Goal: Contribute content: Add original content to the website for others to see

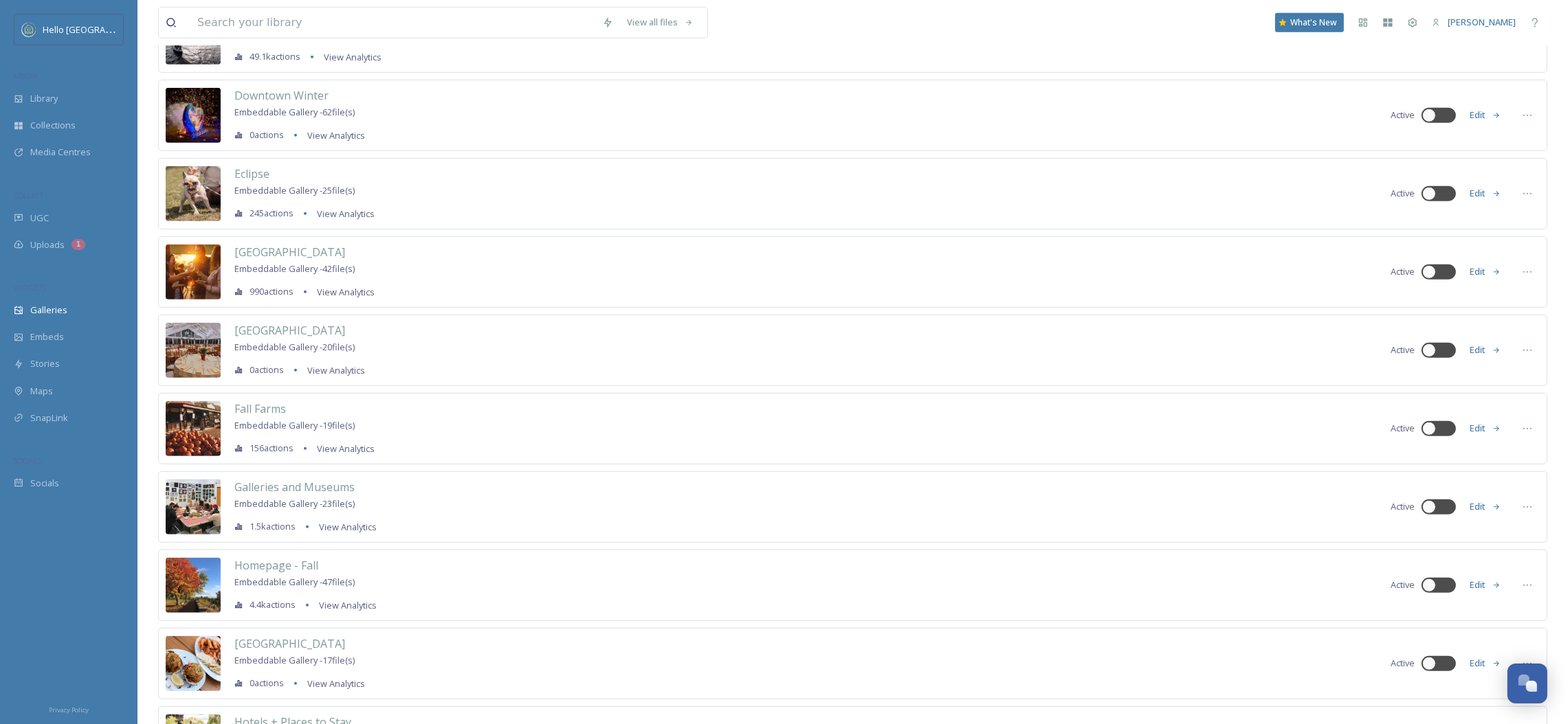
scroll to position [1144, 0]
click at [1484, 588] on button "Edit" at bounding box center [1485, 584] width 45 height 27
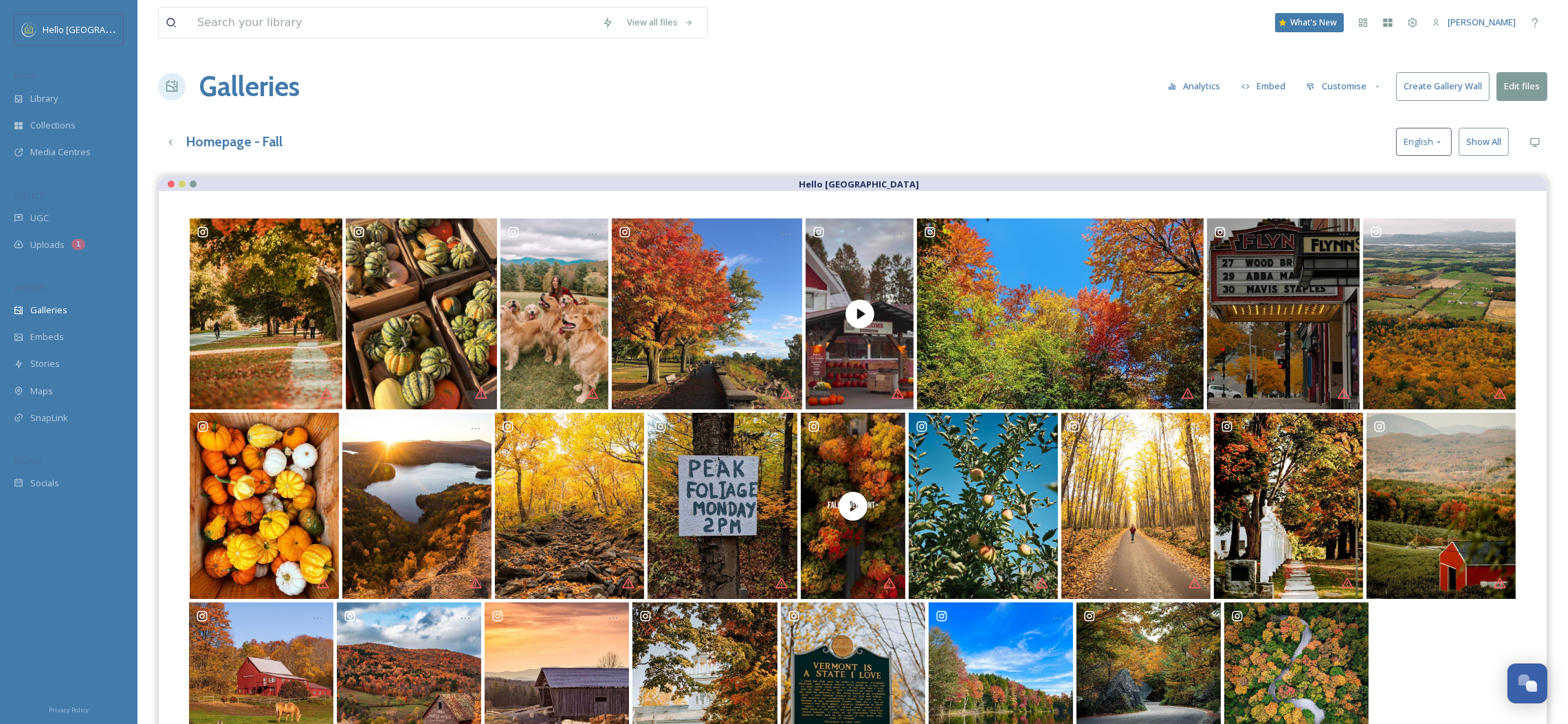
click at [1260, 86] on button "Embed" at bounding box center [1263, 86] width 58 height 27
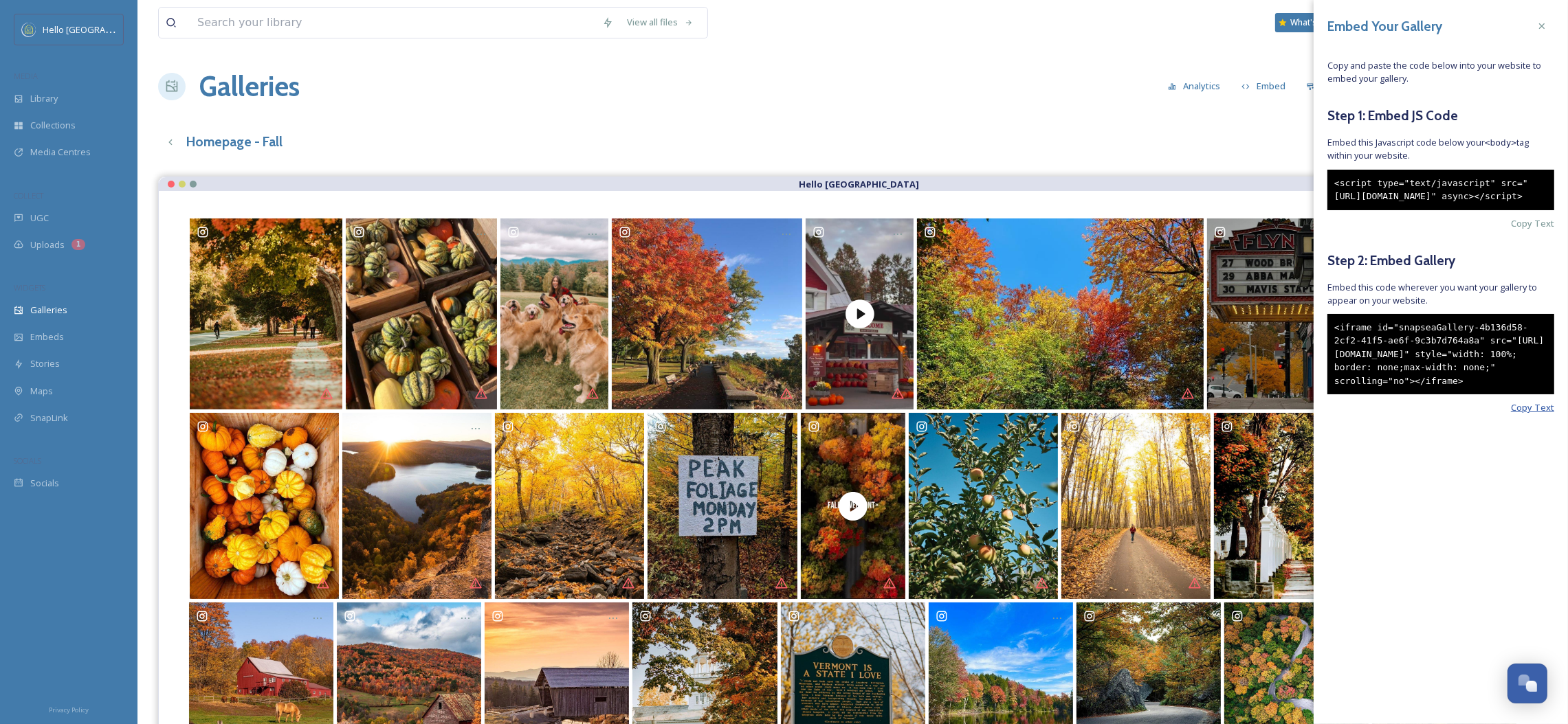
click at [1528, 414] on span "Copy Text" at bounding box center [1533, 408] width 44 height 13
click at [87, 374] on div "Stories" at bounding box center [68, 363] width 137 height 27
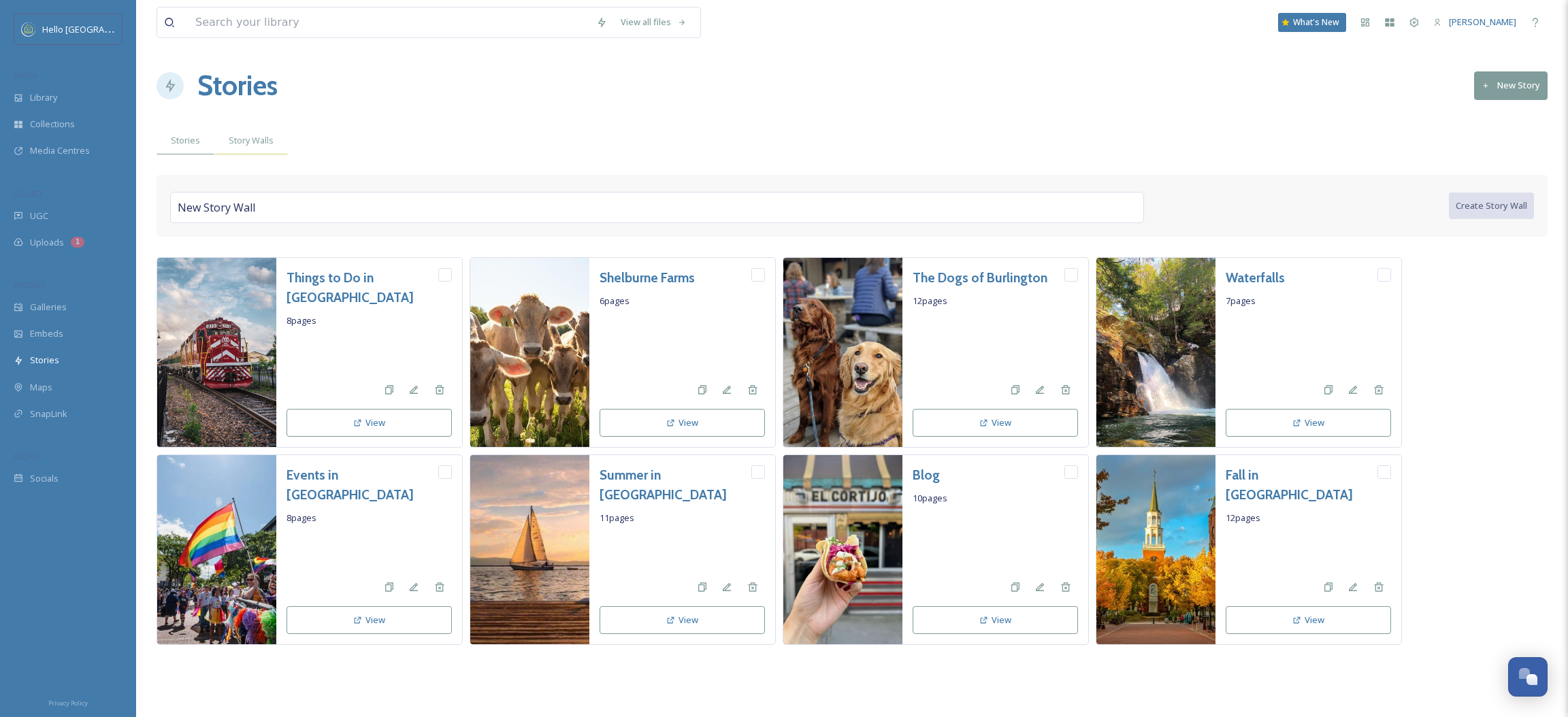
click at [260, 143] on span "Story Walls" at bounding box center [251, 141] width 45 height 13
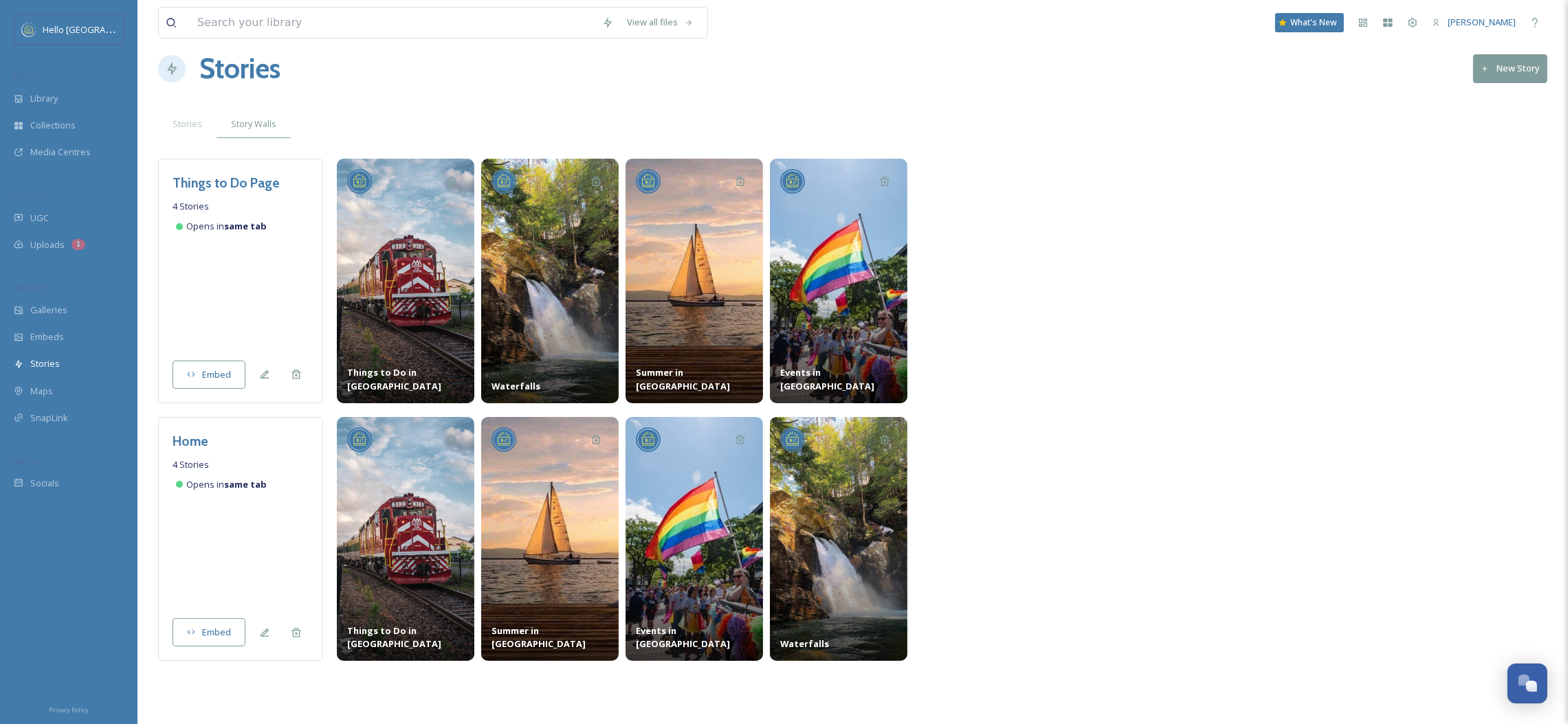
scroll to position [23, 0]
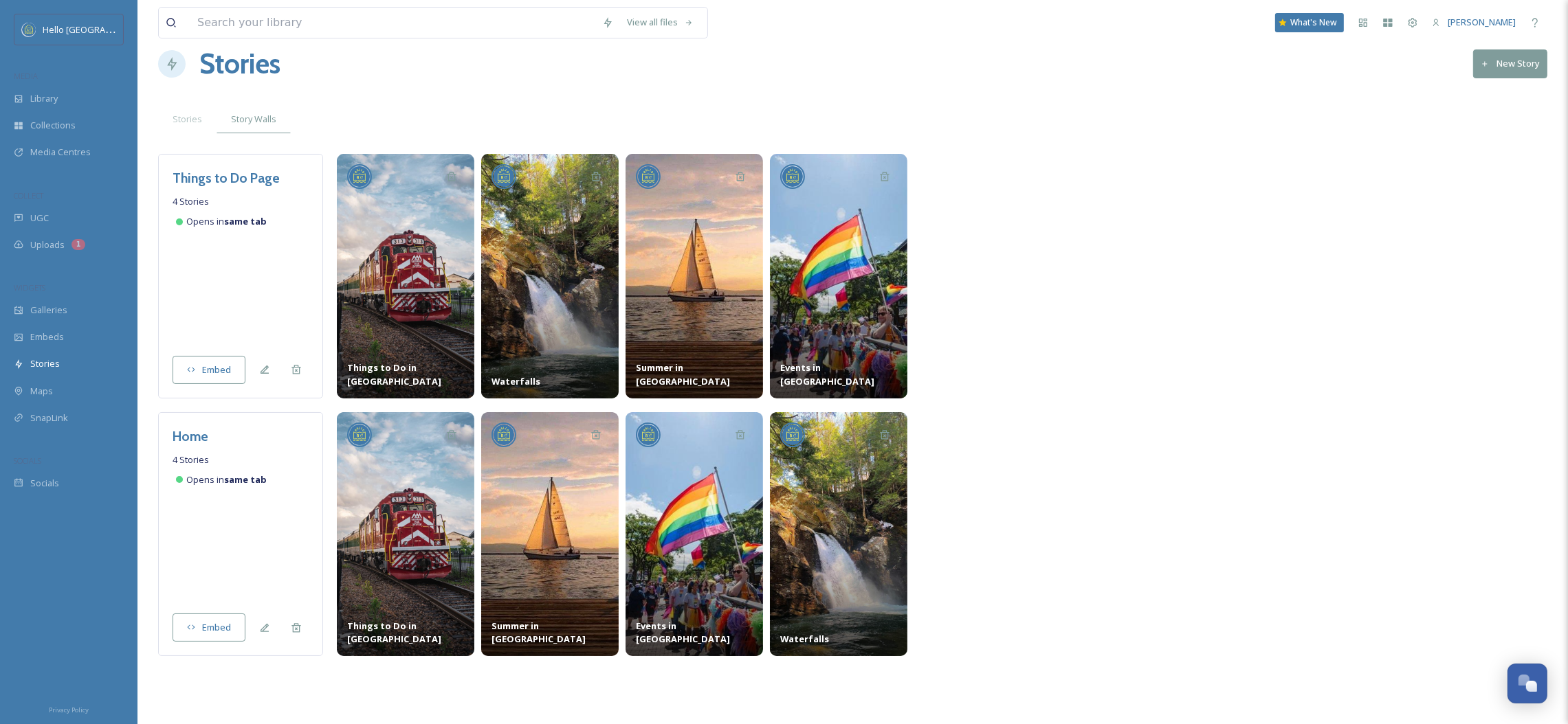
click at [1496, 68] on button "New Story" at bounding box center [1510, 63] width 74 height 28
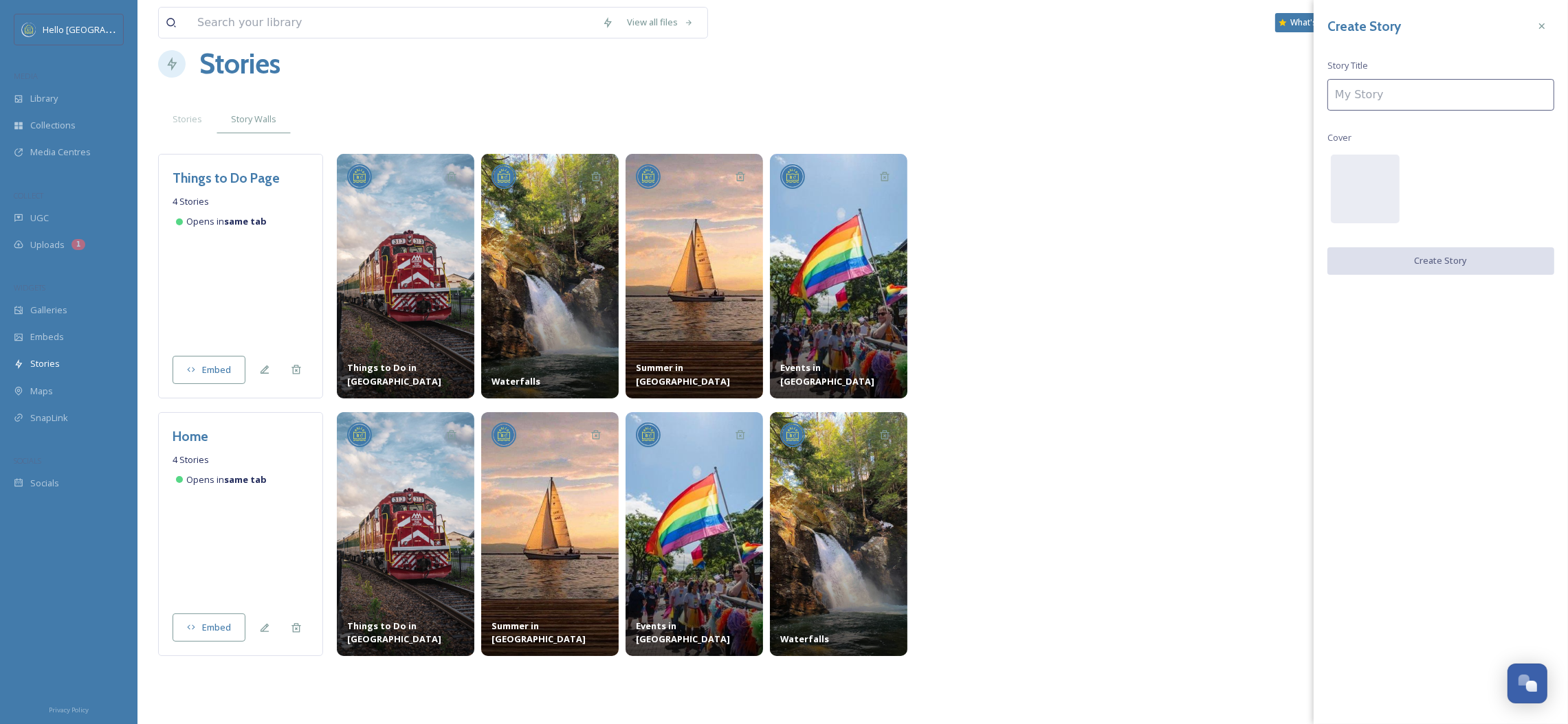
click at [1475, 93] on input at bounding box center [1441, 95] width 227 height 31
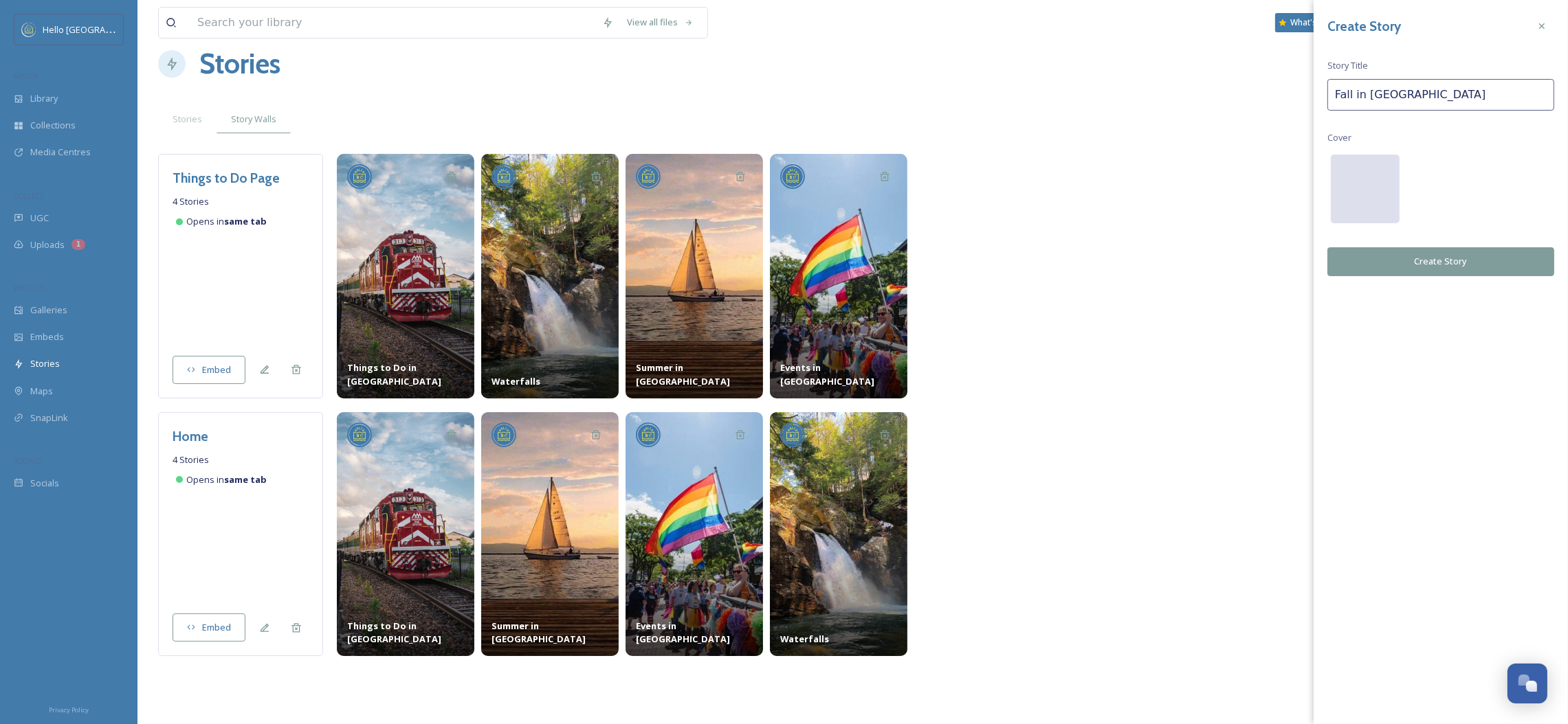
type input "Fall in [GEOGRAPHIC_DATA]"
click at [1362, 209] on div at bounding box center [1366, 189] width 69 height 69
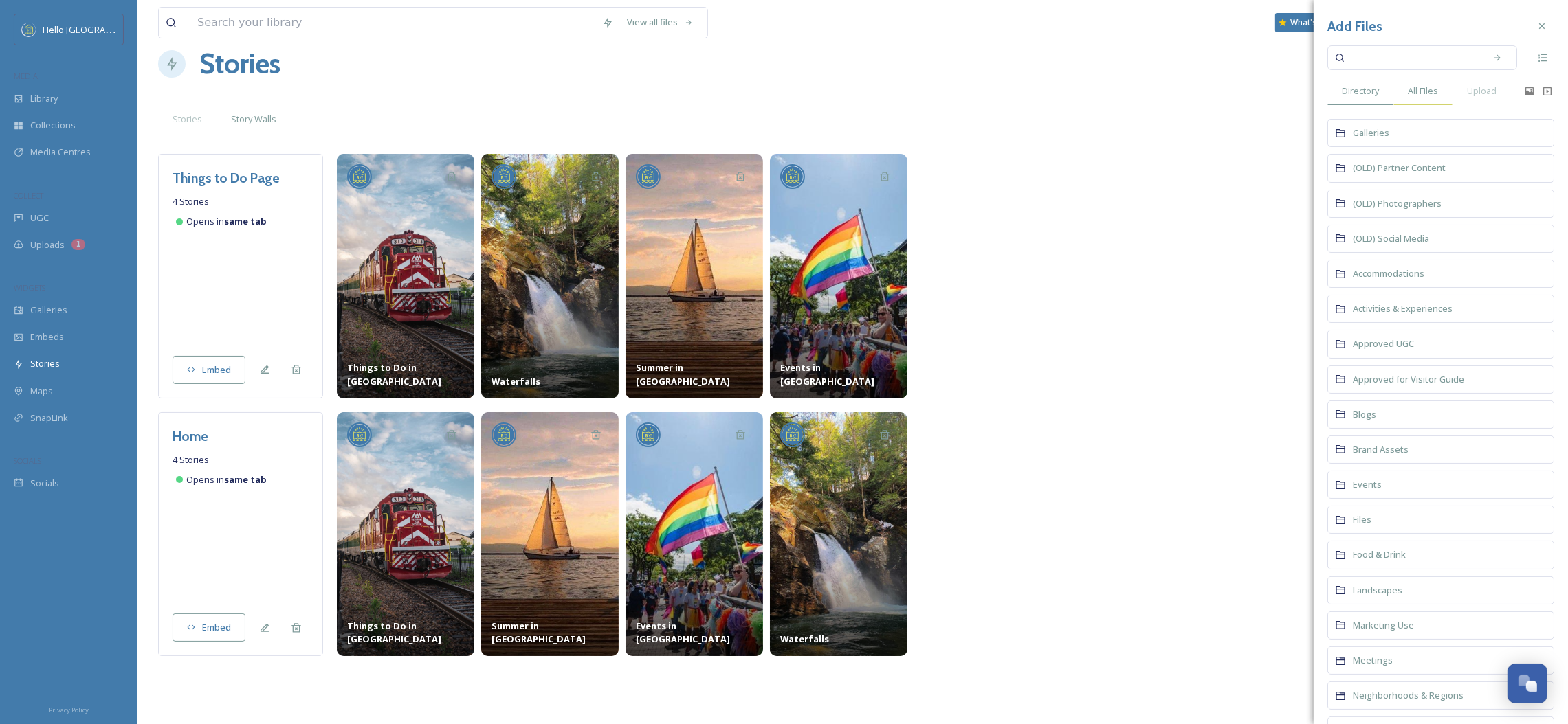
click at [1409, 95] on span "All Files" at bounding box center [1422, 91] width 30 height 13
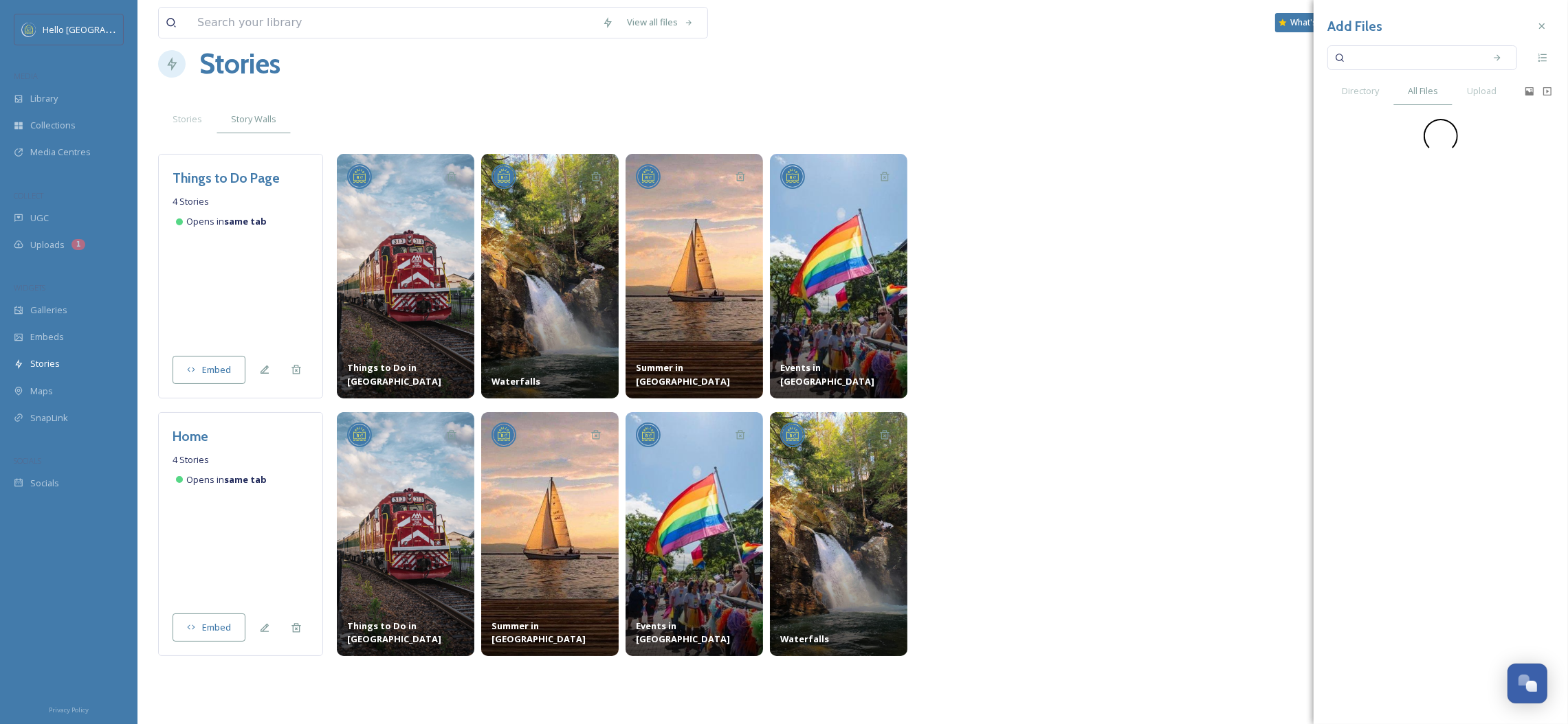
click at [1390, 62] on input at bounding box center [1413, 58] width 130 height 30
type input "fall"
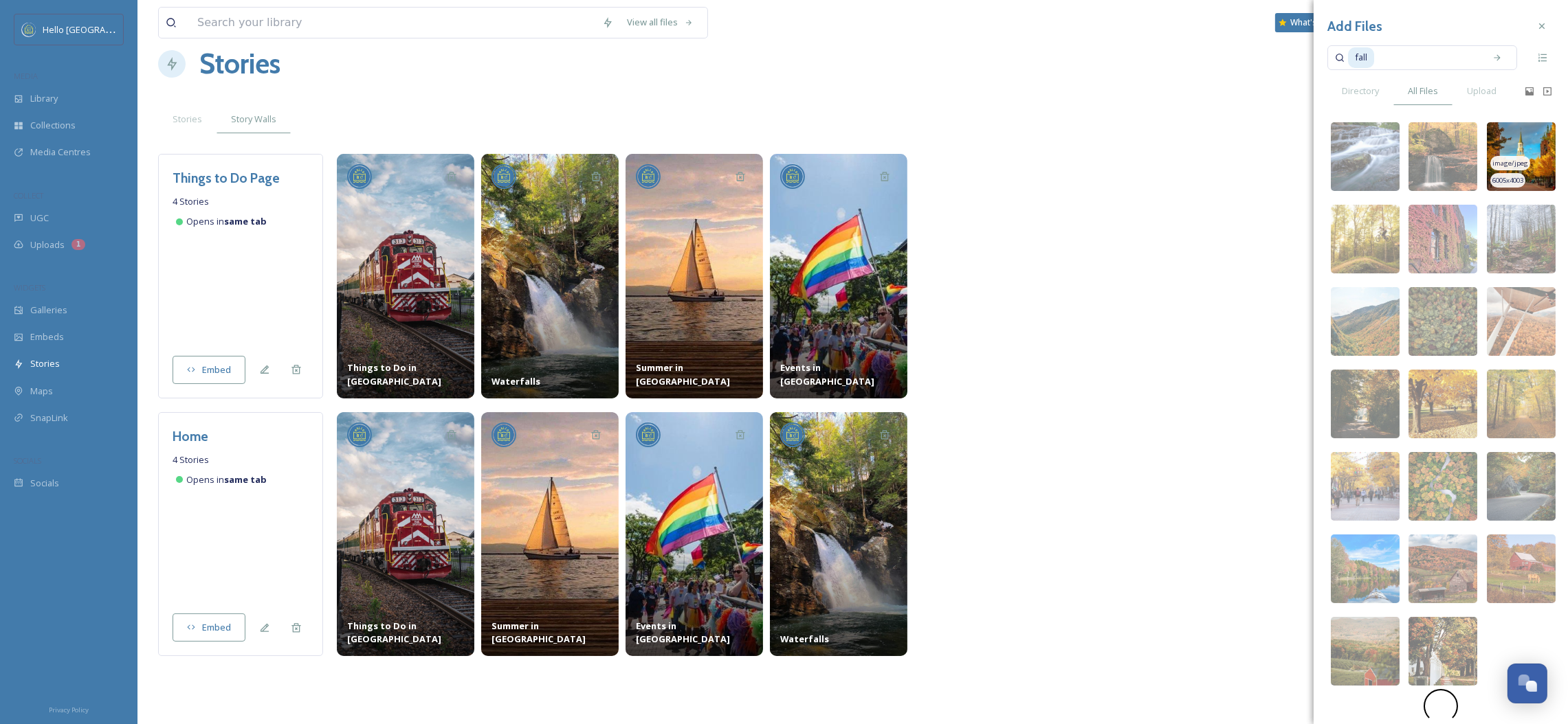
click at [1503, 146] on img at bounding box center [1521, 157] width 69 height 69
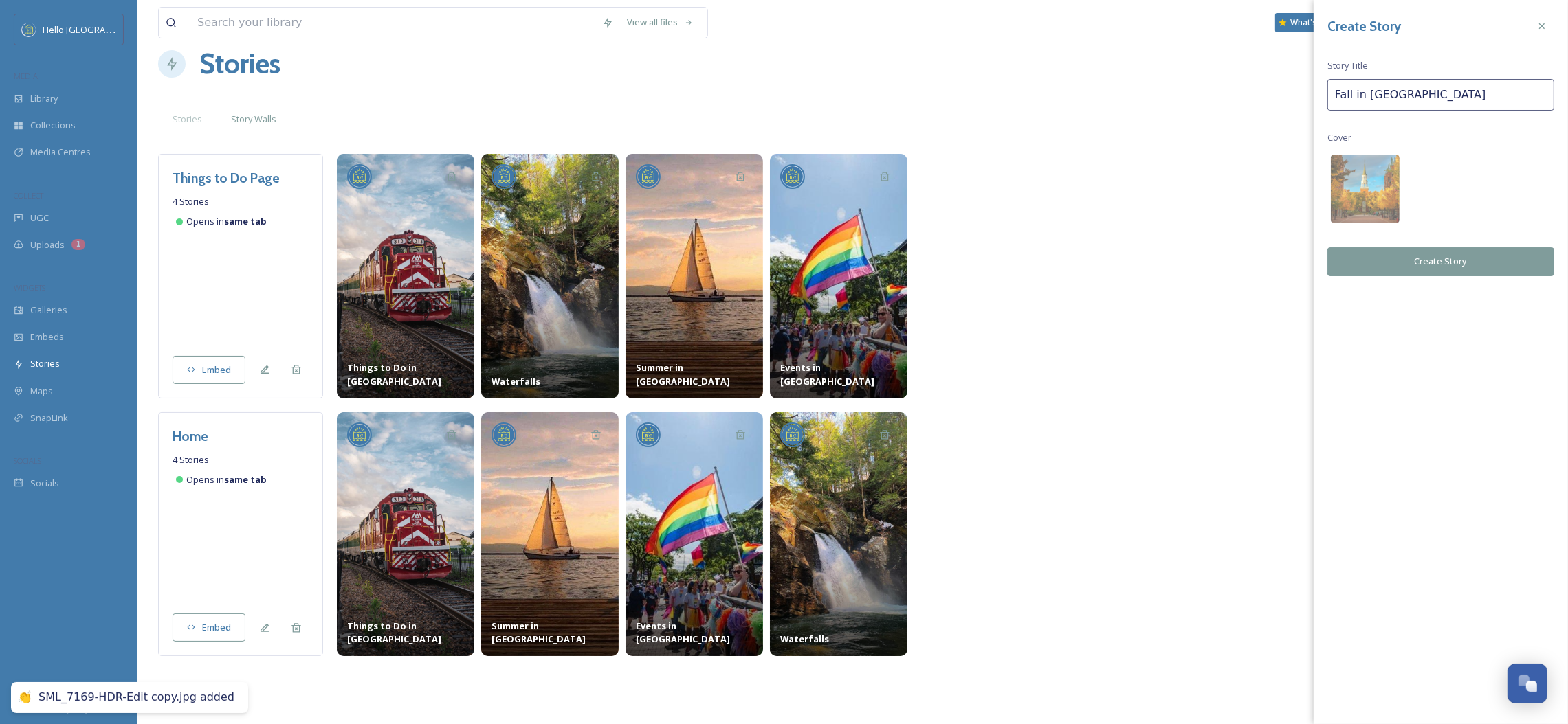
click at [1412, 259] on button "Create Story" at bounding box center [1441, 261] width 227 height 28
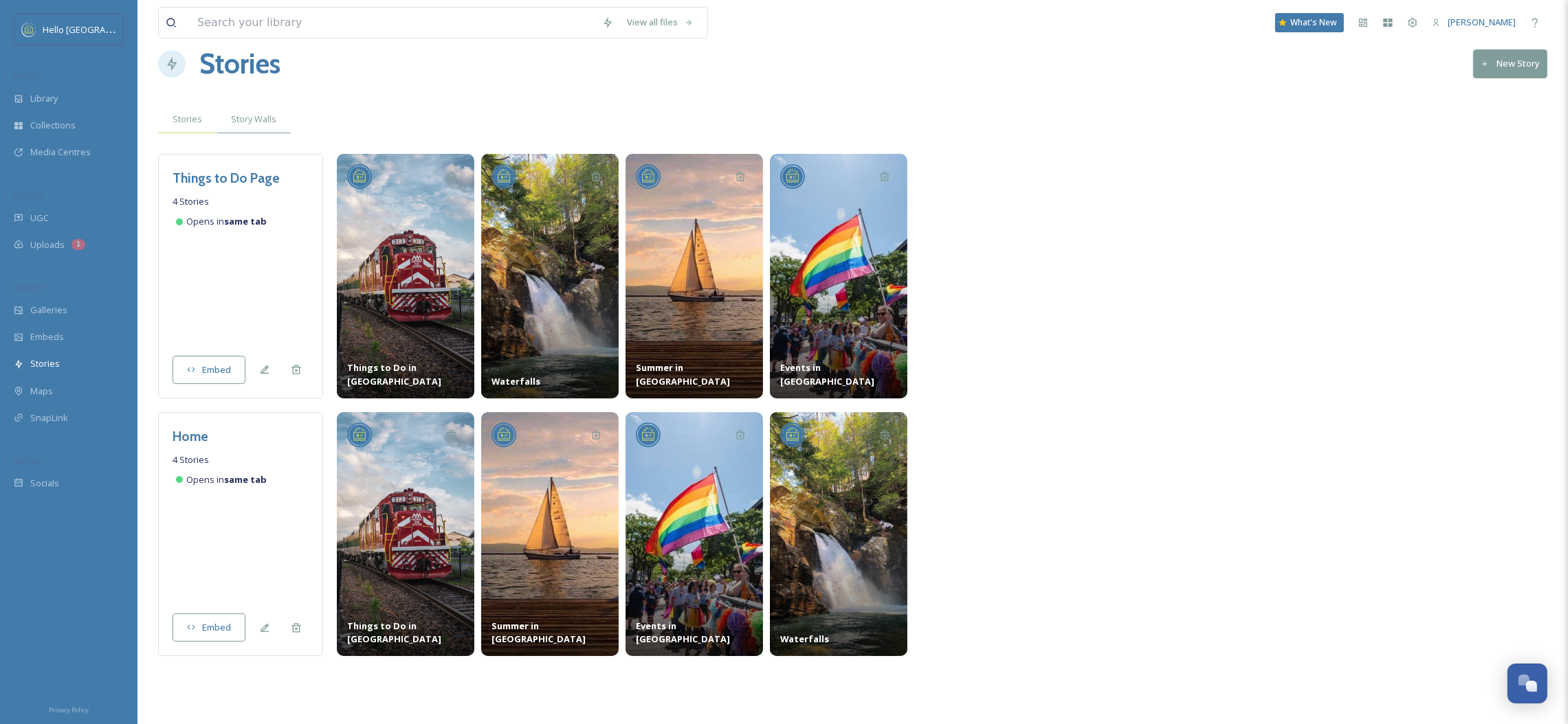
click at [203, 123] on div "Stories" at bounding box center [187, 119] width 58 height 28
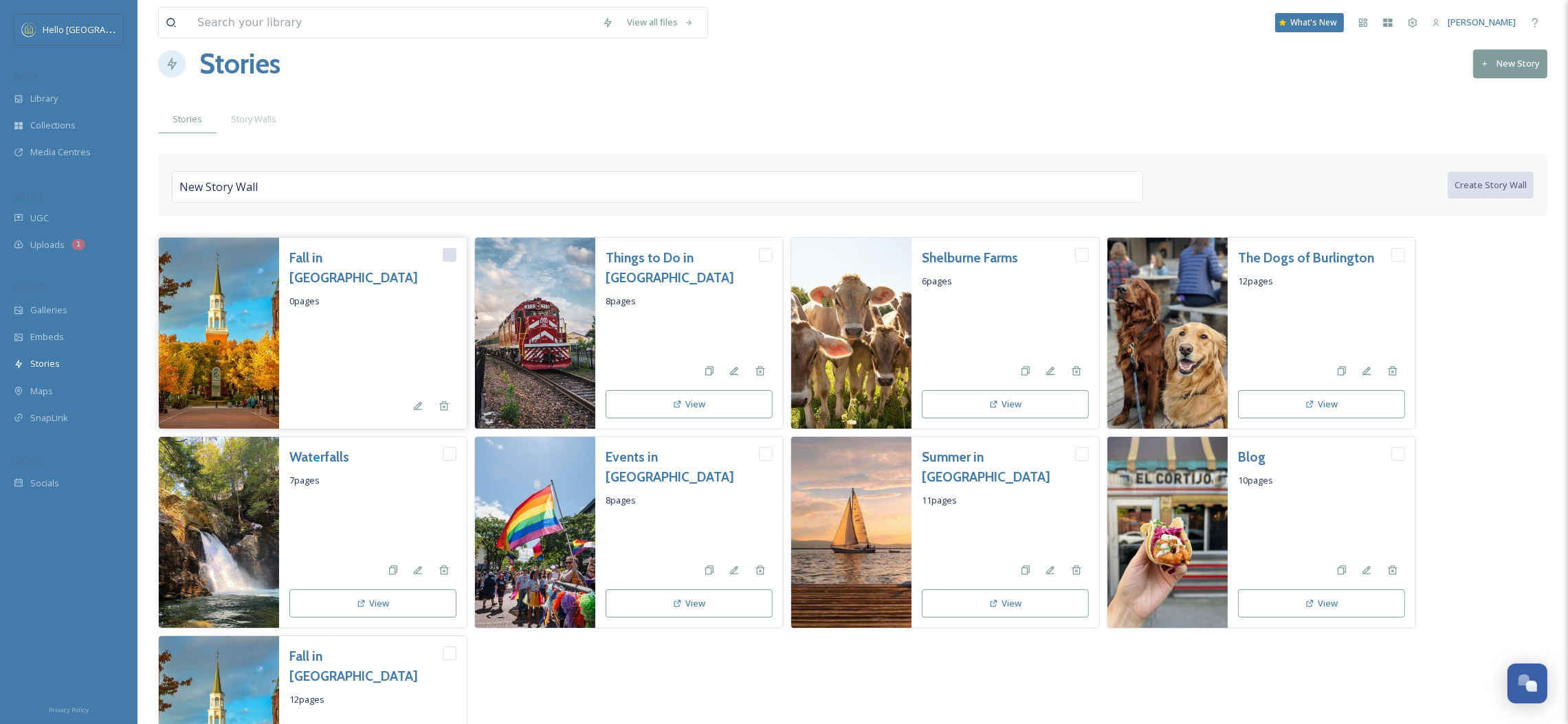
scroll to position [126, 0]
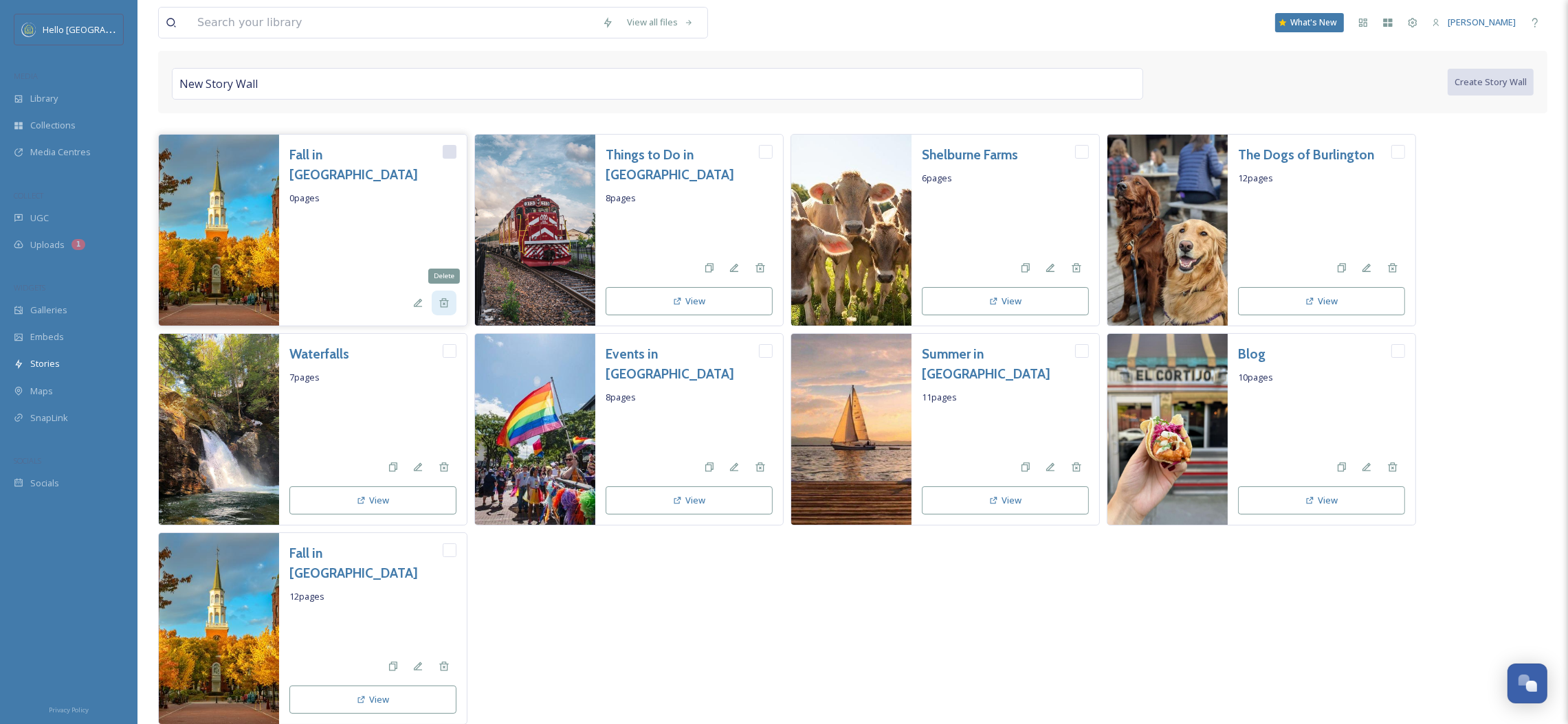
click at [448, 311] on div "Delete" at bounding box center [444, 303] width 25 height 25
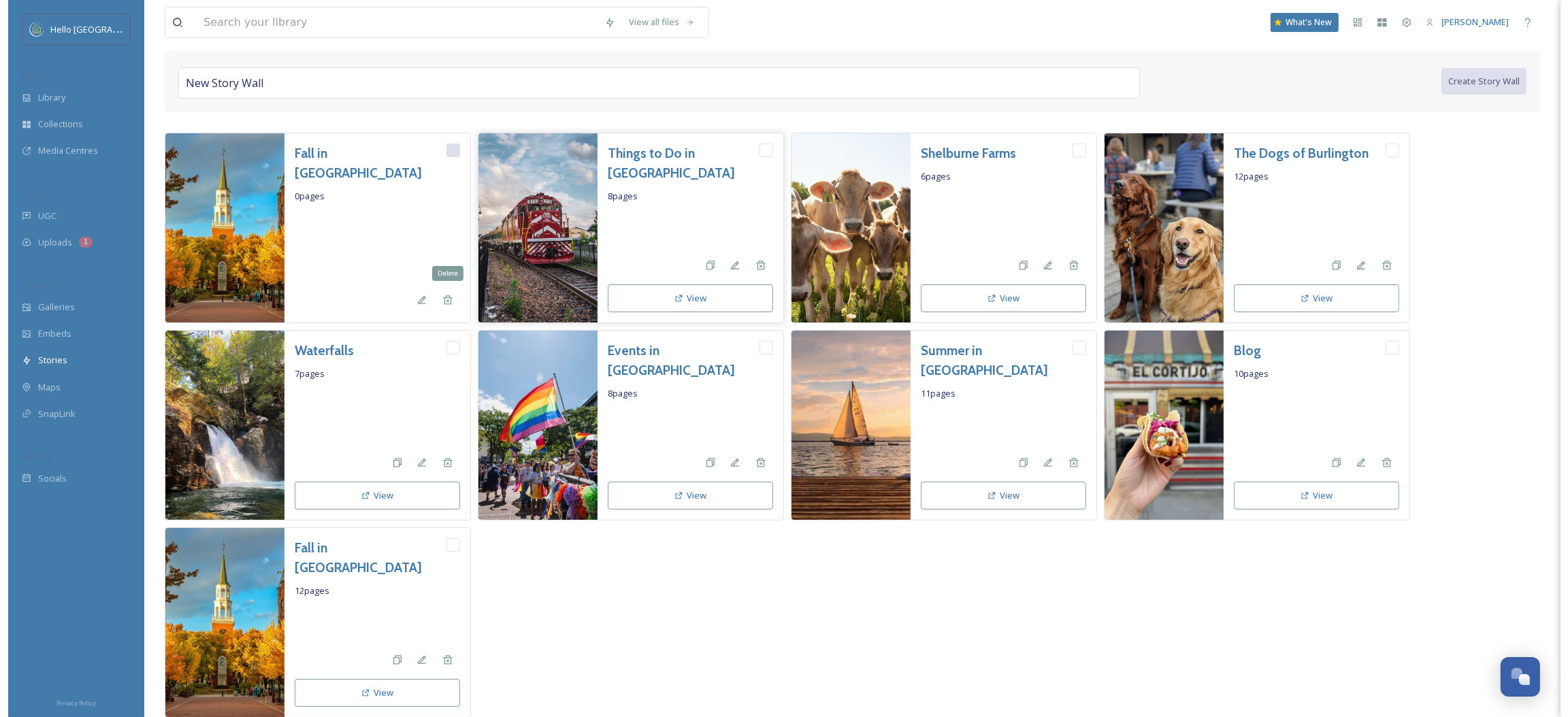
scroll to position [0, 0]
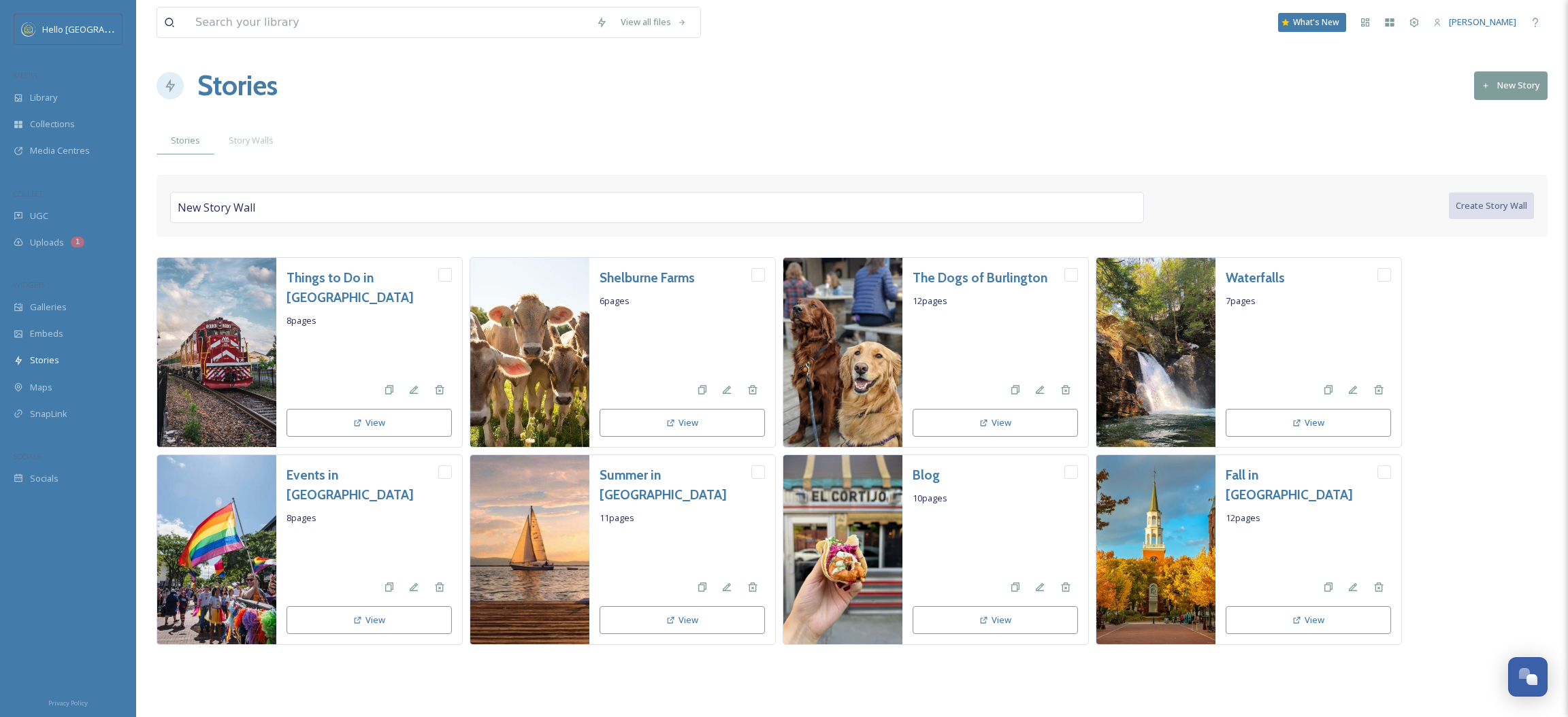
click at [1530, 90] on button "New Story" at bounding box center [1511, 85] width 73 height 28
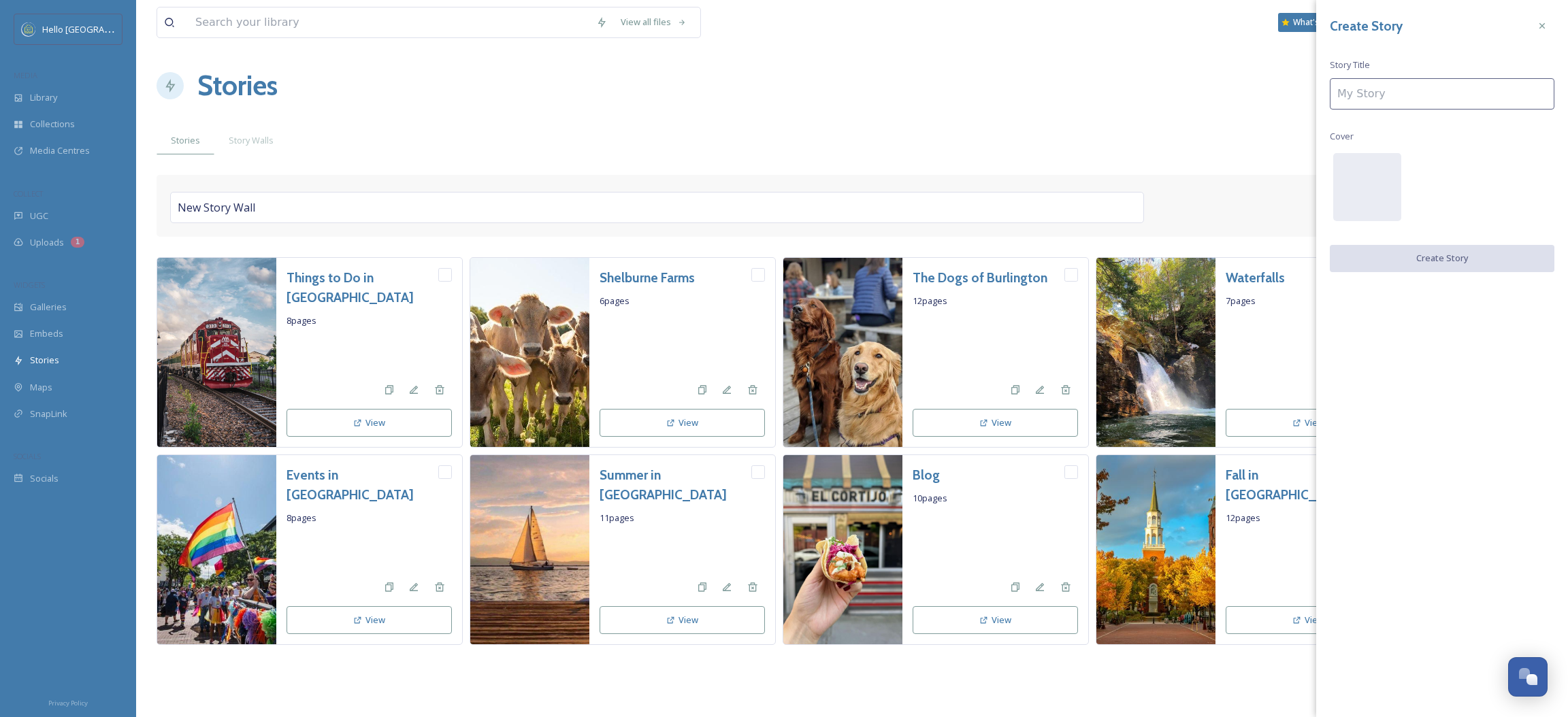
drag, startPoint x: 1437, startPoint y: 114, endPoint x: 1432, endPoint y: 94, distance: 20.6
click at [1435, 106] on div "Create Story Story Title Cover Create Story" at bounding box center [1442, 142] width 252 height 286
click at [1432, 94] on input at bounding box center [1443, 94] width 225 height 31
type input "F"
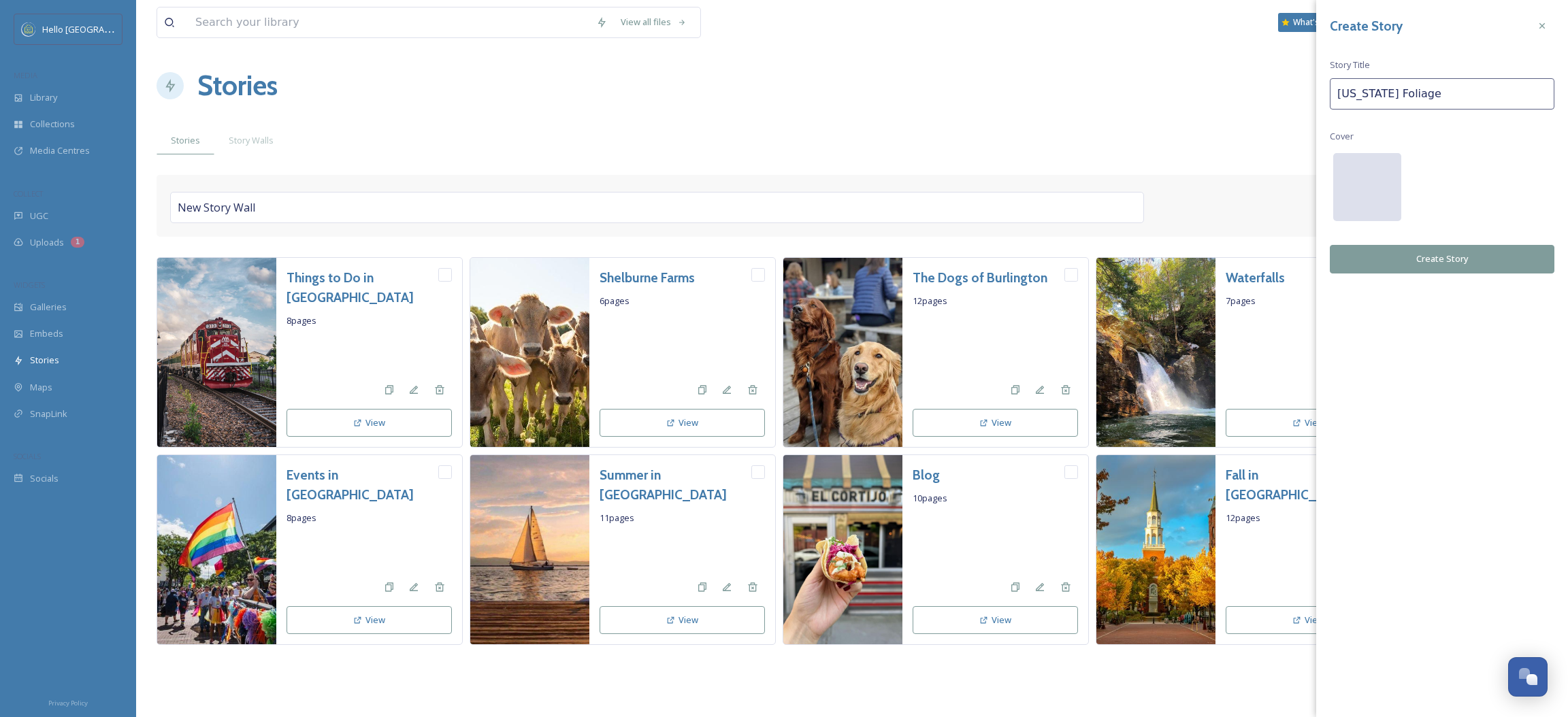
type input "[US_STATE] Foliage"
click at [1358, 185] on div at bounding box center [1368, 187] width 68 height 68
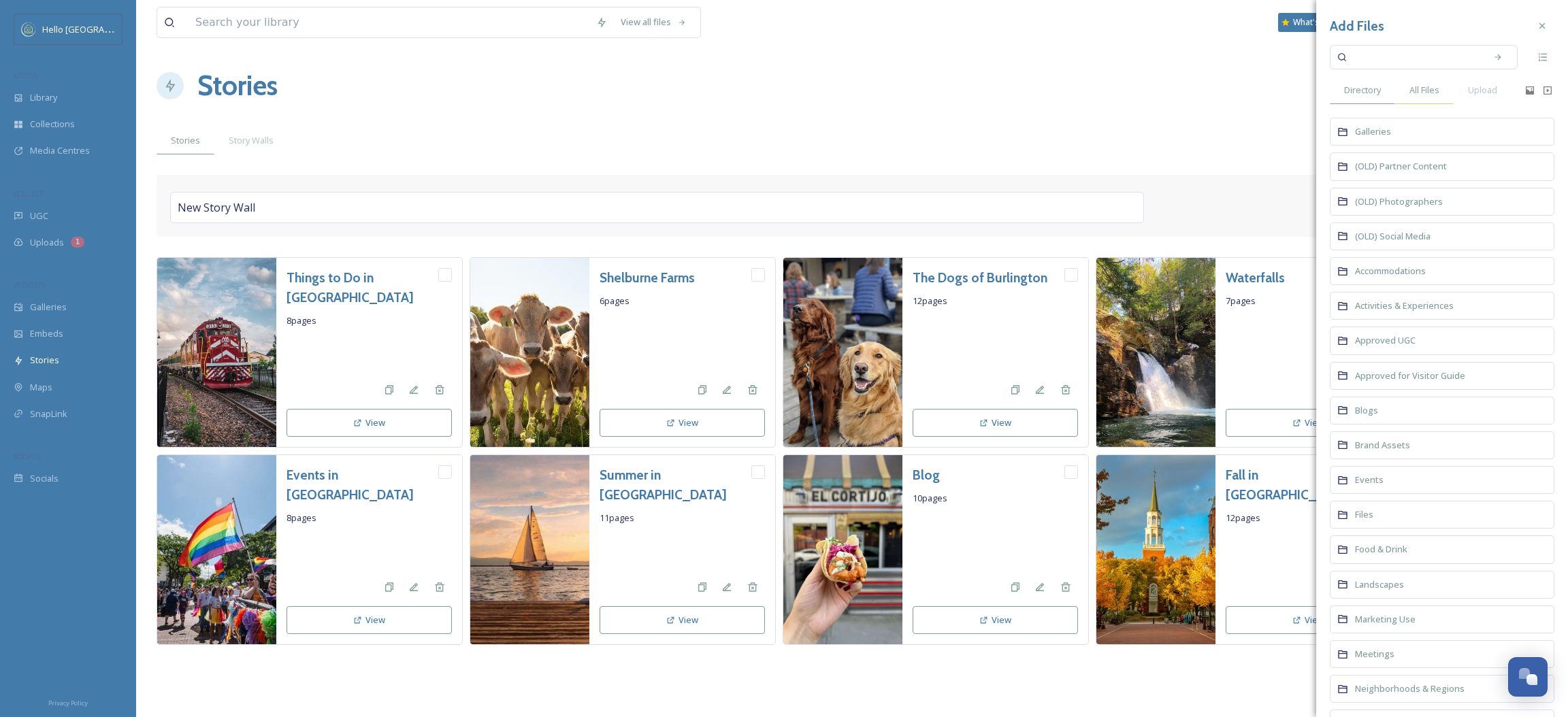
click at [1426, 96] on span "All Files" at bounding box center [1424, 90] width 30 height 13
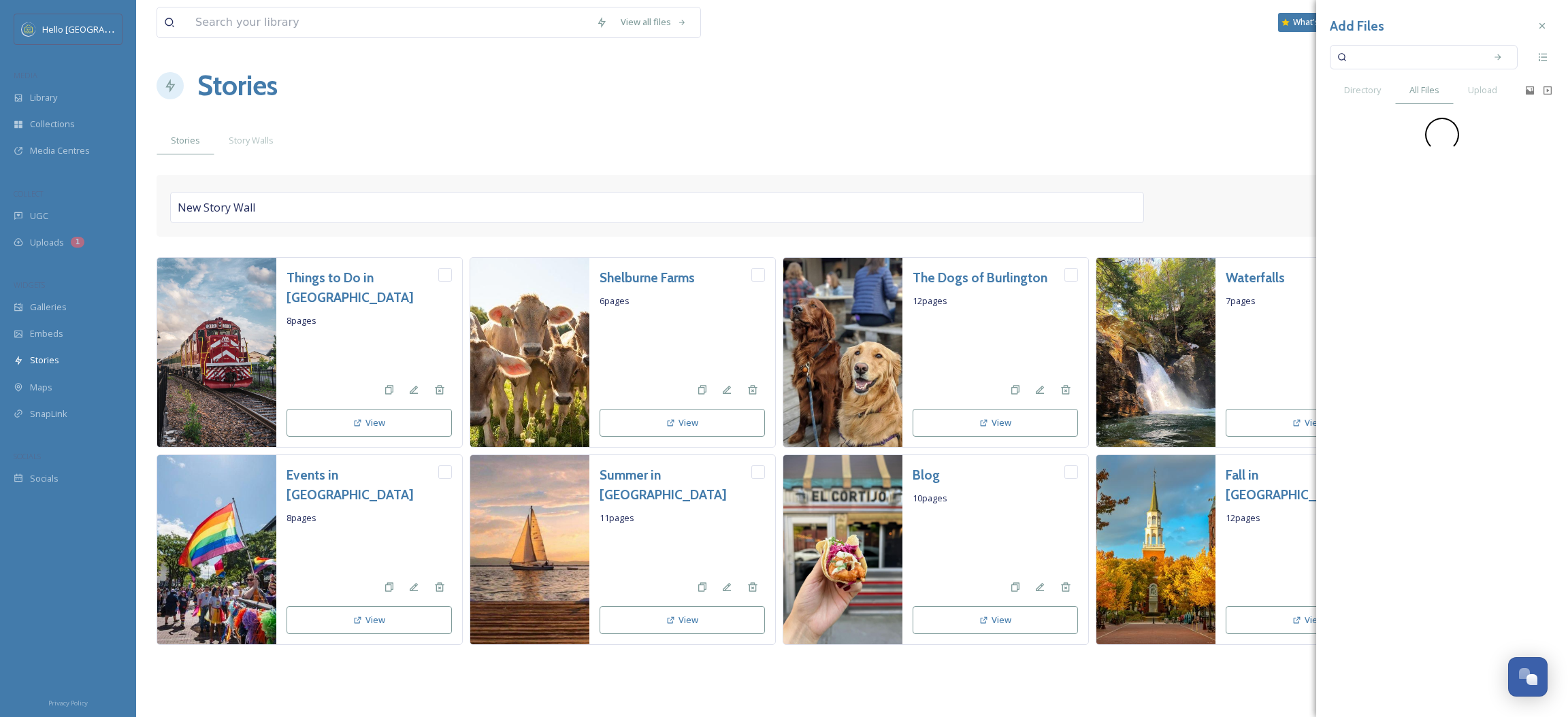
click at [1420, 60] on input at bounding box center [1415, 57] width 129 height 30
type input "foliage"
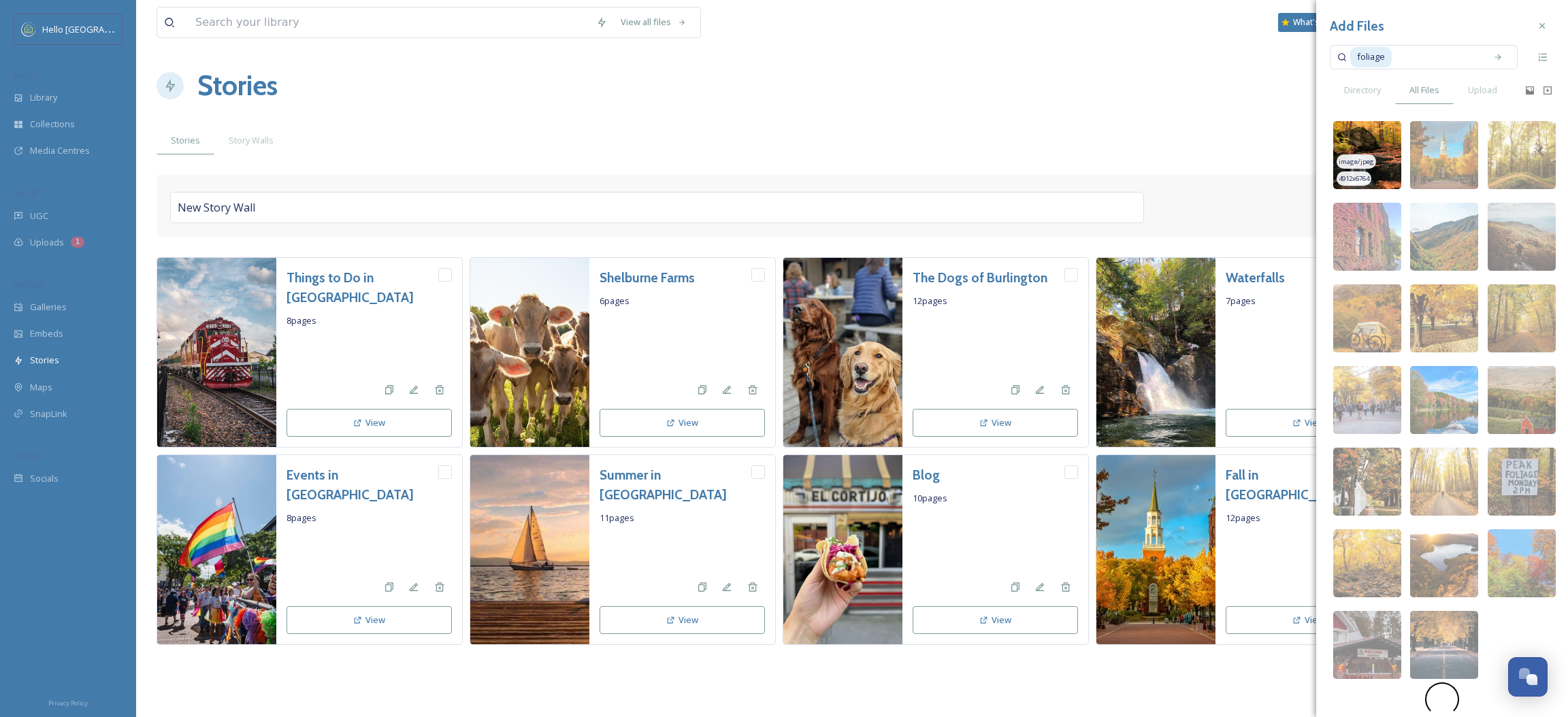
click at [1369, 148] on img at bounding box center [1368, 155] width 68 height 68
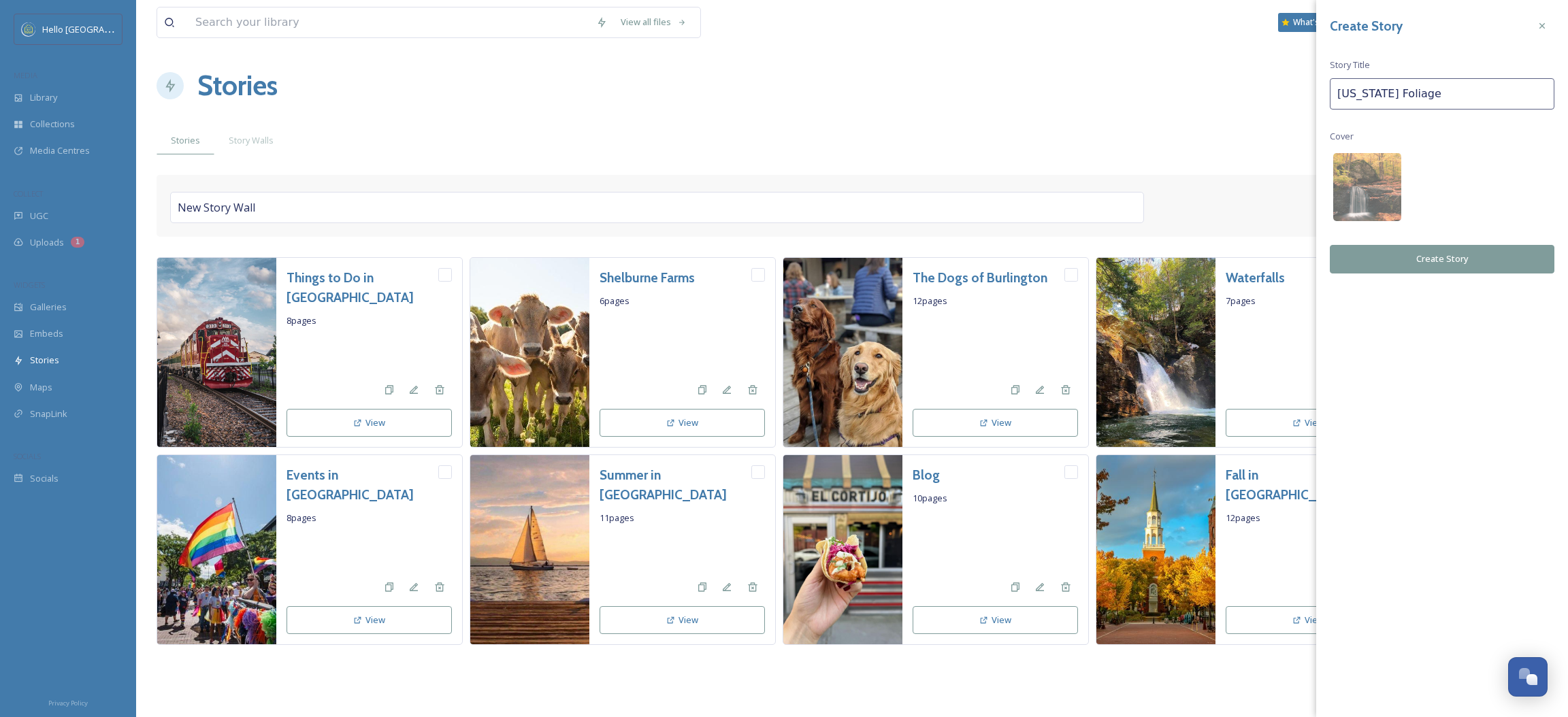
click at [1414, 260] on button "Create Story" at bounding box center [1443, 259] width 225 height 28
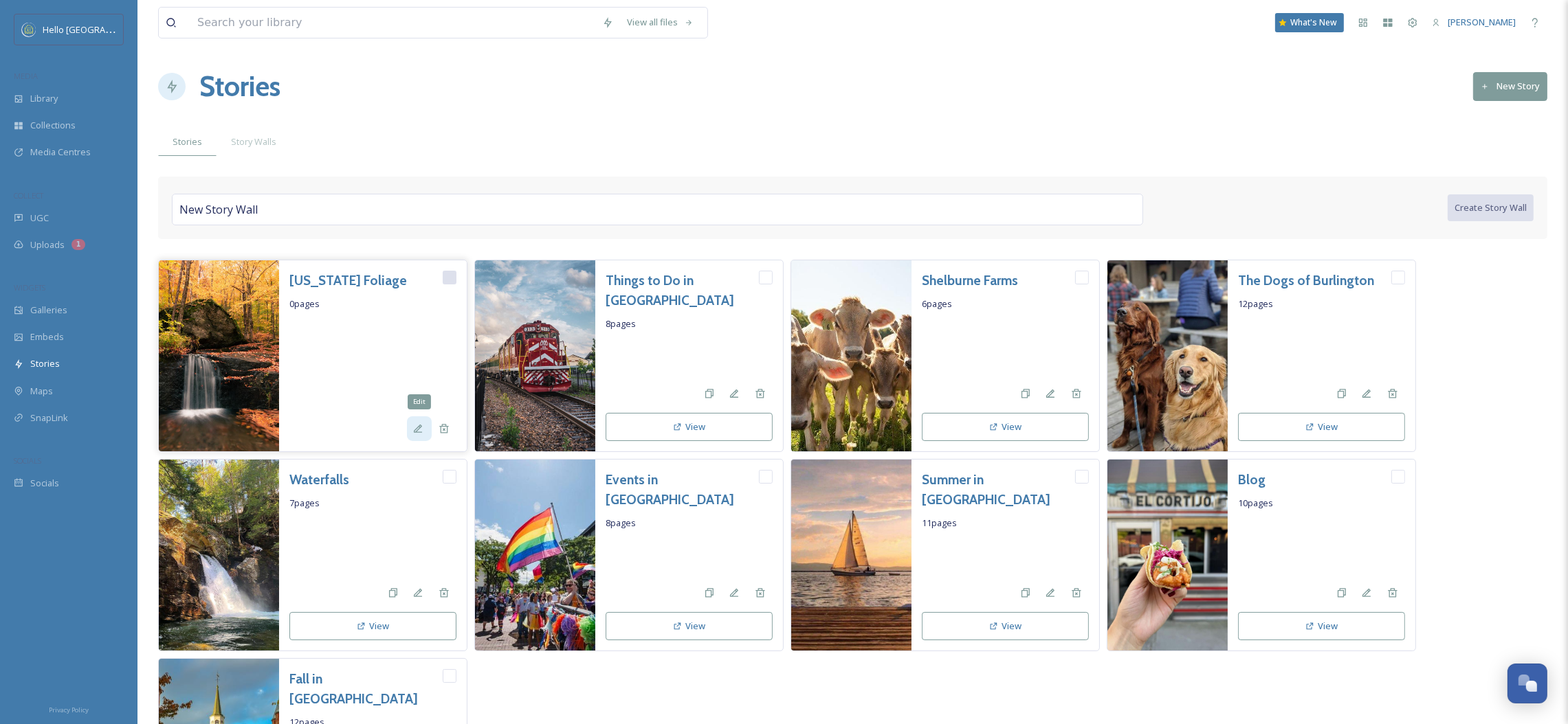
click at [416, 435] on div "Edit" at bounding box center [419, 429] width 25 height 25
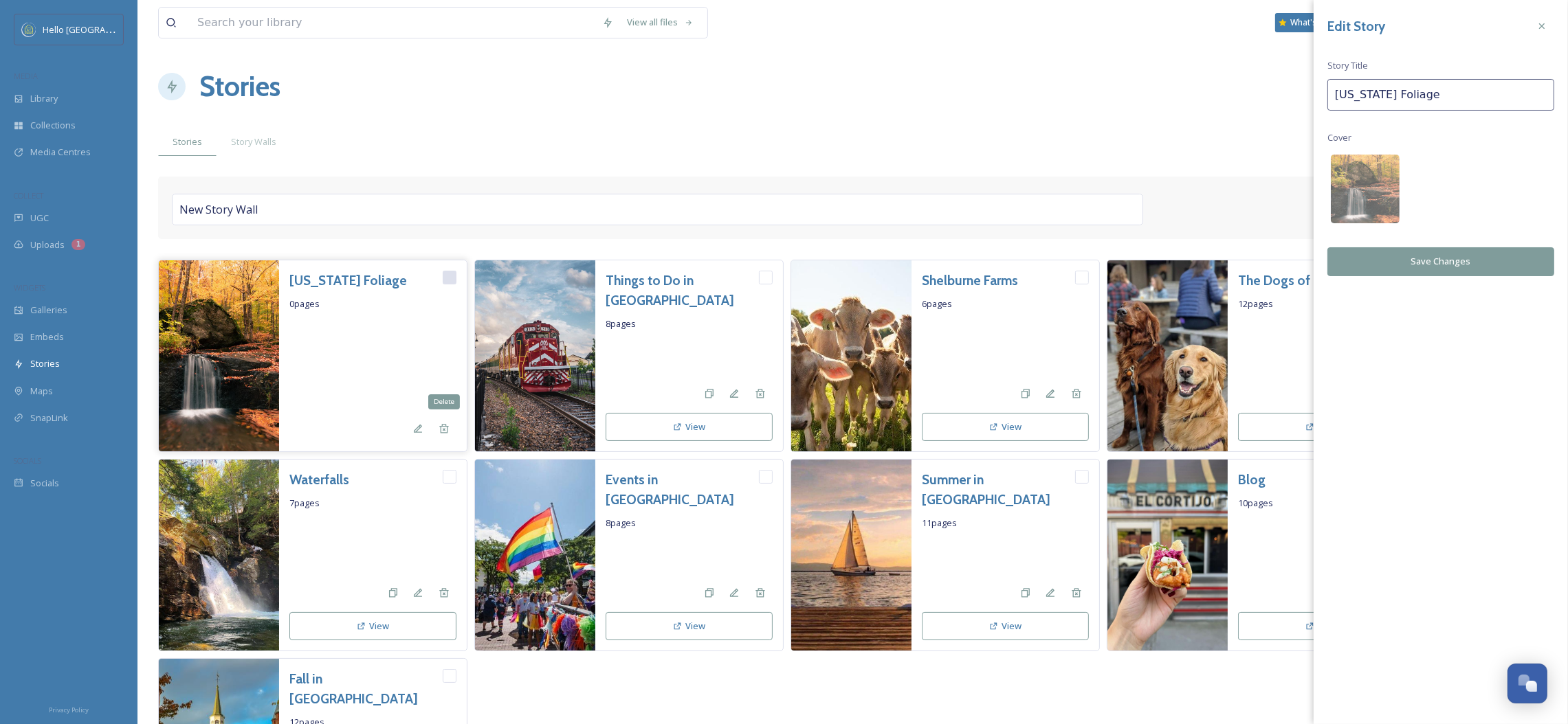
click at [399, 369] on div at bounding box center [372, 363] width 167 height 92
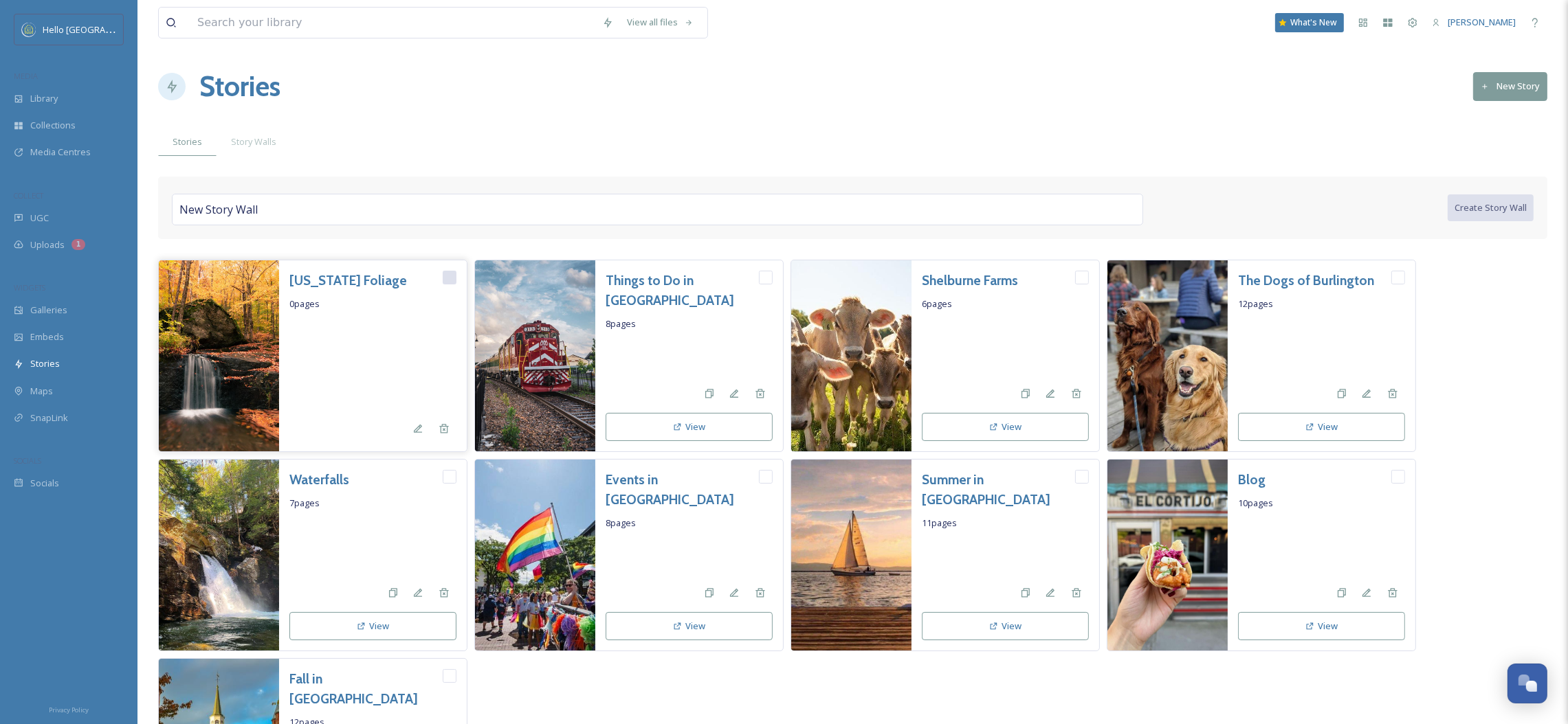
click at [337, 284] on h3 "[US_STATE] Foliage" at bounding box center [348, 280] width 118 height 20
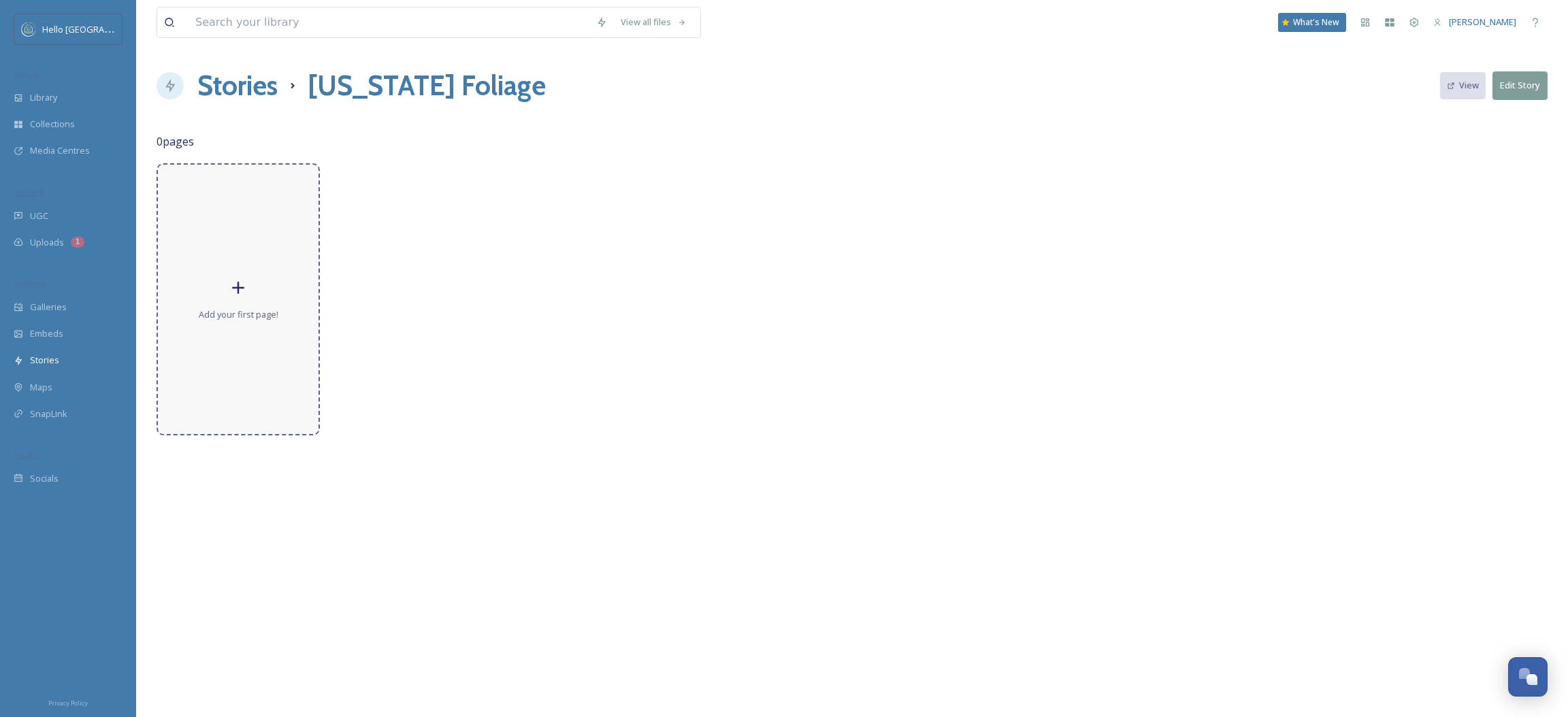
click at [213, 243] on div "Add your first page!" at bounding box center [238, 299] width 164 height 272
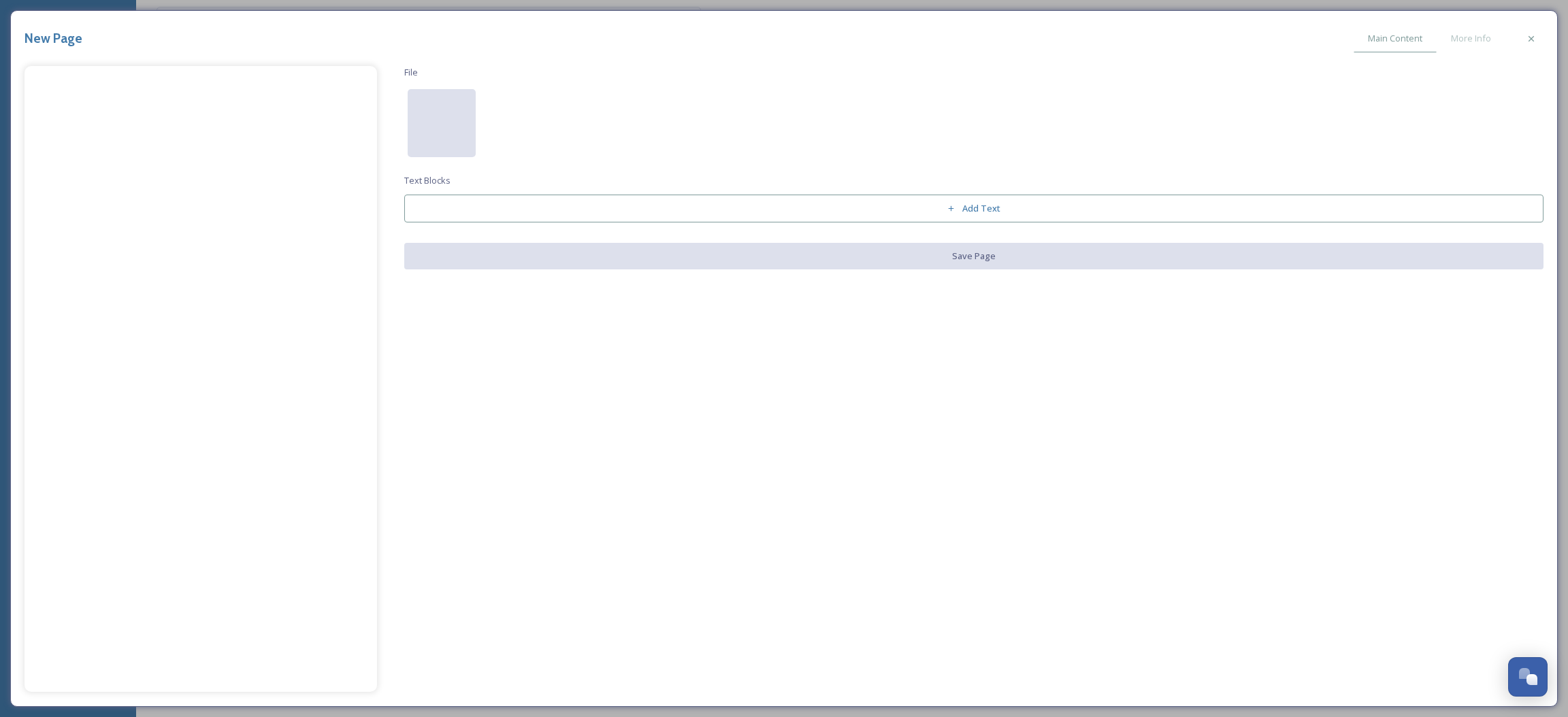
click at [473, 128] on div at bounding box center [442, 124] width 68 height 68
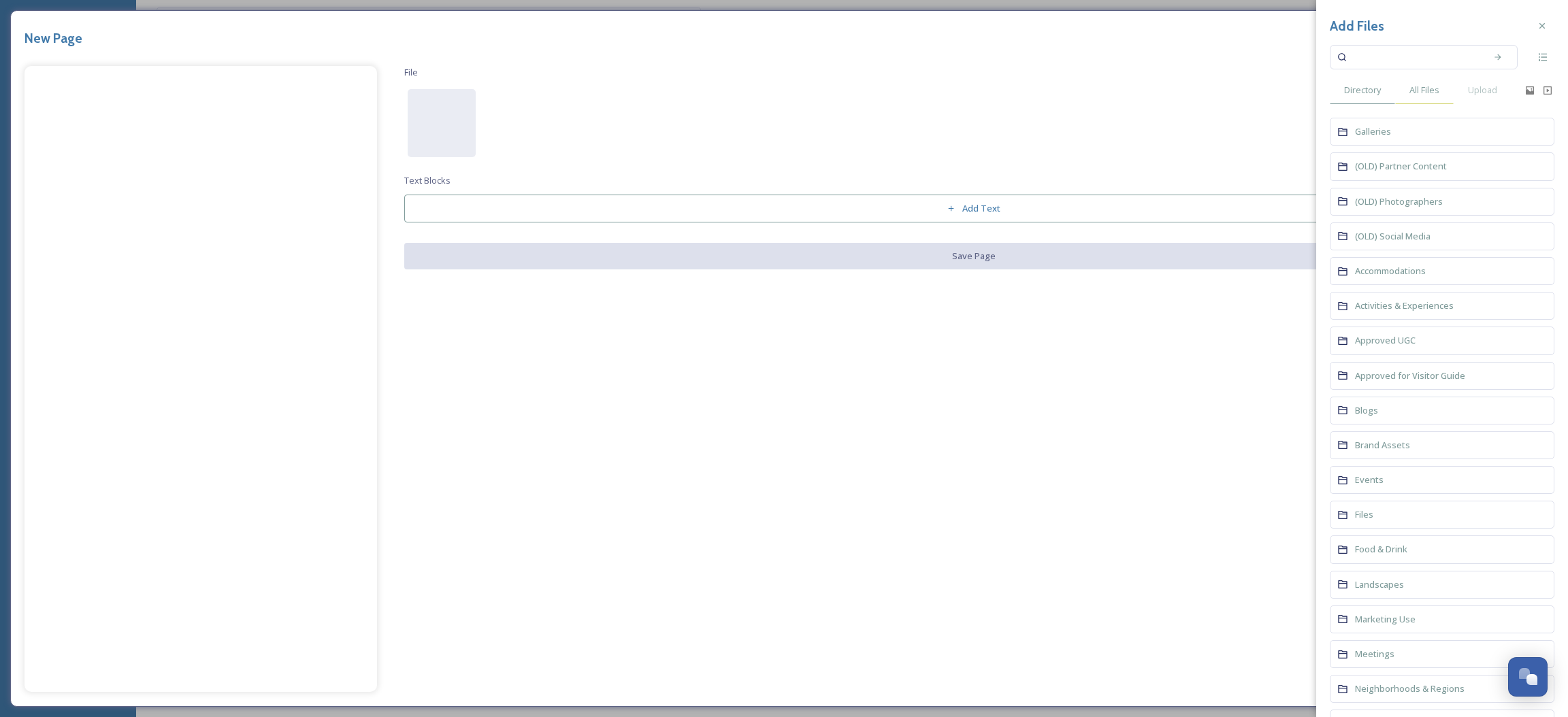
click at [1440, 97] on div "All Files" at bounding box center [1425, 90] width 59 height 28
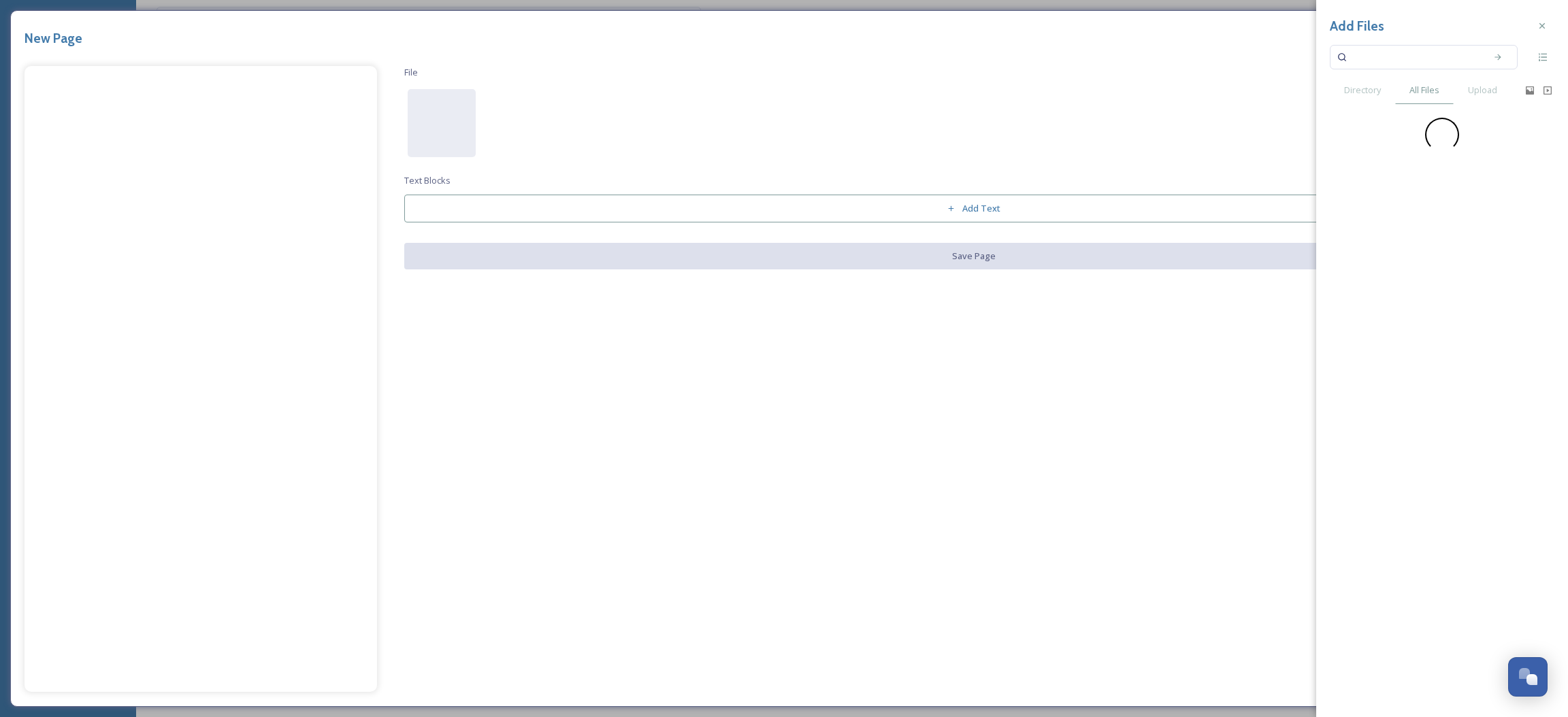
click at [1392, 59] on input at bounding box center [1415, 57] width 129 height 30
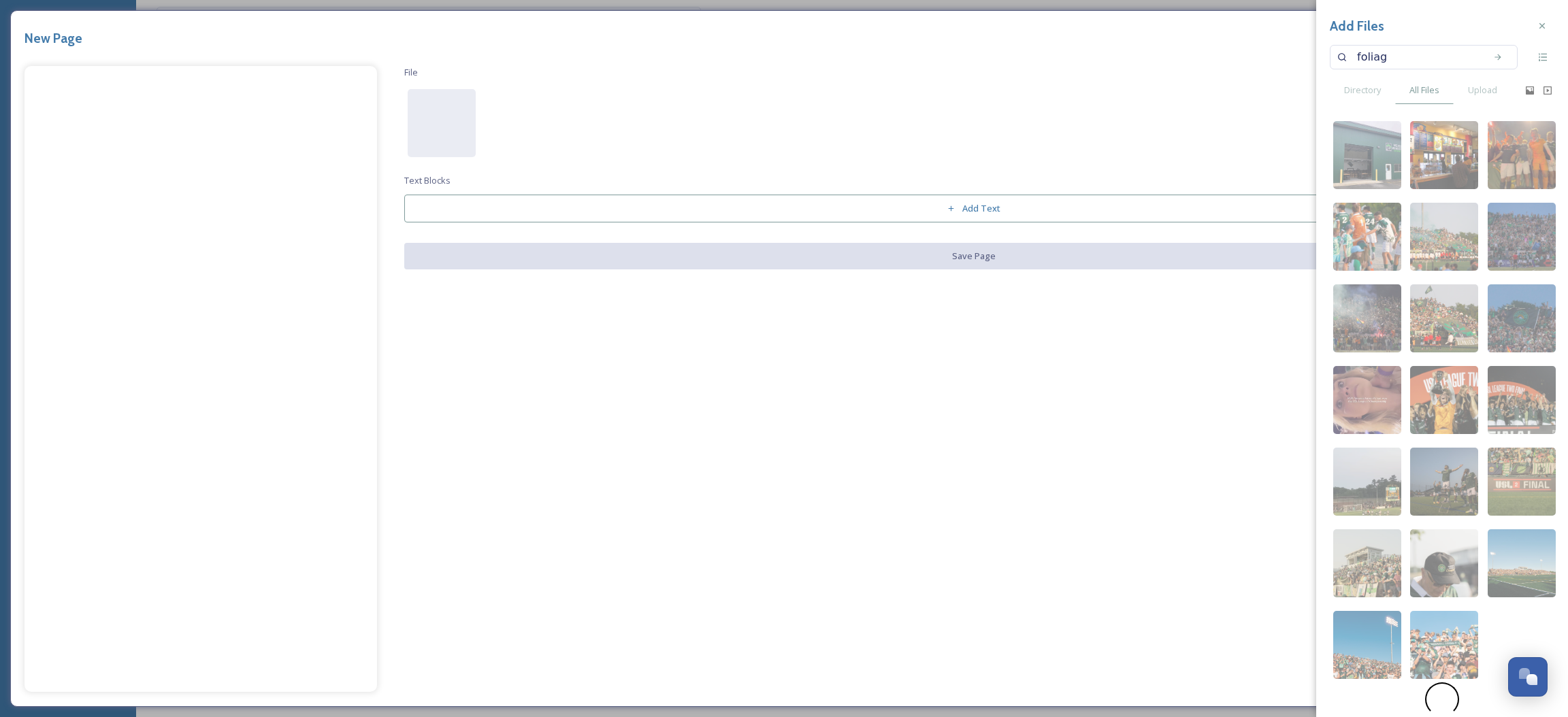
type input "foliage"
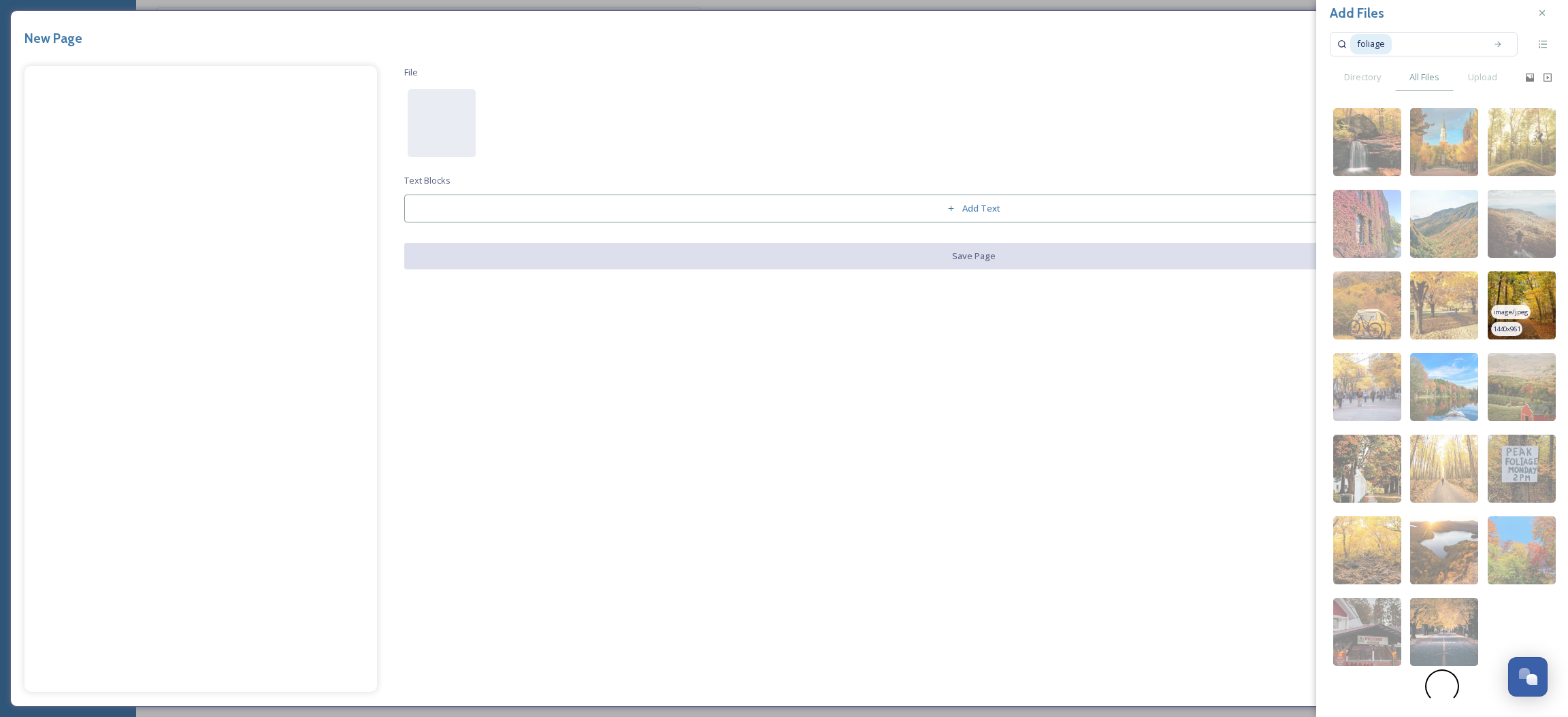
scroll to position [27, 0]
click at [1431, 530] on img at bounding box center [1444, 551] width 68 height 68
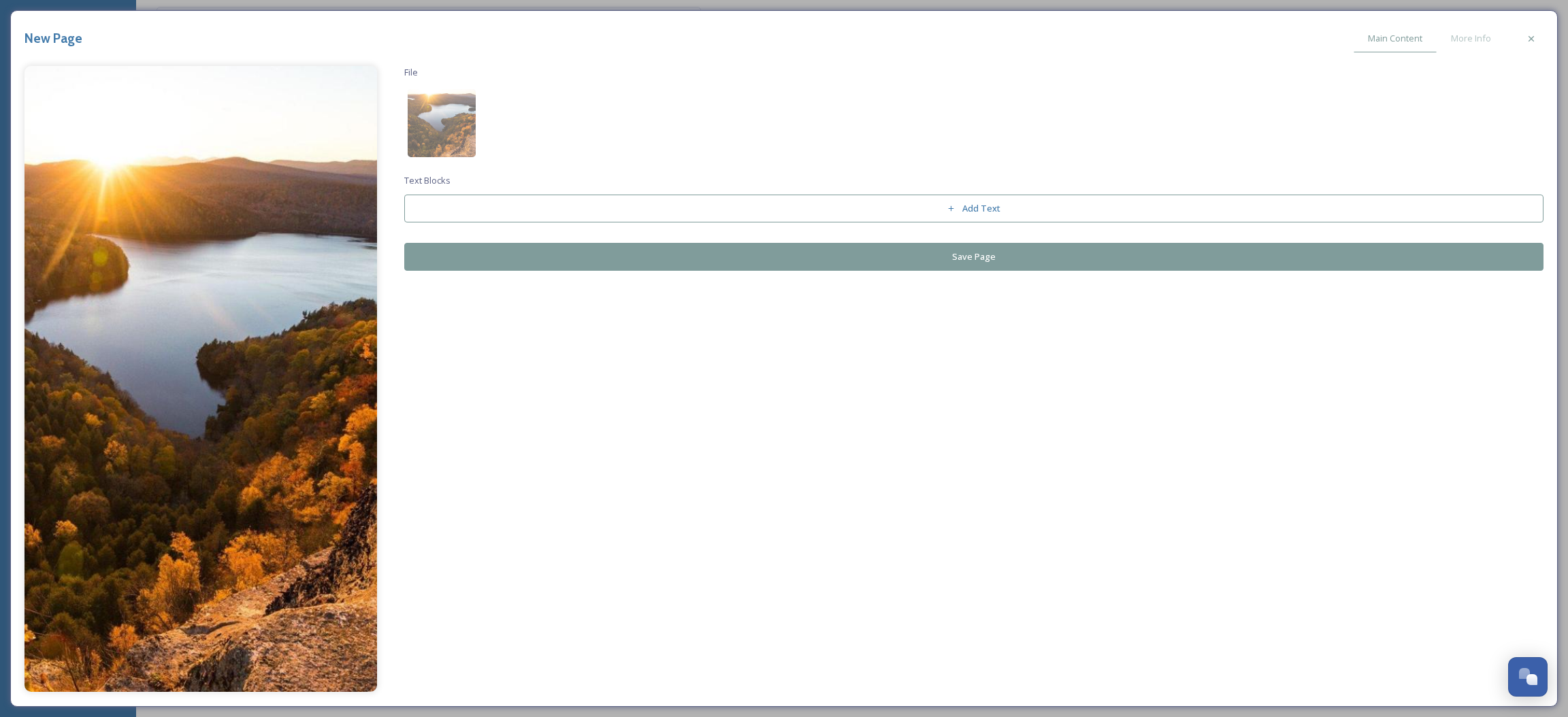
click at [786, 255] on button "Save Page" at bounding box center [975, 256] width 1140 height 28
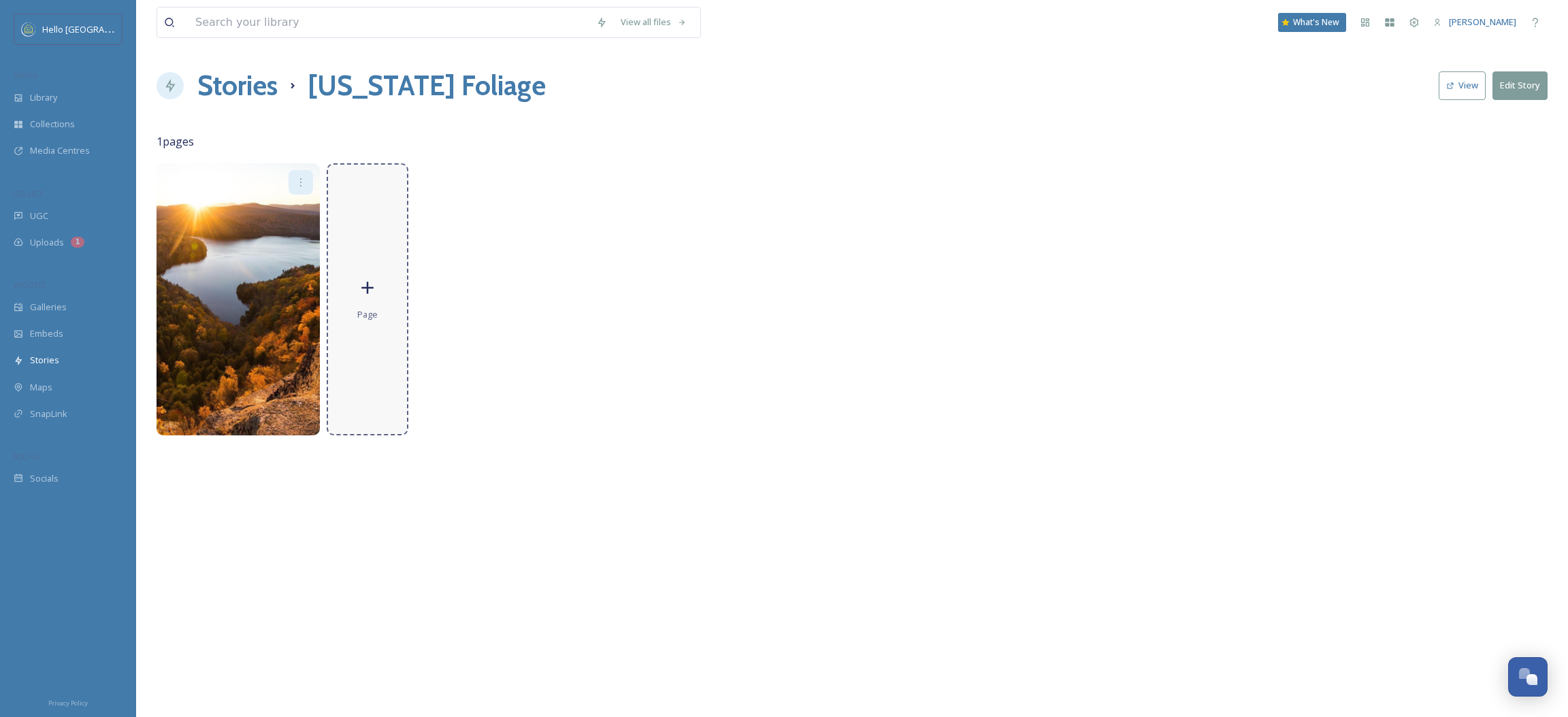
click at [377, 280] on icon at bounding box center [367, 287] width 20 height 20
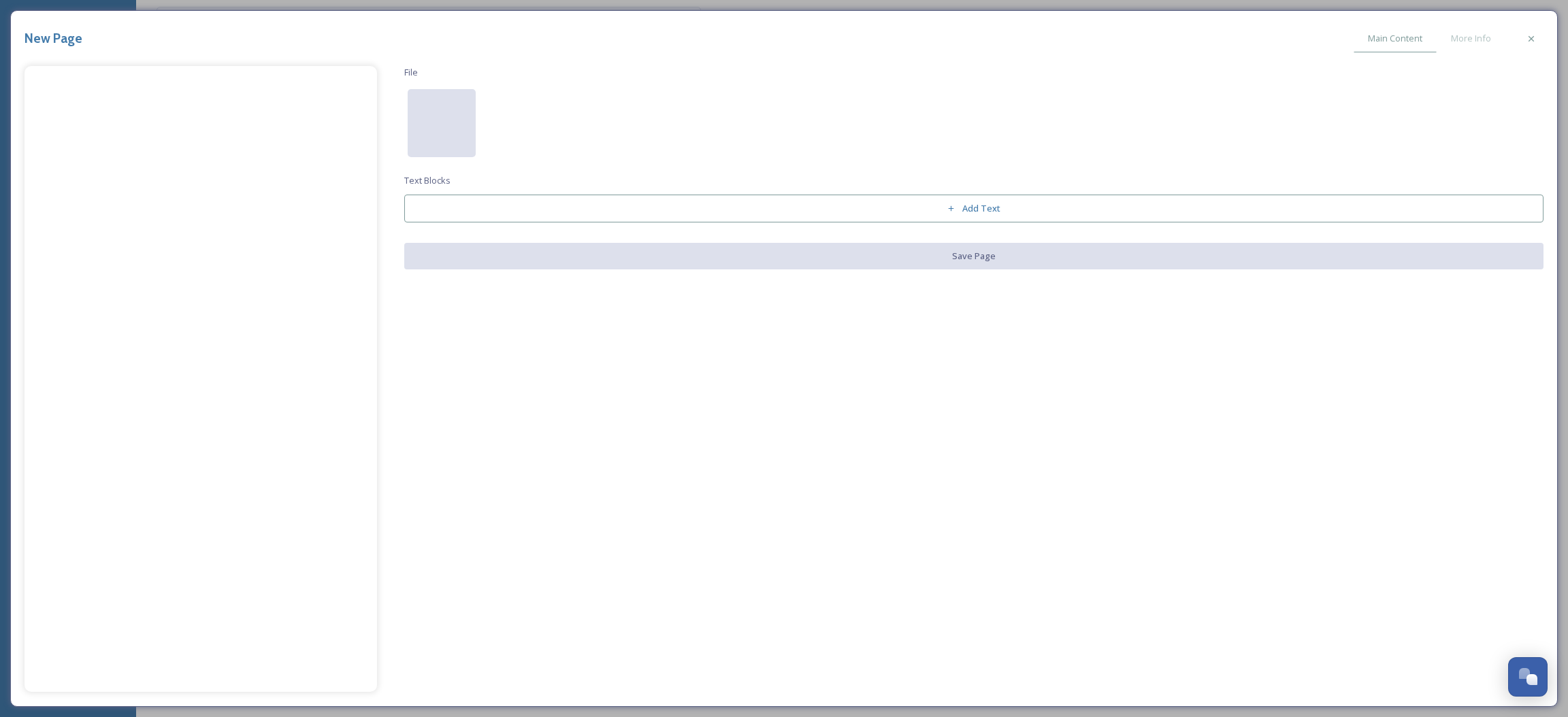
click at [414, 102] on div at bounding box center [442, 124] width 68 height 68
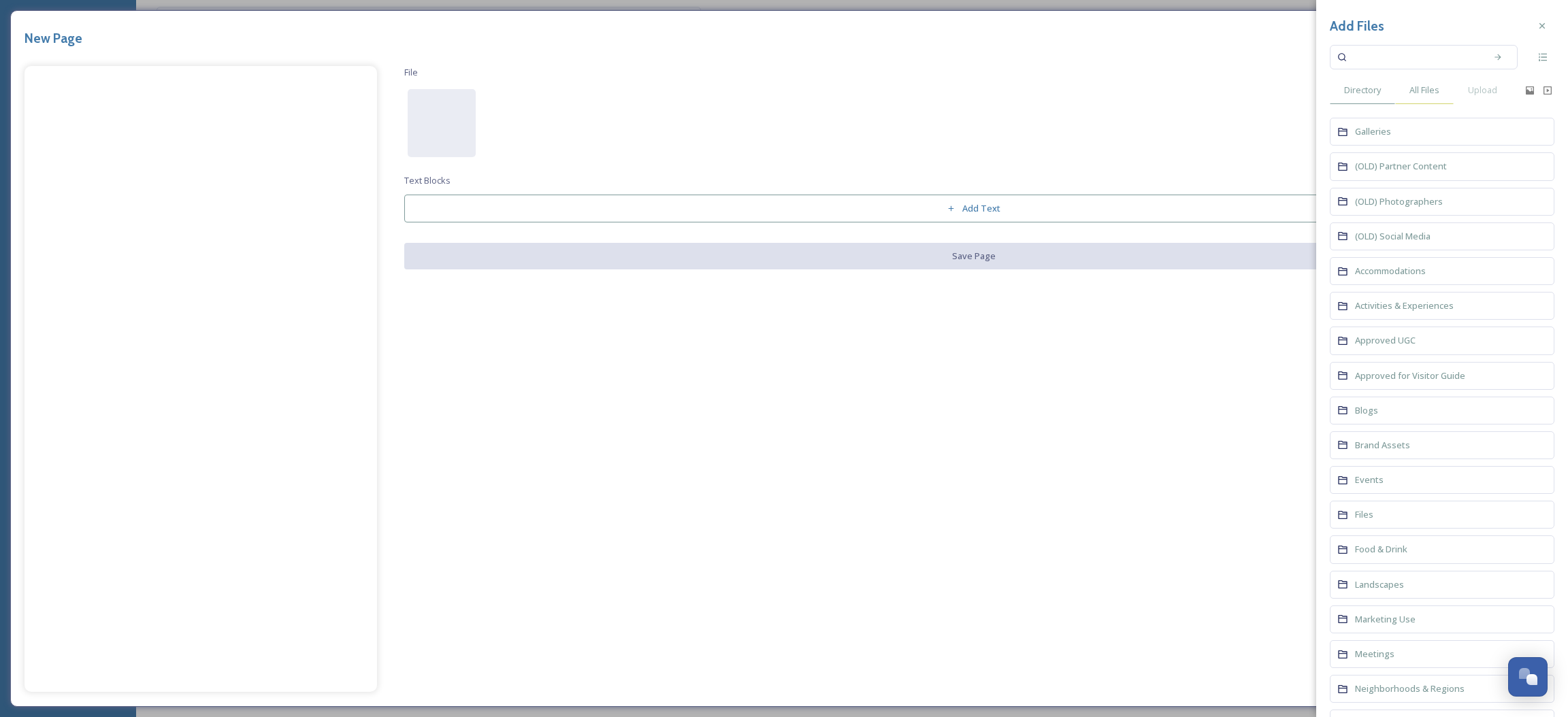
drag, startPoint x: 1443, startPoint y: 94, endPoint x: 1414, endPoint y: 80, distance: 32.2
click at [1443, 94] on div "All Files" at bounding box center [1425, 90] width 59 height 28
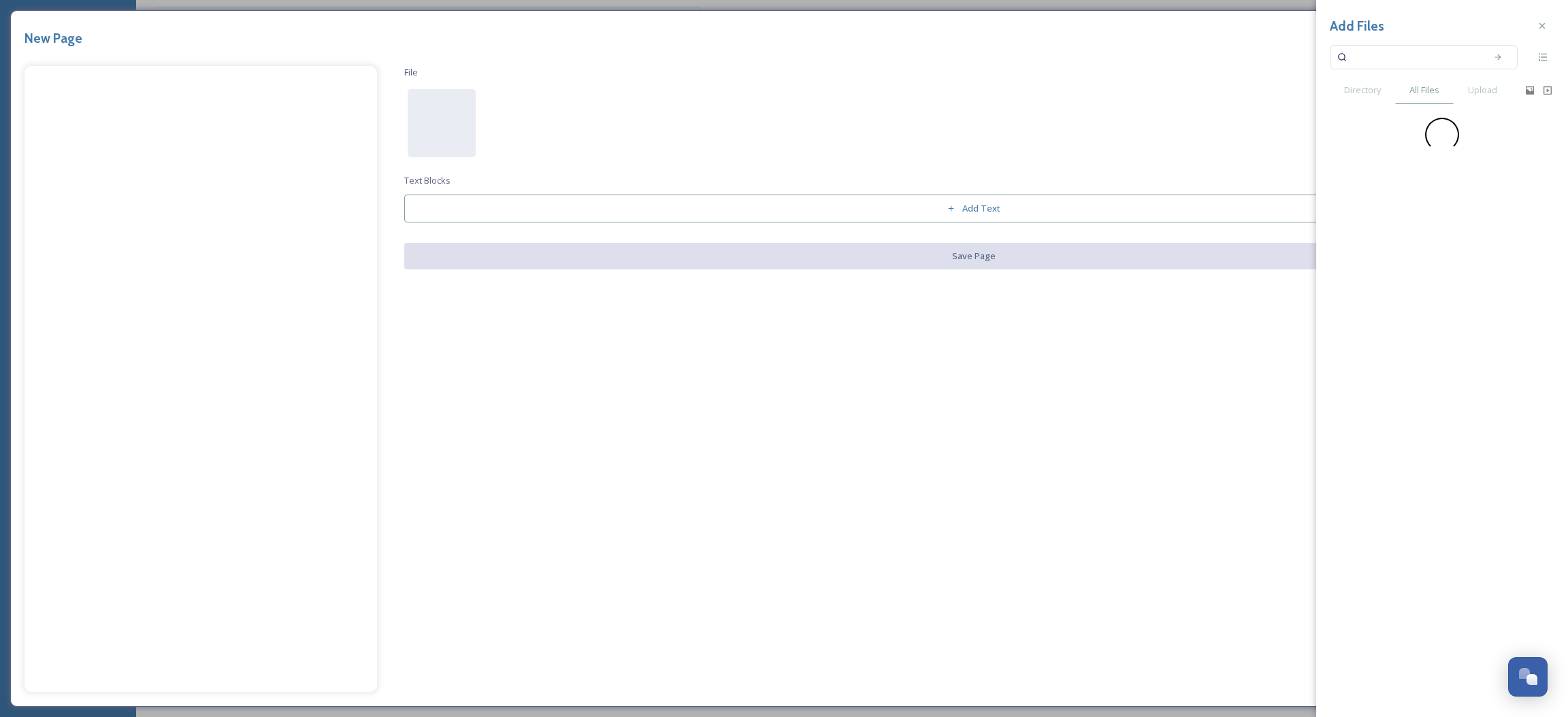
click at [1399, 63] on input at bounding box center [1415, 57] width 129 height 30
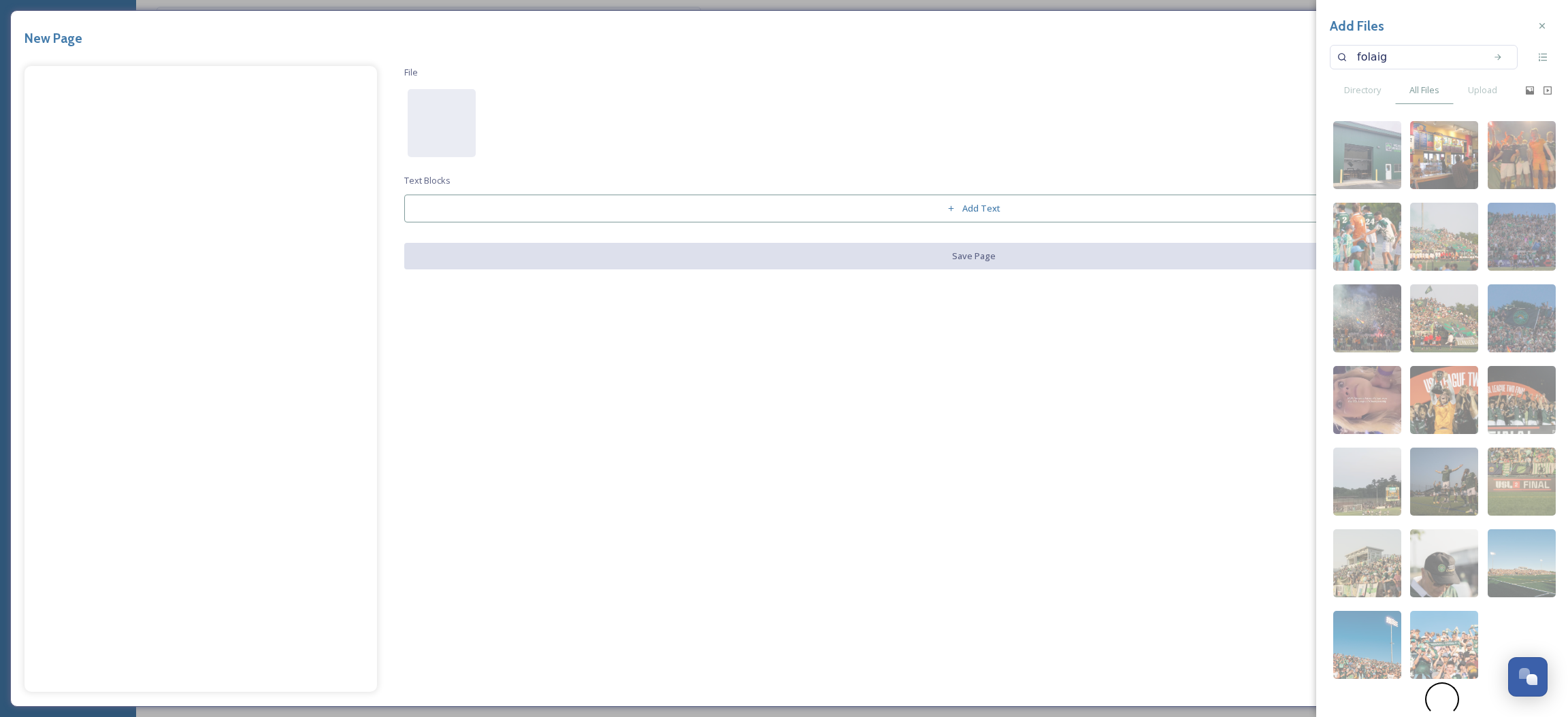
type input "folaige"
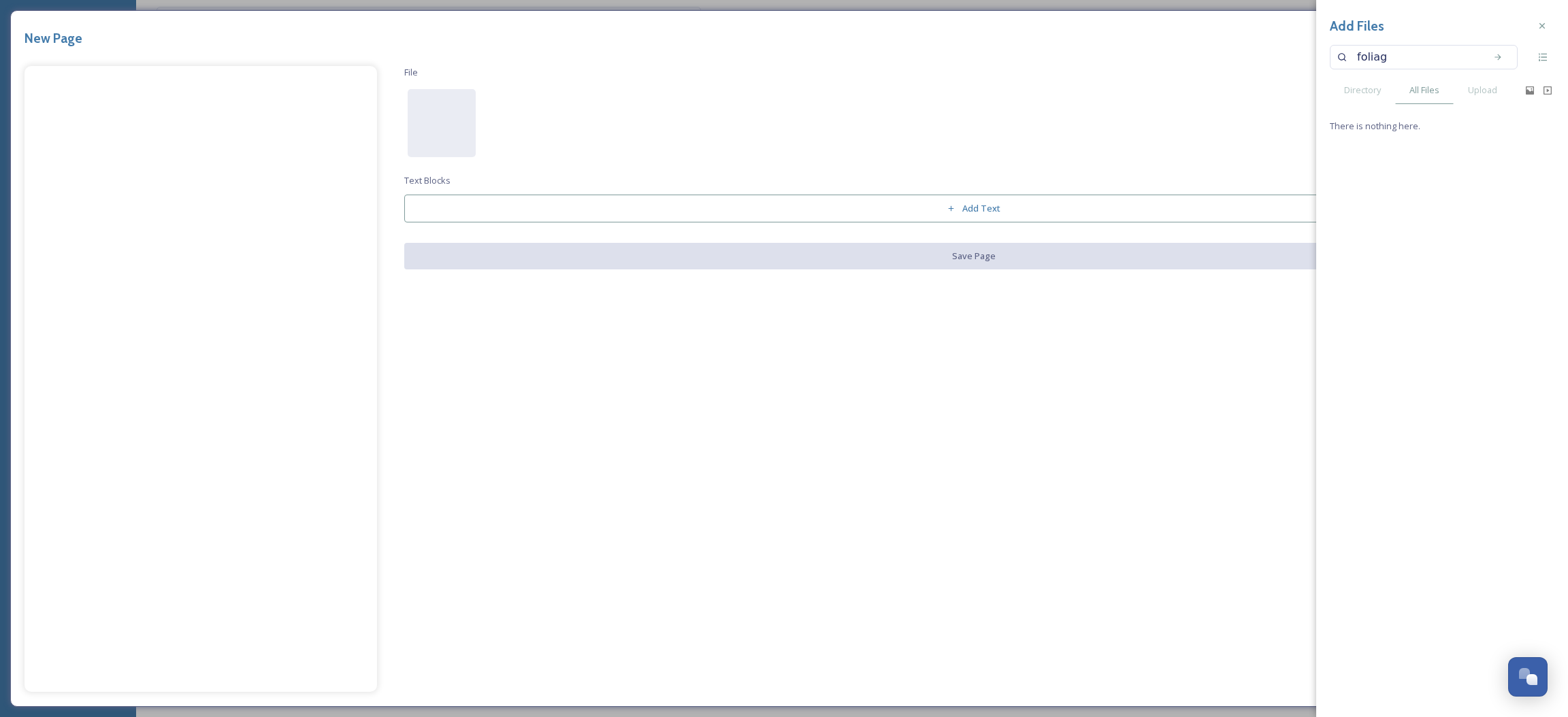
type input "foliage"
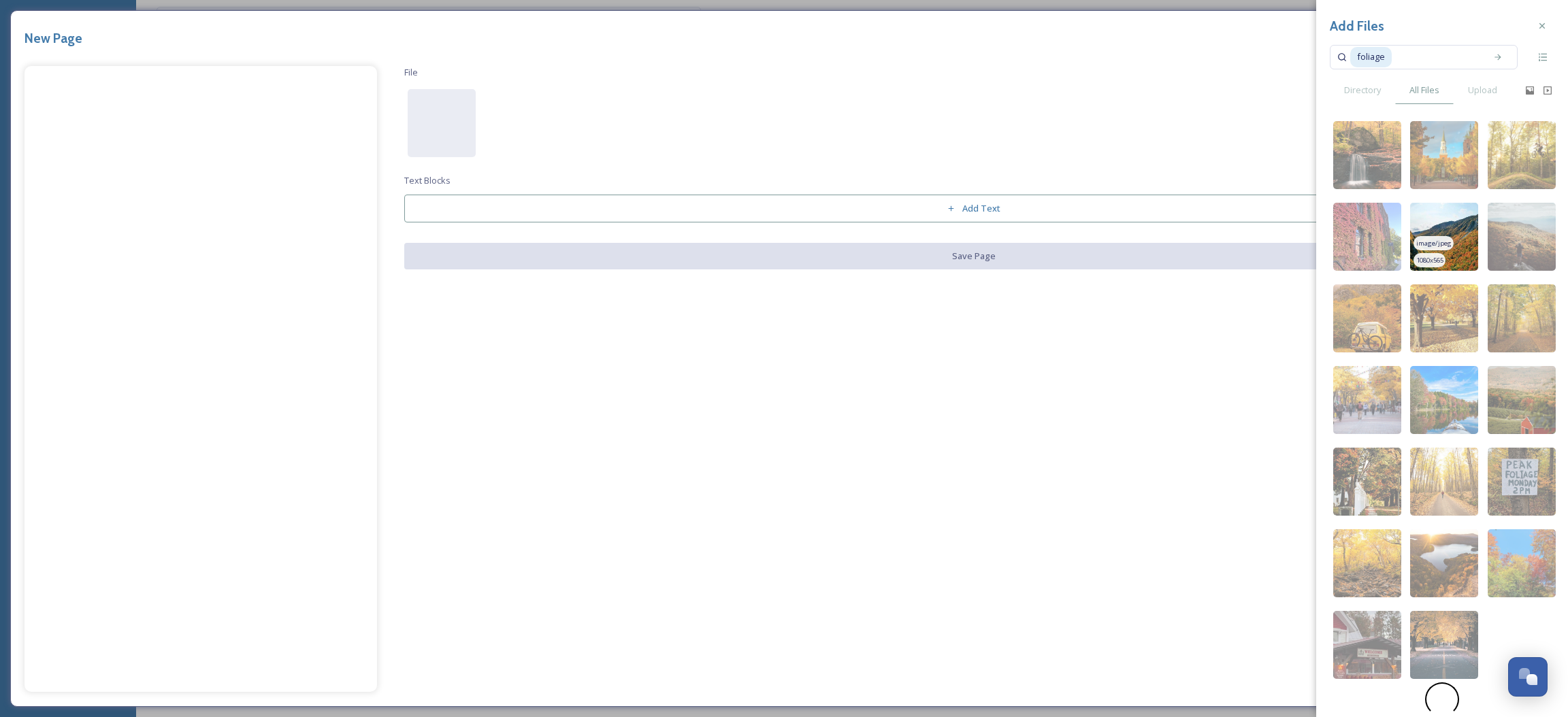
click at [1457, 261] on img at bounding box center [1444, 237] width 68 height 68
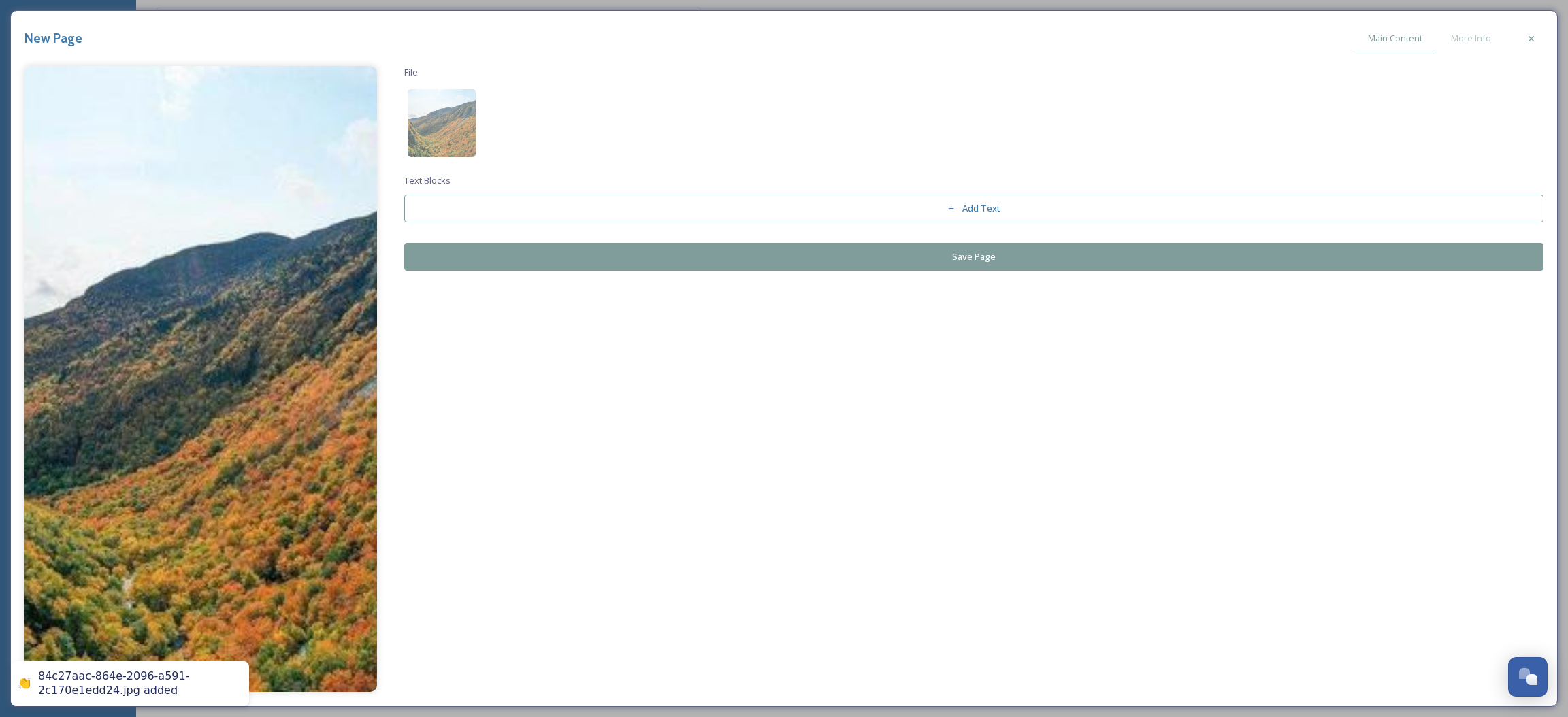
click at [1002, 260] on button "Save Page" at bounding box center [975, 256] width 1140 height 28
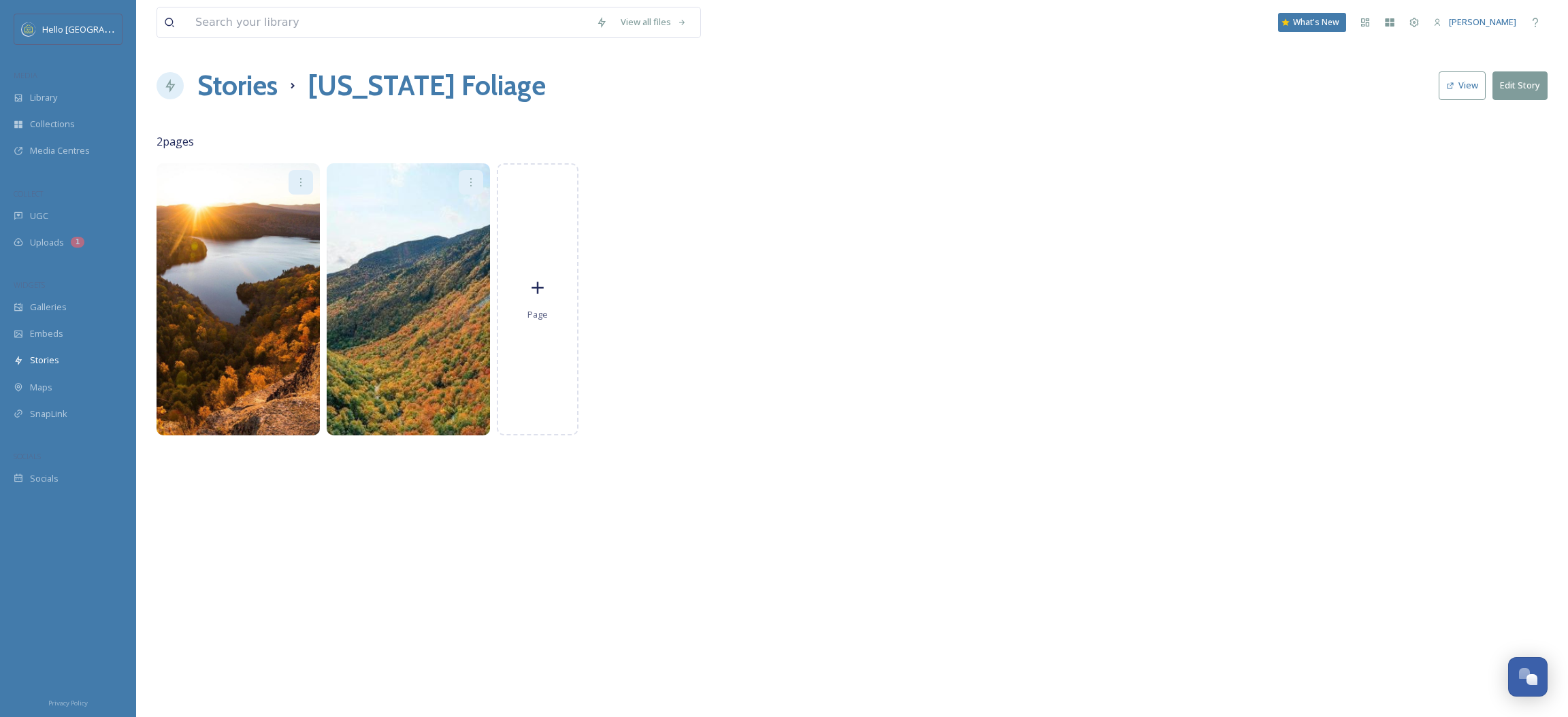
drag, startPoint x: 585, startPoint y: 273, endPoint x: 579, endPoint y: 273, distance: 6.0
click at [585, 273] on div "Page" at bounding box center [852, 299] width 1391 height 272
click at [573, 276] on div "Page" at bounding box center [537, 299] width 81 height 272
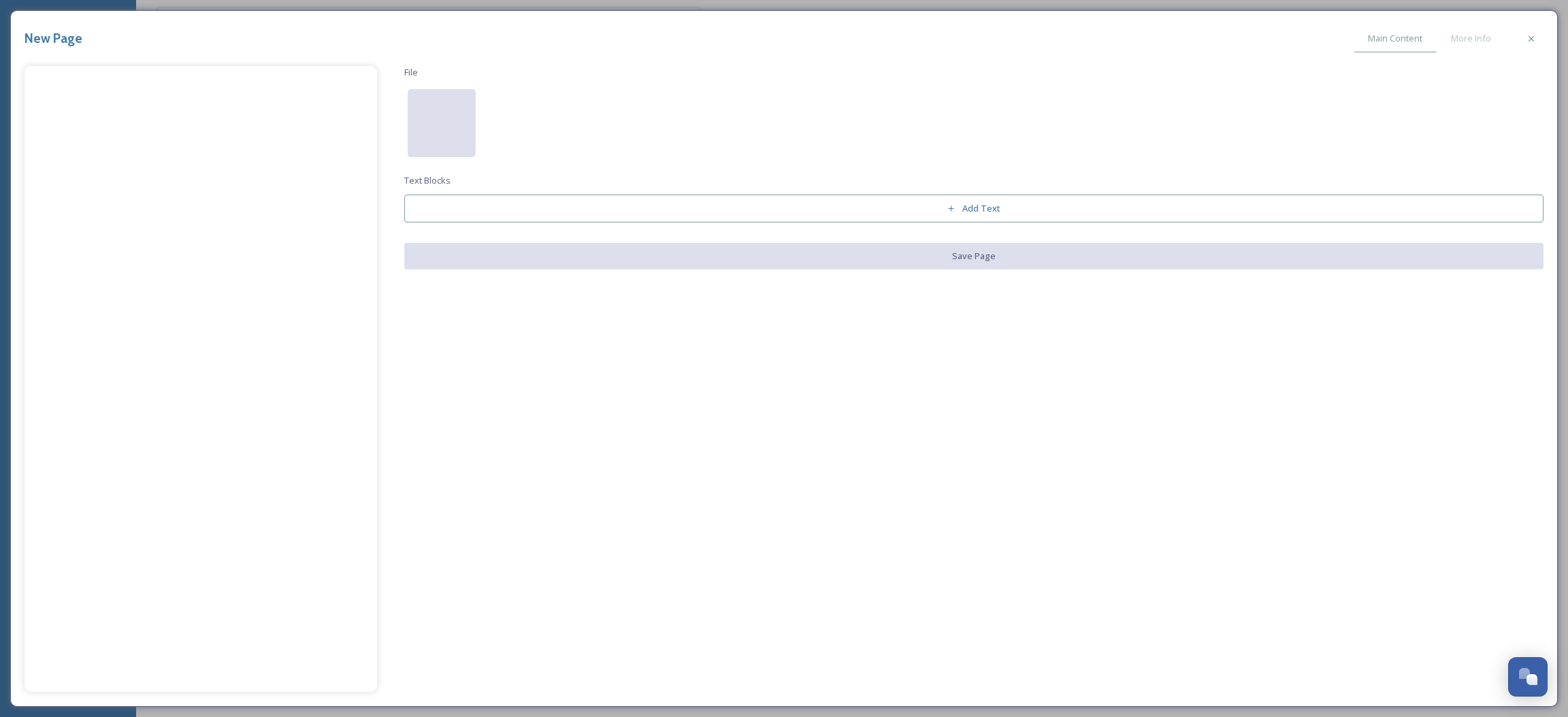
click at [443, 106] on div at bounding box center [442, 124] width 68 height 68
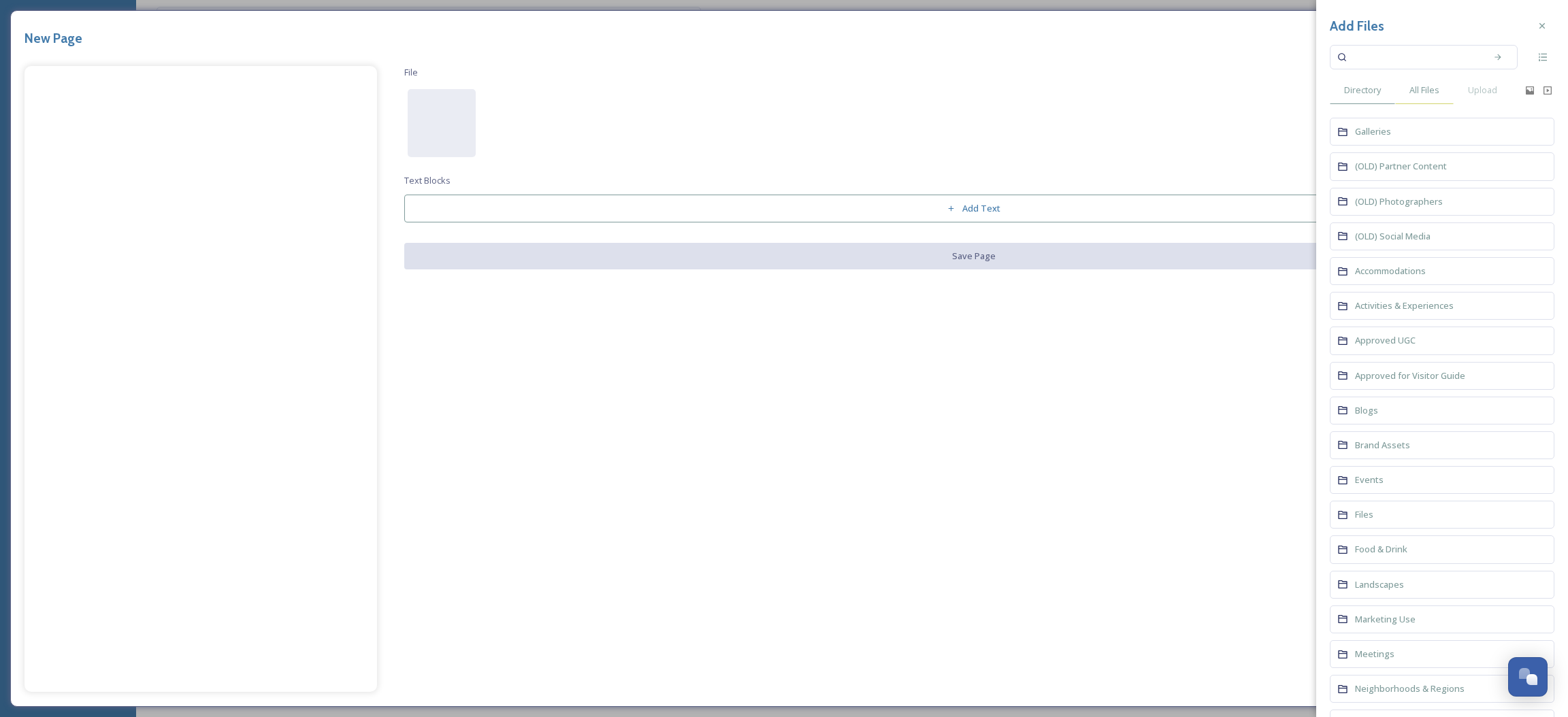
click at [1434, 95] on span "All Files" at bounding box center [1424, 90] width 30 height 13
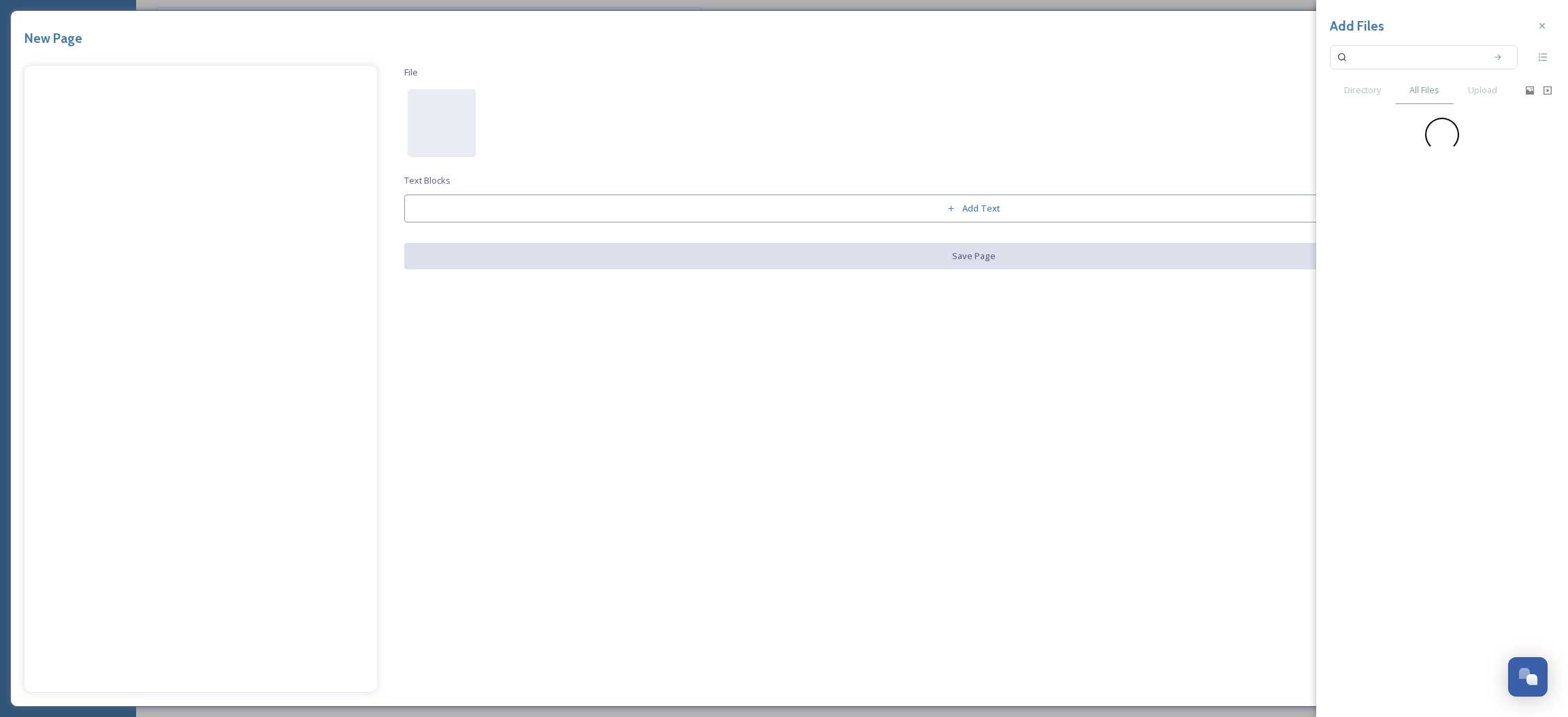
click at [1373, 60] on input at bounding box center [1415, 57] width 129 height 30
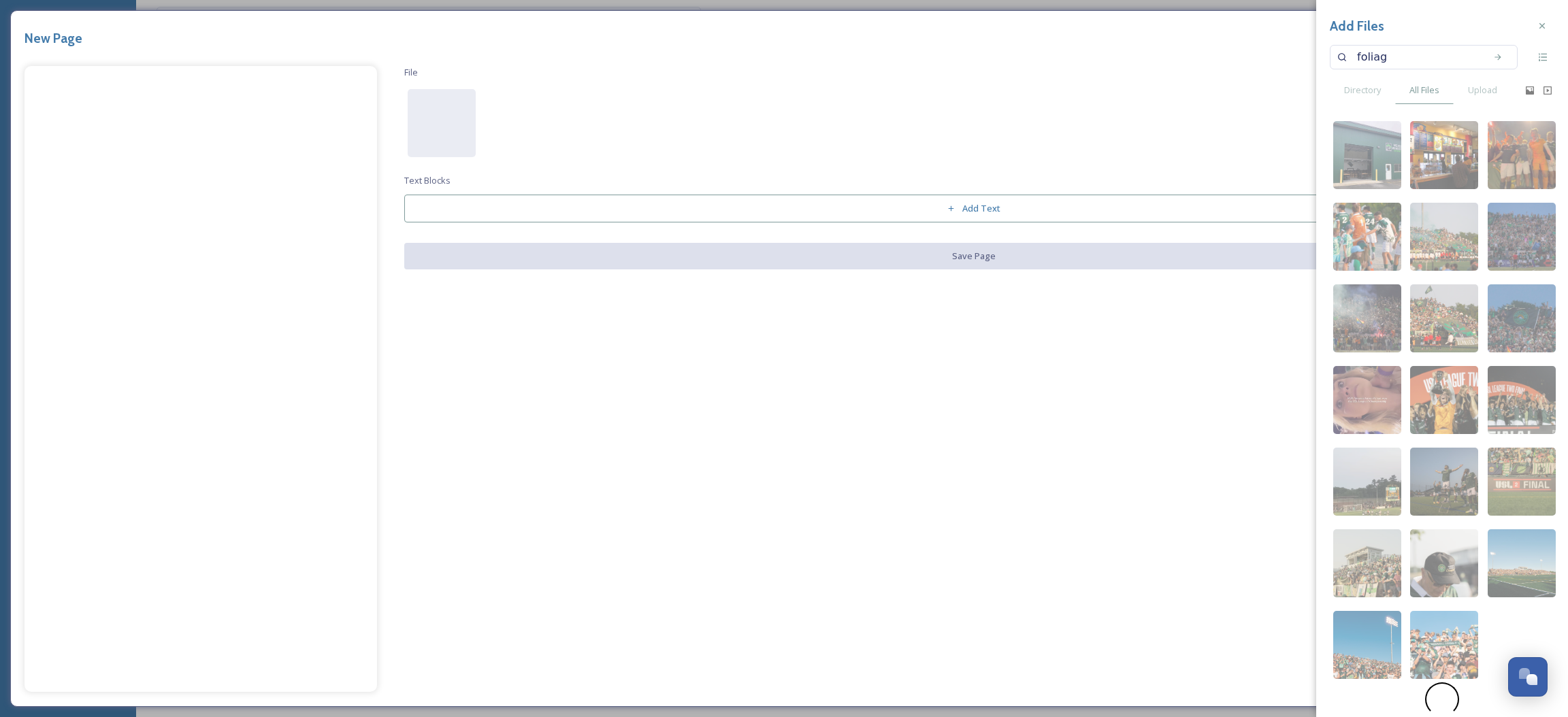
type input "foliage"
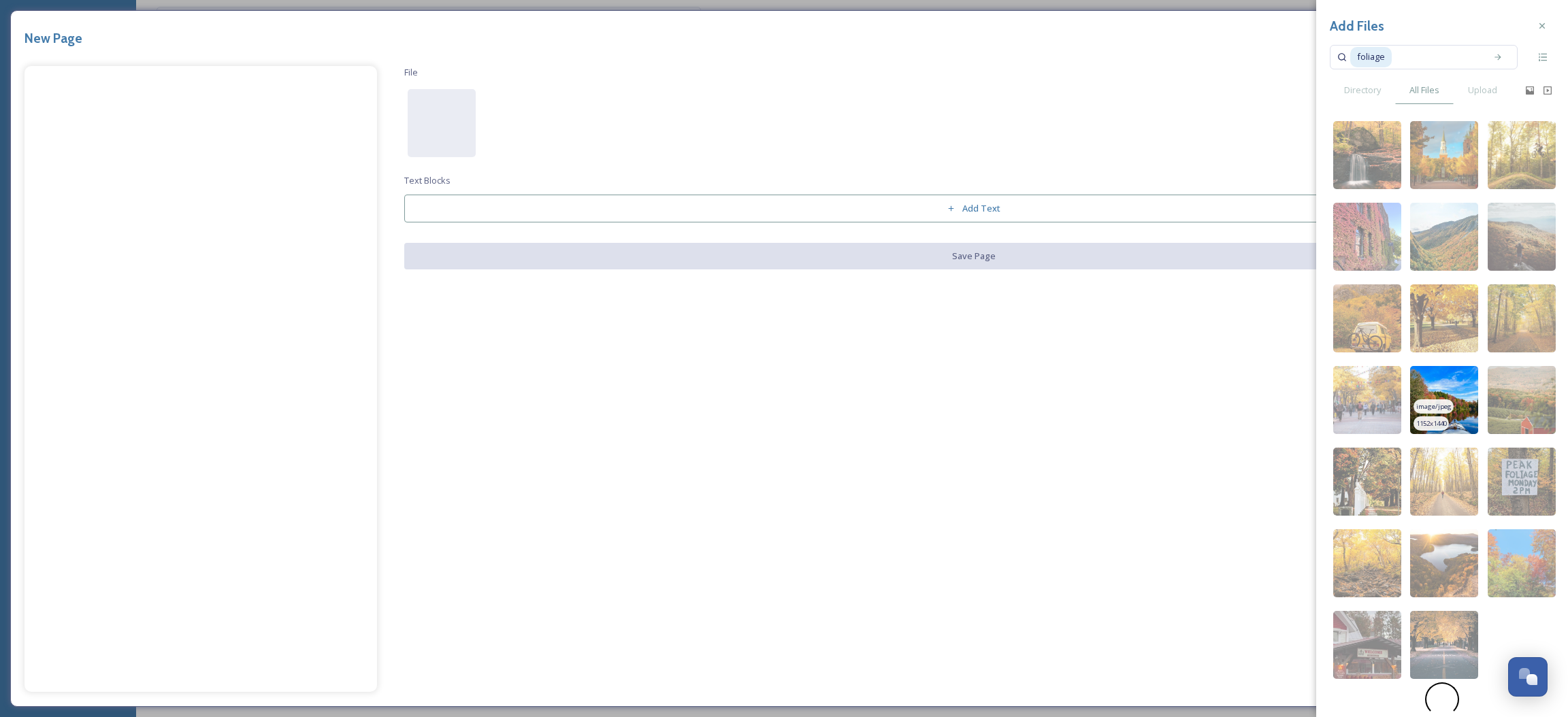
click at [1455, 419] on img at bounding box center [1444, 400] width 68 height 68
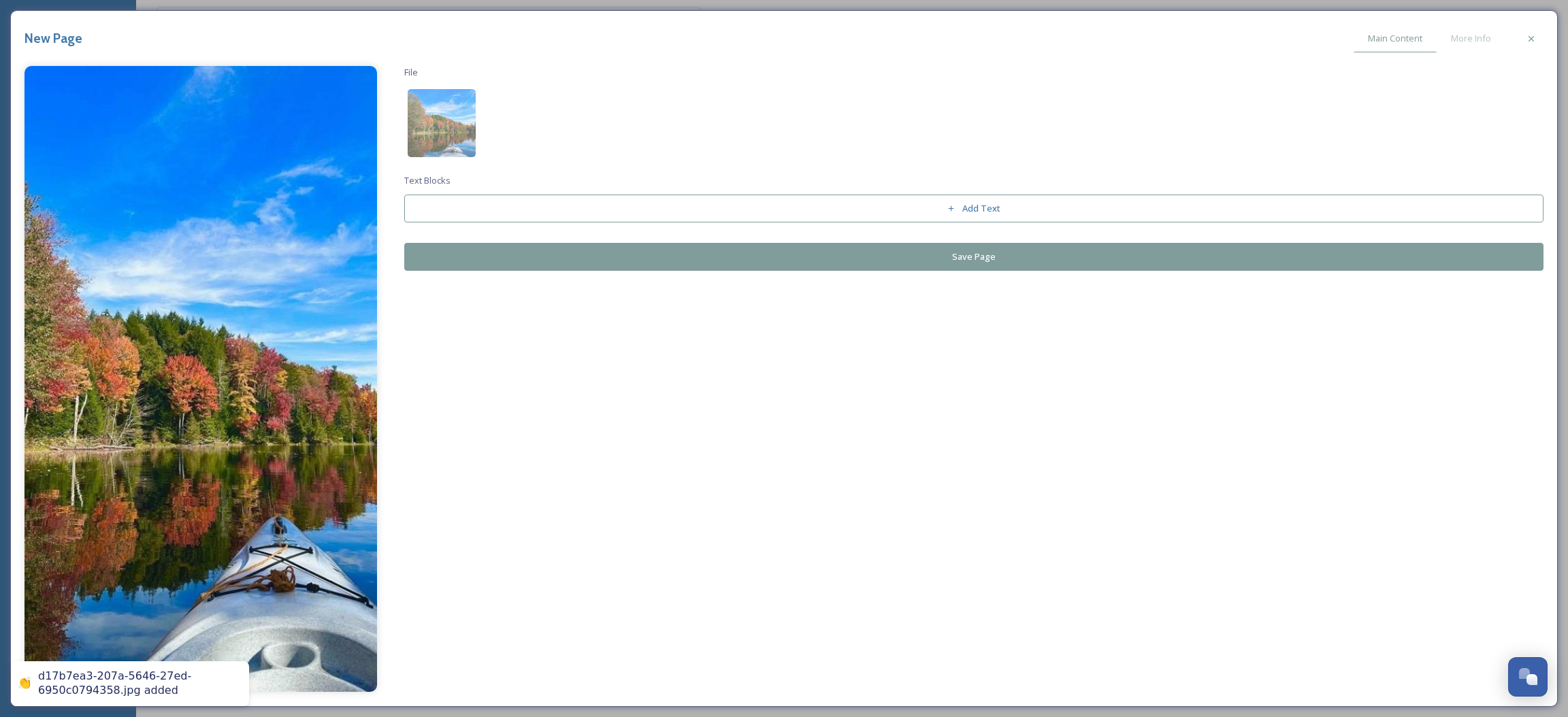
click at [957, 251] on button "Save Page" at bounding box center [975, 256] width 1140 height 28
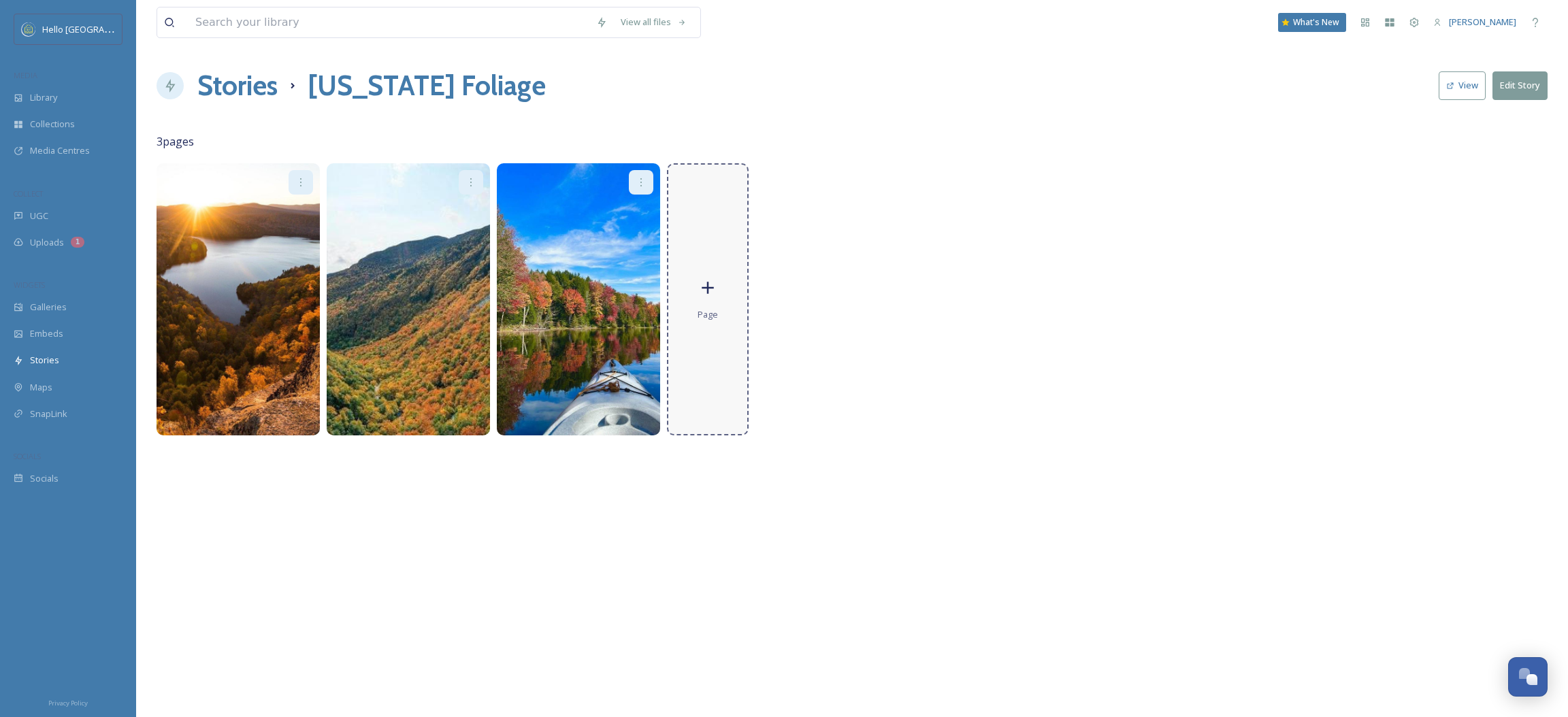
click at [716, 269] on div "Page" at bounding box center [707, 299] width 81 height 272
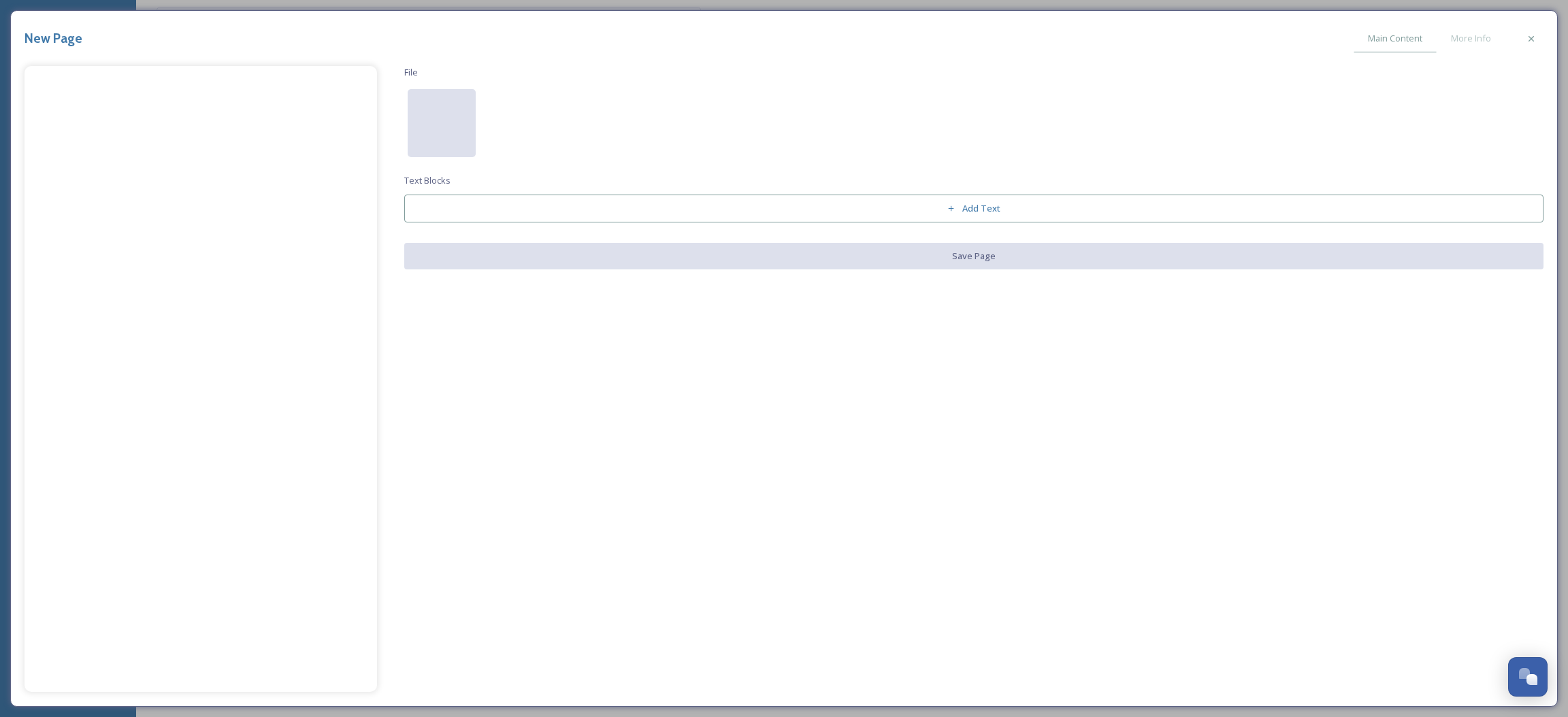
click at [467, 106] on div at bounding box center [442, 124] width 68 height 68
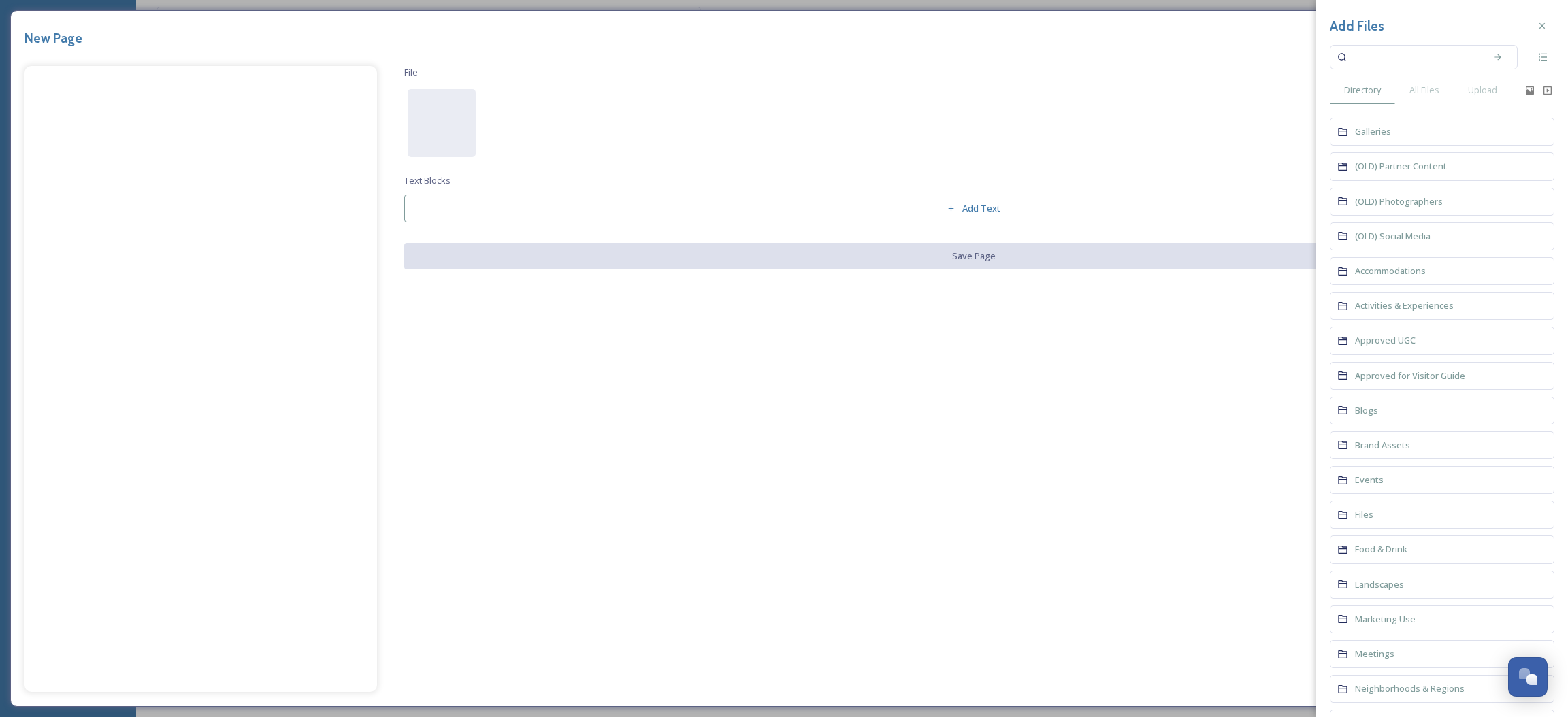
click at [1369, 55] on input at bounding box center [1415, 57] width 129 height 30
type input "foliage"
click at [1421, 102] on div "All Files" at bounding box center [1425, 90] width 59 height 28
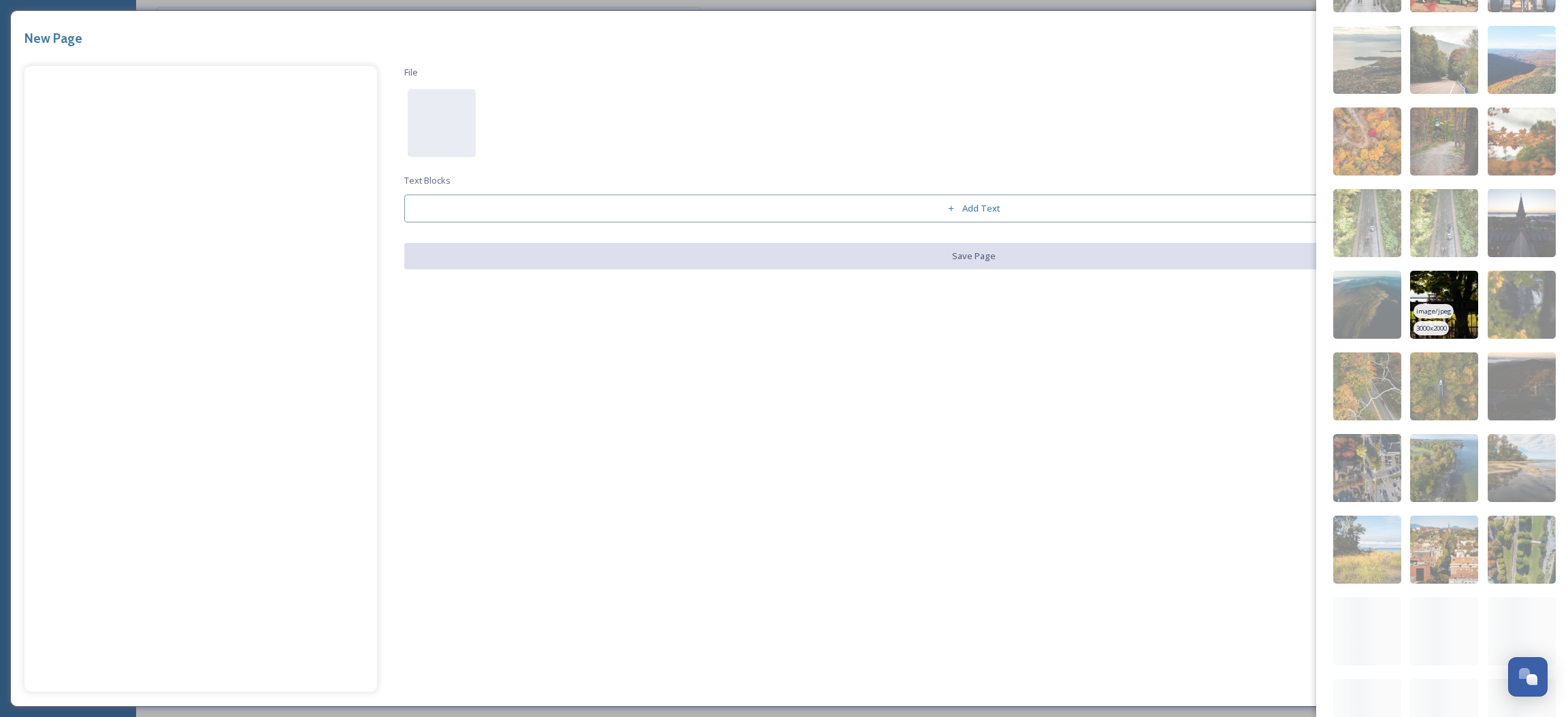
scroll to position [905, 0]
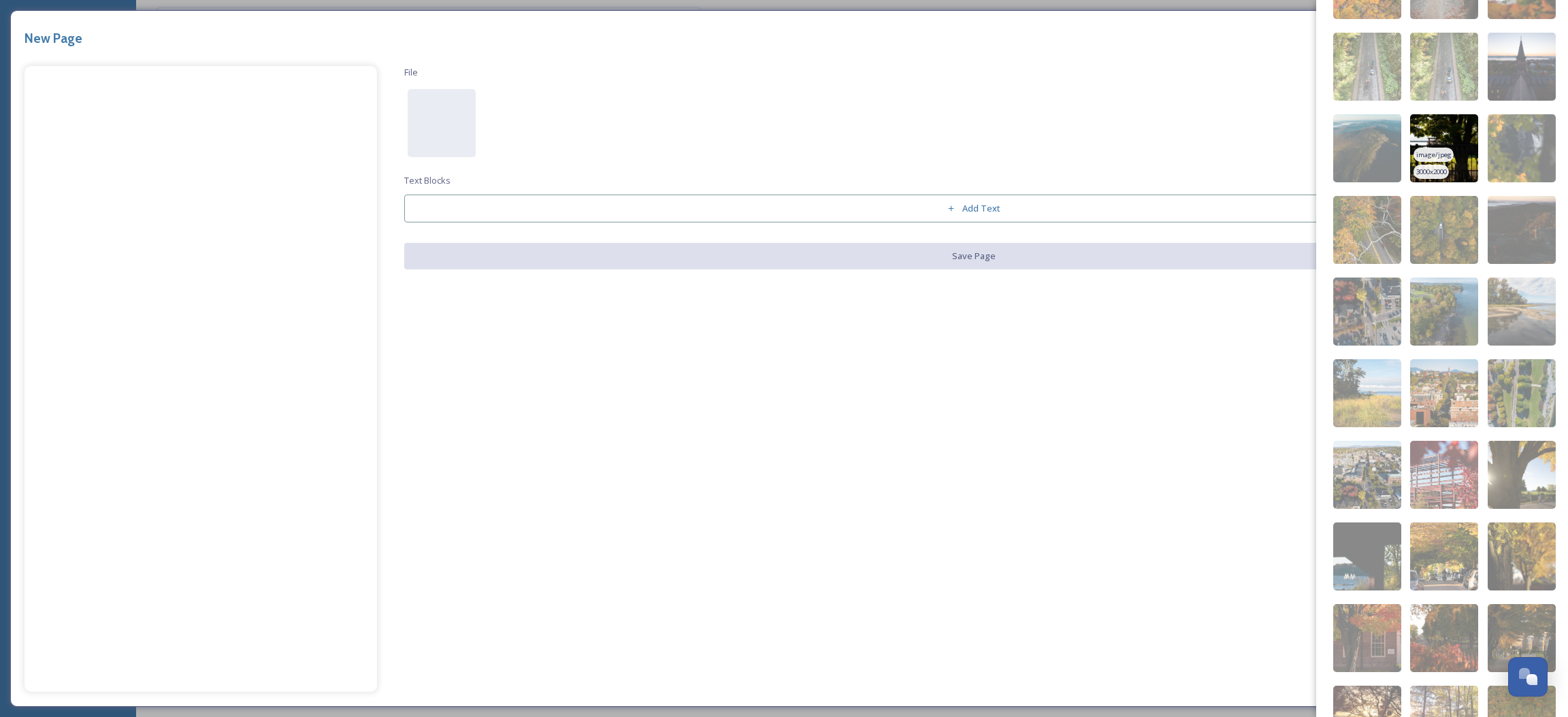
click at [1441, 147] on img at bounding box center [1444, 148] width 68 height 68
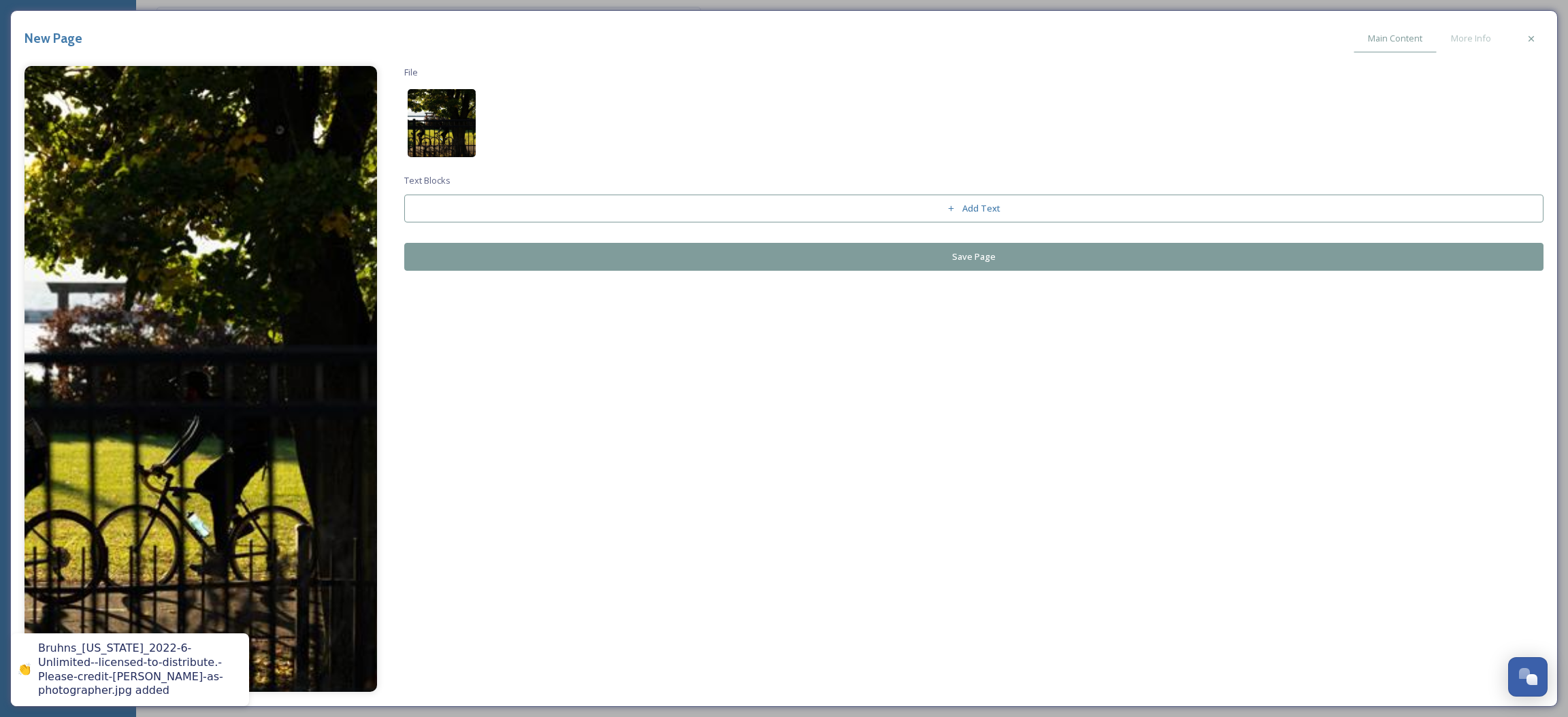
click at [435, 111] on img at bounding box center [442, 124] width 68 height 68
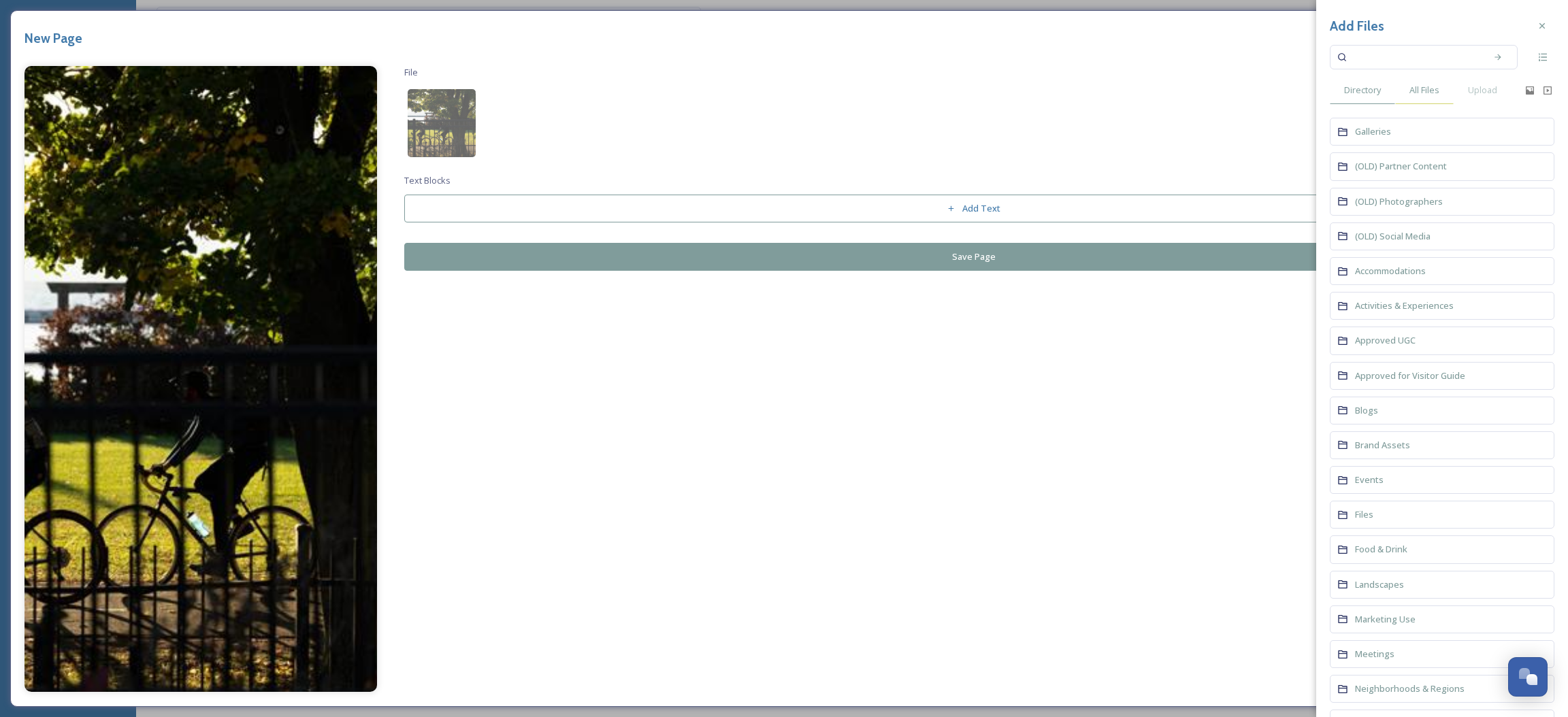
click at [1426, 77] on div "All Files" at bounding box center [1425, 90] width 59 height 28
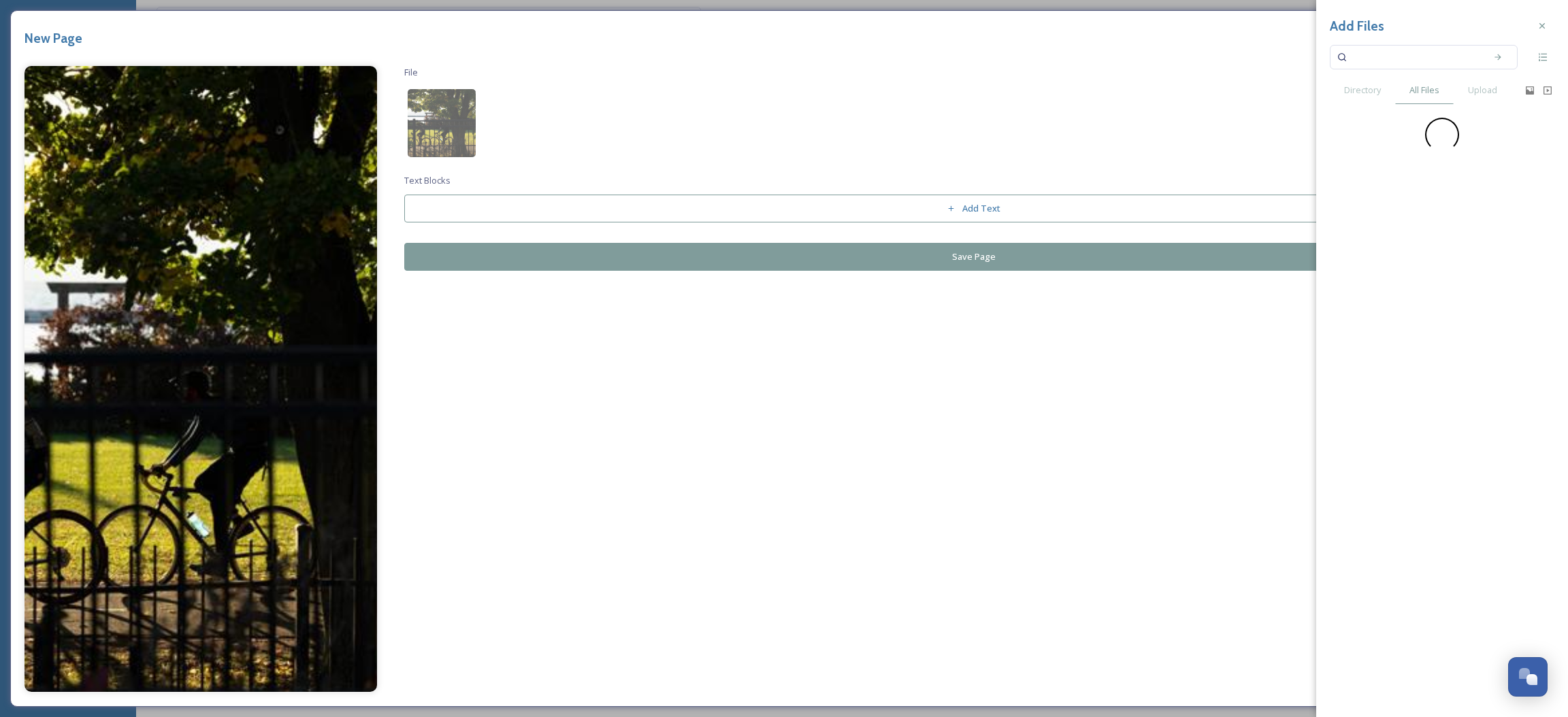
click at [1421, 63] on input at bounding box center [1415, 57] width 129 height 30
type input "fall"
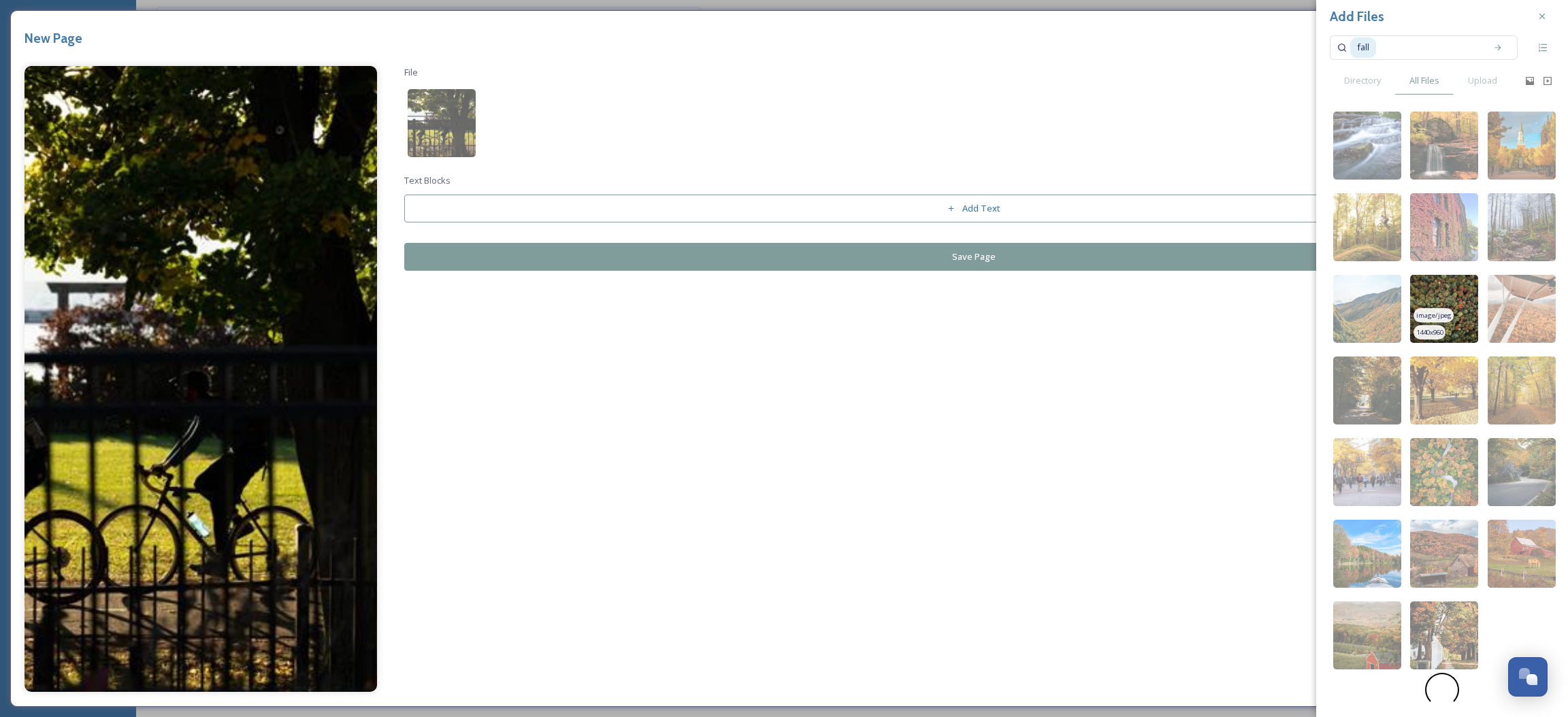
scroll to position [27, 0]
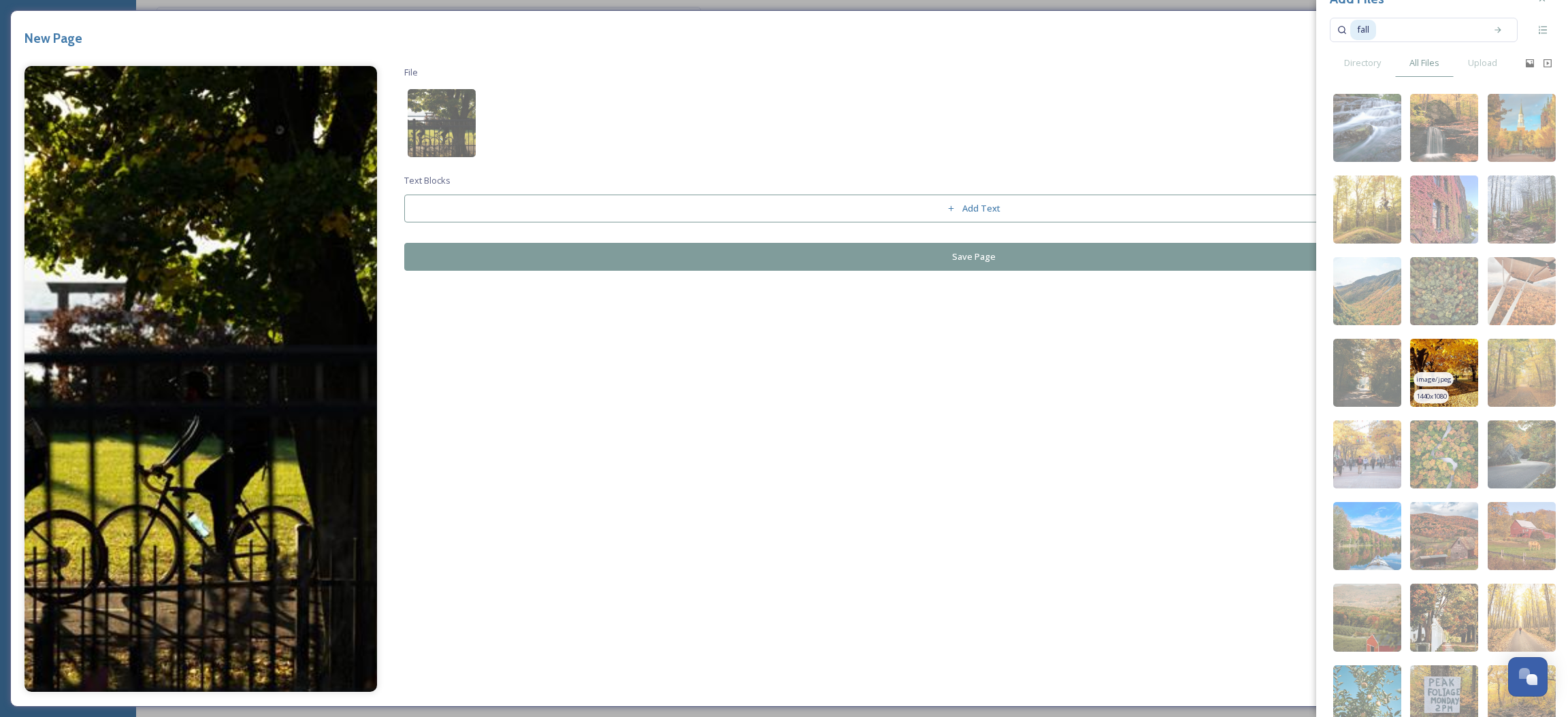
click at [1425, 384] on span "image/jpeg" at bounding box center [1434, 380] width 35 height 10
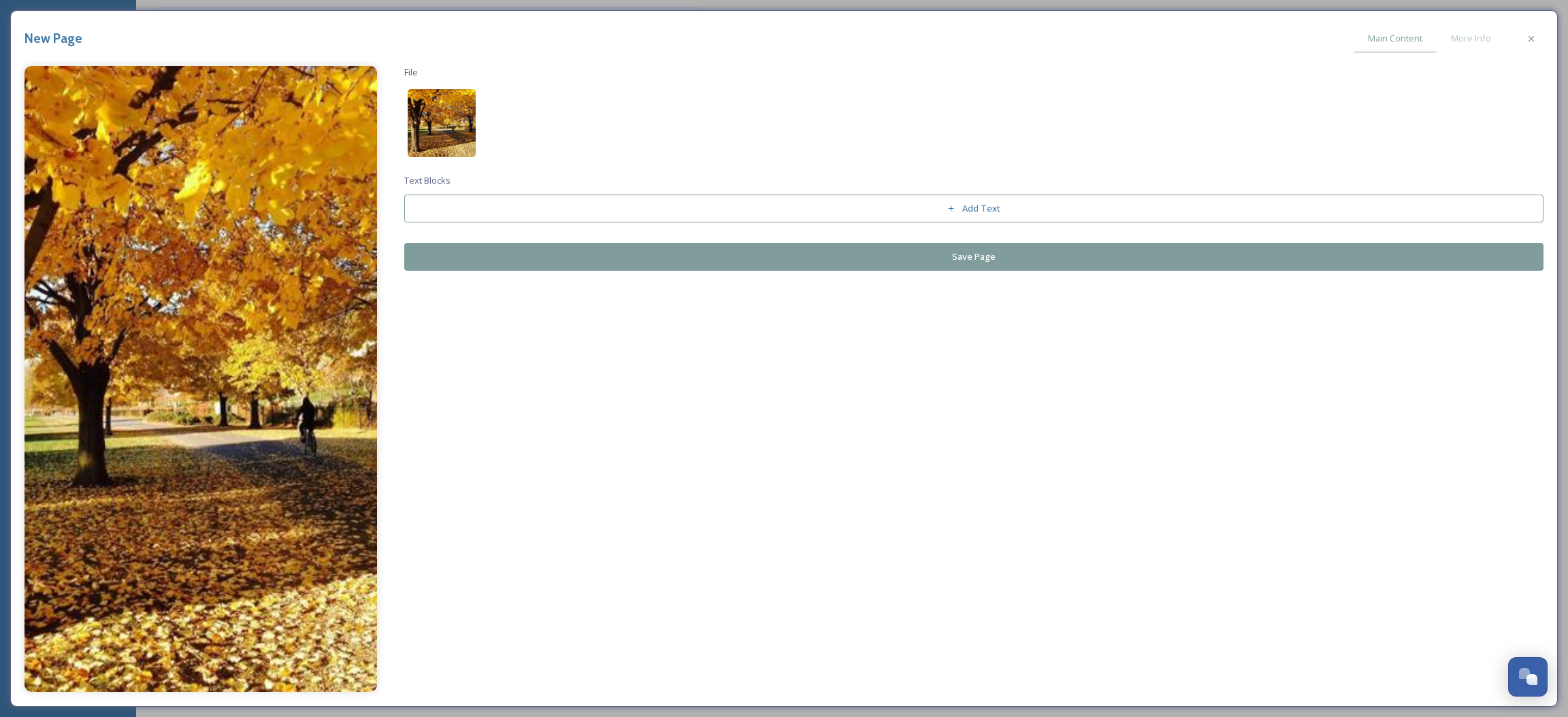
click at [426, 118] on img at bounding box center [442, 124] width 68 height 68
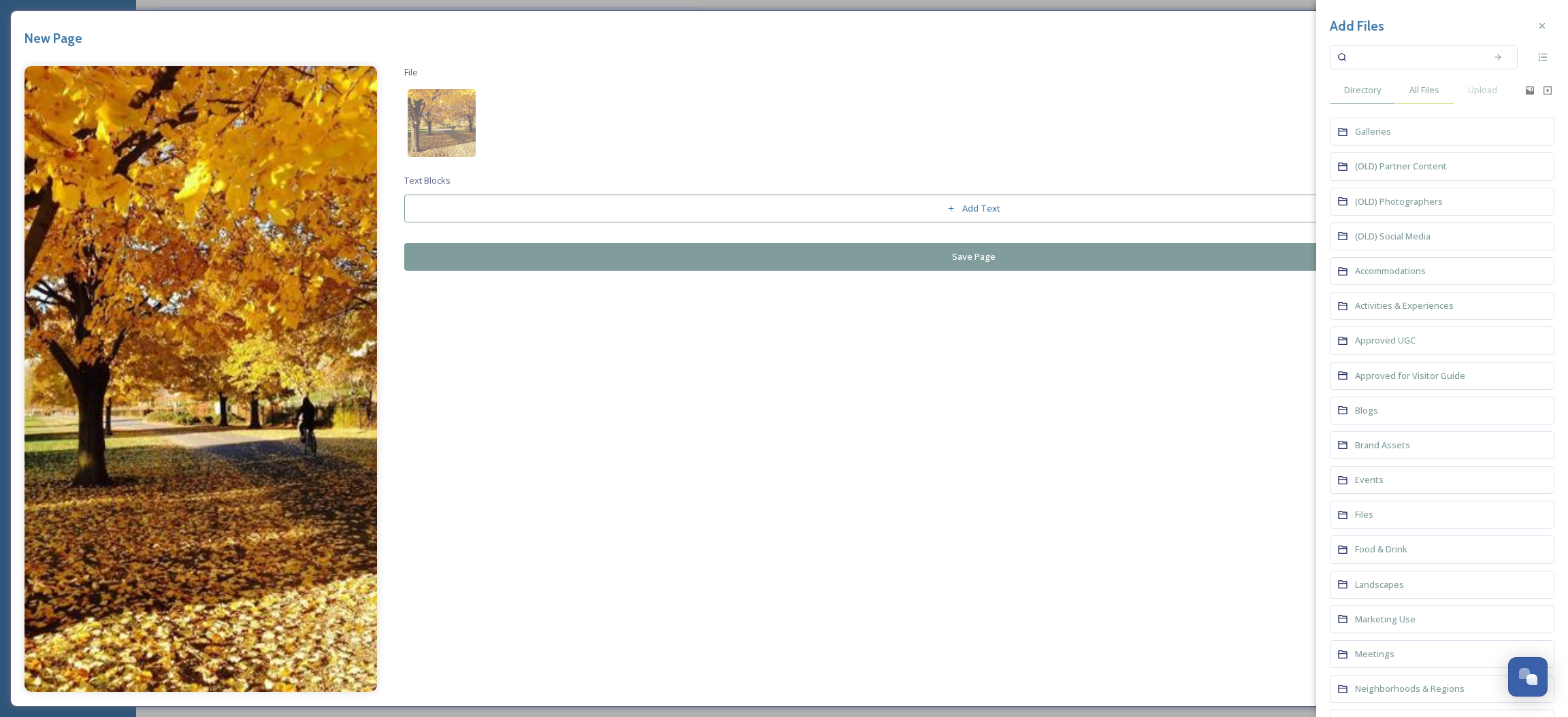
click at [1407, 90] on div "All Files" at bounding box center [1425, 90] width 59 height 28
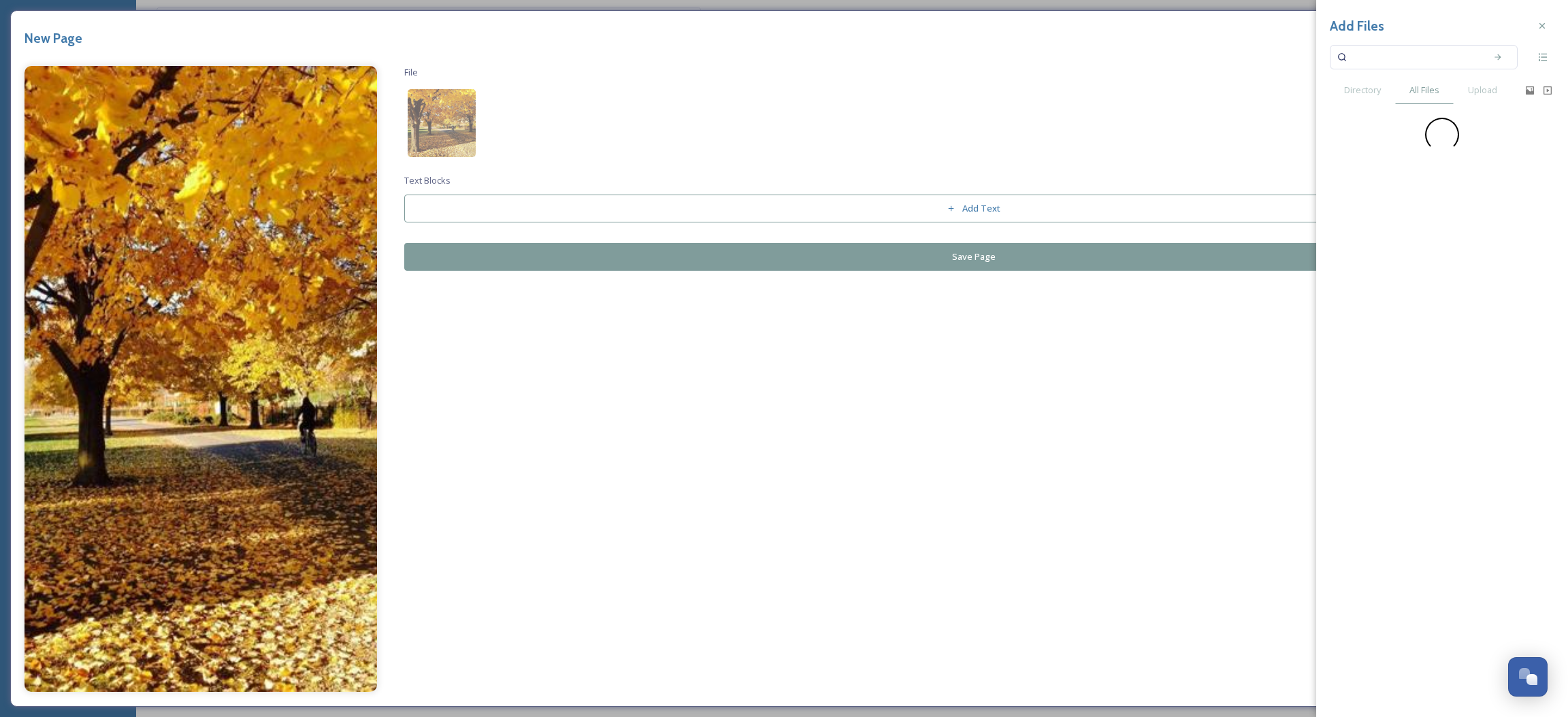
click at [1404, 59] on input at bounding box center [1415, 57] width 129 height 30
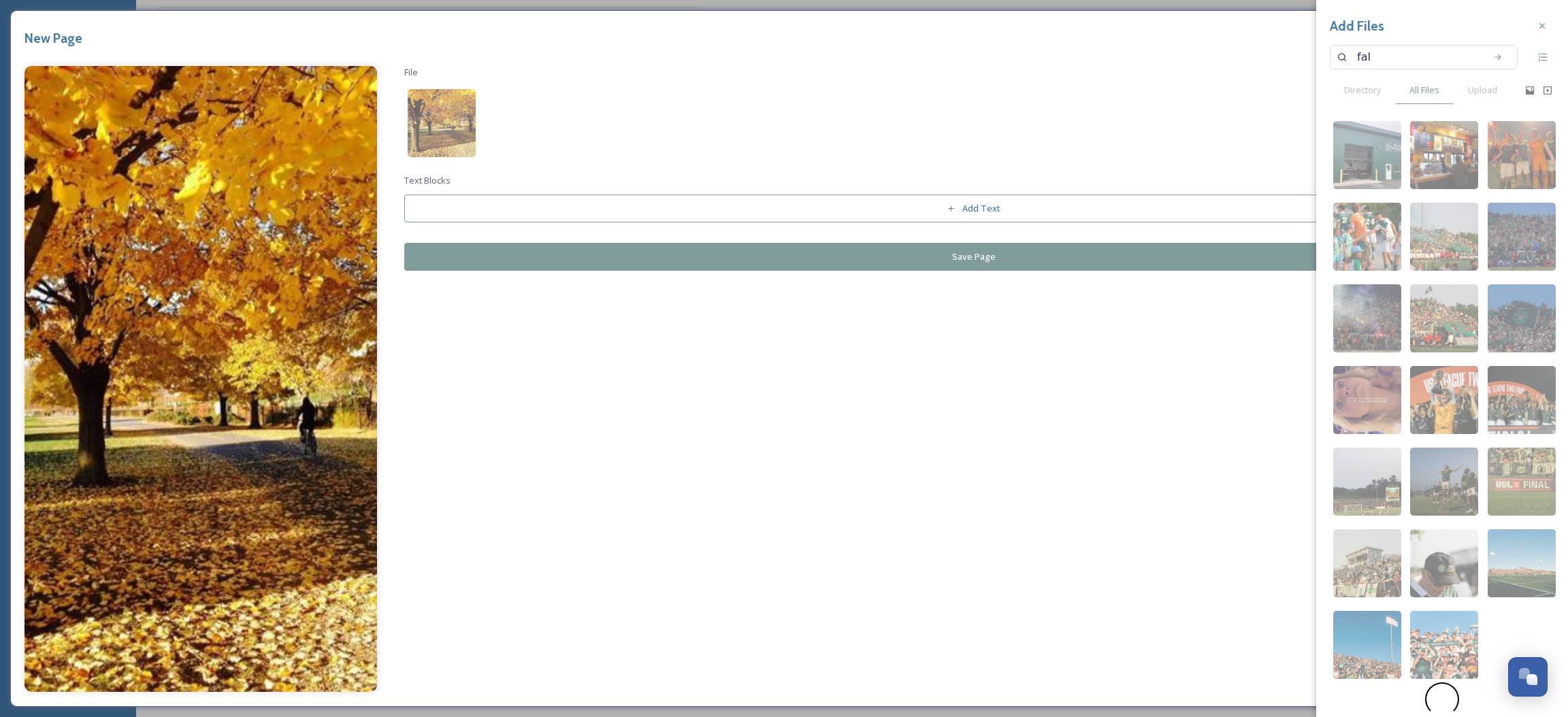
type input "fall"
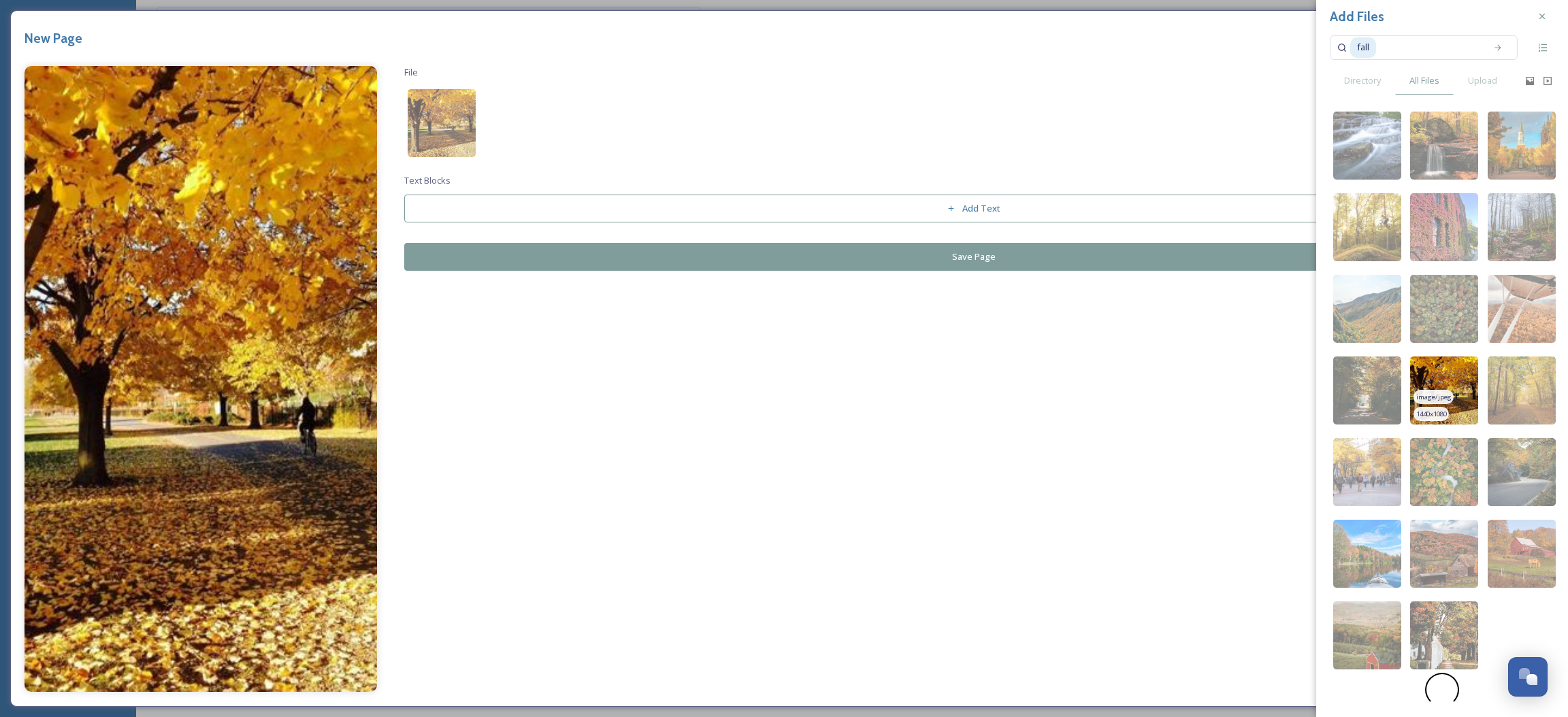
scroll to position [12, 0]
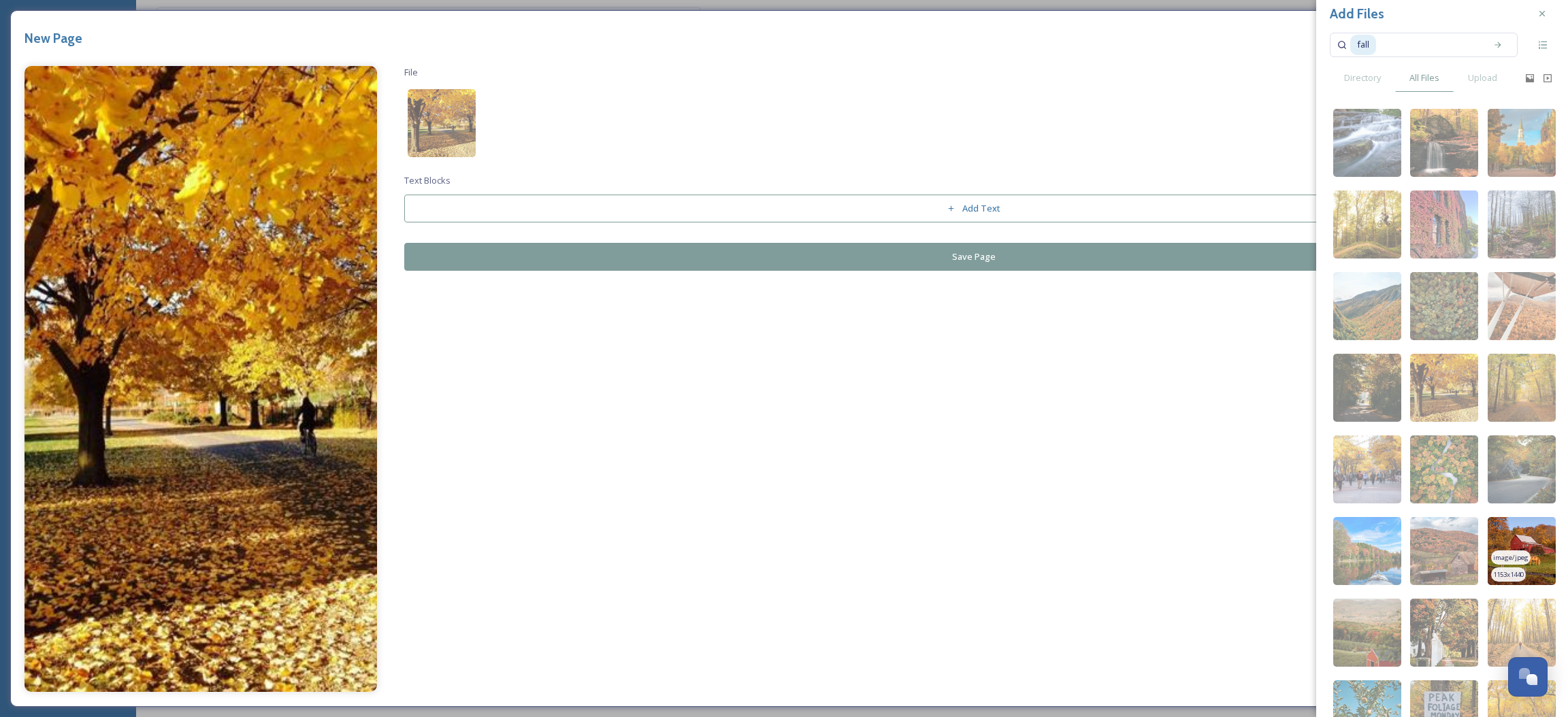
click at [1525, 551] on img at bounding box center [1522, 551] width 68 height 68
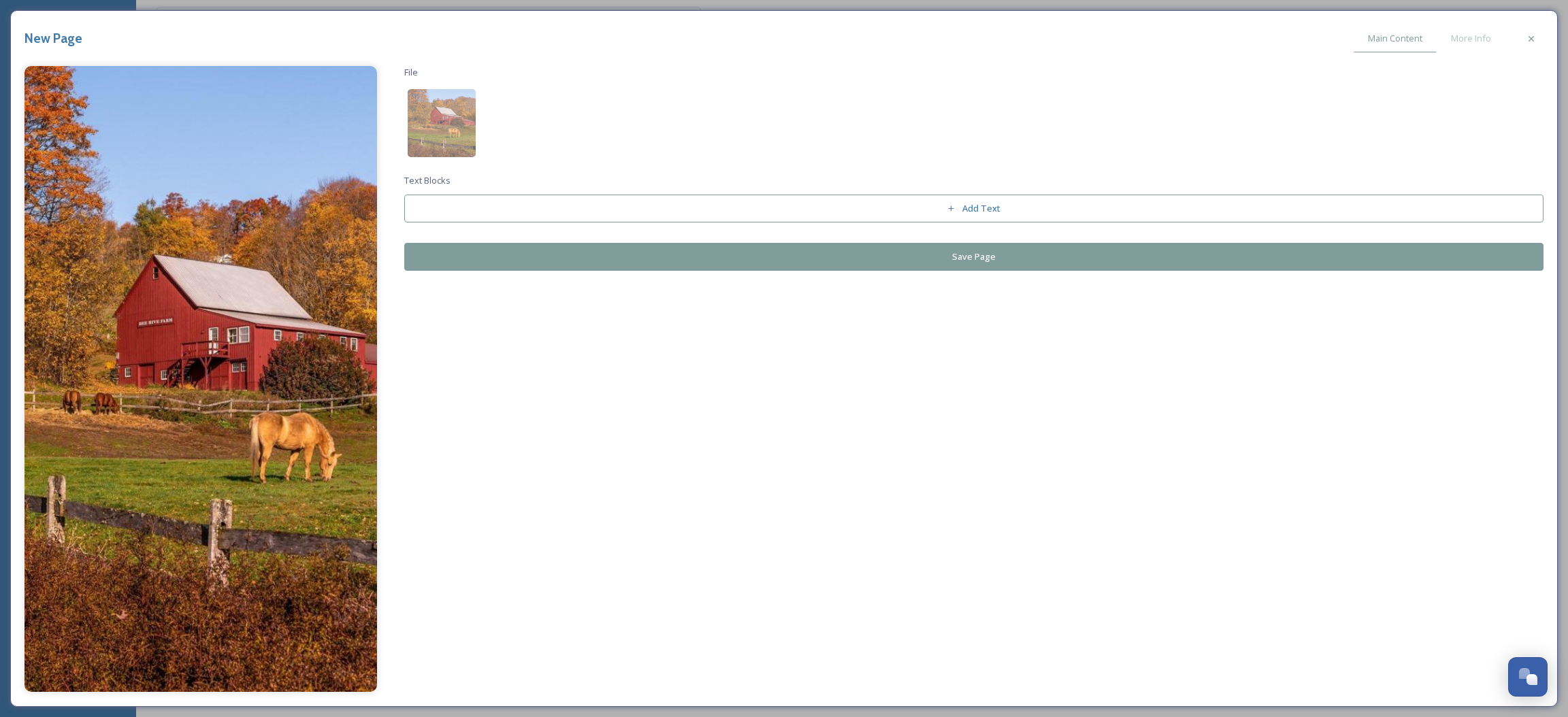
click at [720, 239] on div "File Text Blocks Add Text Save Page" at bounding box center [975, 168] width 1140 height 205
click at [720, 243] on button "Save Page" at bounding box center [975, 256] width 1140 height 28
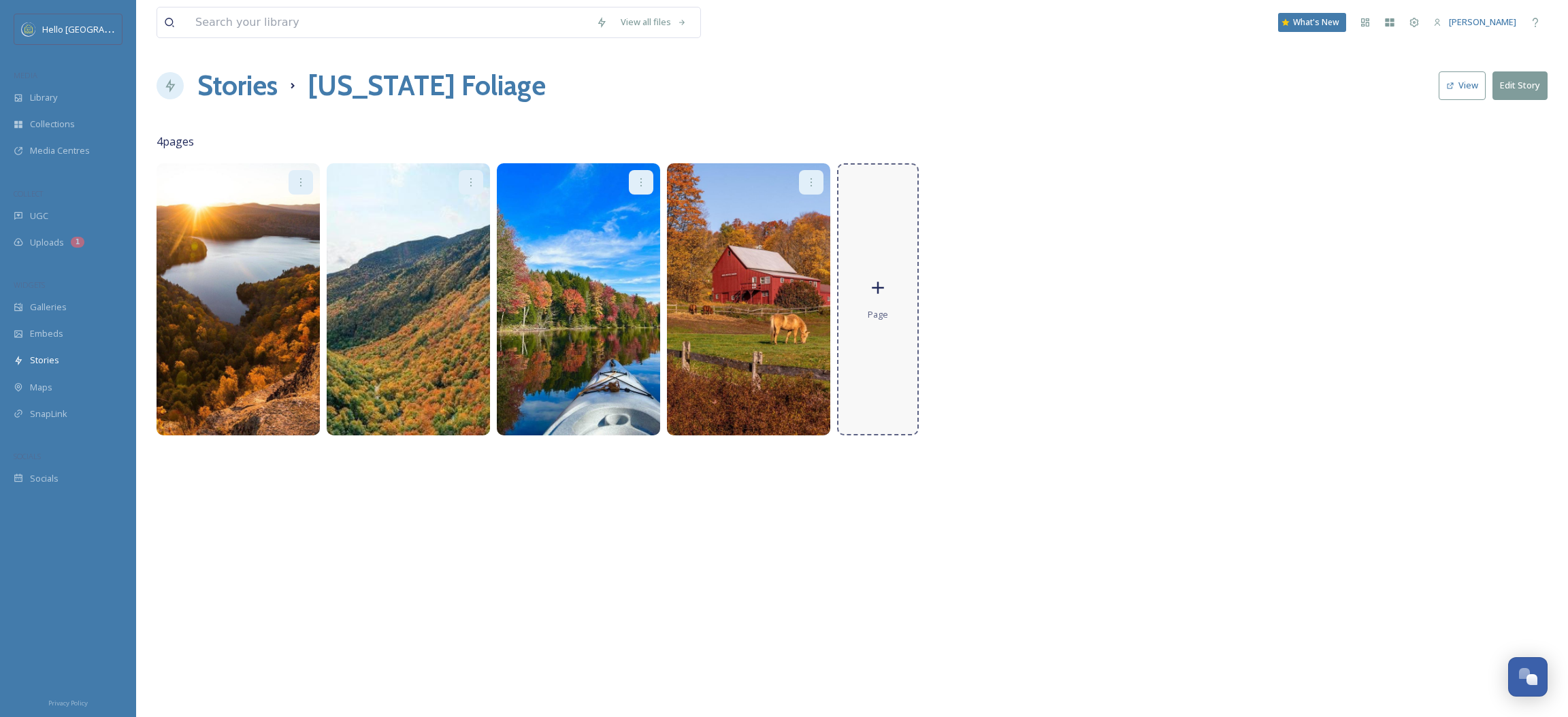
click at [869, 280] on icon at bounding box center [878, 287] width 20 height 20
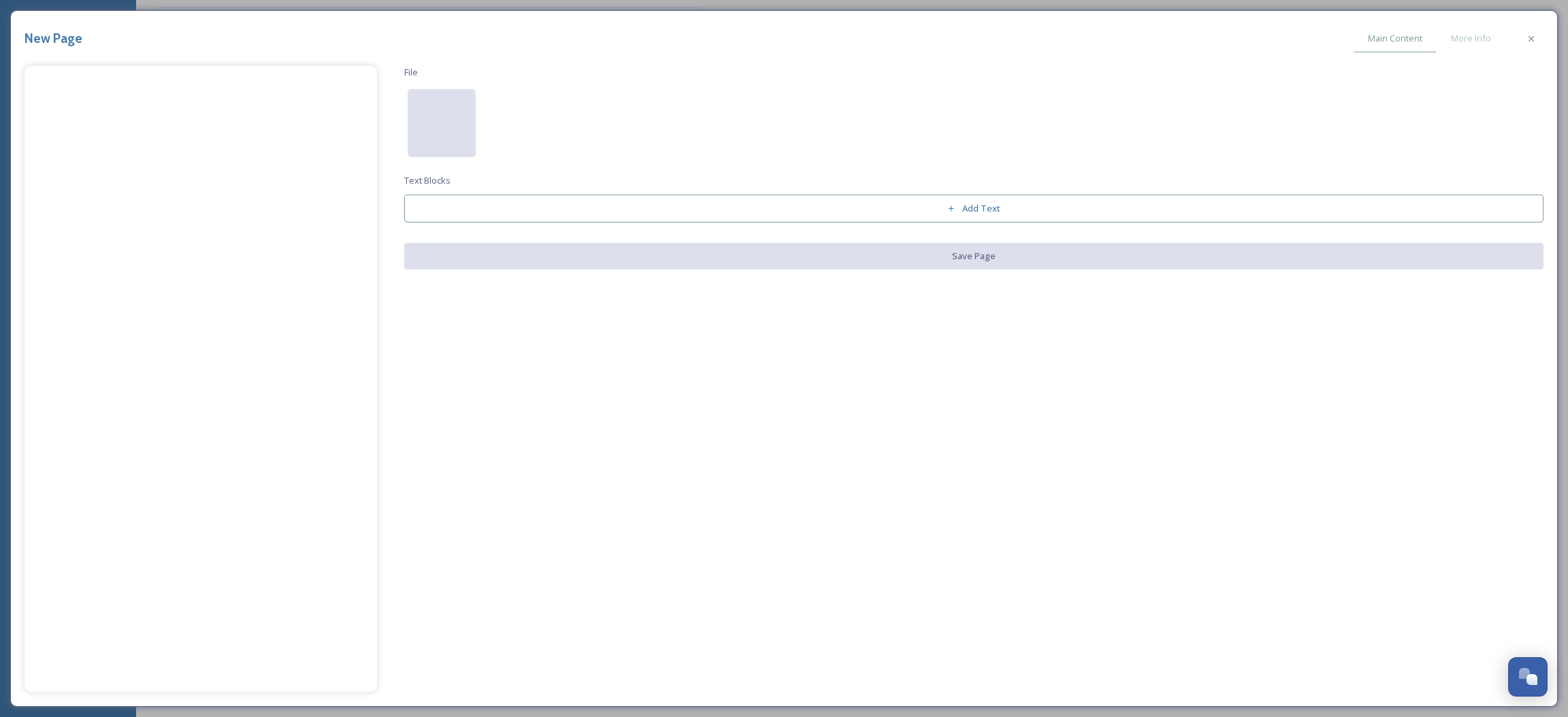
click at [440, 133] on div at bounding box center [442, 124] width 68 height 68
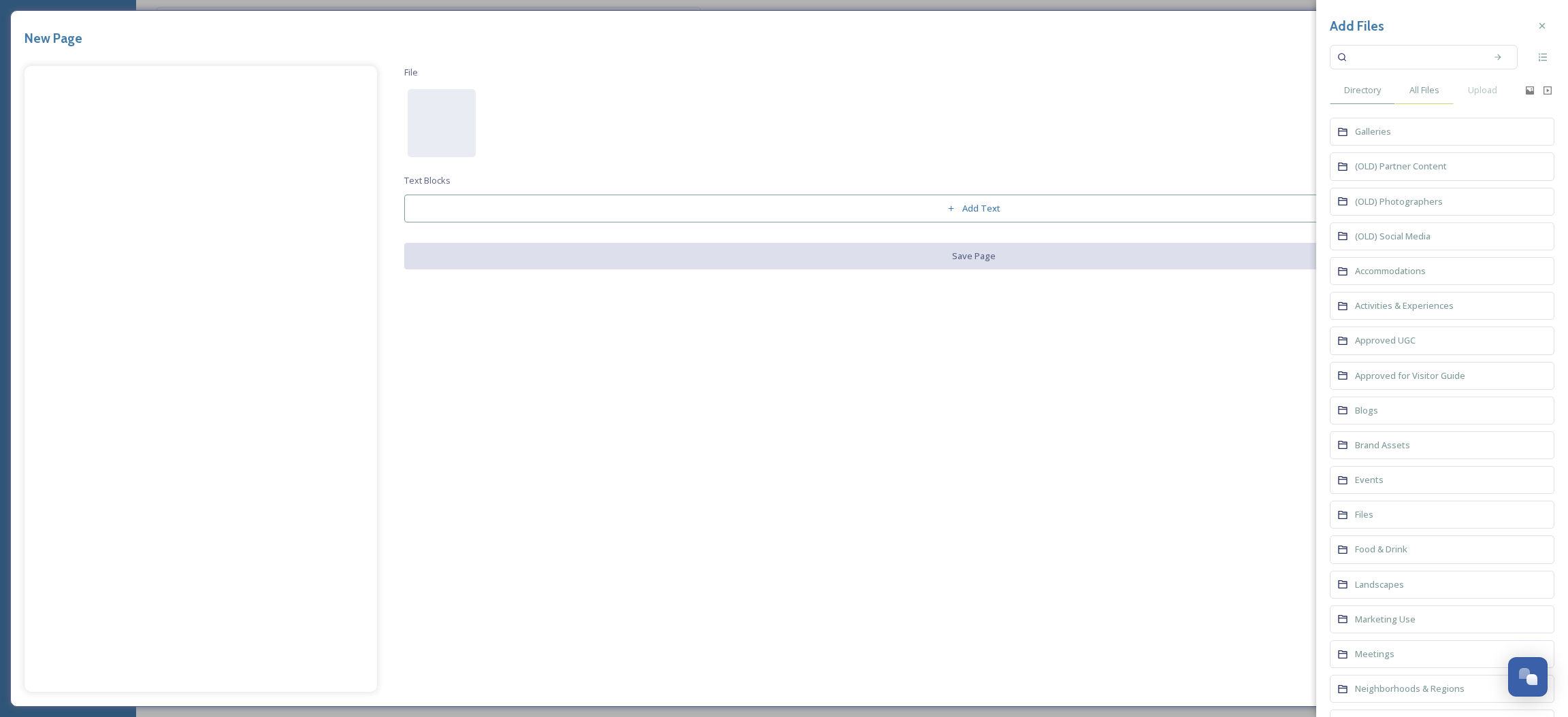
click at [1431, 85] on span "All Files" at bounding box center [1424, 90] width 30 height 13
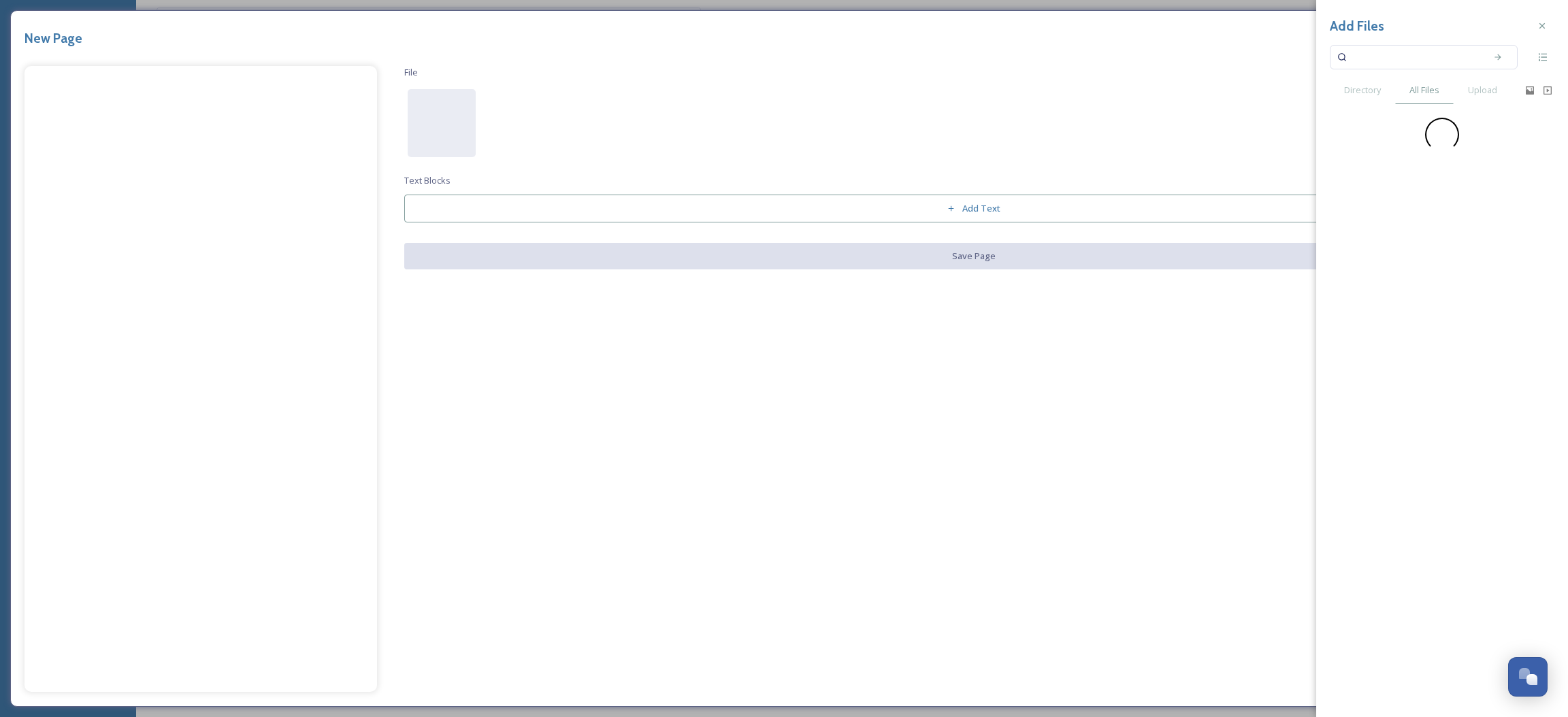
click at [1407, 52] on input at bounding box center [1415, 57] width 129 height 30
type input "fall"
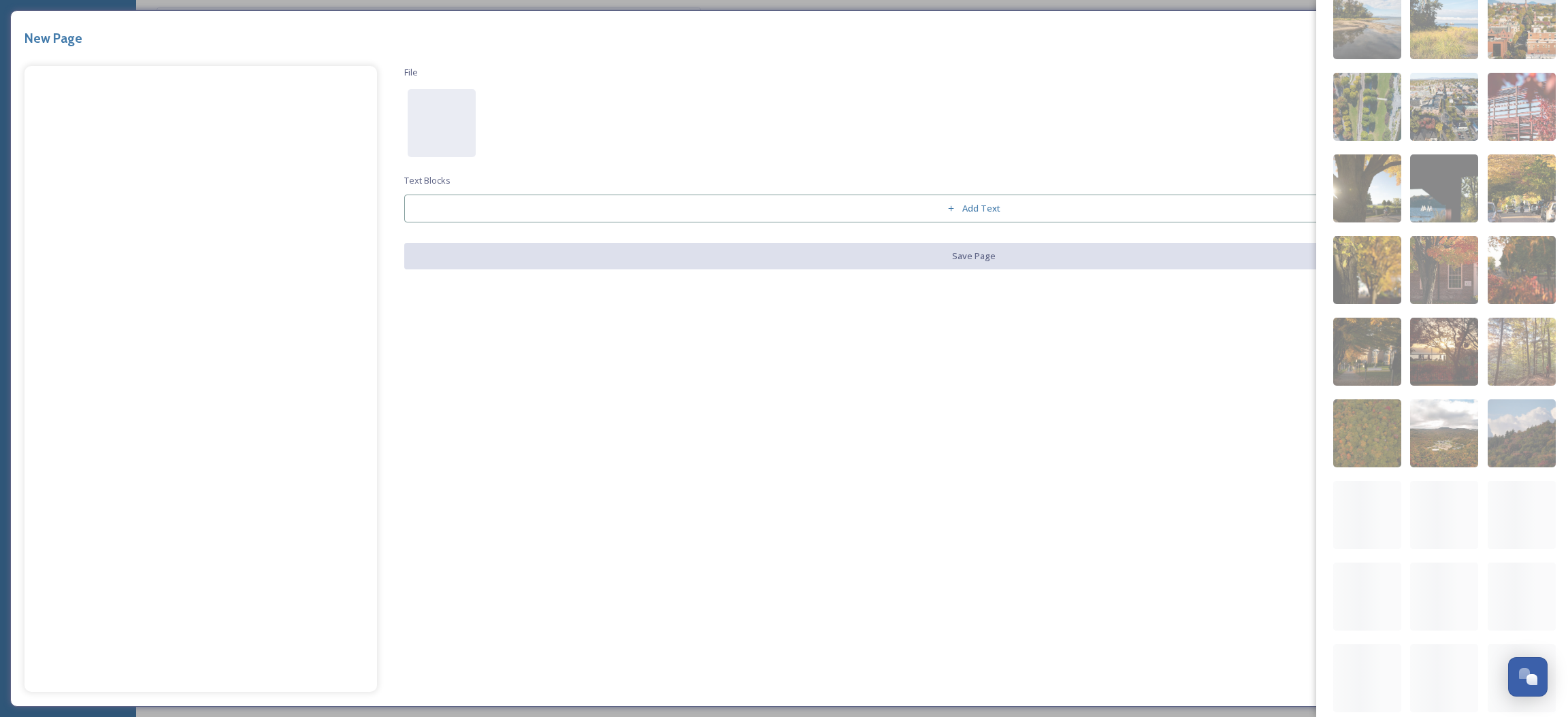
scroll to position [2640, 0]
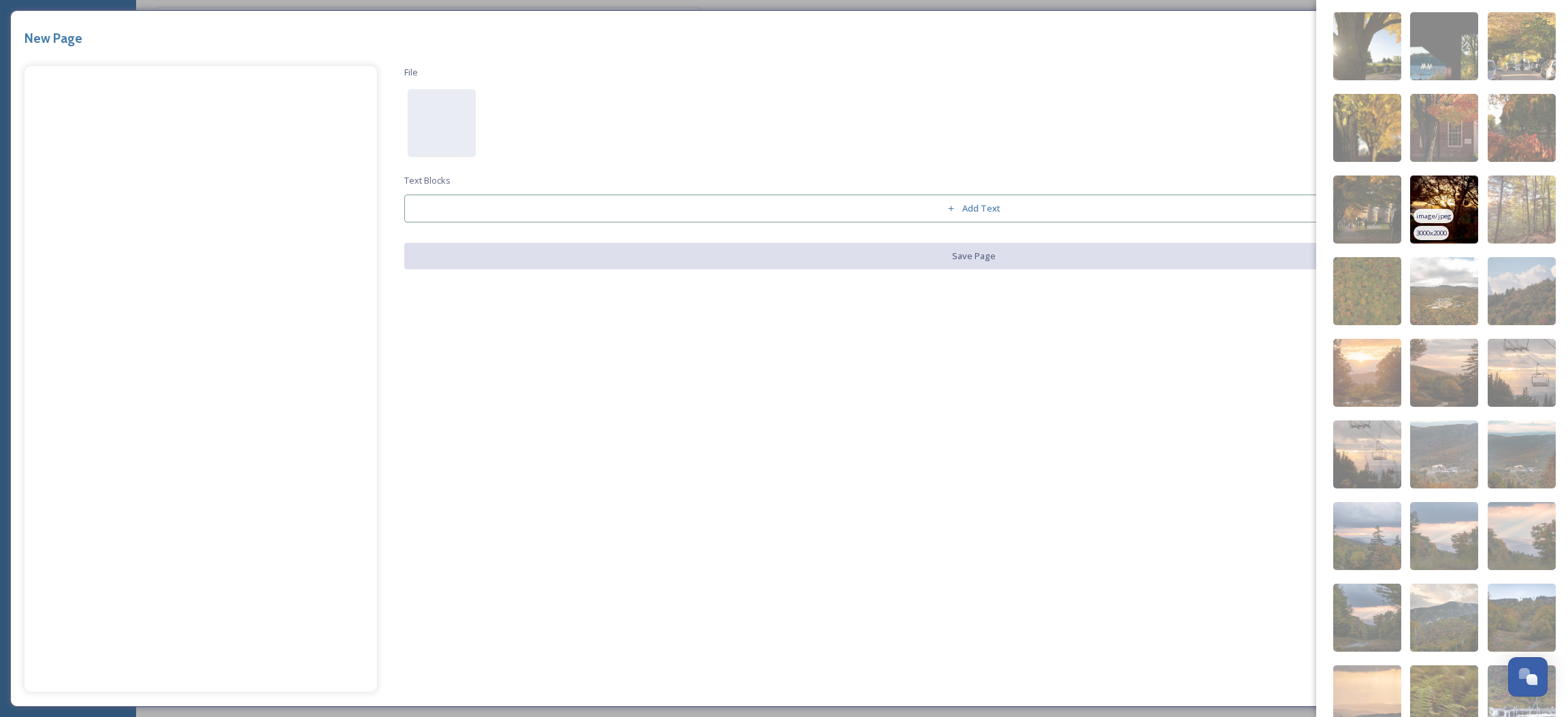
click at [1427, 206] on img at bounding box center [1444, 210] width 68 height 68
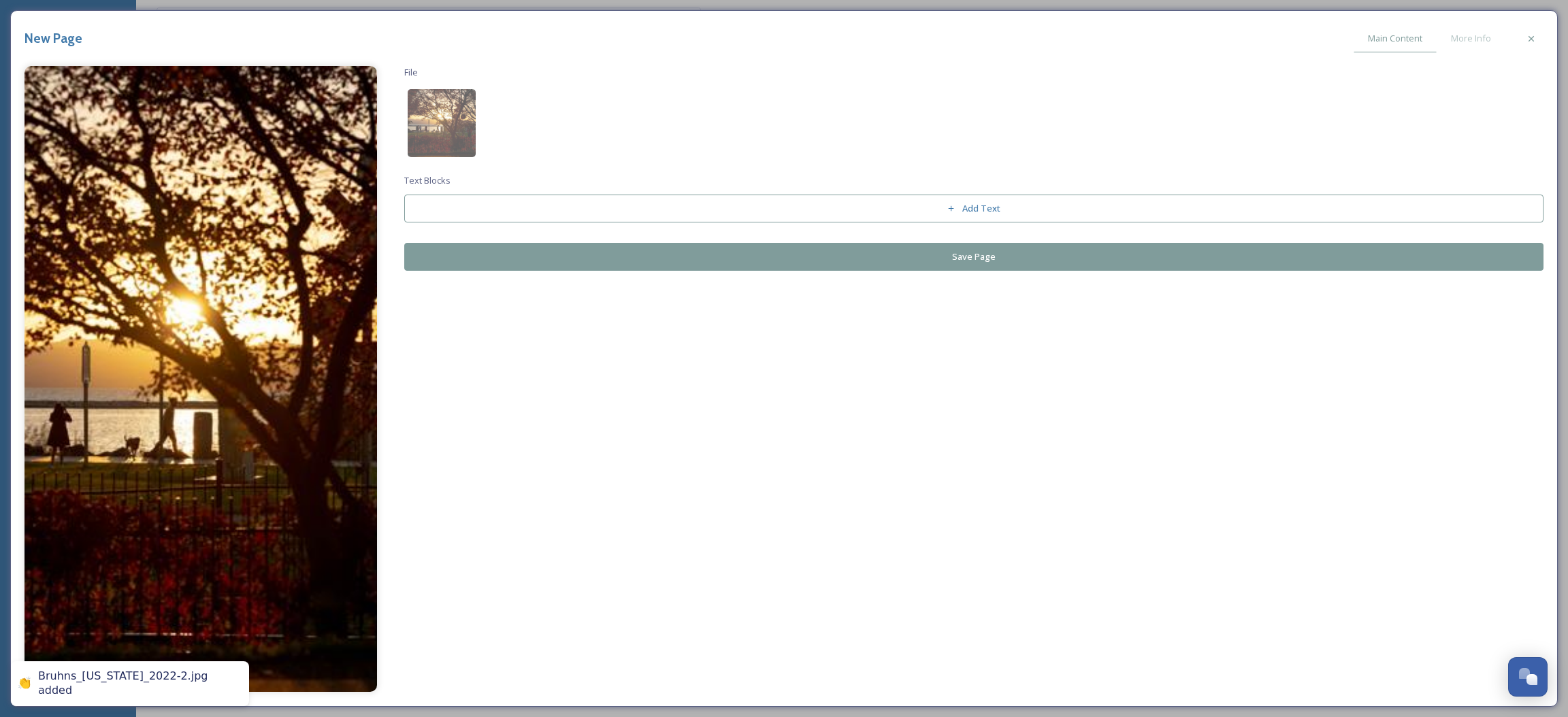
click at [969, 261] on button "Save Page" at bounding box center [975, 256] width 1140 height 28
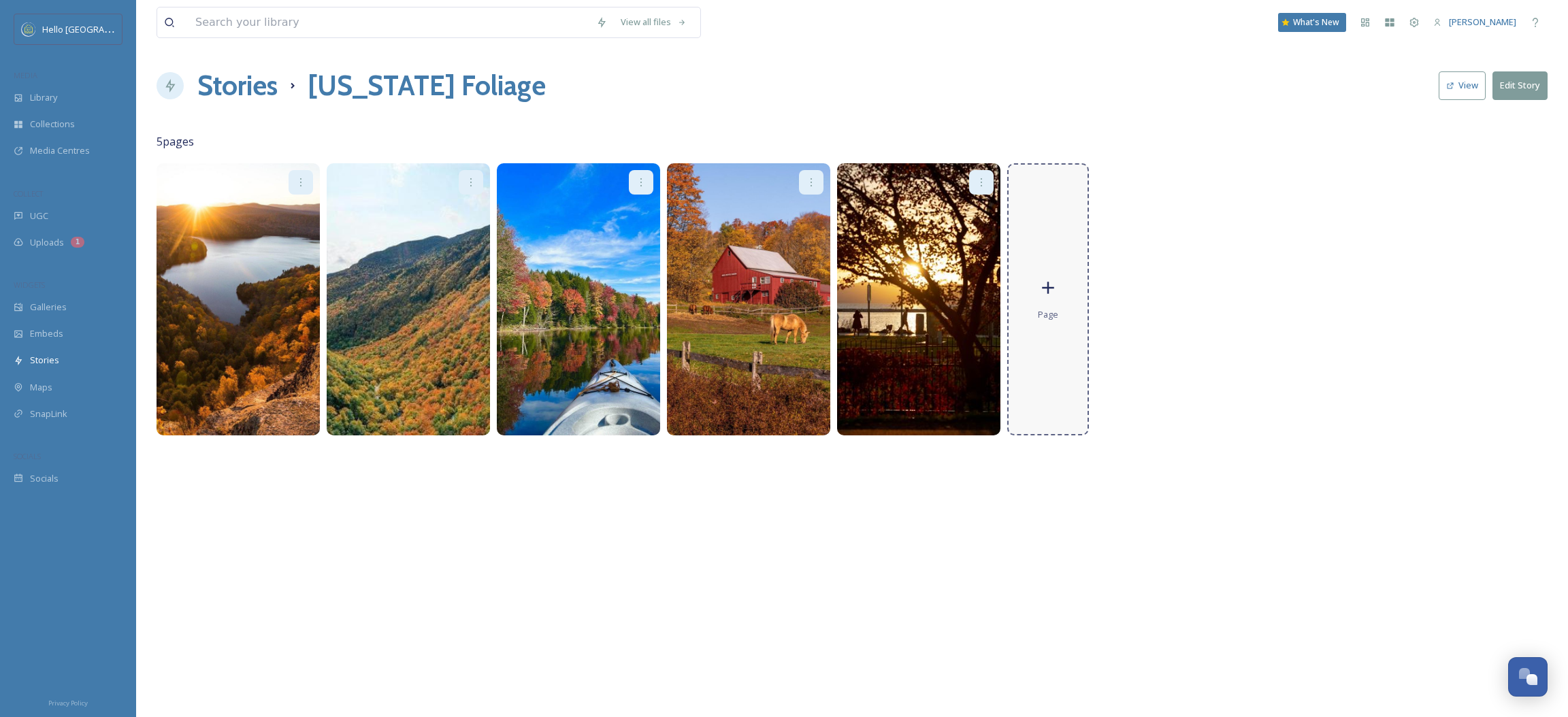
click at [1077, 304] on div "Page" at bounding box center [1048, 299] width 81 height 272
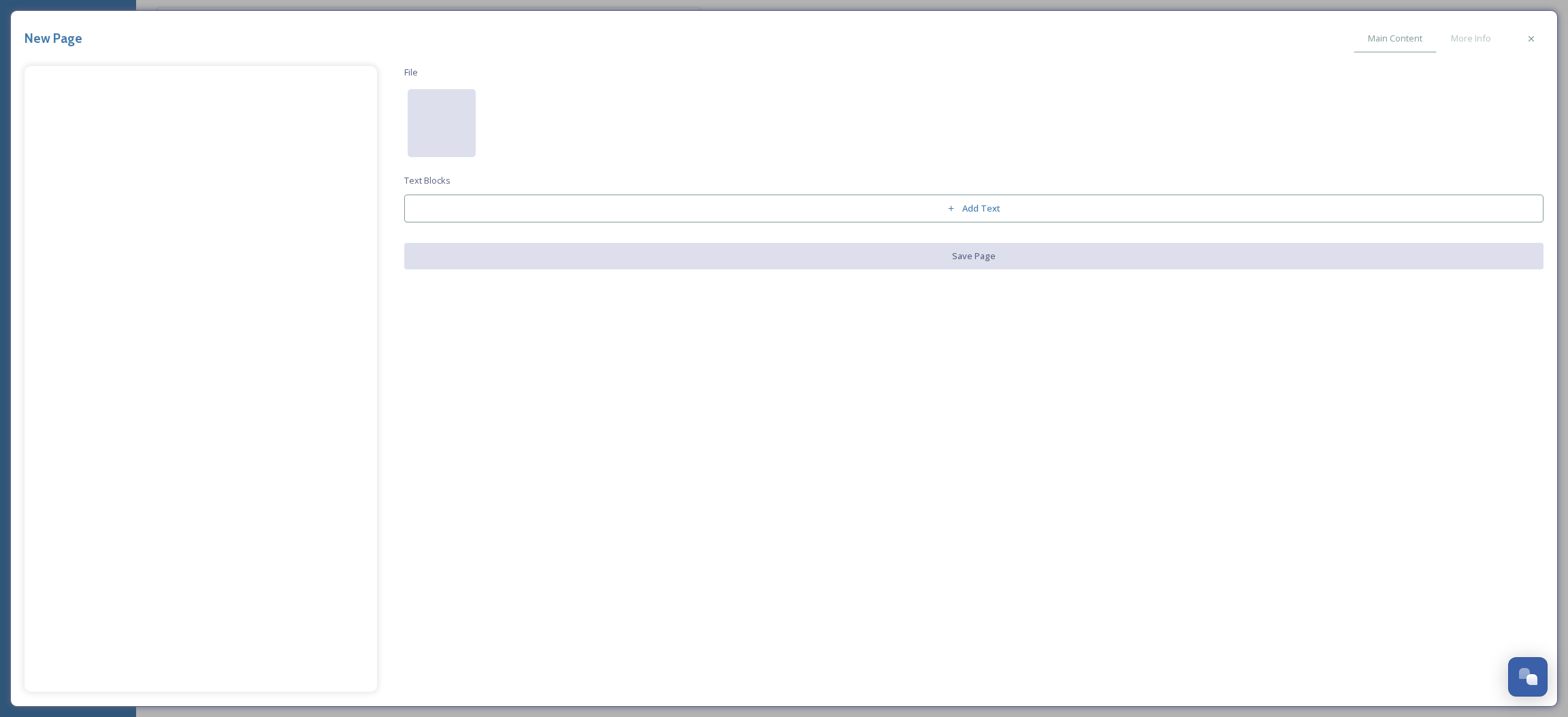
click at [467, 129] on div at bounding box center [442, 124] width 68 height 68
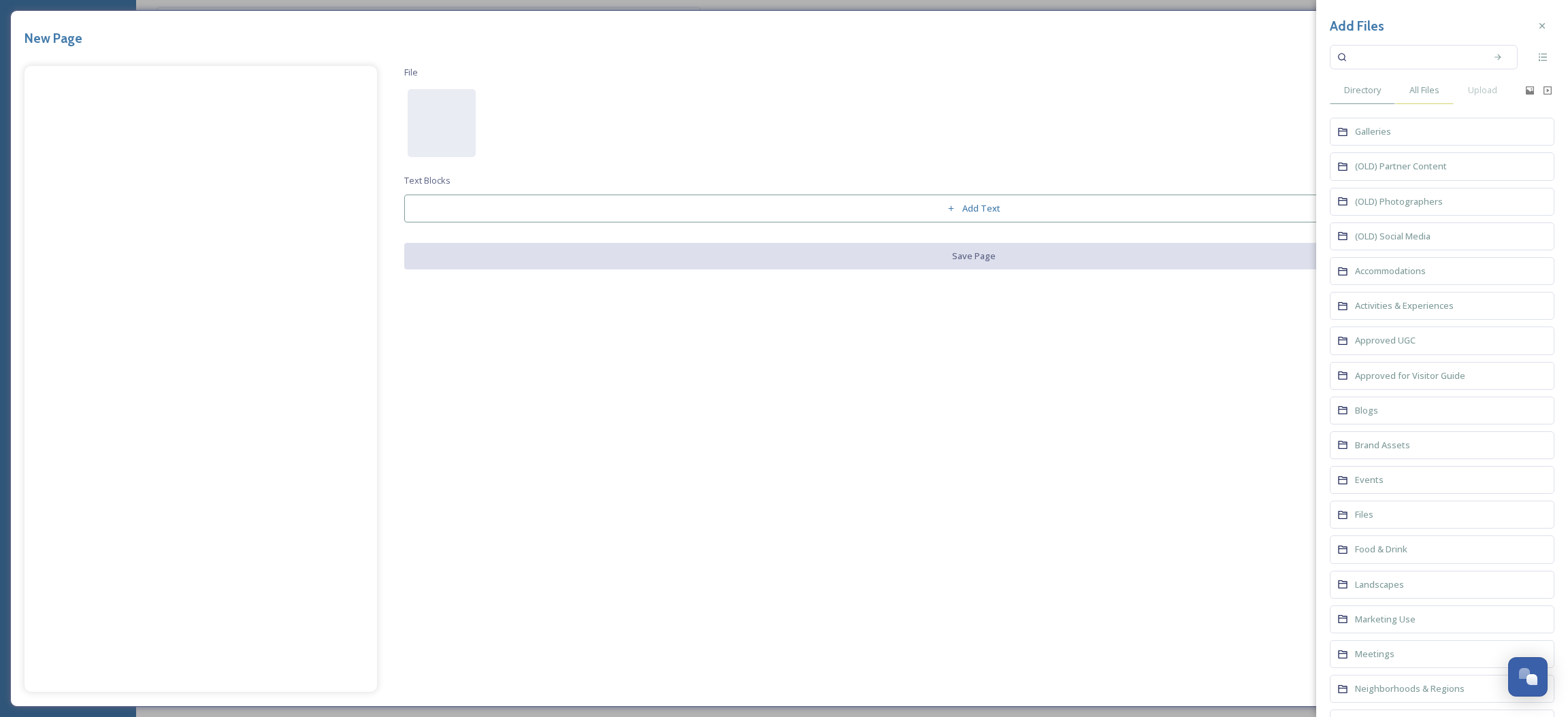
click at [1443, 81] on div "All Files" at bounding box center [1425, 90] width 59 height 28
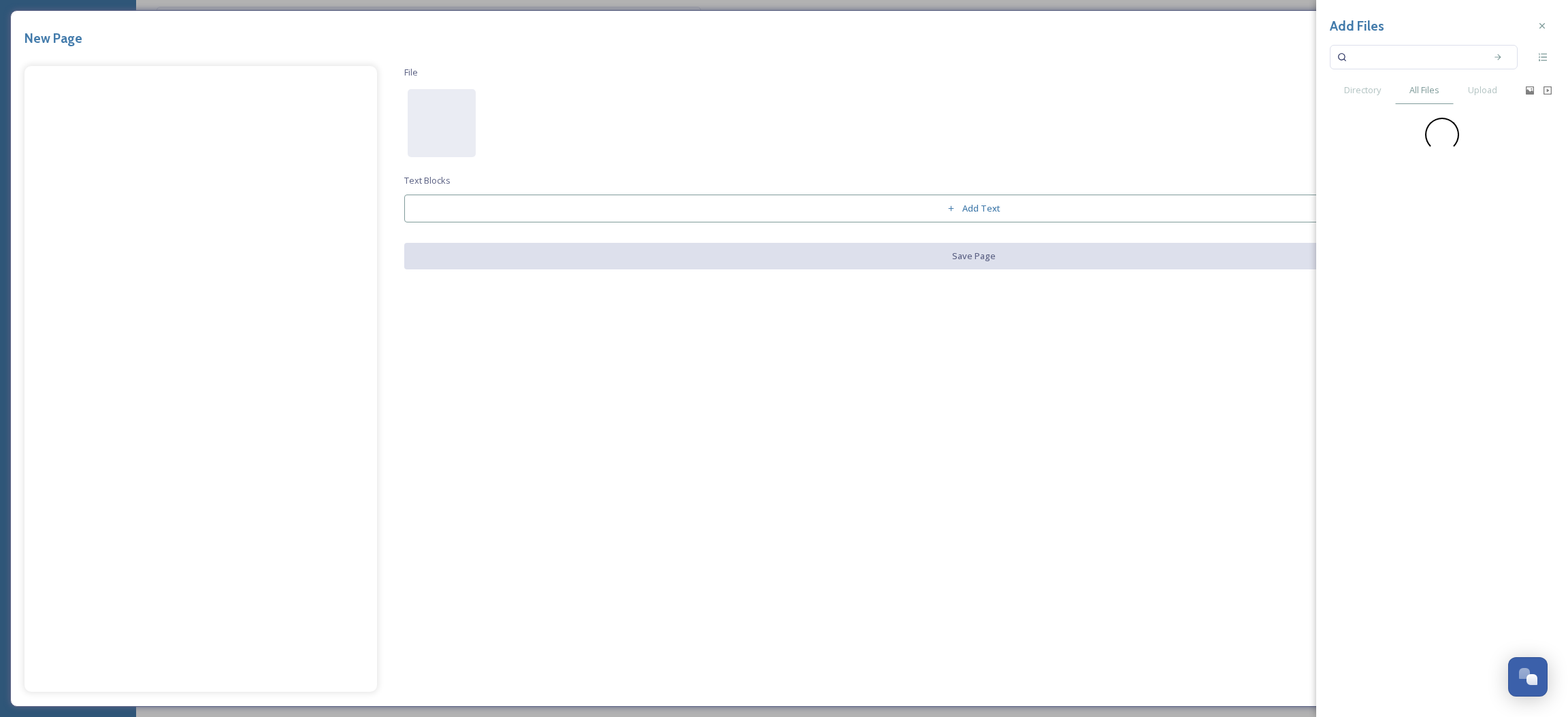
click at [1401, 42] on input at bounding box center [1415, 57] width 129 height 30
type input "foliage"
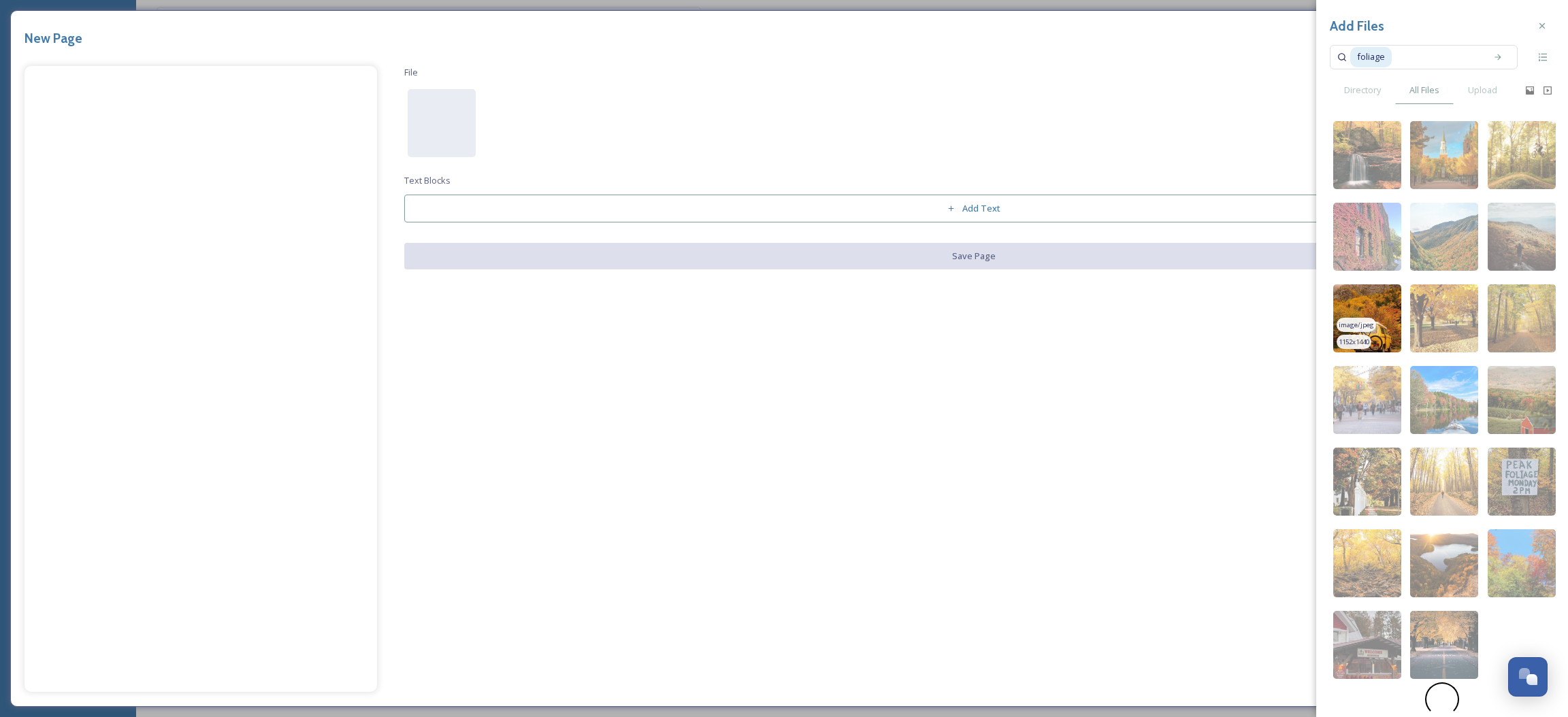
click at [1374, 318] on img at bounding box center [1368, 318] width 68 height 68
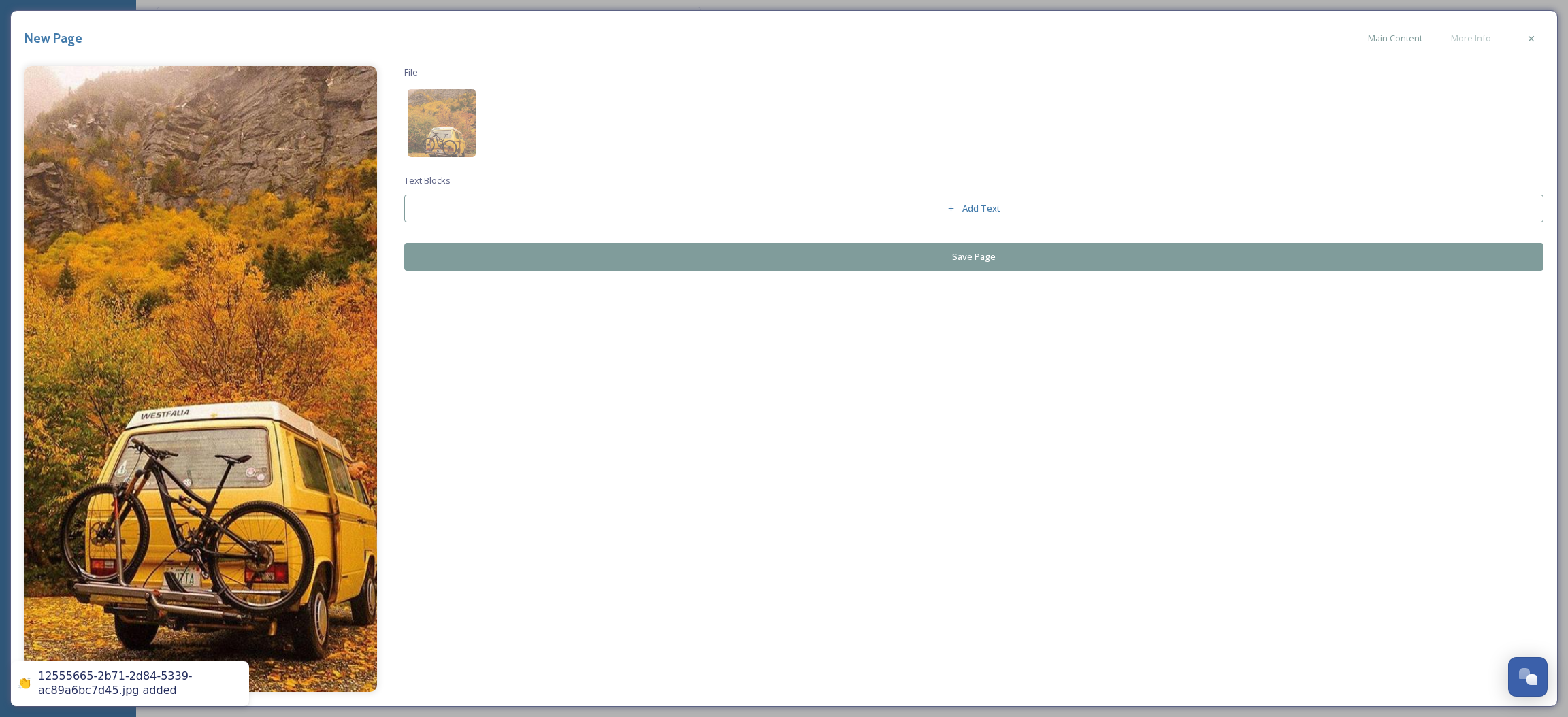
click at [974, 257] on button "Save Page" at bounding box center [975, 256] width 1140 height 28
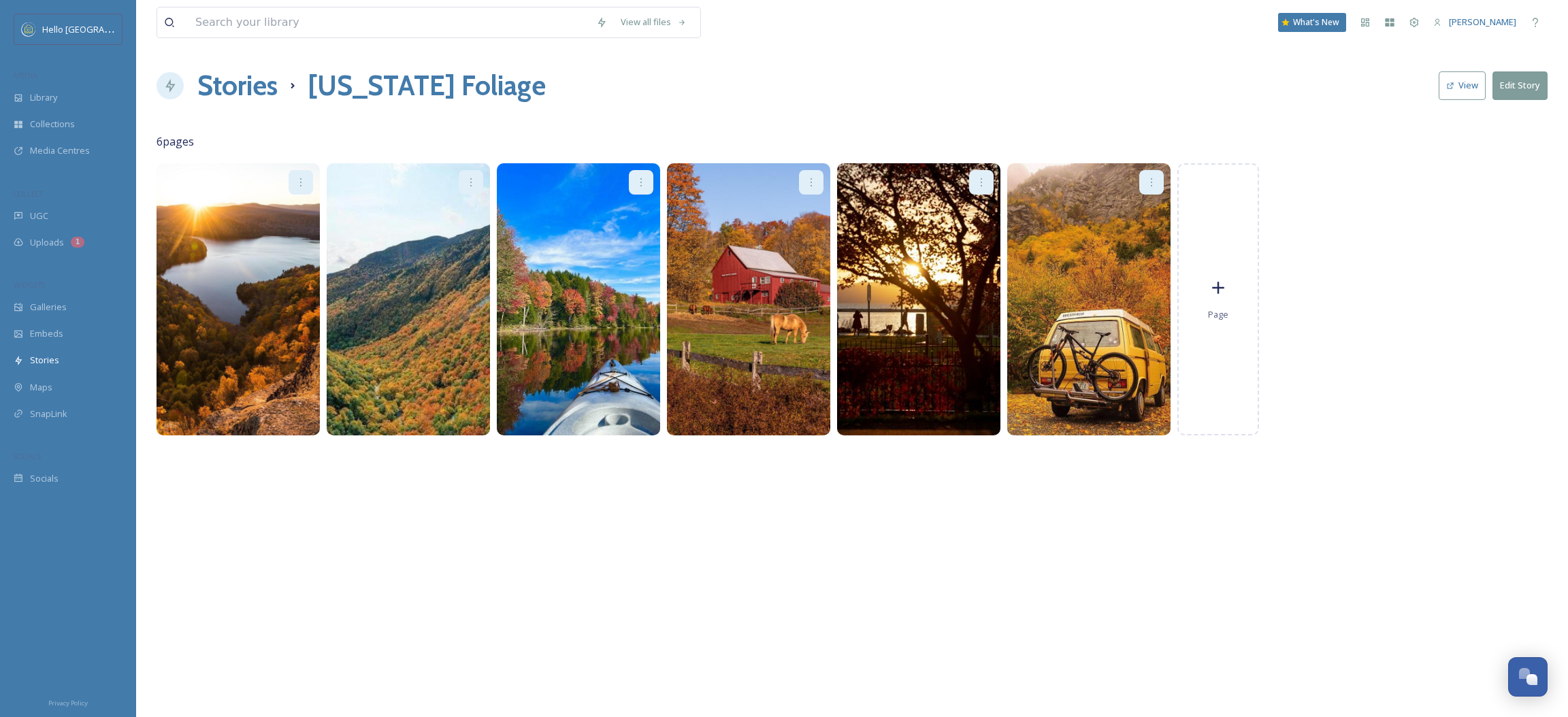
click at [1461, 92] on button "View" at bounding box center [1462, 85] width 47 height 28
click at [1241, 326] on div "Page" at bounding box center [1218, 299] width 81 height 272
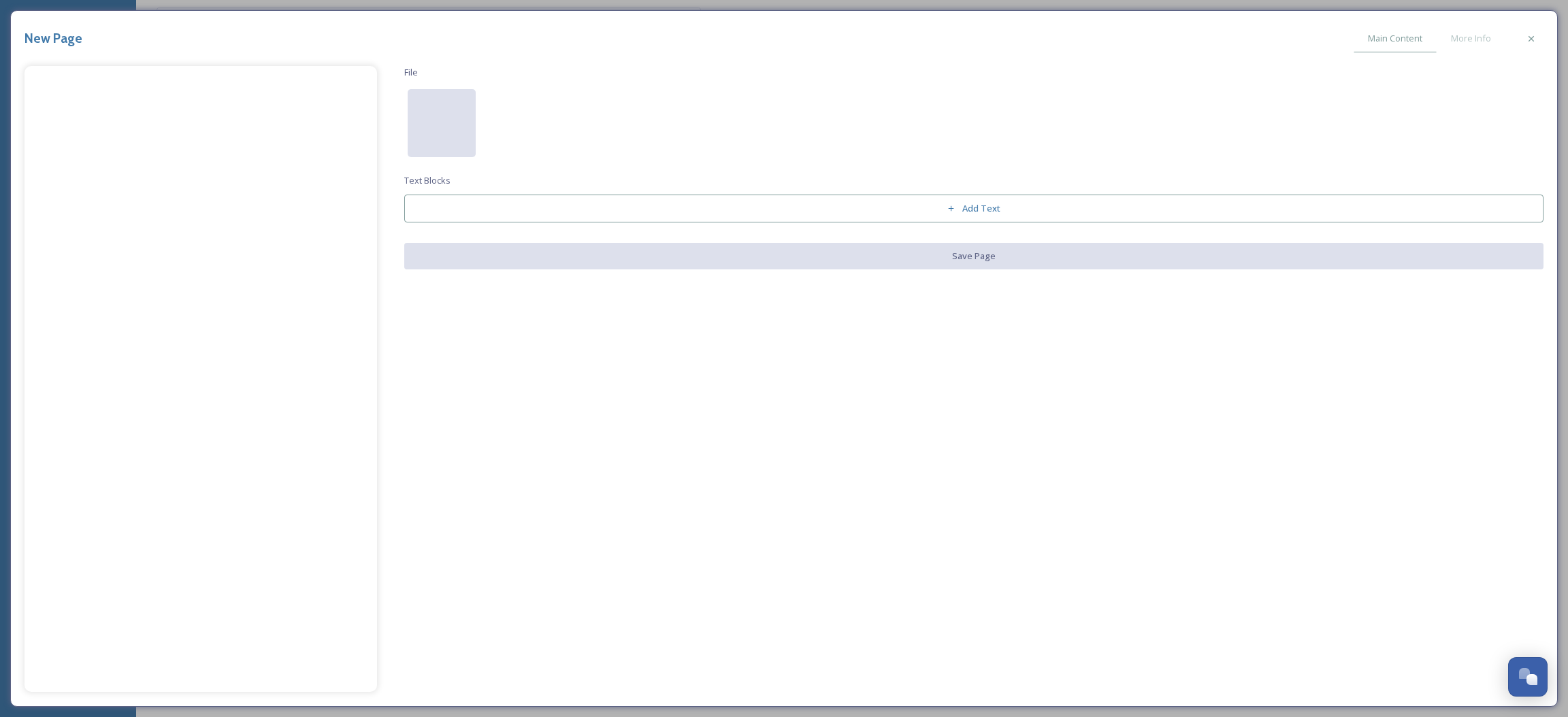
click at [465, 116] on div at bounding box center [442, 124] width 68 height 68
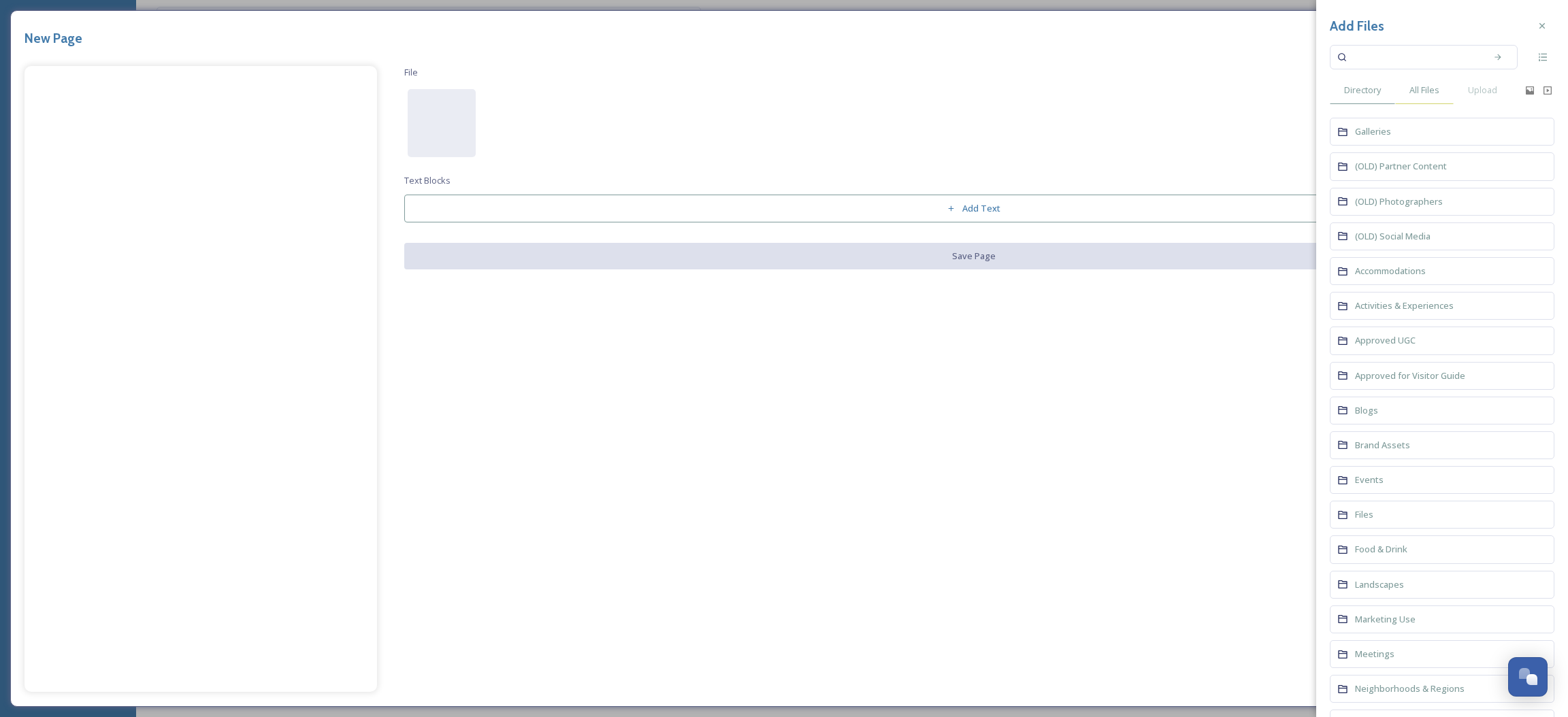
click at [1422, 89] on span "All Files" at bounding box center [1424, 90] width 30 height 13
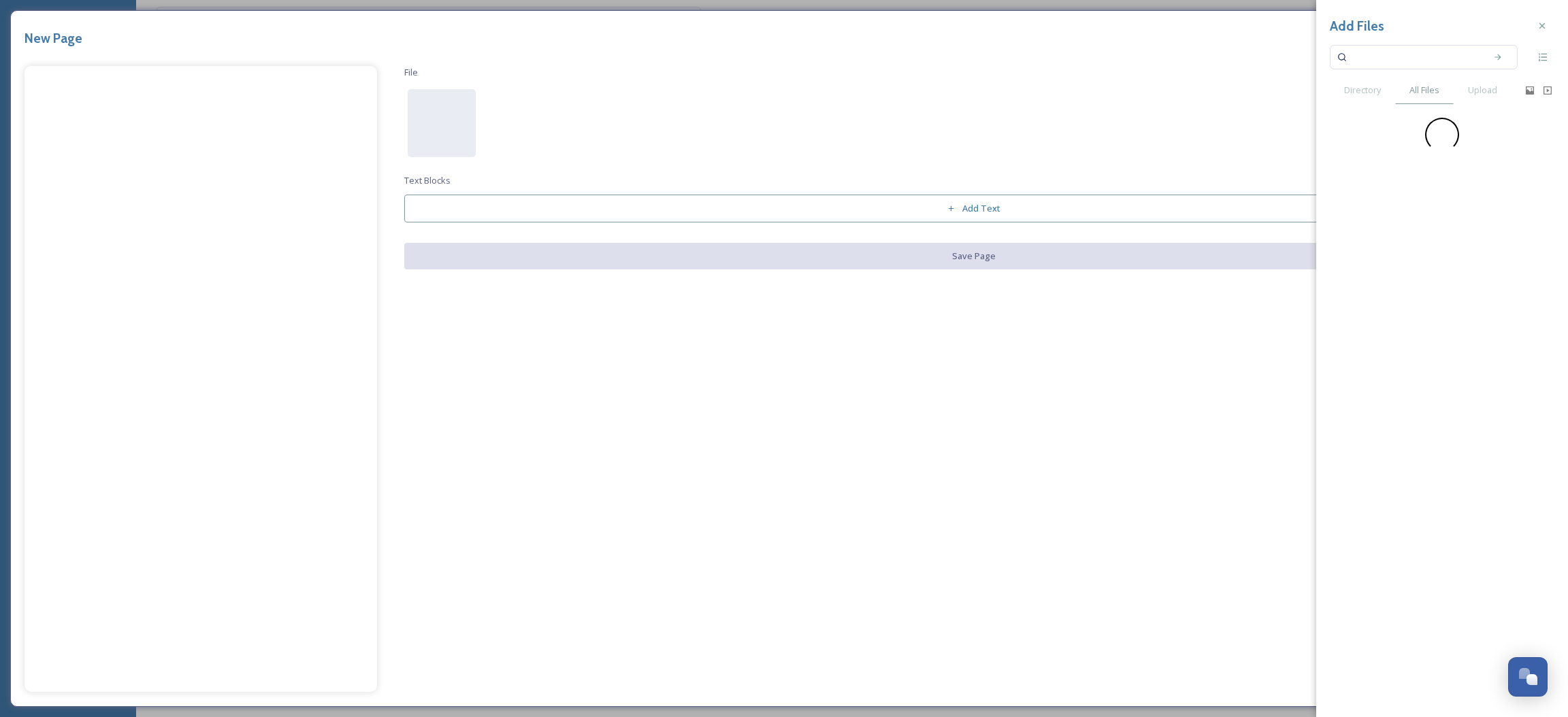
click at [1405, 49] on input at bounding box center [1415, 57] width 129 height 30
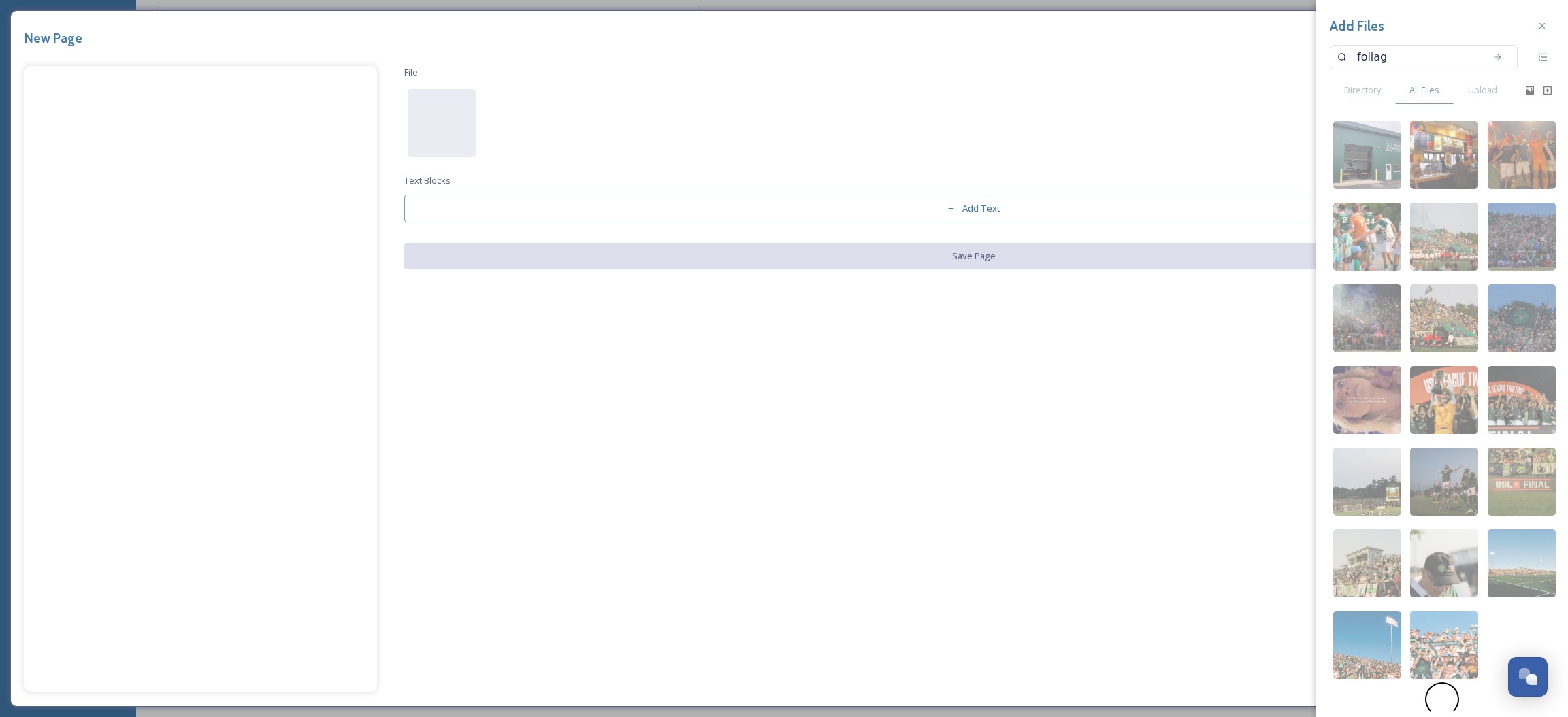
type input "foliage"
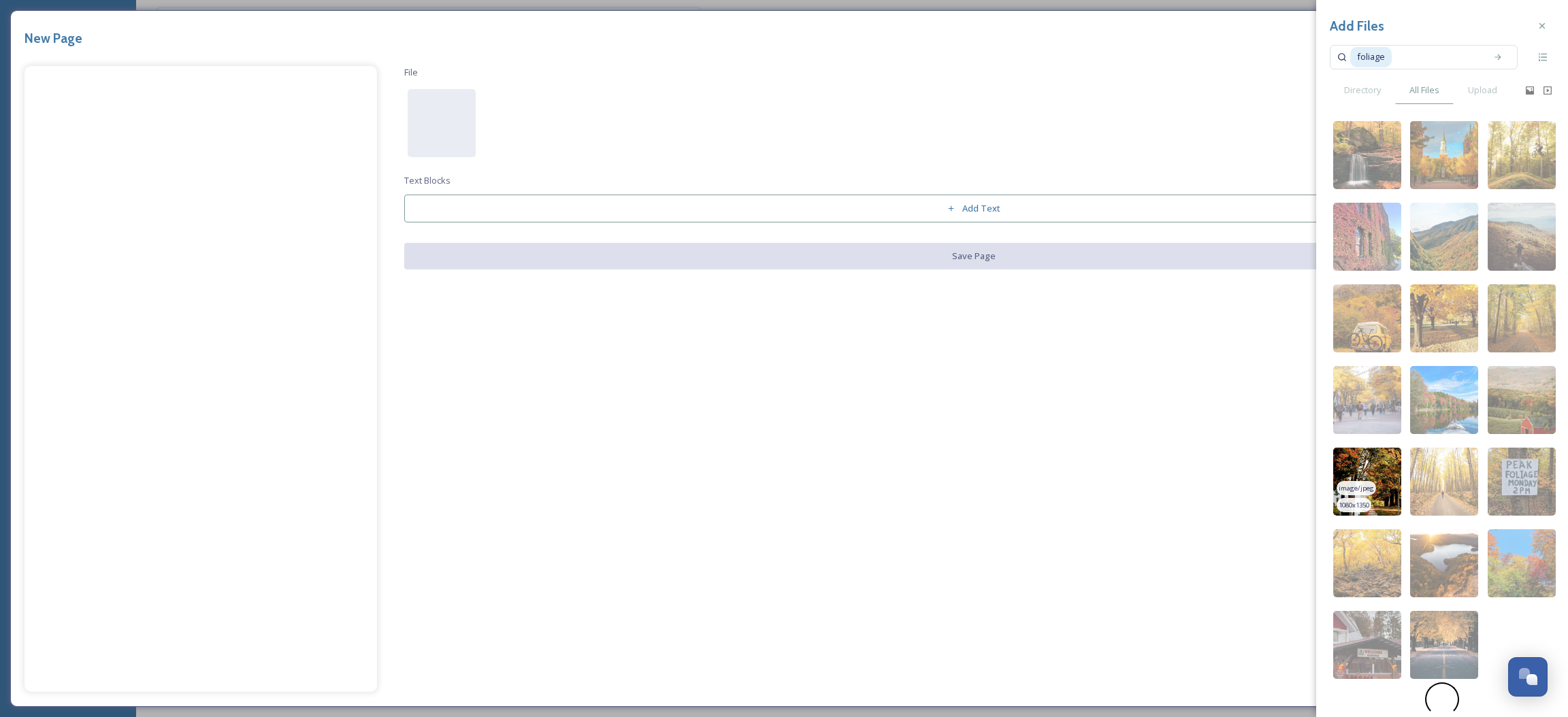
click at [1382, 461] on img at bounding box center [1368, 482] width 68 height 68
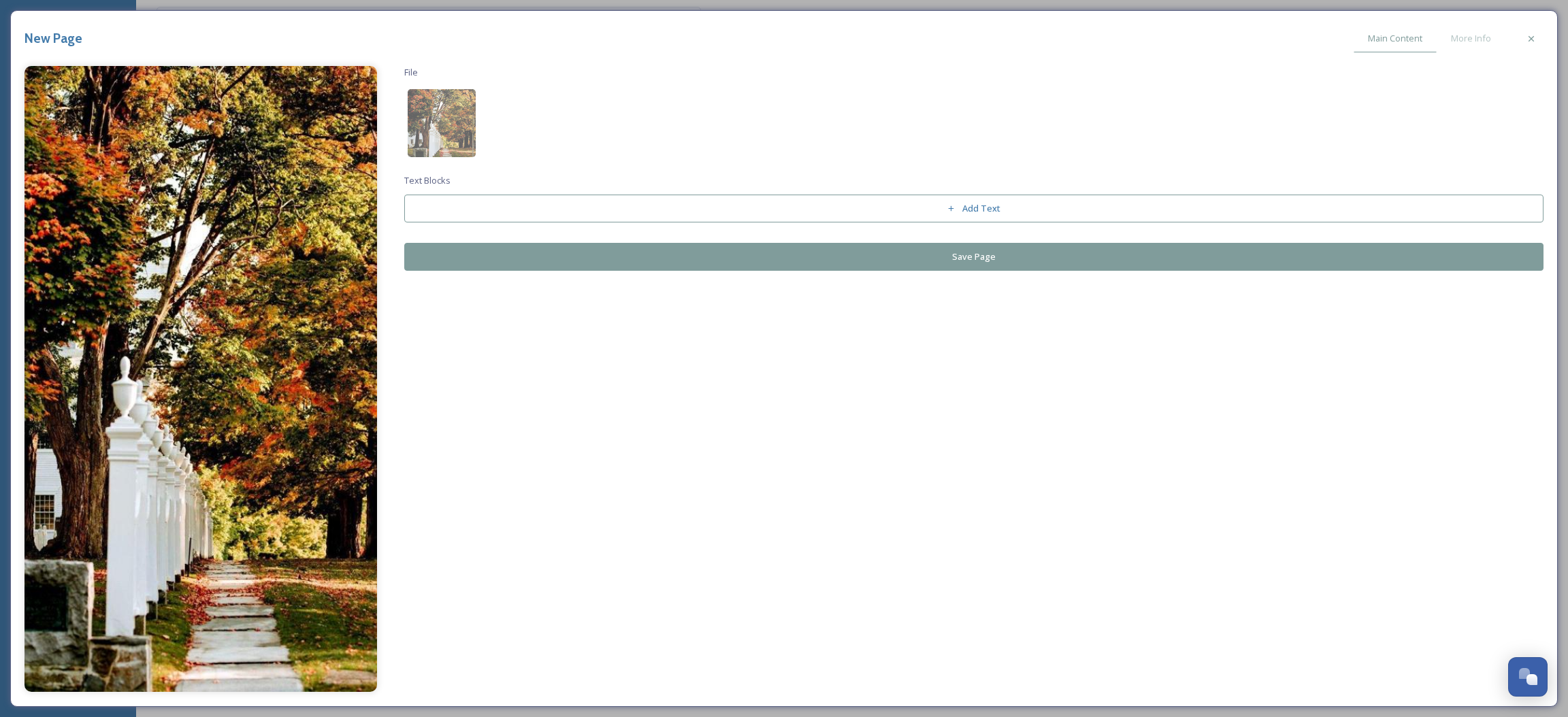
click at [877, 256] on button "Save Page" at bounding box center [975, 256] width 1140 height 28
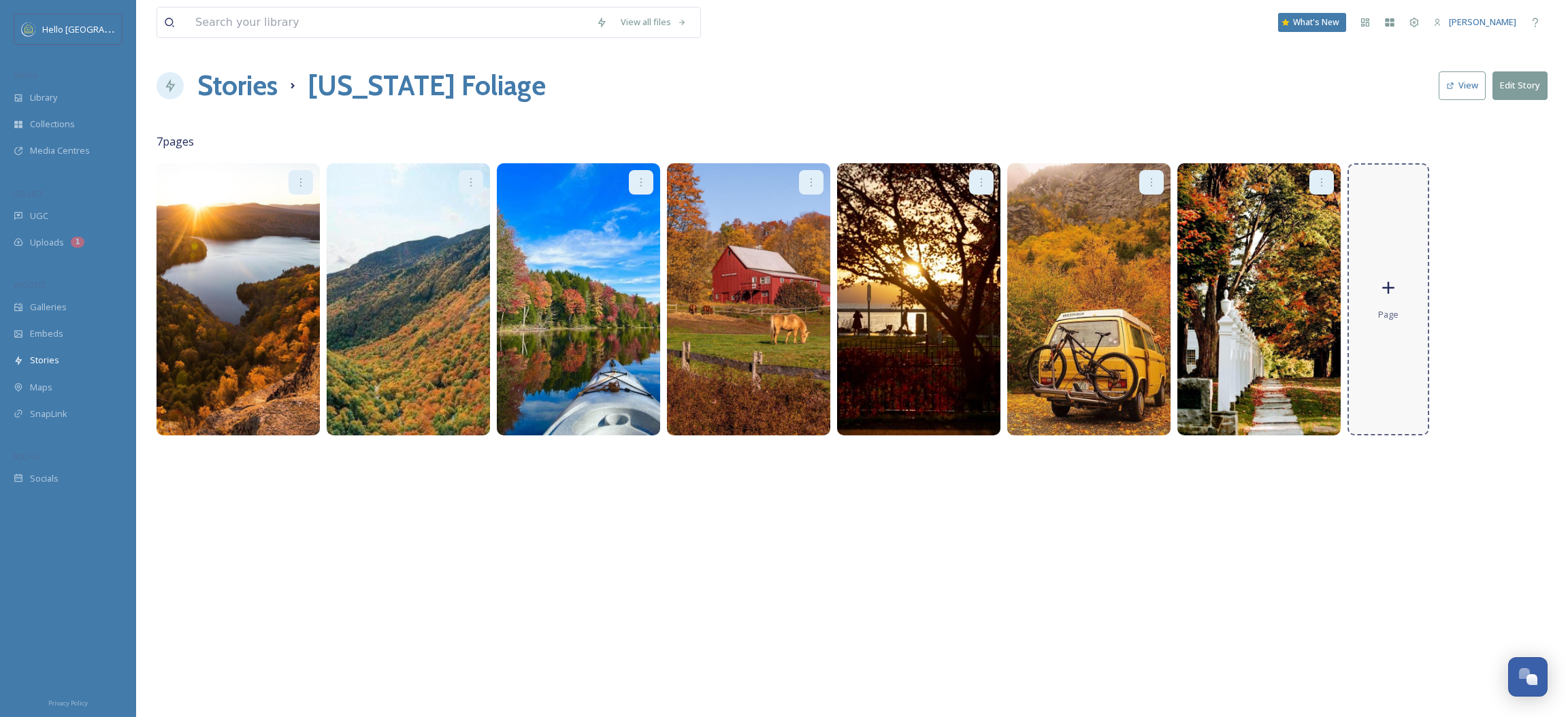
click at [1366, 313] on div "Page" at bounding box center [1388, 299] width 81 height 272
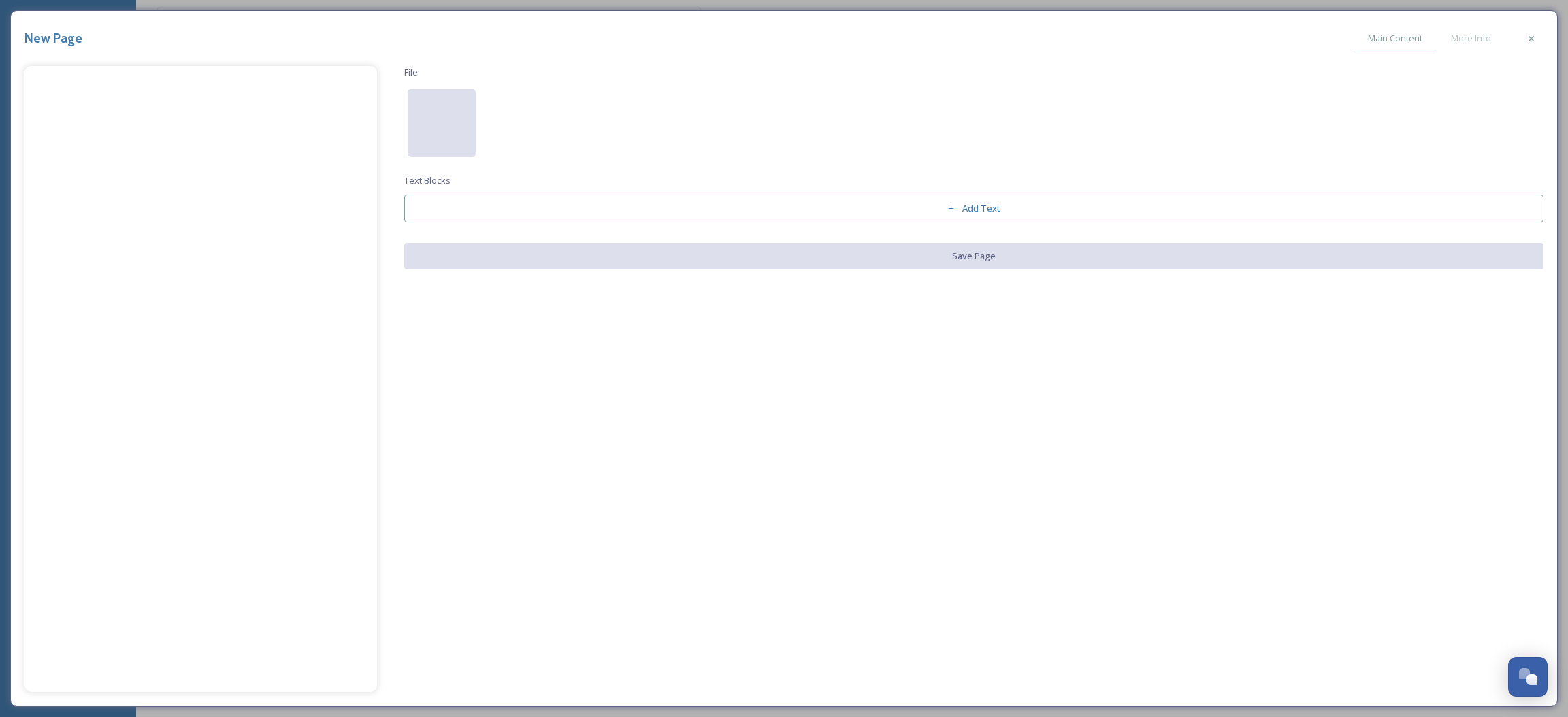
click at [444, 129] on div at bounding box center [442, 124] width 68 height 68
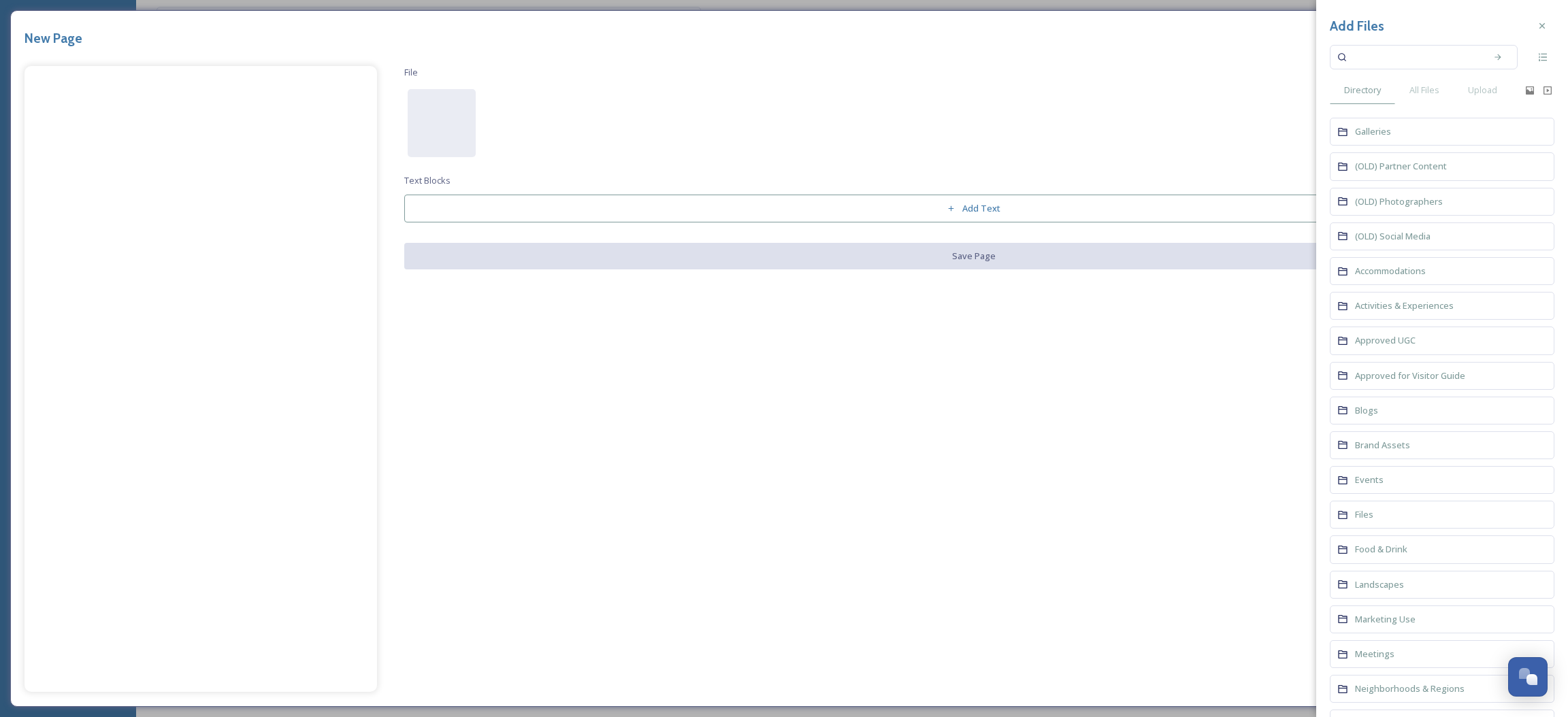
click at [1436, 65] on input at bounding box center [1415, 57] width 129 height 30
type input "foliage"
click at [1431, 90] on span "All Files" at bounding box center [1424, 90] width 30 height 13
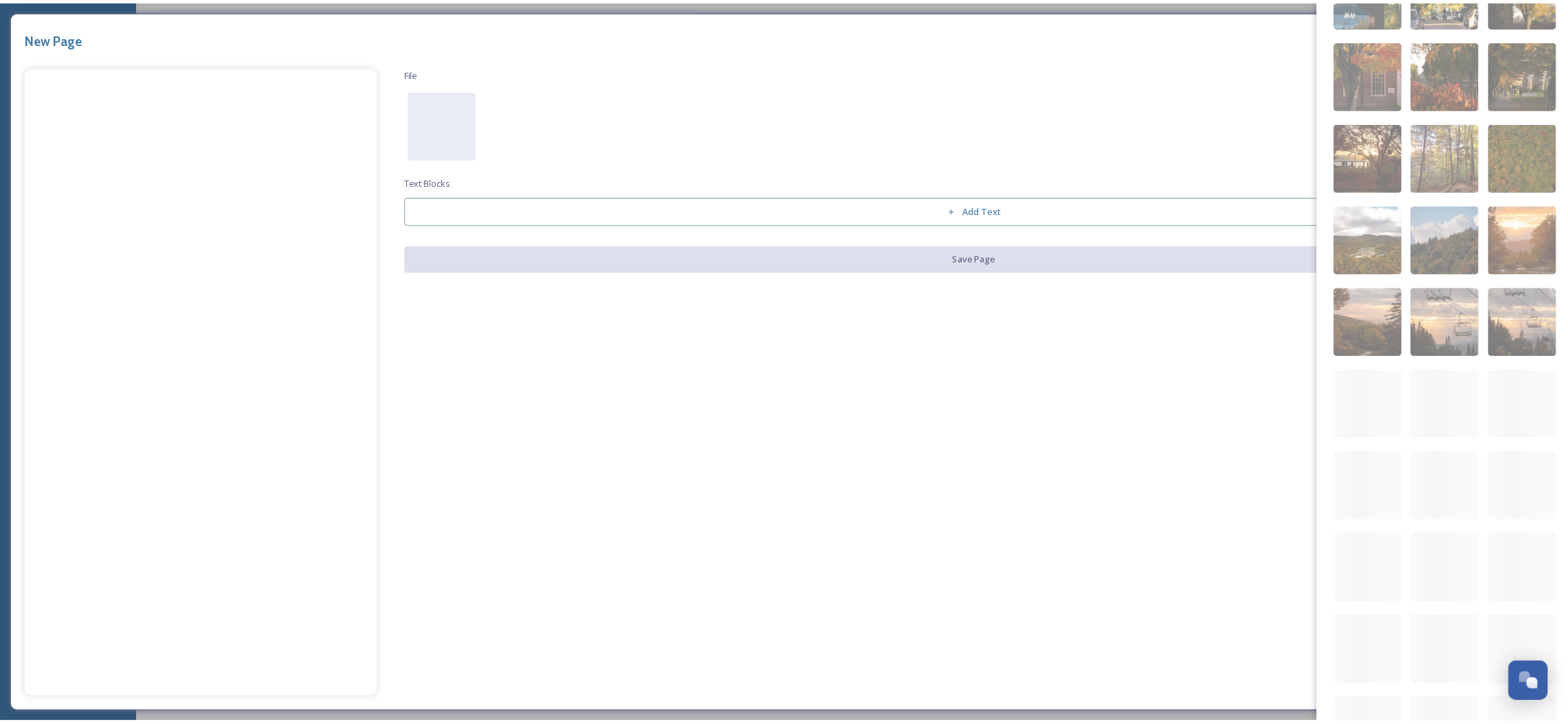
scroll to position [1676, 0]
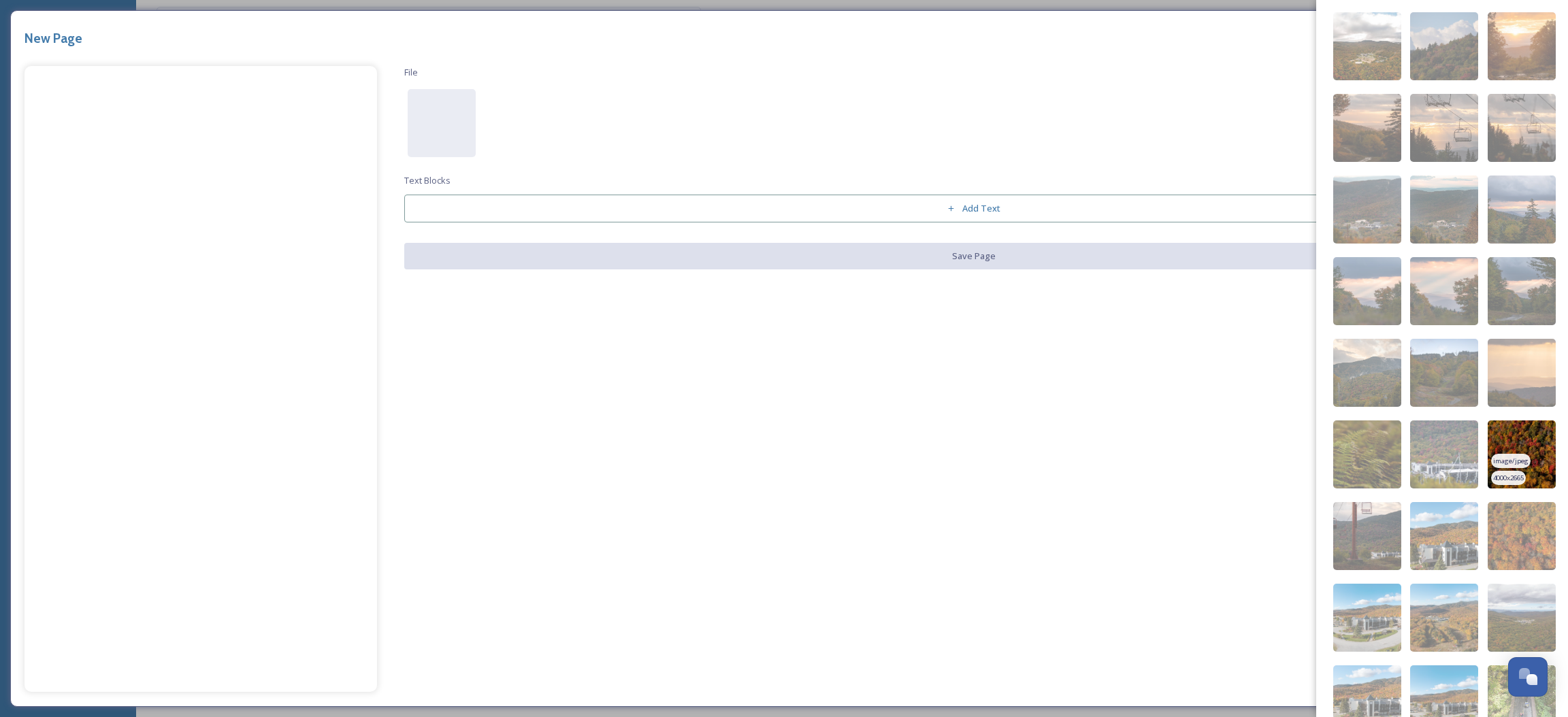
click at [1517, 455] on img at bounding box center [1522, 455] width 68 height 68
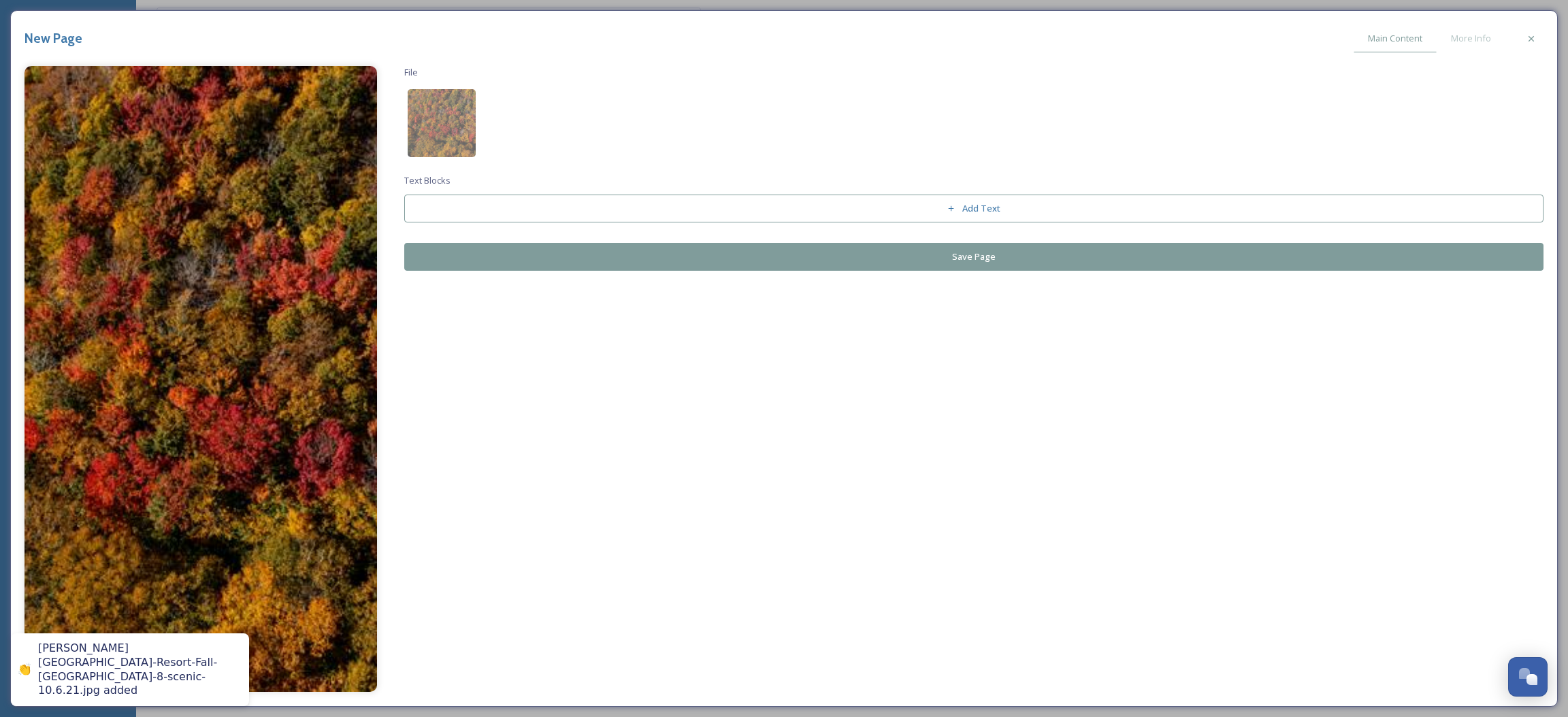
click at [914, 264] on button "Save Page" at bounding box center [975, 256] width 1140 height 28
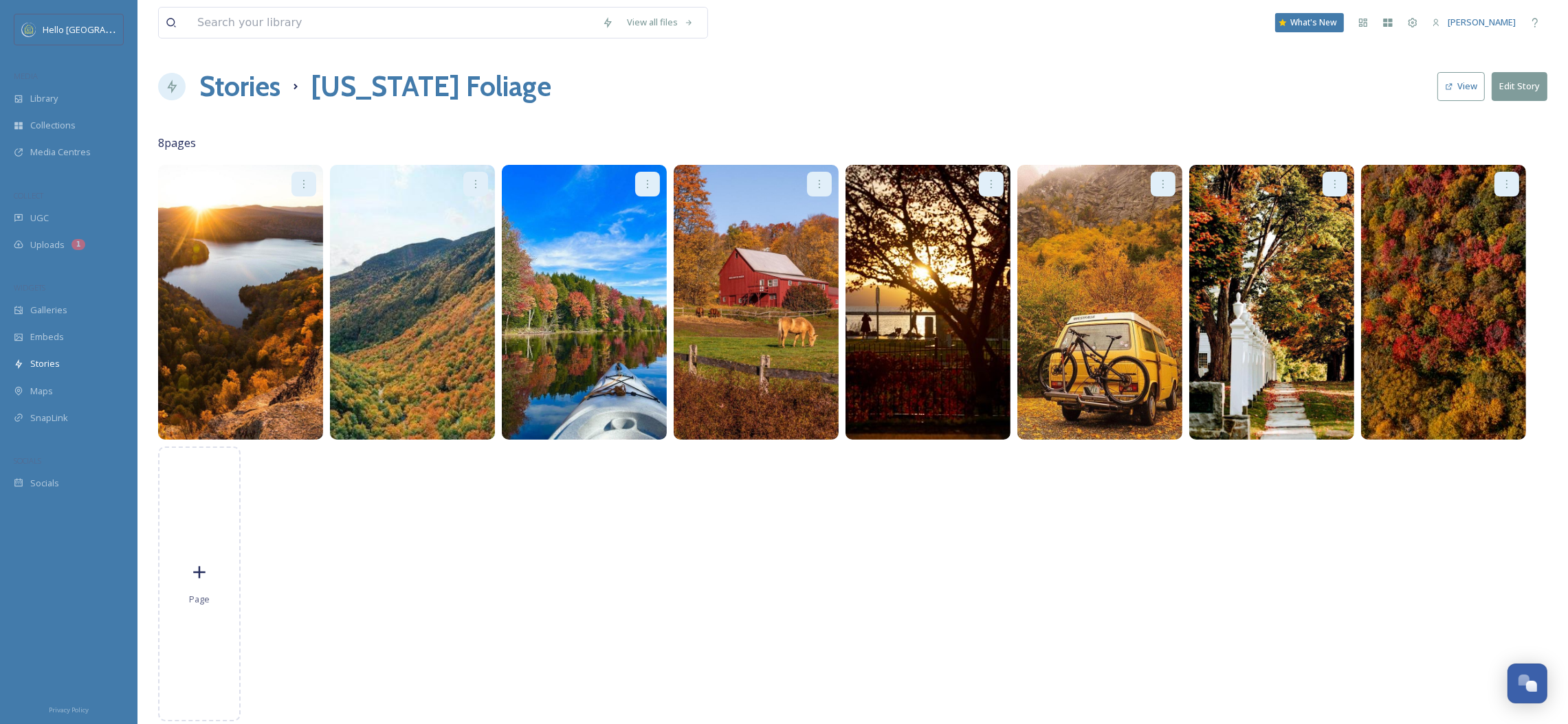
click at [203, 88] on h1 "Stories" at bounding box center [239, 86] width 81 height 41
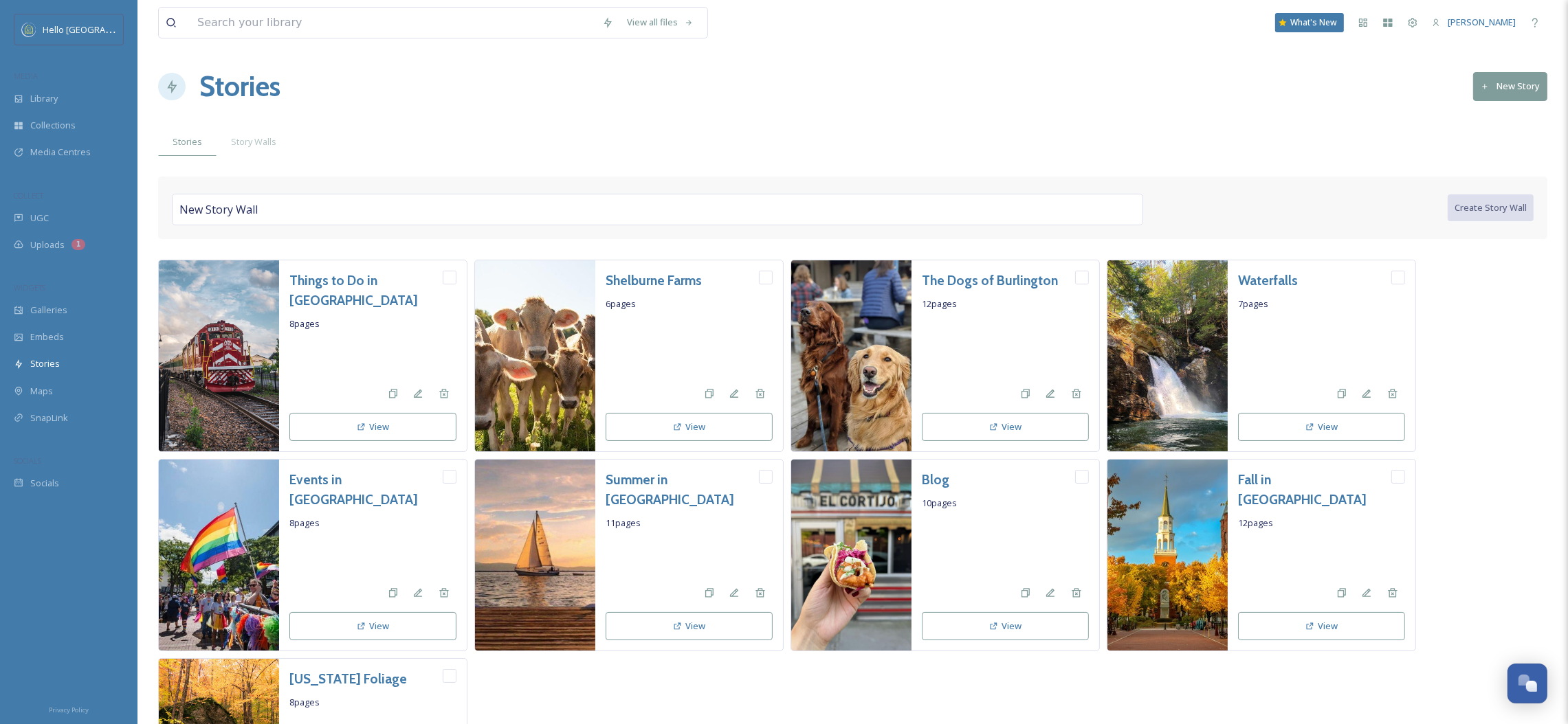
click at [1528, 97] on button "New Story" at bounding box center [1510, 86] width 74 height 28
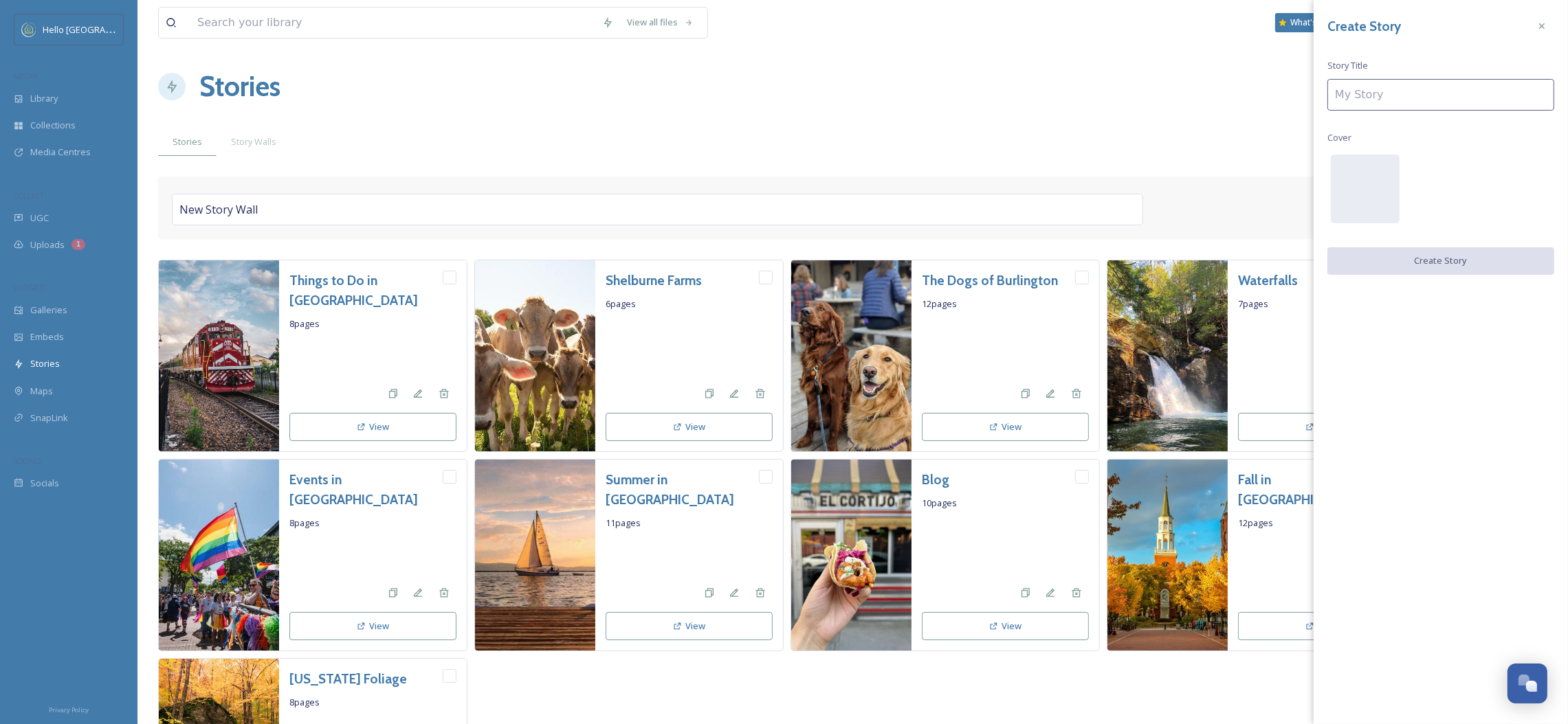
click at [1445, 105] on input at bounding box center [1441, 95] width 227 height 31
type input "Apple Orchards"
click at [1364, 175] on div at bounding box center [1366, 189] width 69 height 69
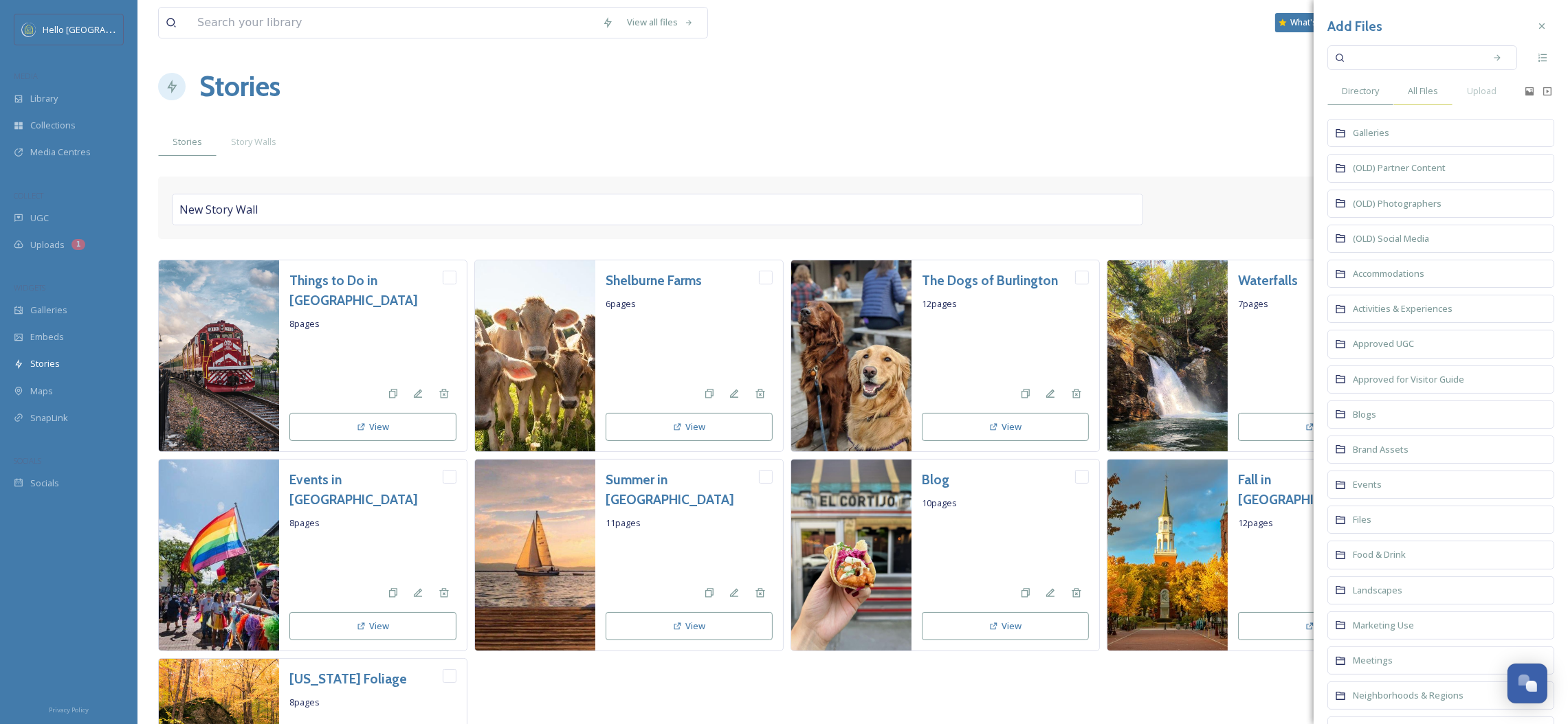
click at [1431, 99] on div "All Files" at bounding box center [1423, 91] width 59 height 28
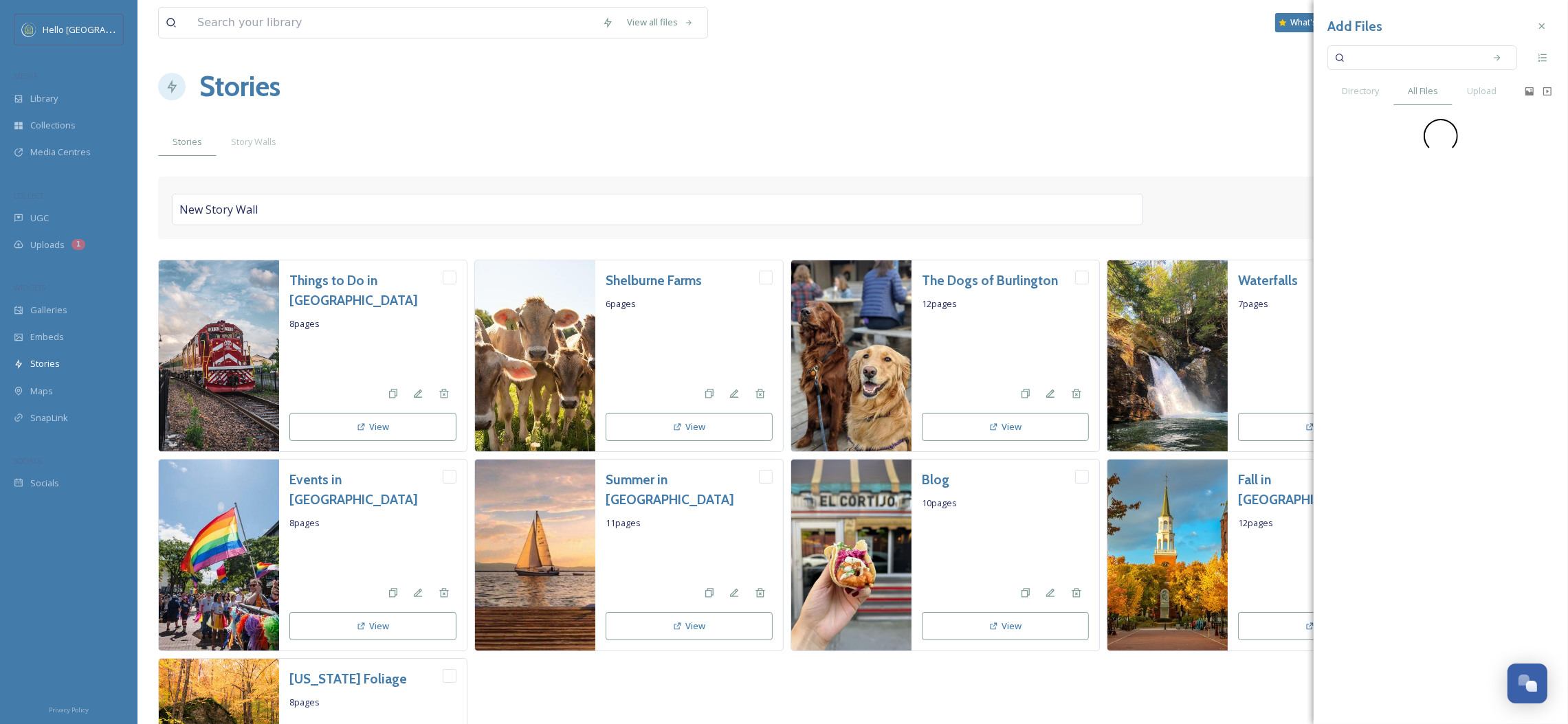
click at [1411, 57] on input at bounding box center [1413, 58] width 130 height 30
type input "apple"
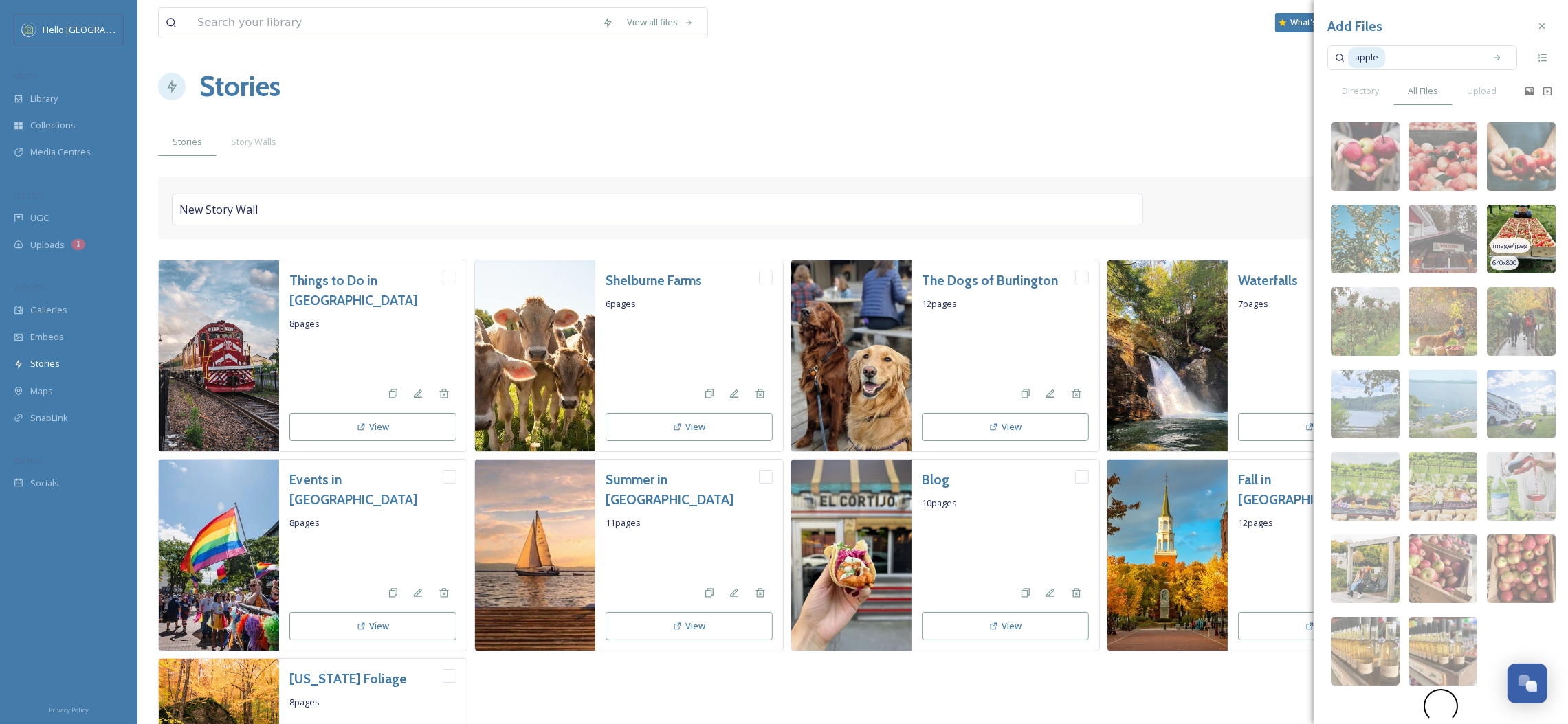
click at [1528, 237] on img at bounding box center [1521, 239] width 69 height 69
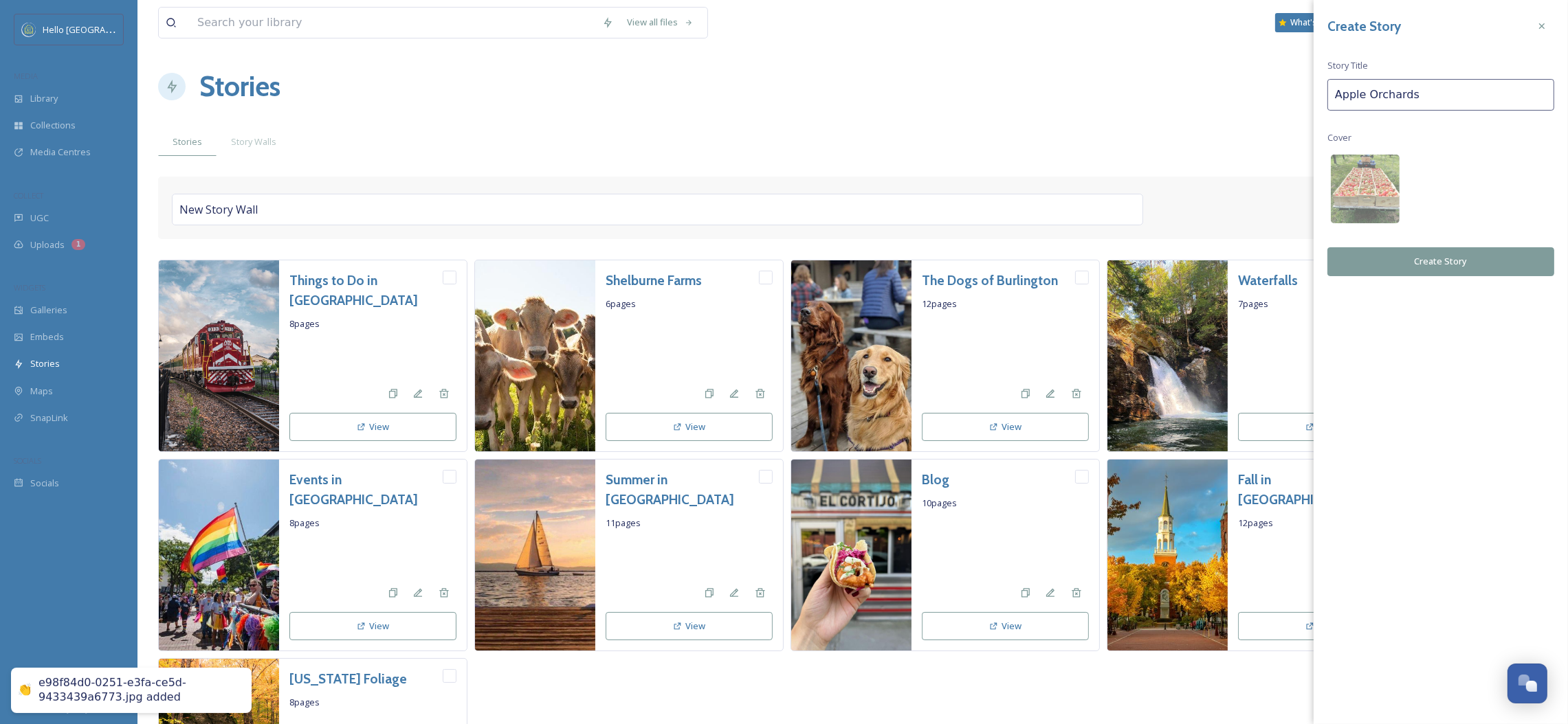
click at [1461, 255] on button "Create Story" at bounding box center [1441, 261] width 227 height 28
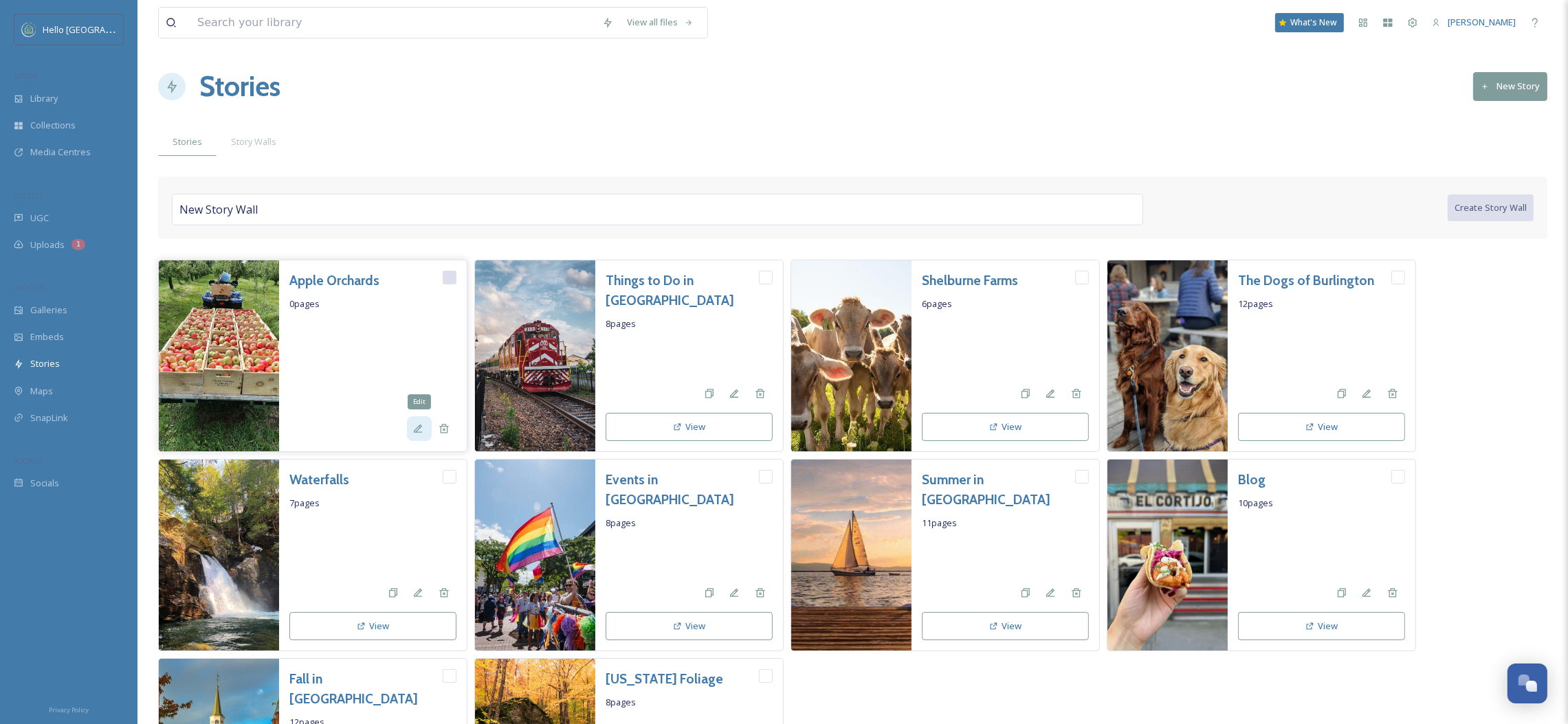
click at [413, 426] on icon at bounding box center [418, 428] width 11 height 11
drag, startPoint x: 425, startPoint y: 346, endPoint x: 342, endPoint y: 302, distance: 93.9
click at [424, 345] on div at bounding box center [372, 363] width 167 height 92
click at [337, 279] on h3 "Apple Orchards" at bounding box center [335, 280] width 90 height 20
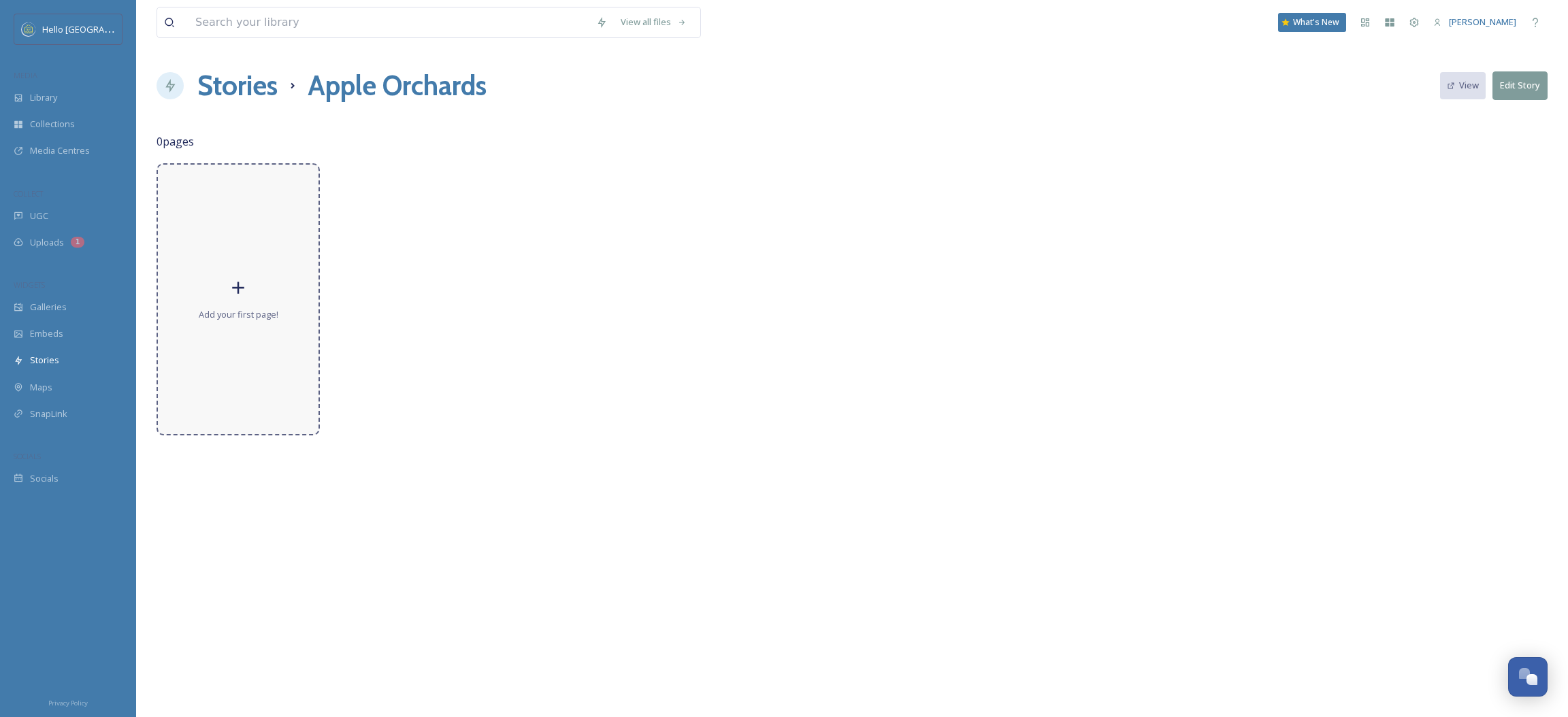
click at [260, 255] on div "Add your first page!" at bounding box center [238, 299] width 164 height 272
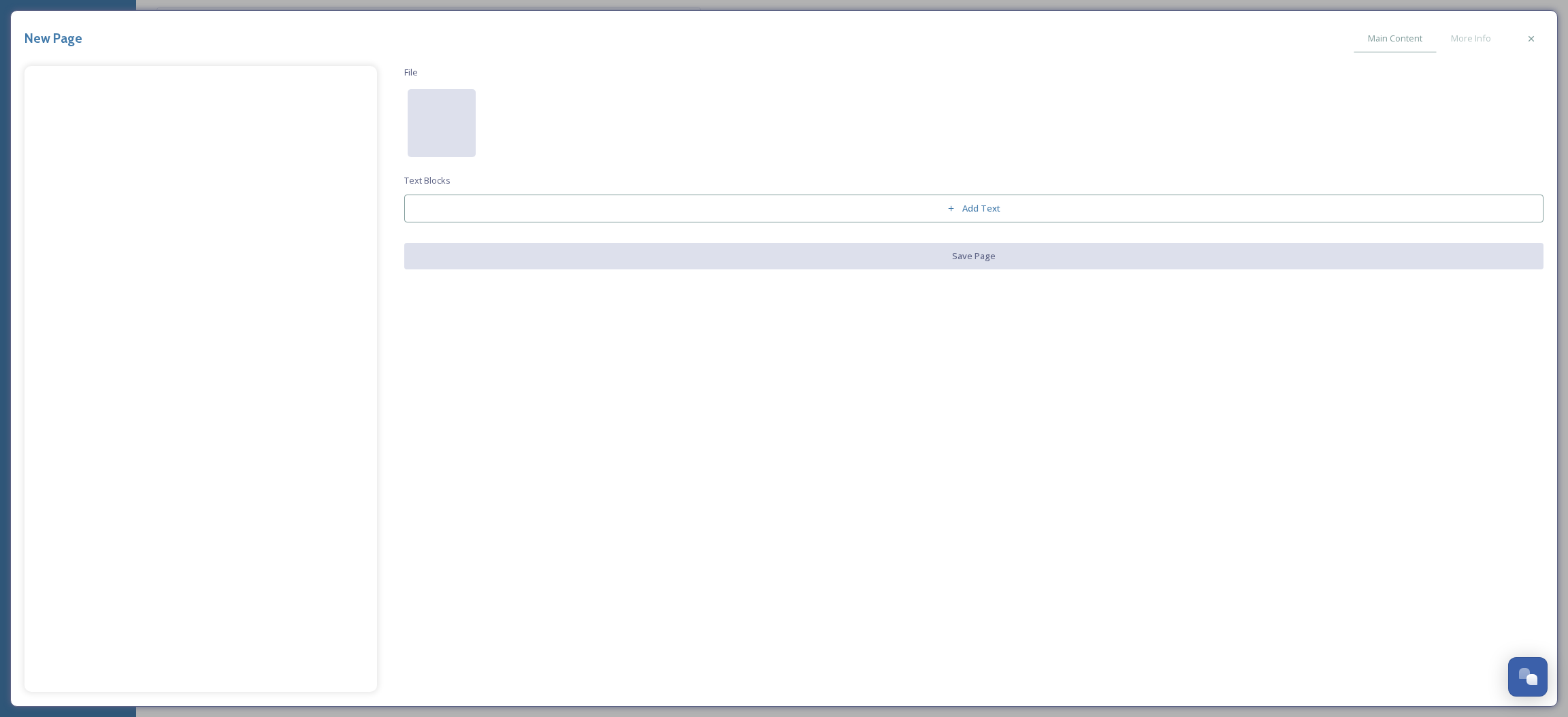
click at [460, 143] on div at bounding box center [442, 124] width 68 height 68
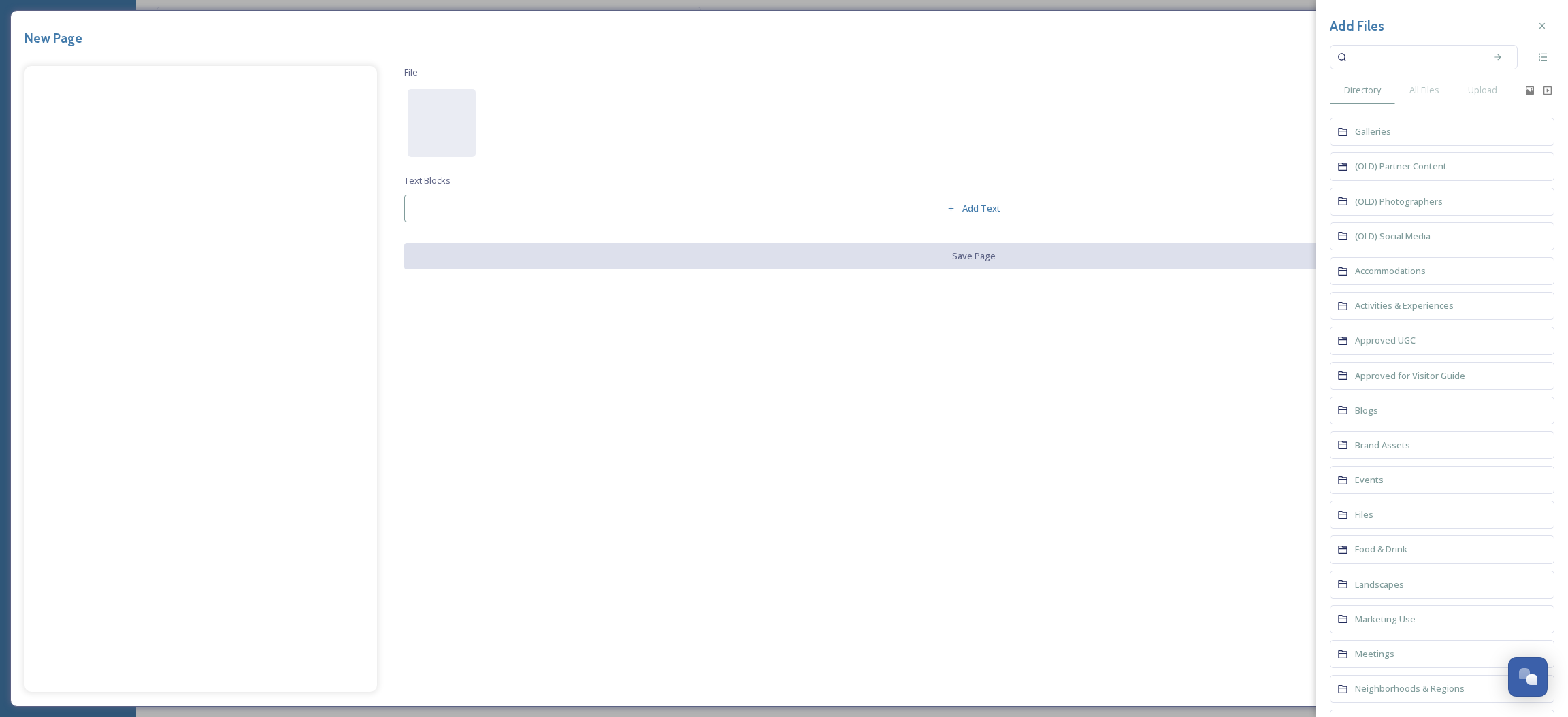
click at [1385, 60] on input at bounding box center [1415, 57] width 129 height 30
type input "apple"
click at [1410, 84] on span "All Files" at bounding box center [1424, 90] width 30 height 13
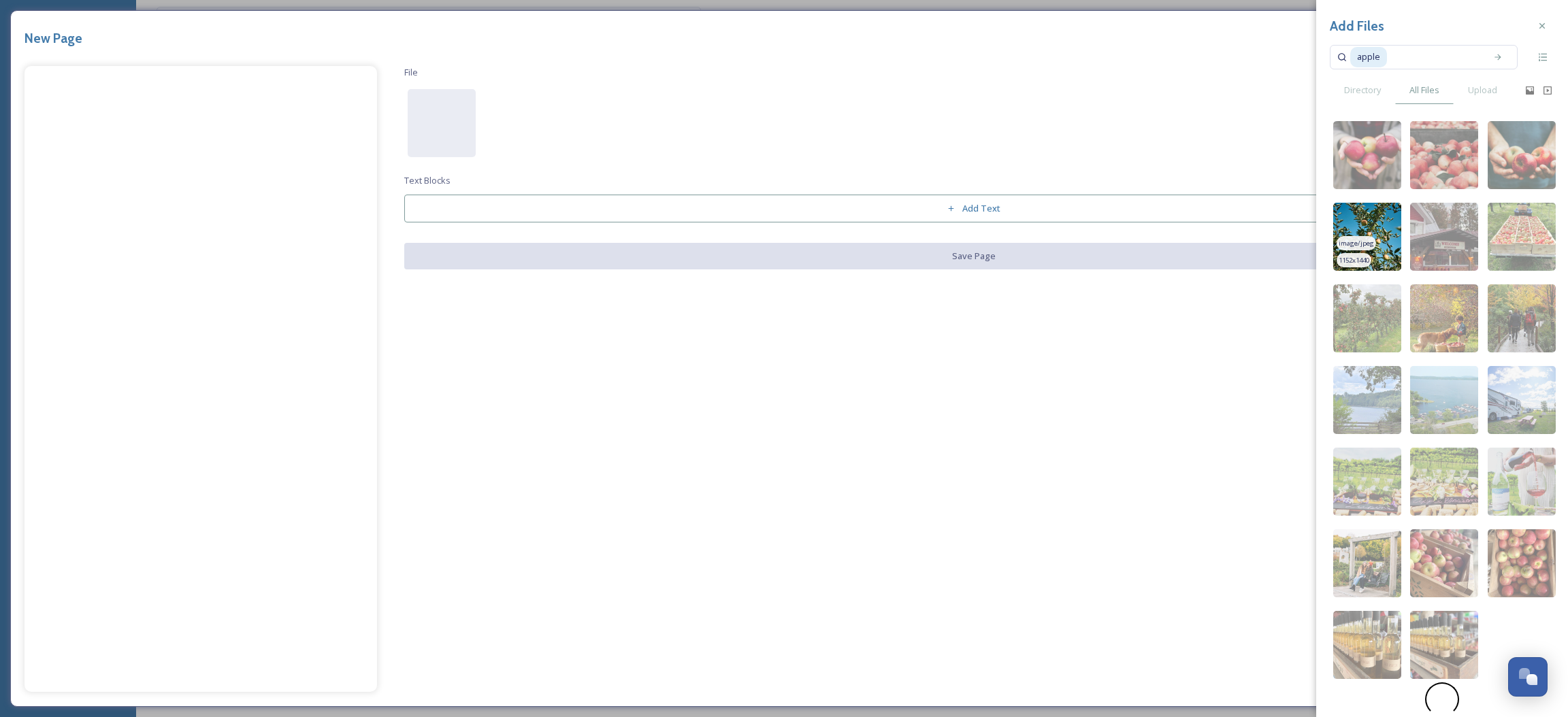
click at [1392, 237] on img at bounding box center [1368, 237] width 68 height 68
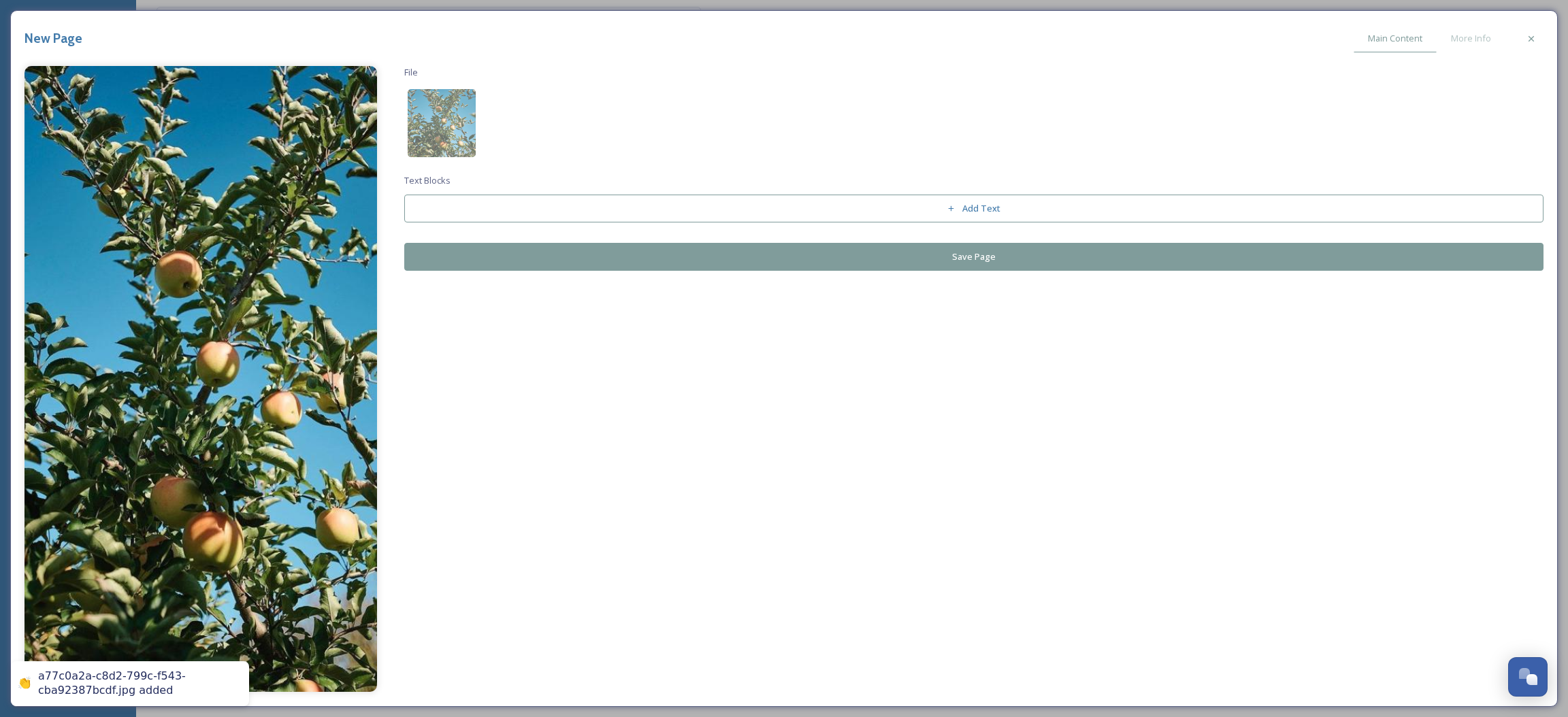
click at [953, 251] on button "Save Page" at bounding box center [975, 256] width 1140 height 28
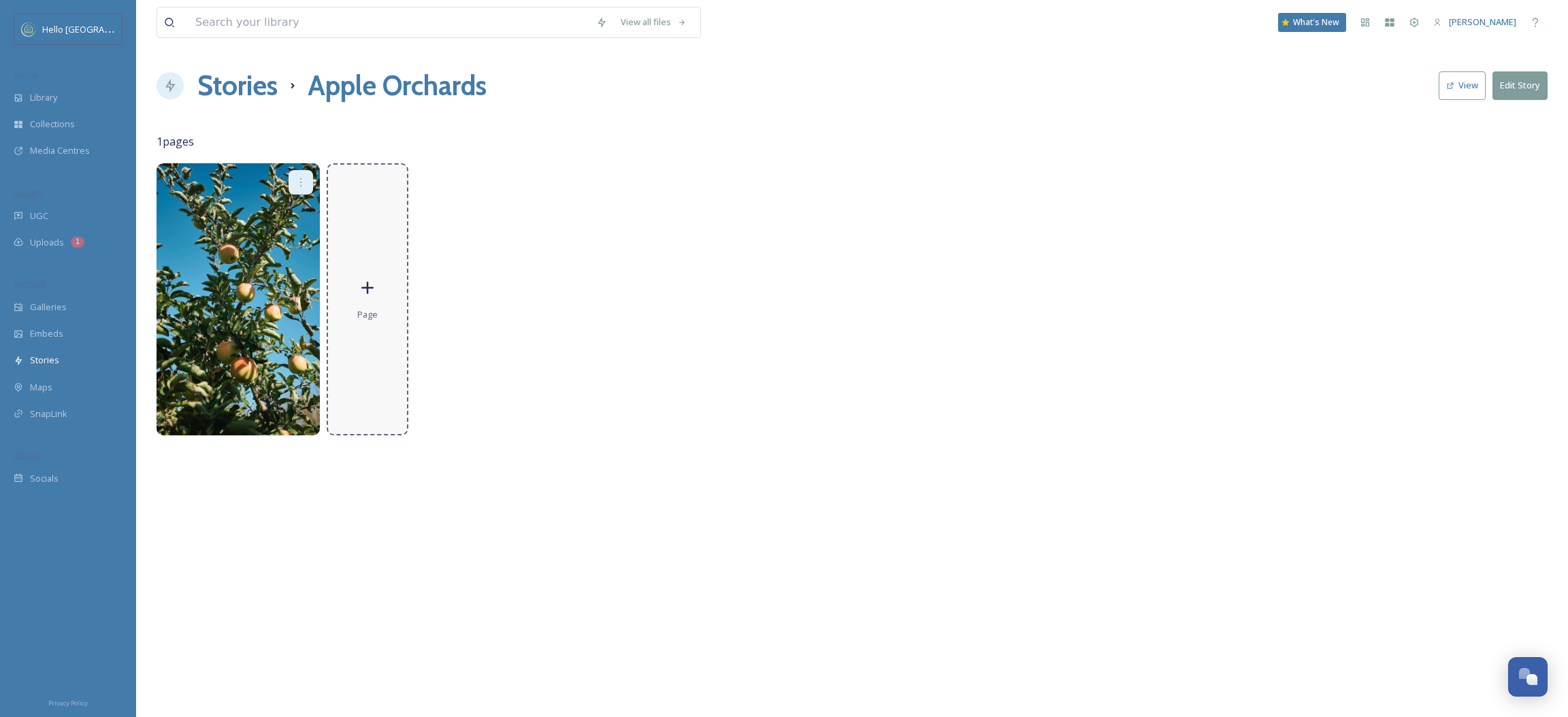
click at [327, 234] on div "Page" at bounding box center [367, 299] width 81 height 272
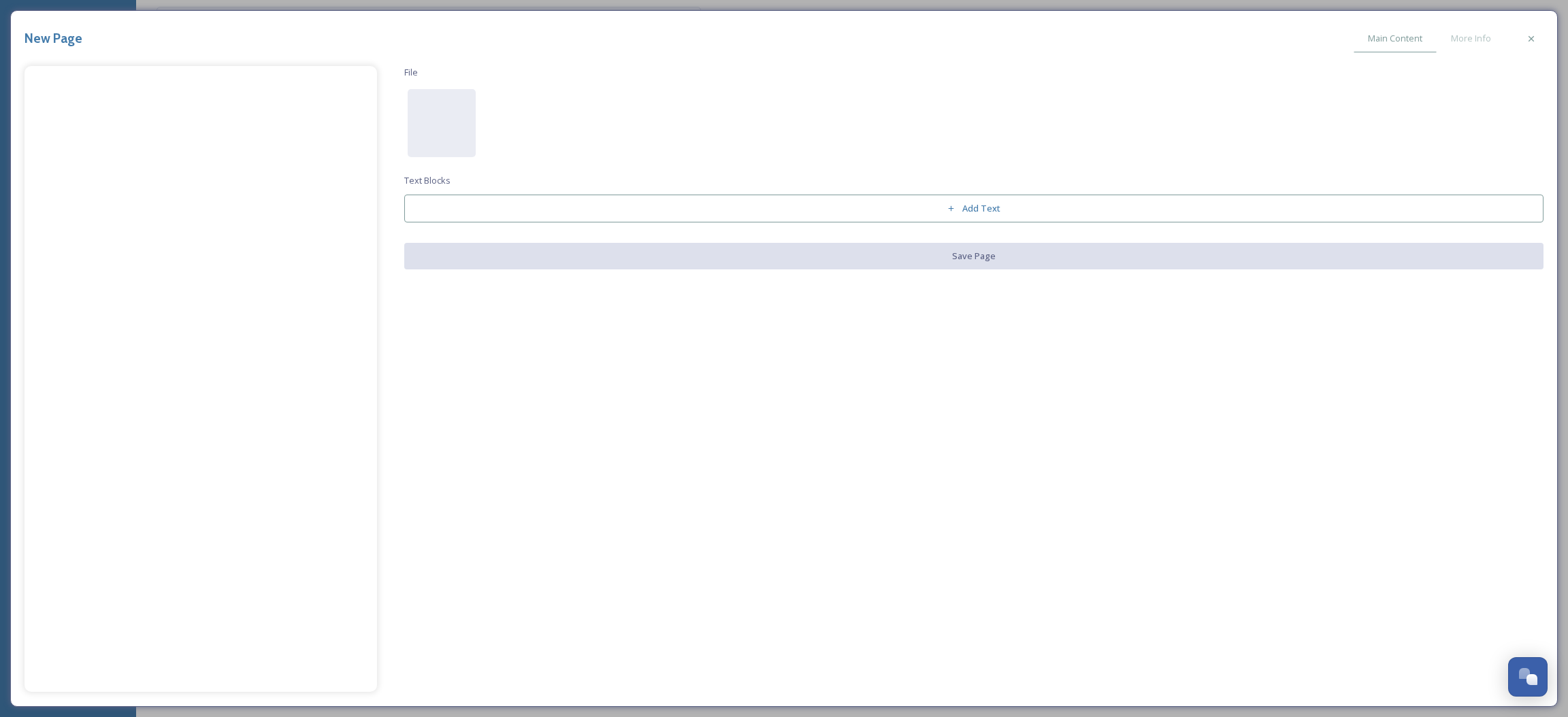
click at [406, 121] on div "File Text Blocks Add Text Save Page" at bounding box center [975, 168] width 1140 height 203
click at [427, 118] on div at bounding box center [442, 124] width 68 height 68
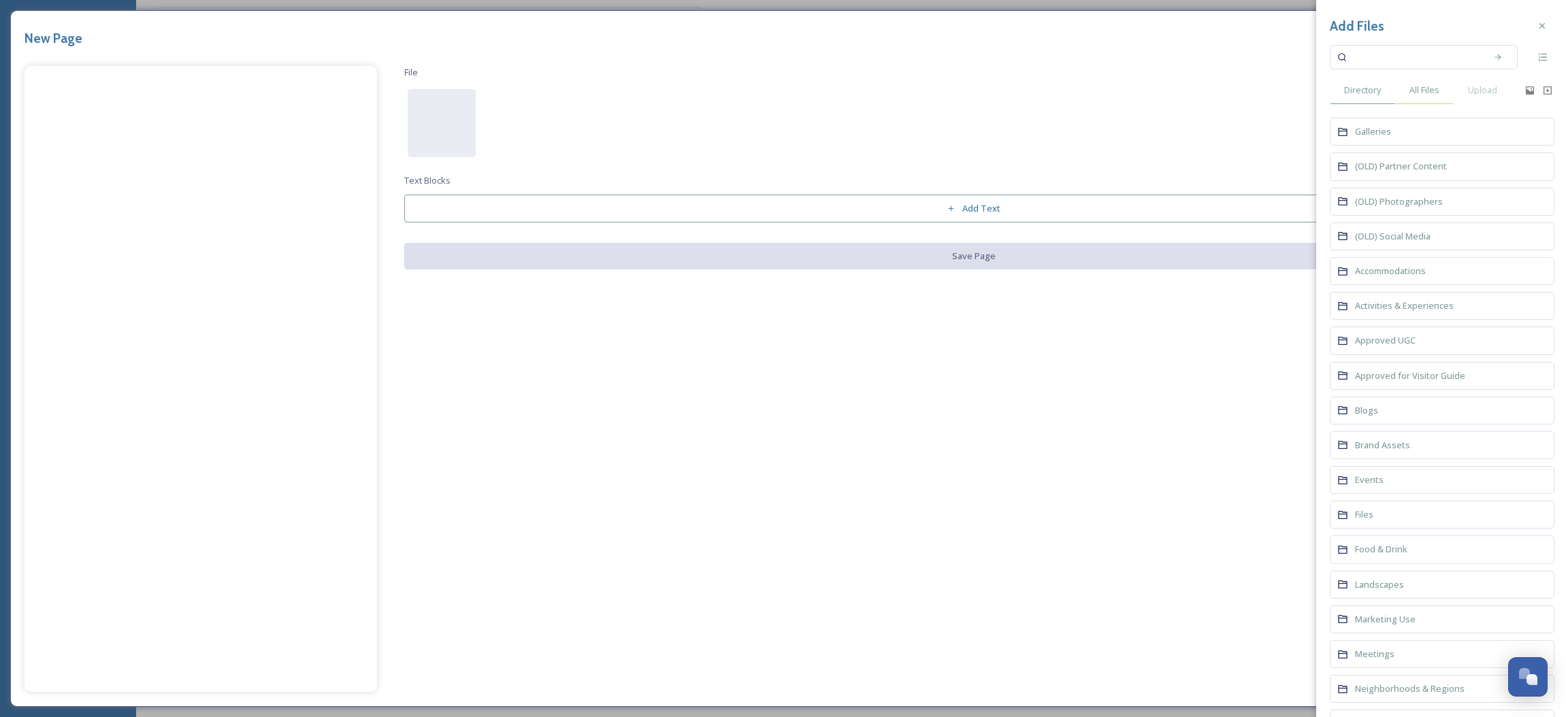
click at [1434, 90] on span "All Files" at bounding box center [1424, 90] width 30 height 13
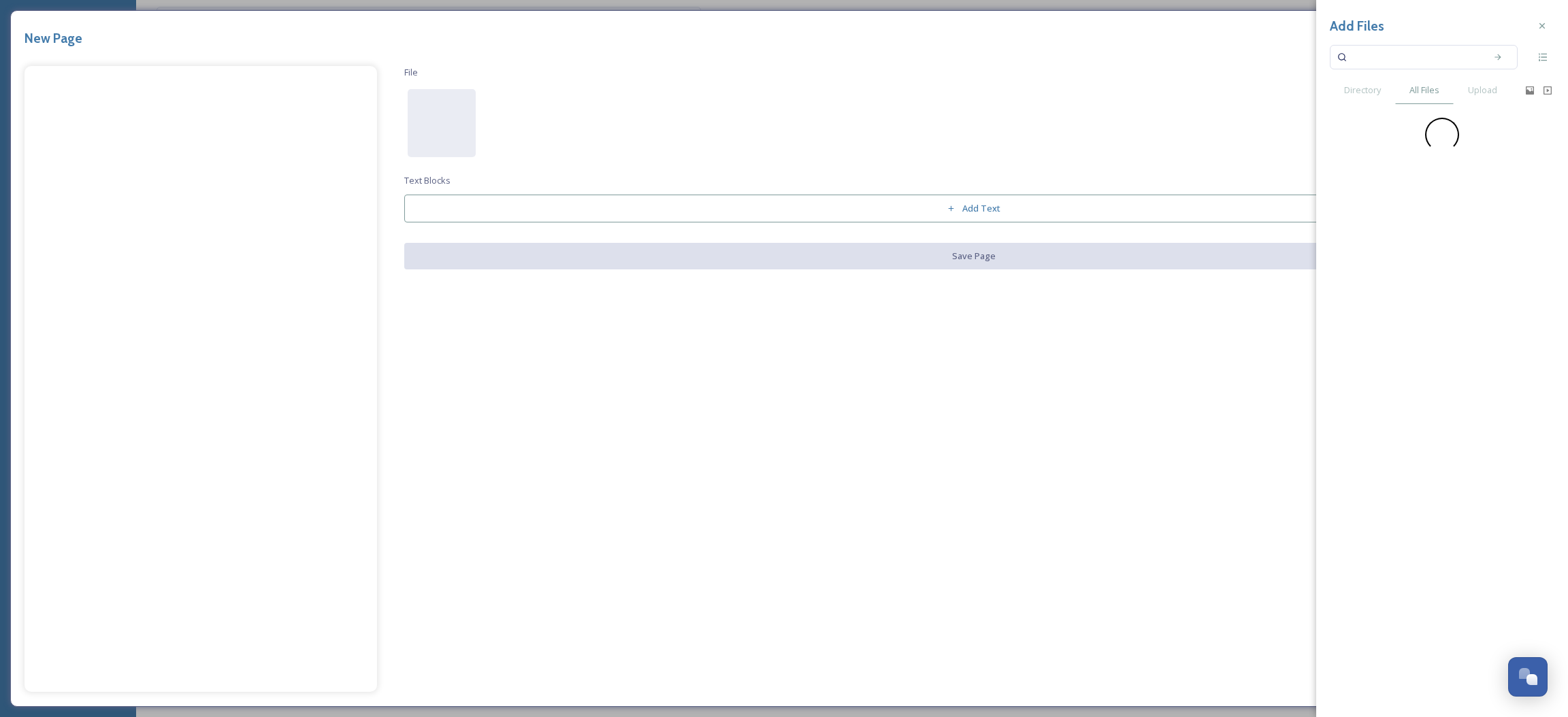
click at [1417, 61] on input at bounding box center [1415, 57] width 129 height 30
type input "apple"
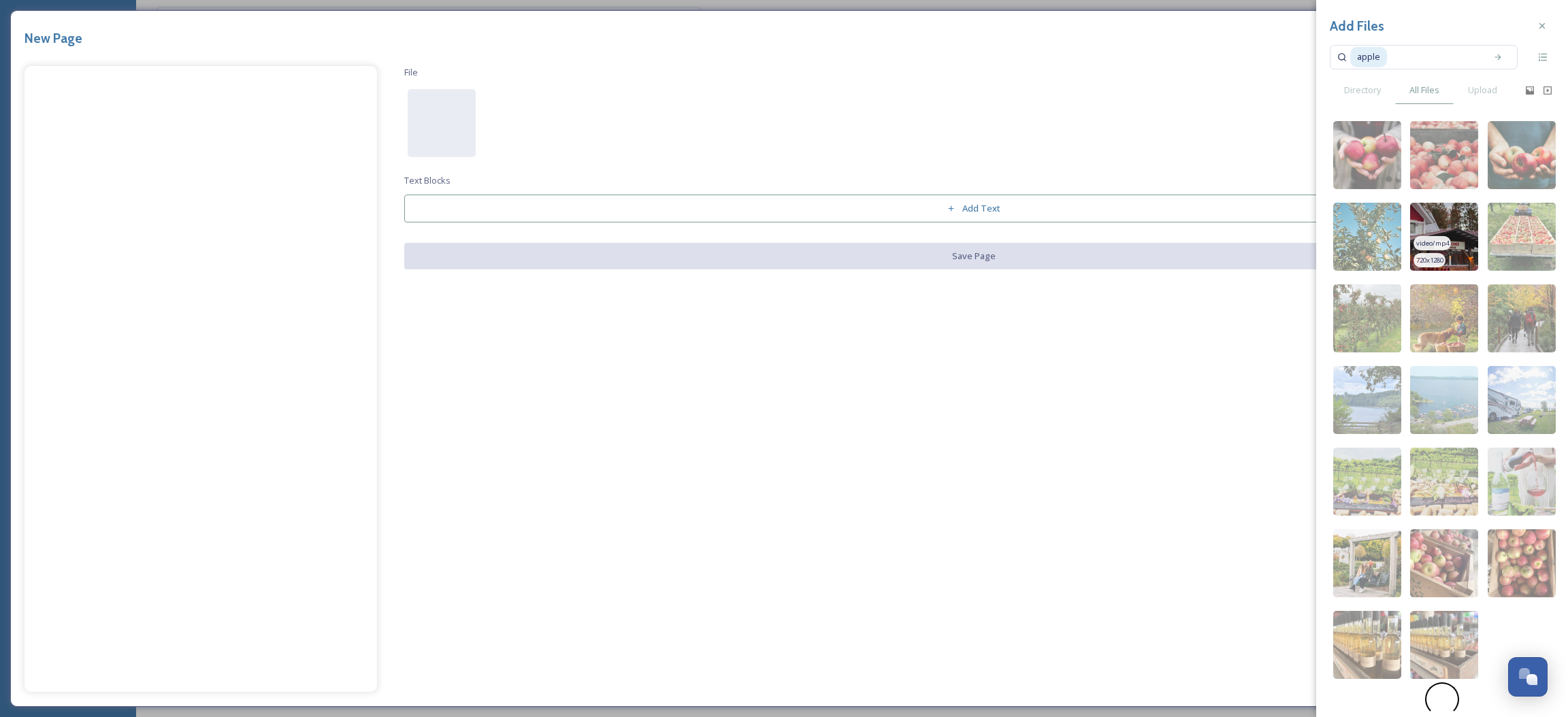
click at [1434, 231] on img at bounding box center [1444, 237] width 68 height 68
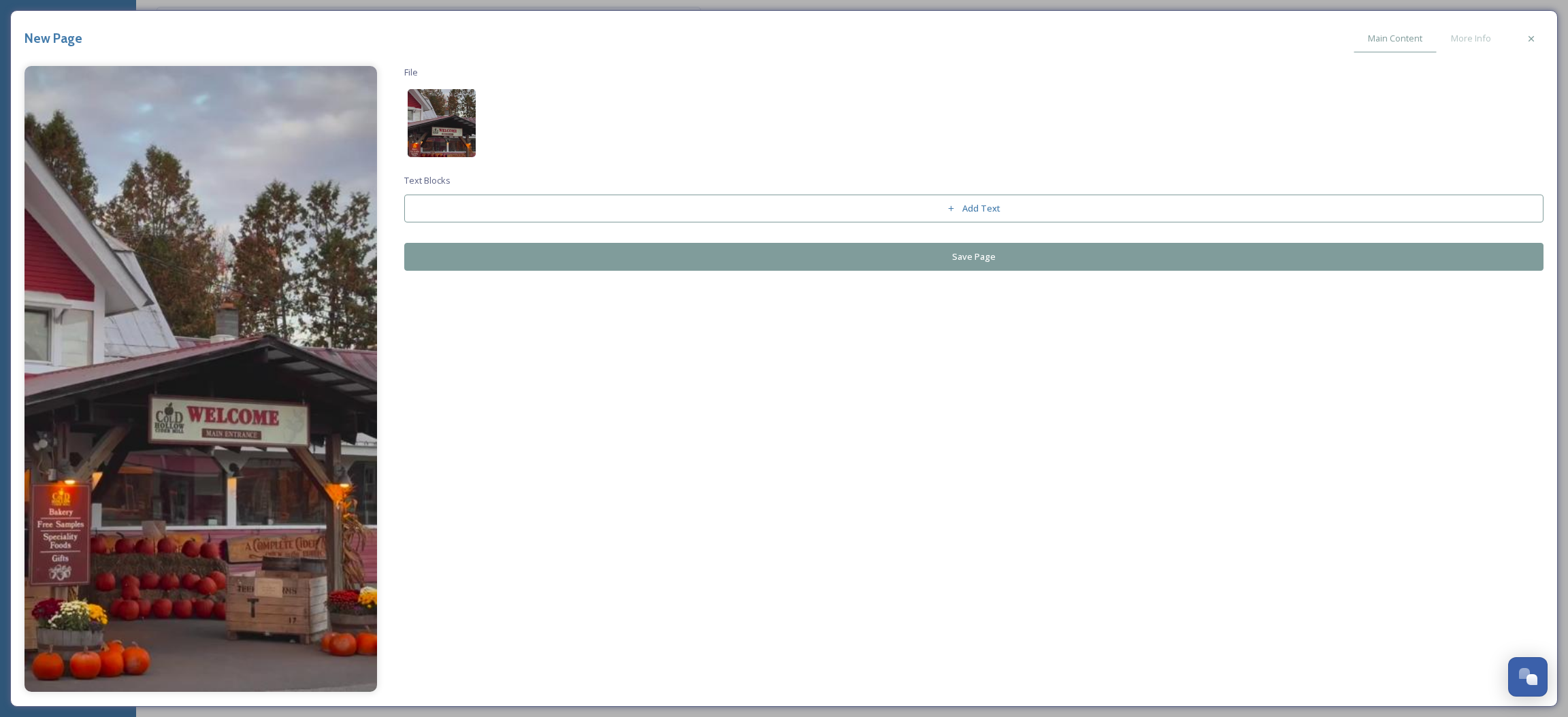
click at [452, 126] on img at bounding box center [442, 124] width 68 height 68
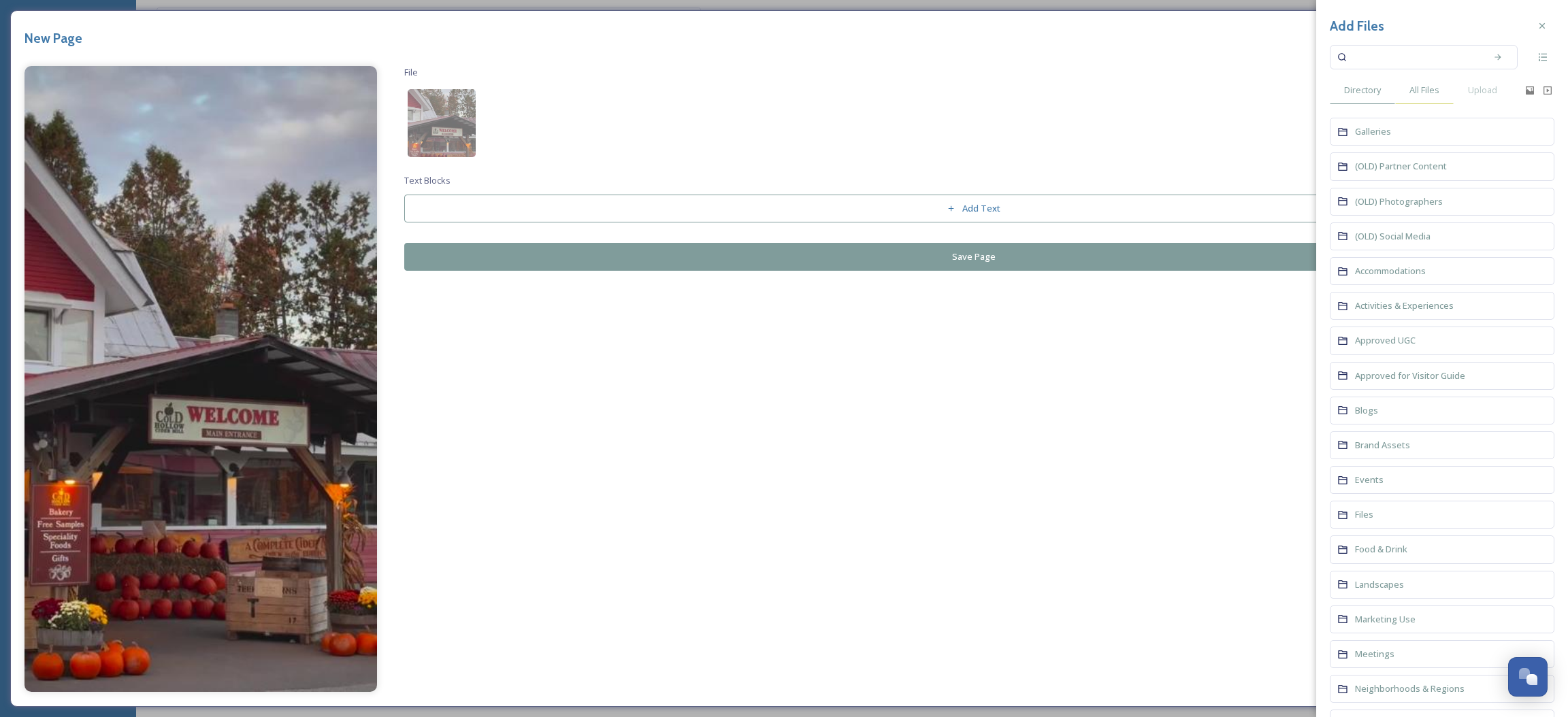
click at [1429, 90] on span "All Files" at bounding box center [1424, 90] width 30 height 13
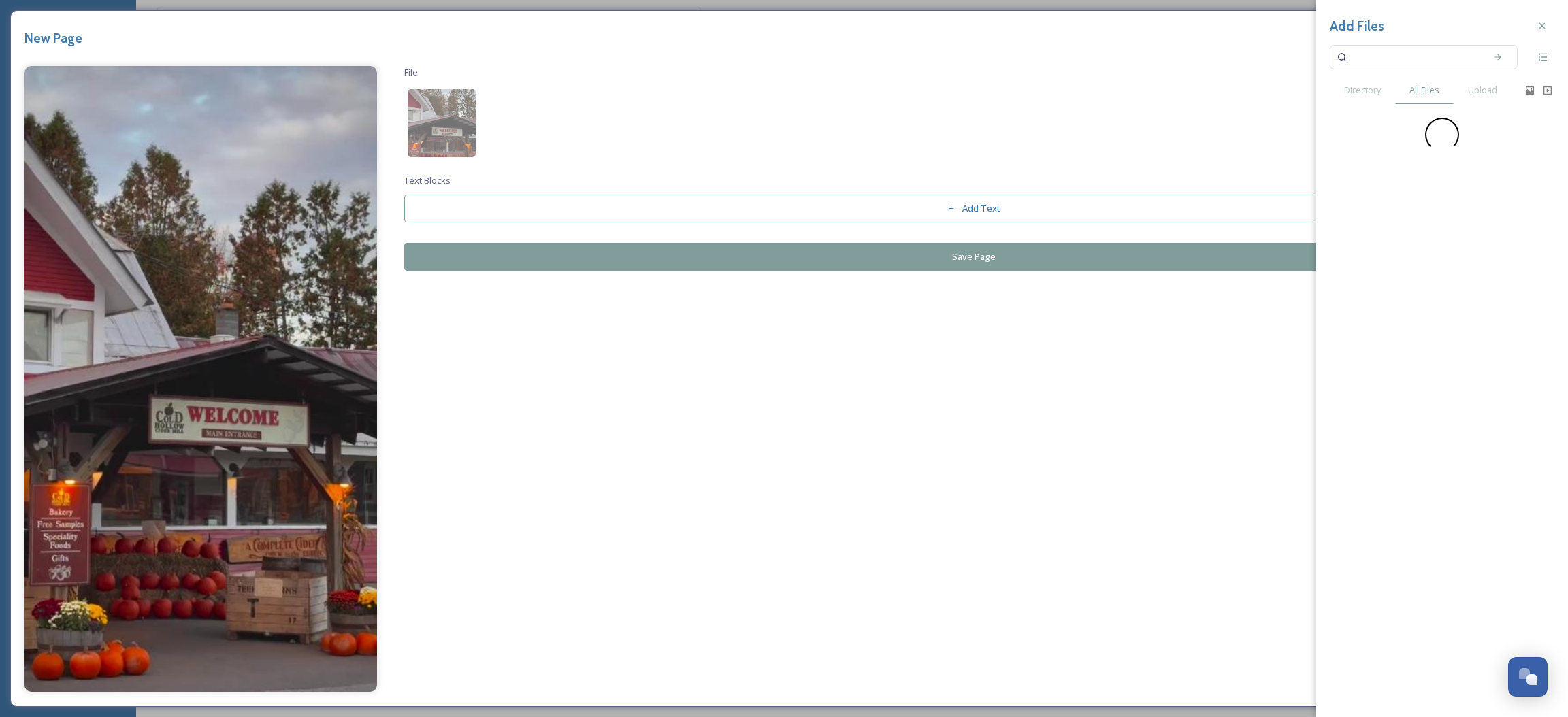
click at [1402, 55] on input at bounding box center [1415, 57] width 129 height 30
type input "apple"
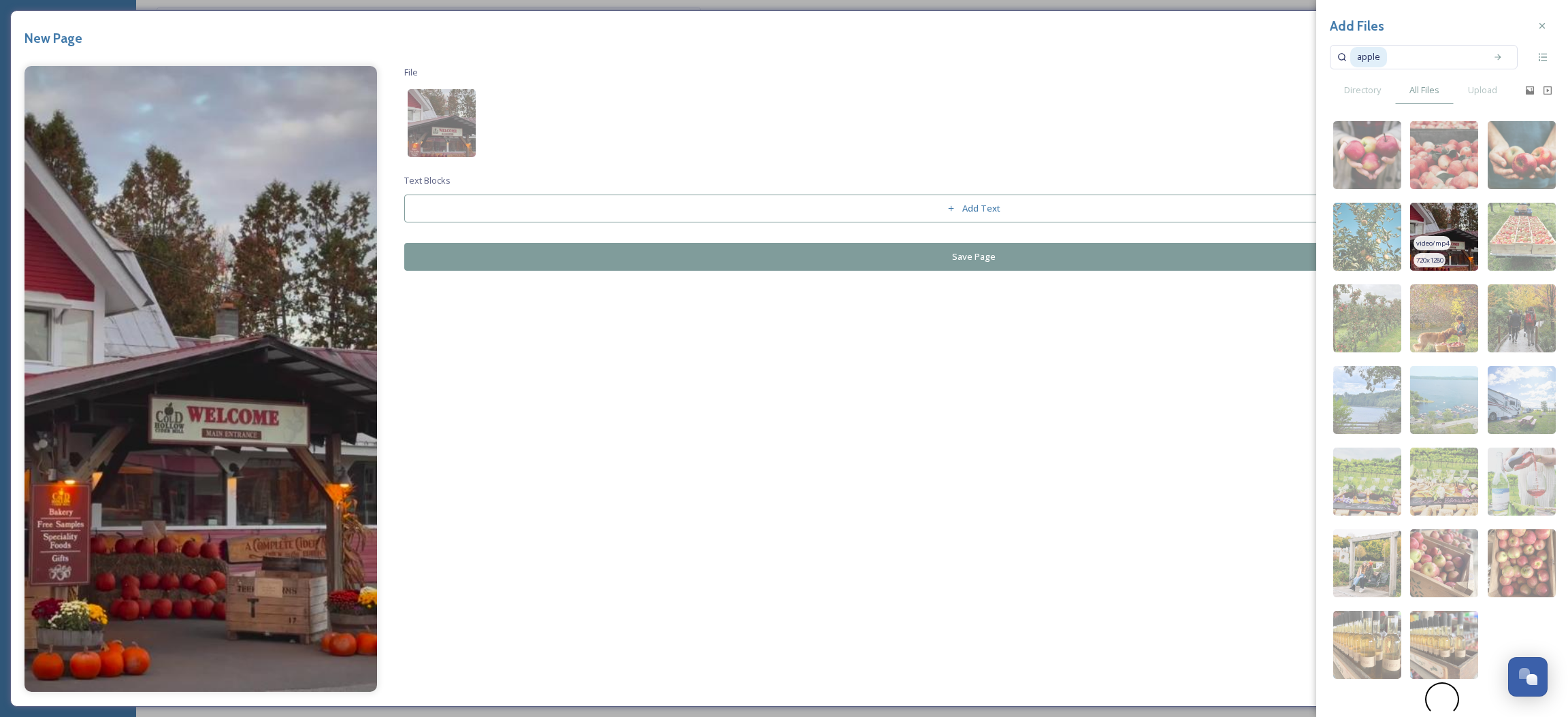
scroll to position [27, 0]
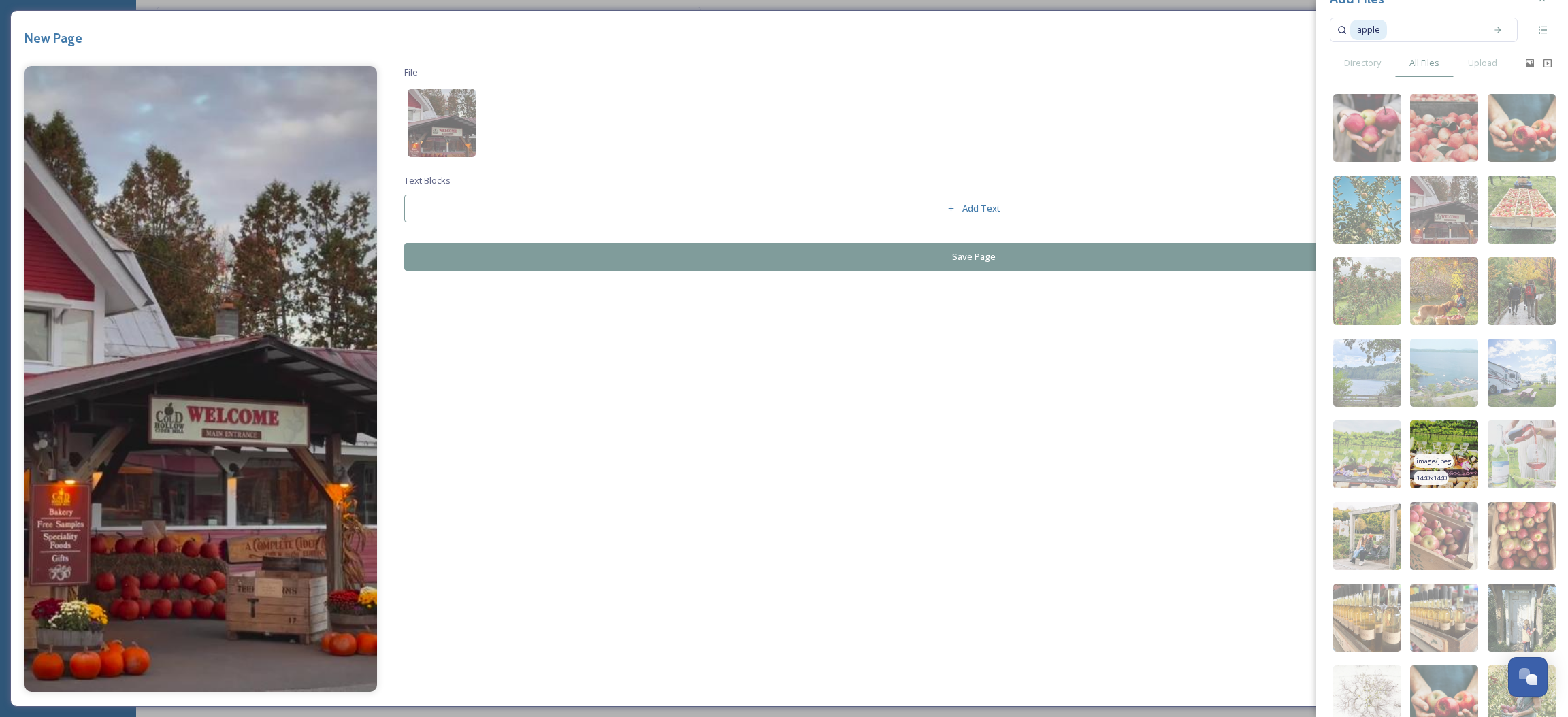
click at [1441, 459] on img at bounding box center [1444, 455] width 68 height 68
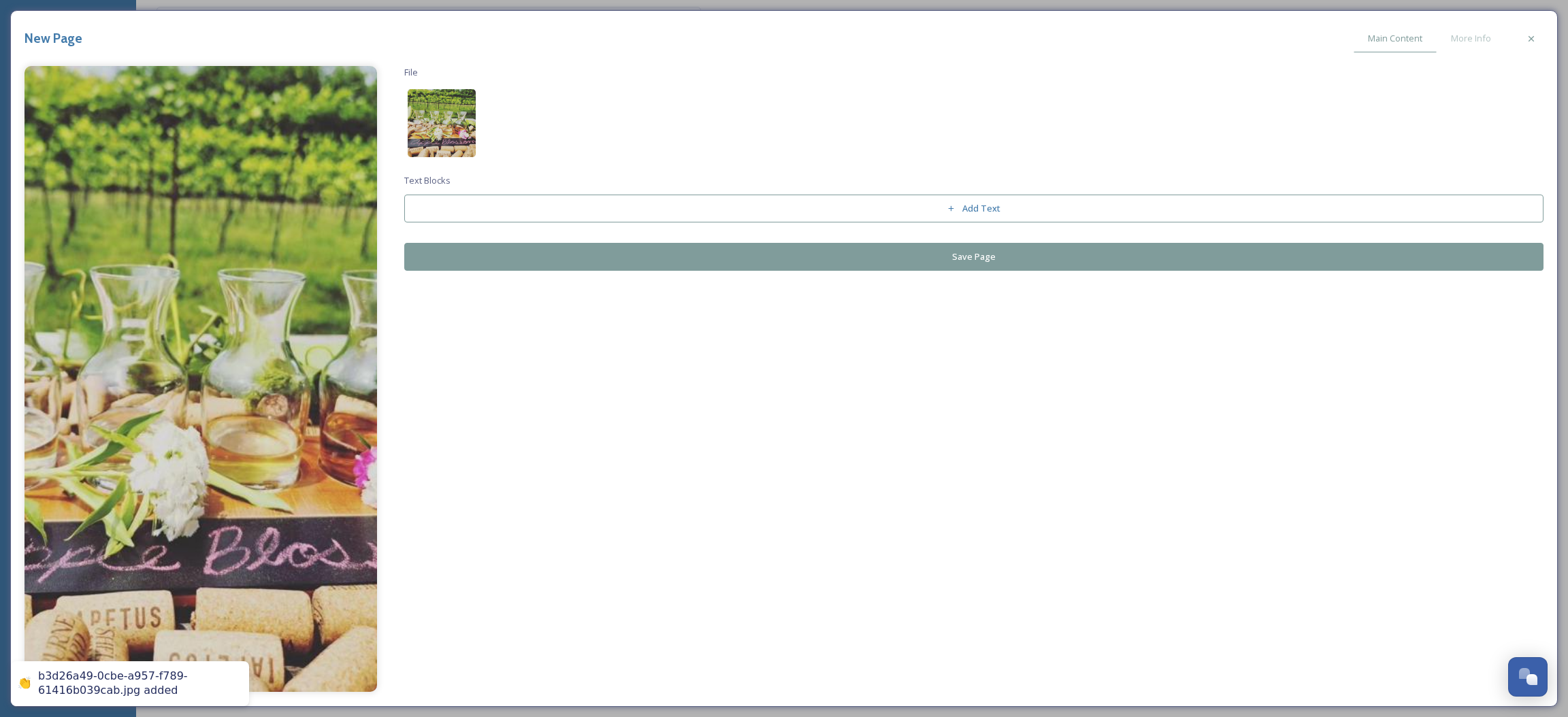
click at [449, 114] on img at bounding box center [442, 124] width 68 height 68
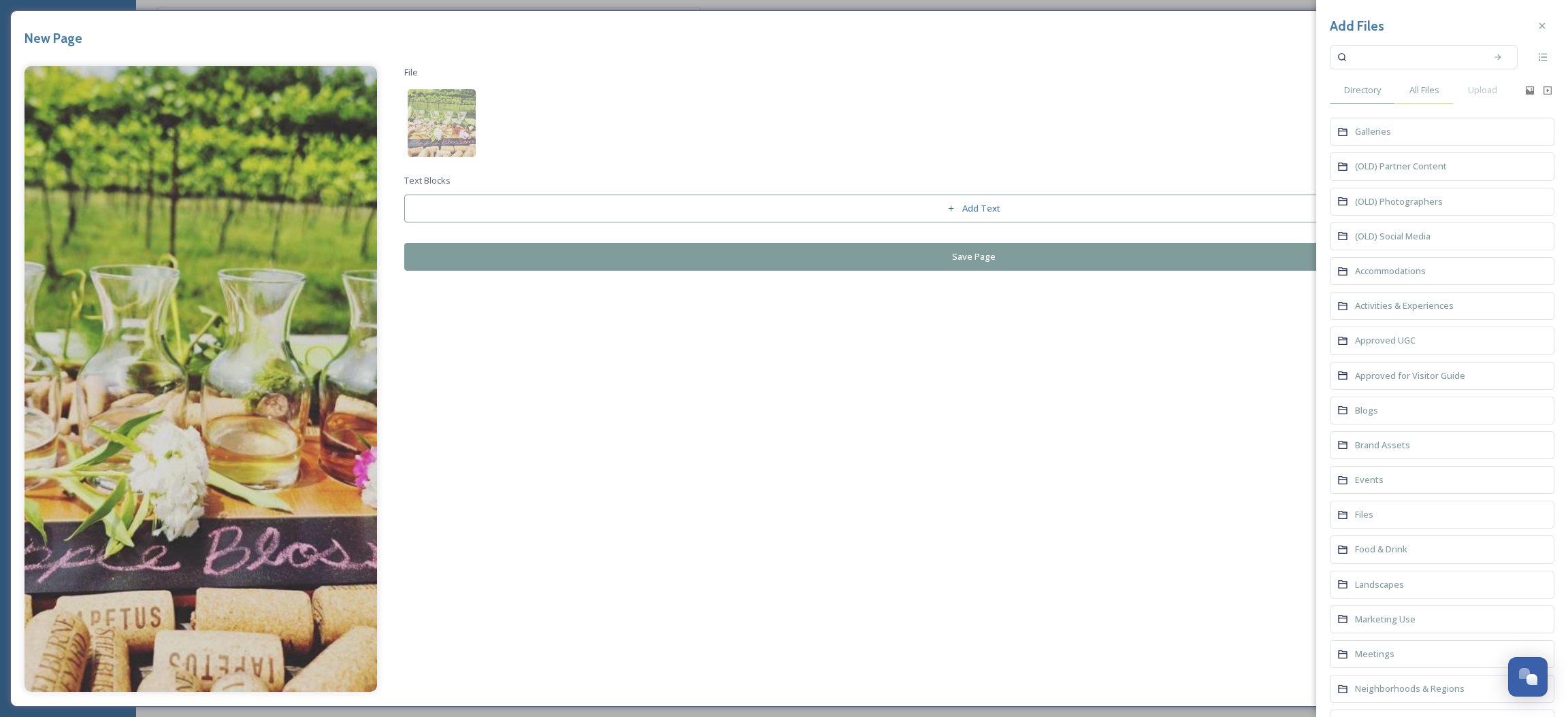
drag, startPoint x: 1467, startPoint y: 102, endPoint x: 1417, endPoint y: 83, distance: 53.5
click at [1439, 91] on div "Directory All Files Upload" at bounding box center [1427, 90] width 195 height 28
click at [1399, 75] on div "Add Files Directory All Files Upload Galleries (OLD) Partner Content (OLD) Phot…" at bounding box center [1442, 504] width 252 height 1008
click at [1424, 88] on span "All Files" at bounding box center [1424, 90] width 30 height 13
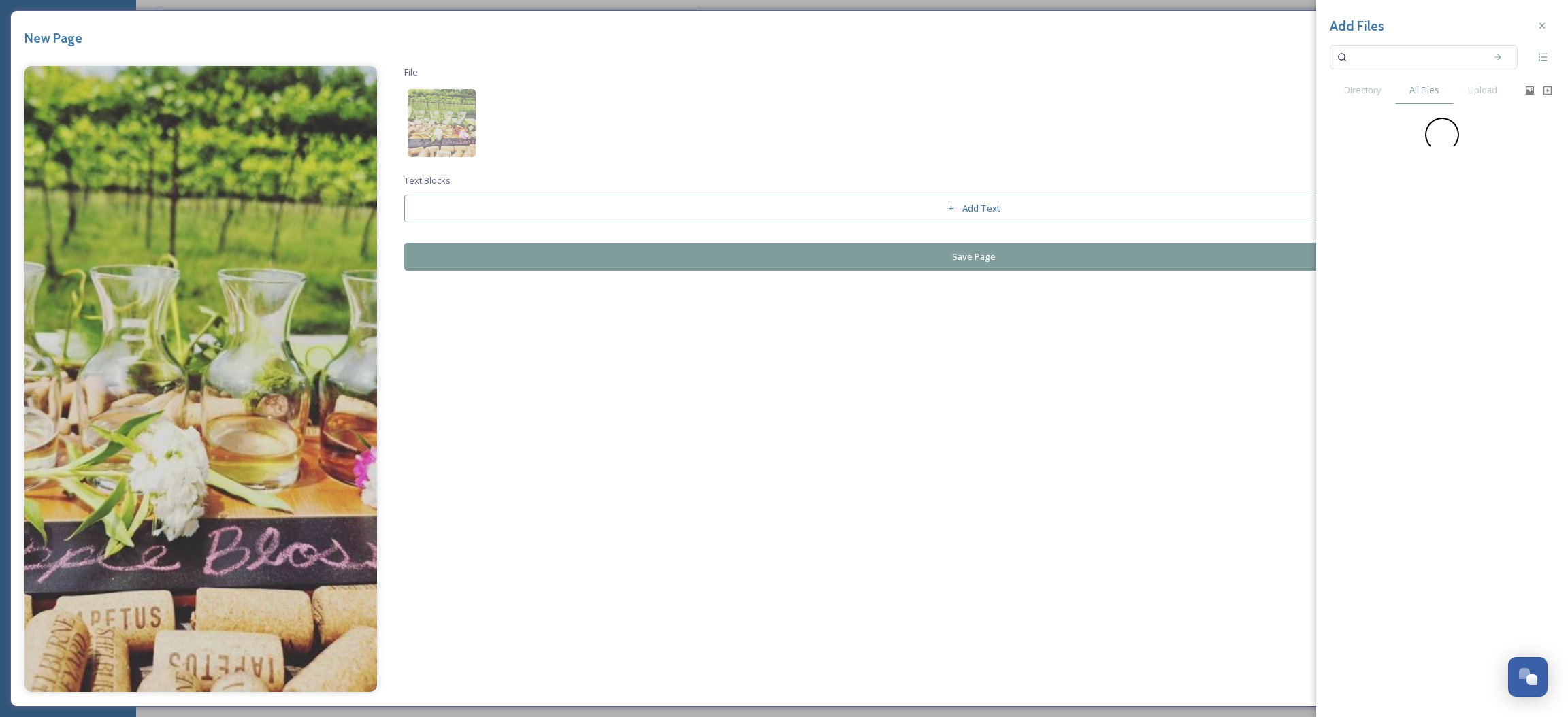
click at [1410, 47] on input at bounding box center [1415, 57] width 129 height 30
type input "apple"
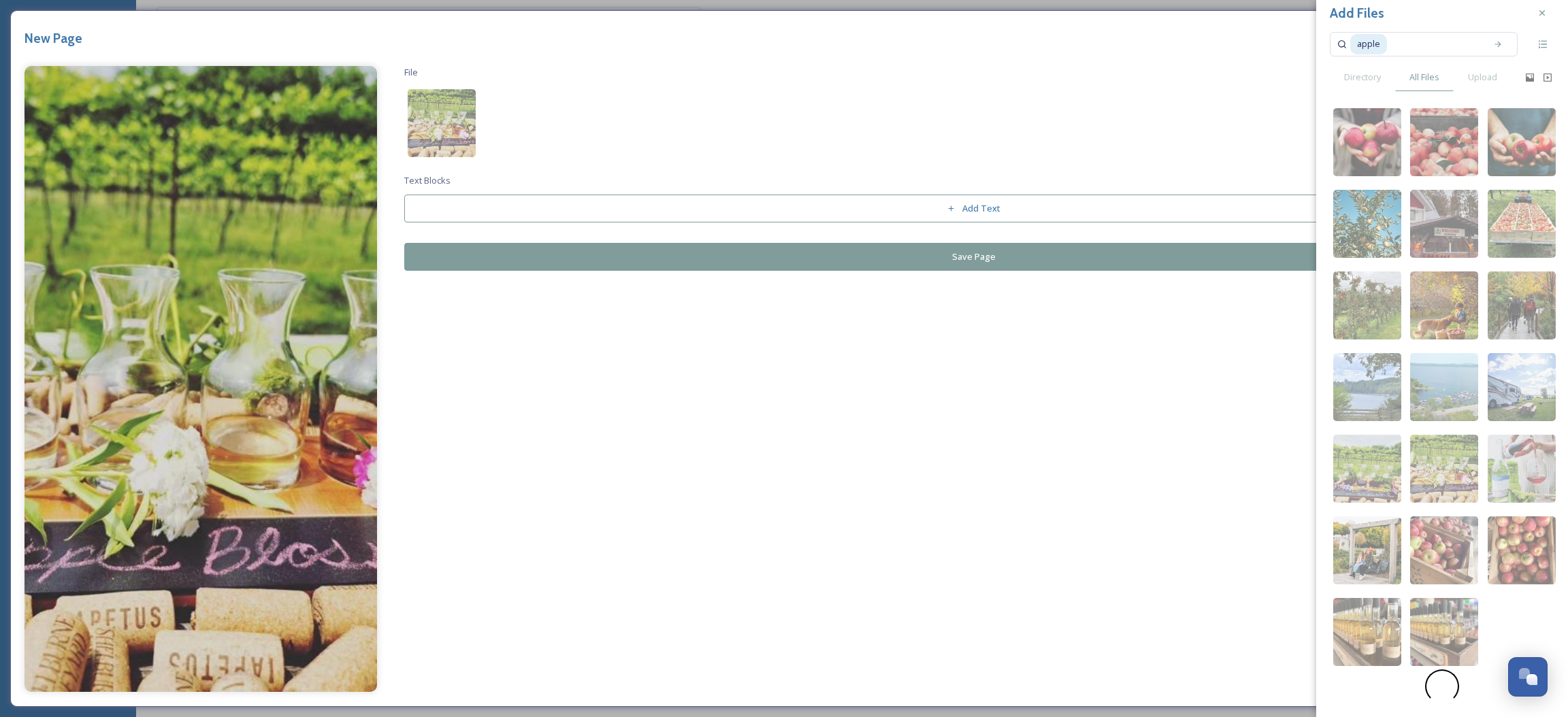
scroll to position [0, 0]
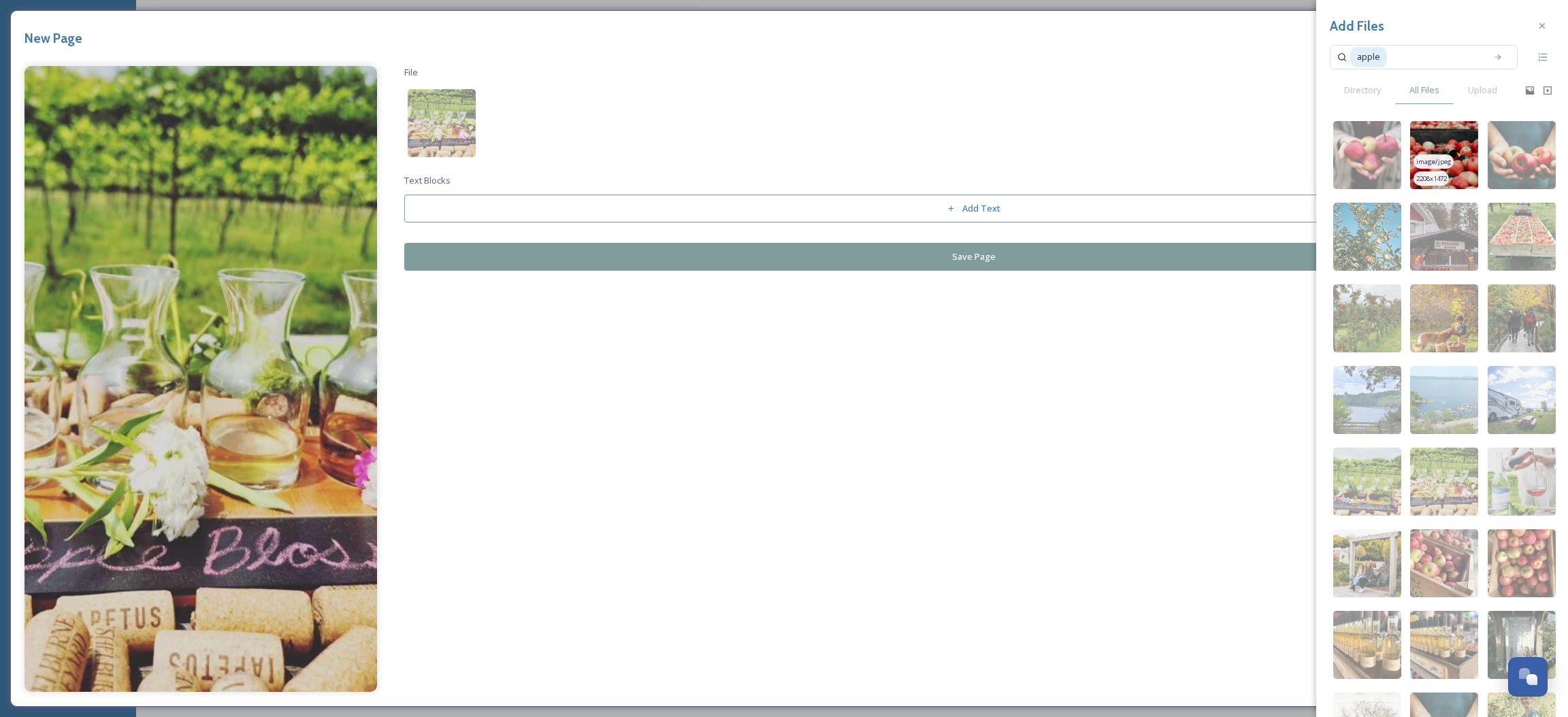
click at [1465, 186] on img at bounding box center [1444, 155] width 68 height 68
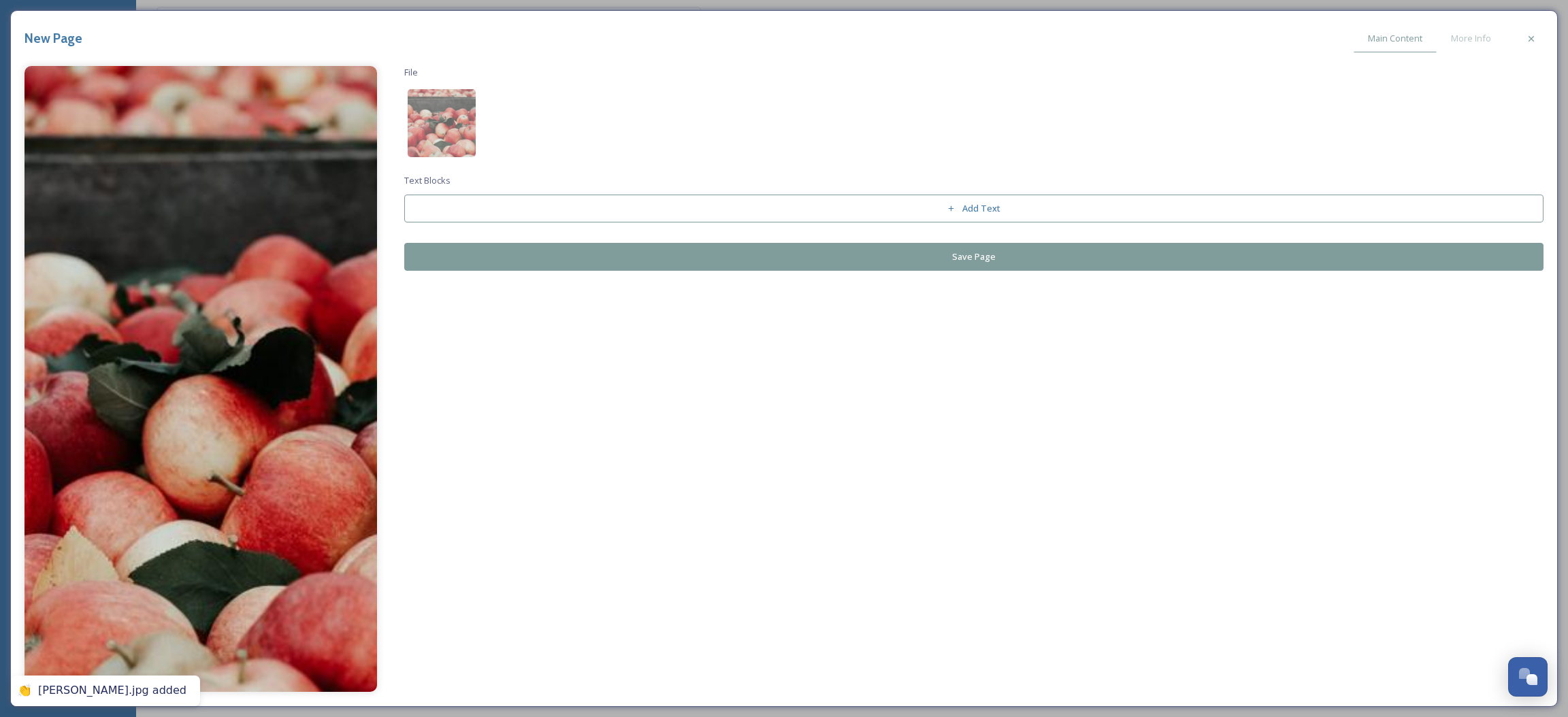
click at [856, 245] on button "Save Page" at bounding box center [975, 256] width 1140 height 28
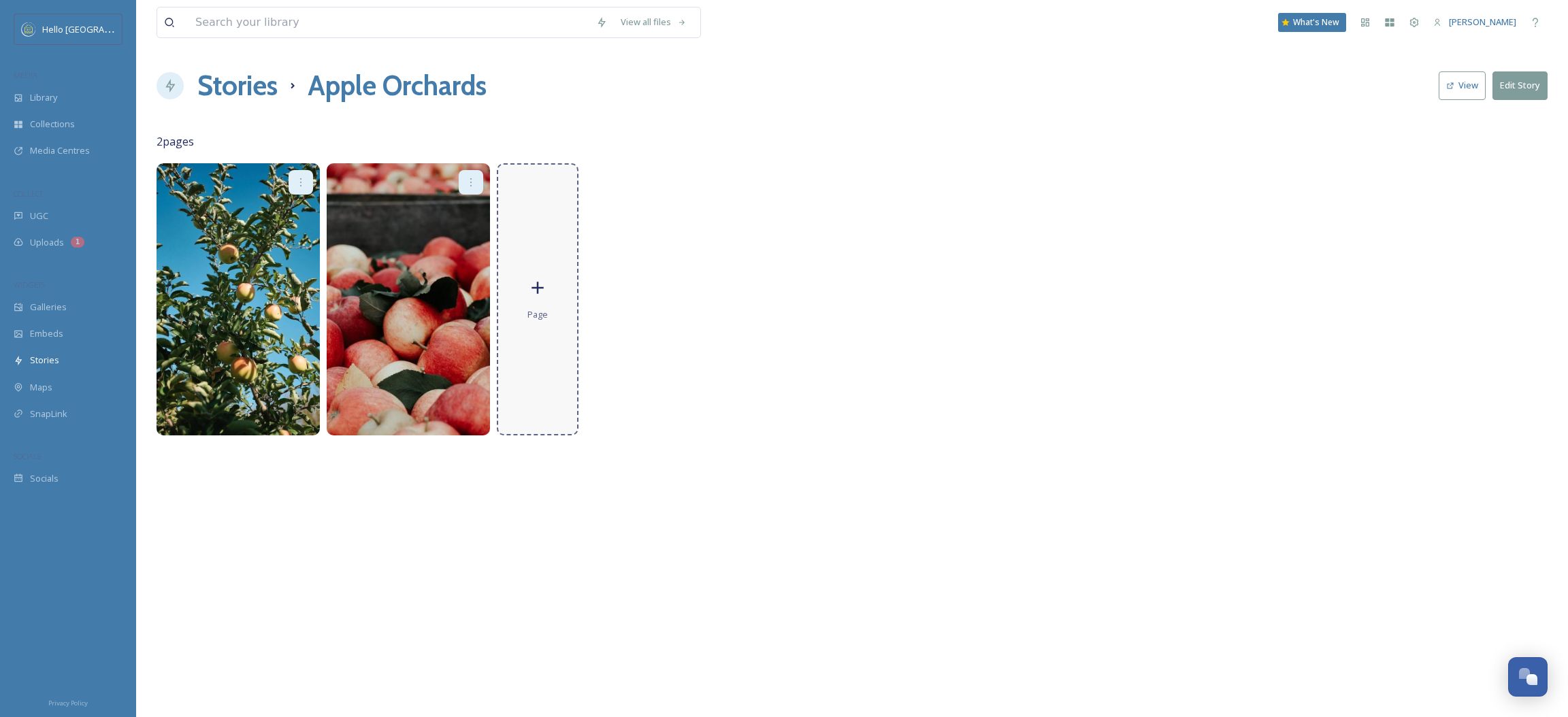
click at [532, 276] on div "Page" at bounding box center [537, 299] width 81 height 272
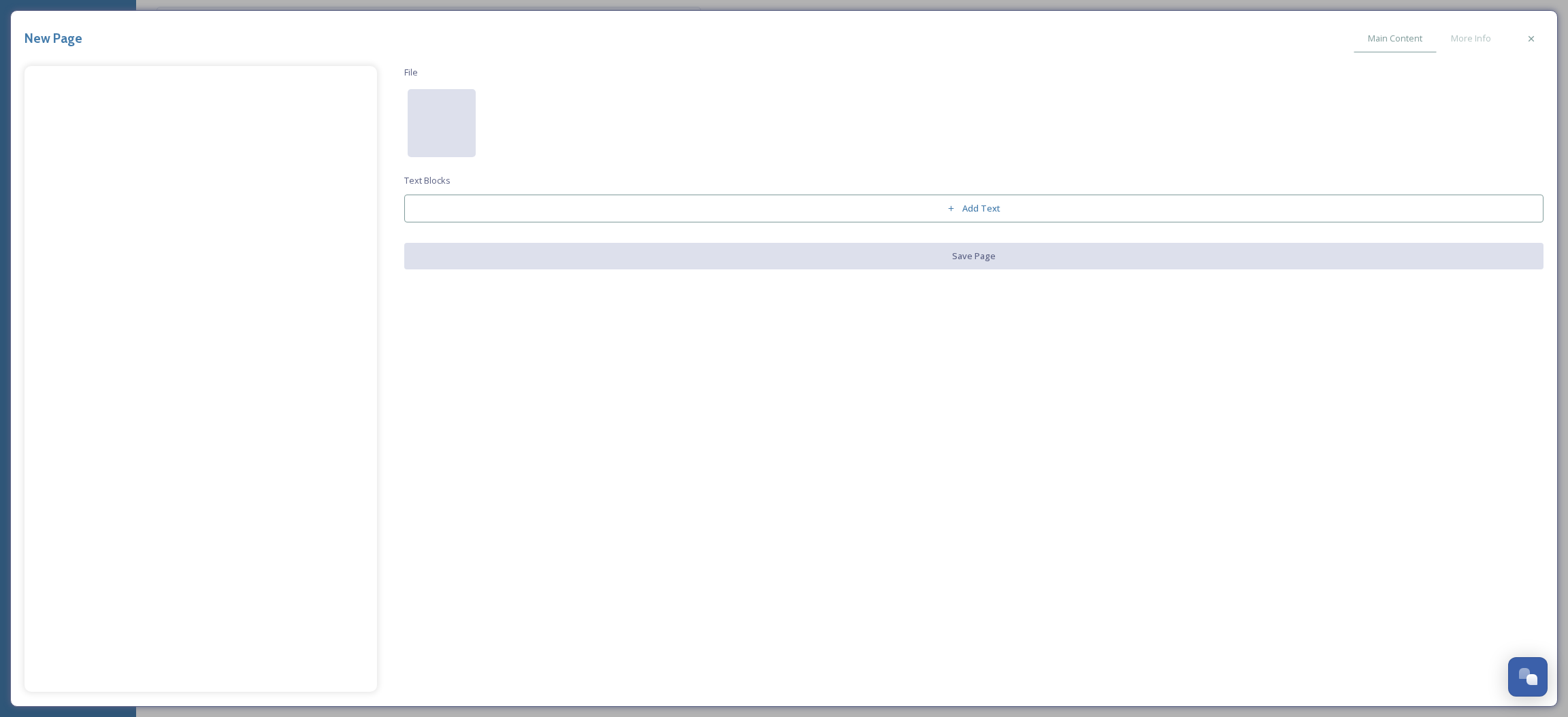
click at [426, 118] on div at bounding box center [442, 124] width 68 height 68
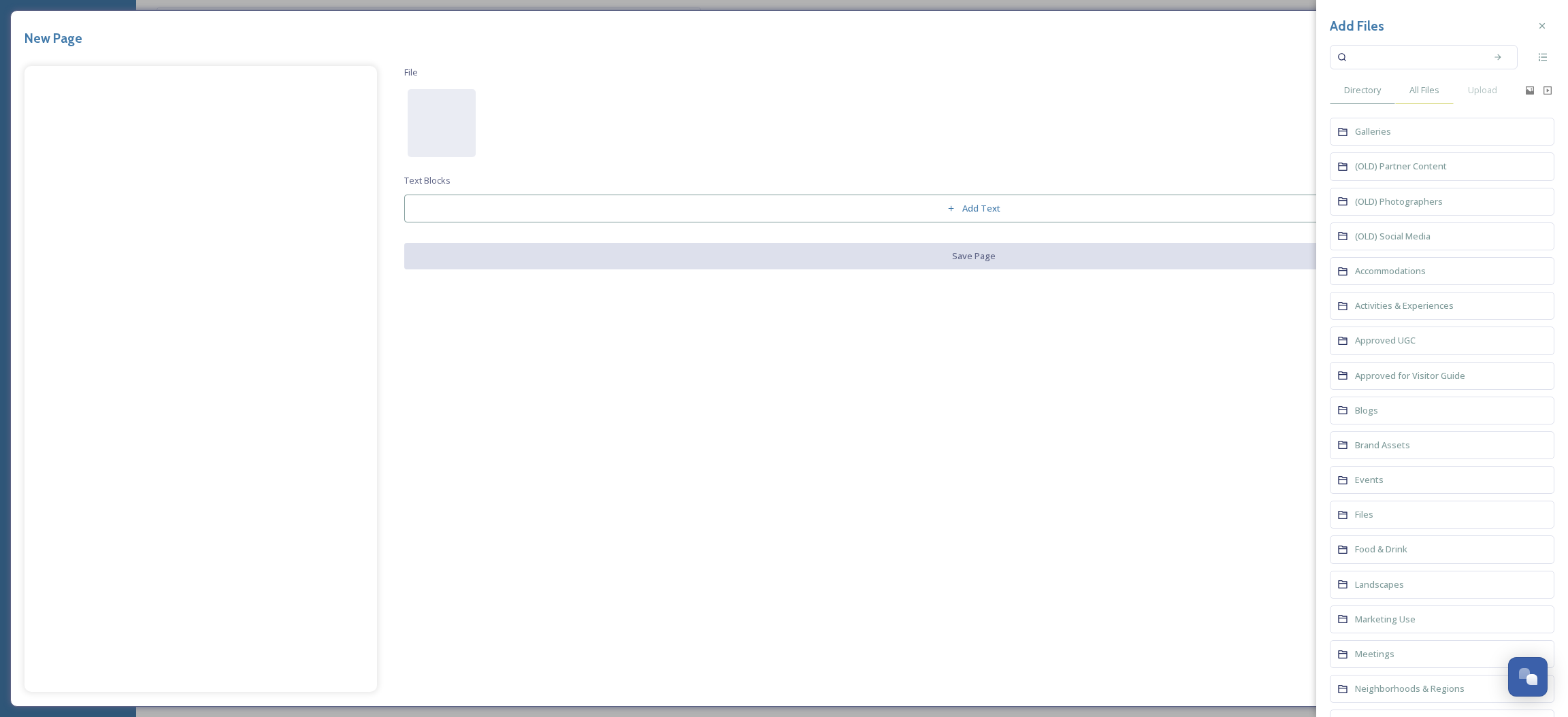
click at [1443, 96] on div "All Files" at bounding box center [1425, 90] width 59 height 28
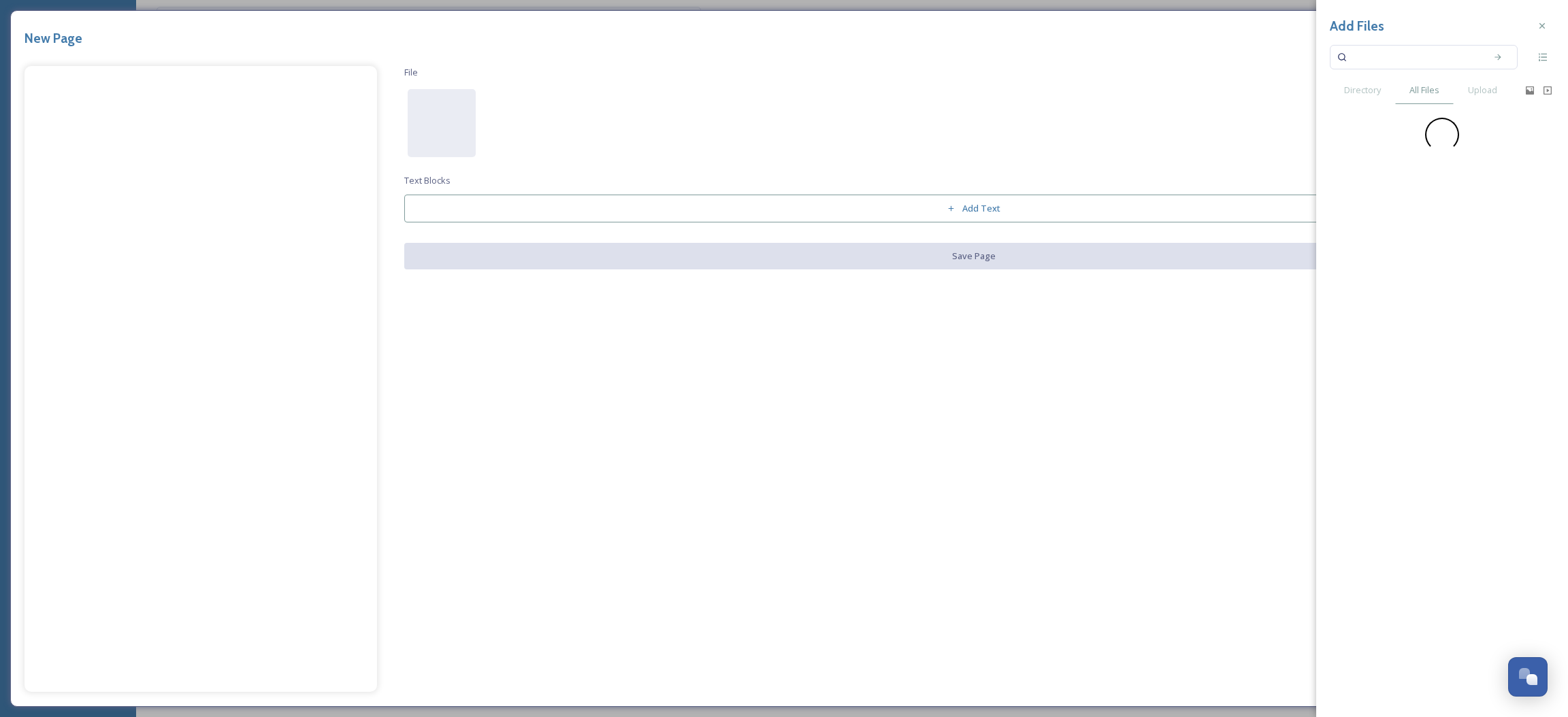
click at [1391, 60] on input at bounding box center [1415, 57] width 129 height 30
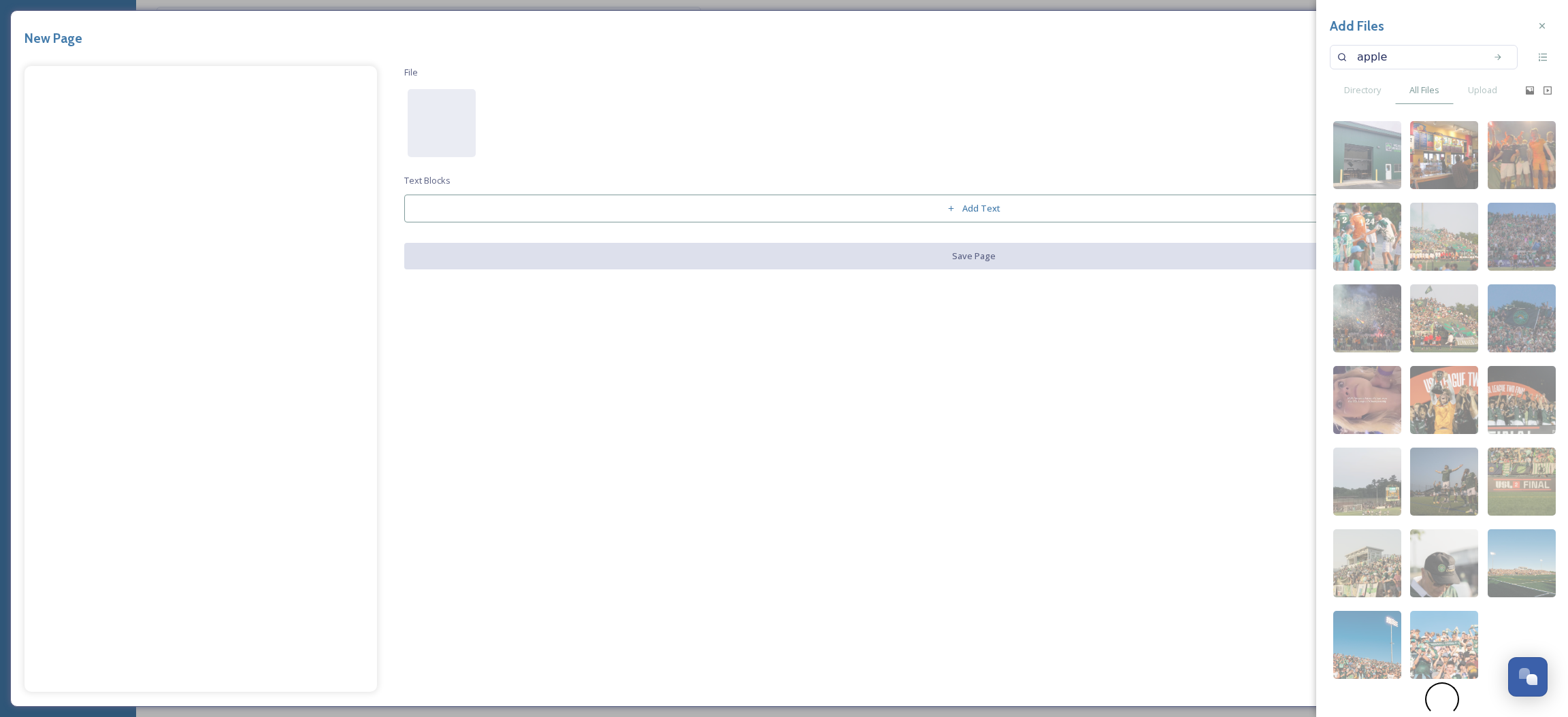
type input "apples"
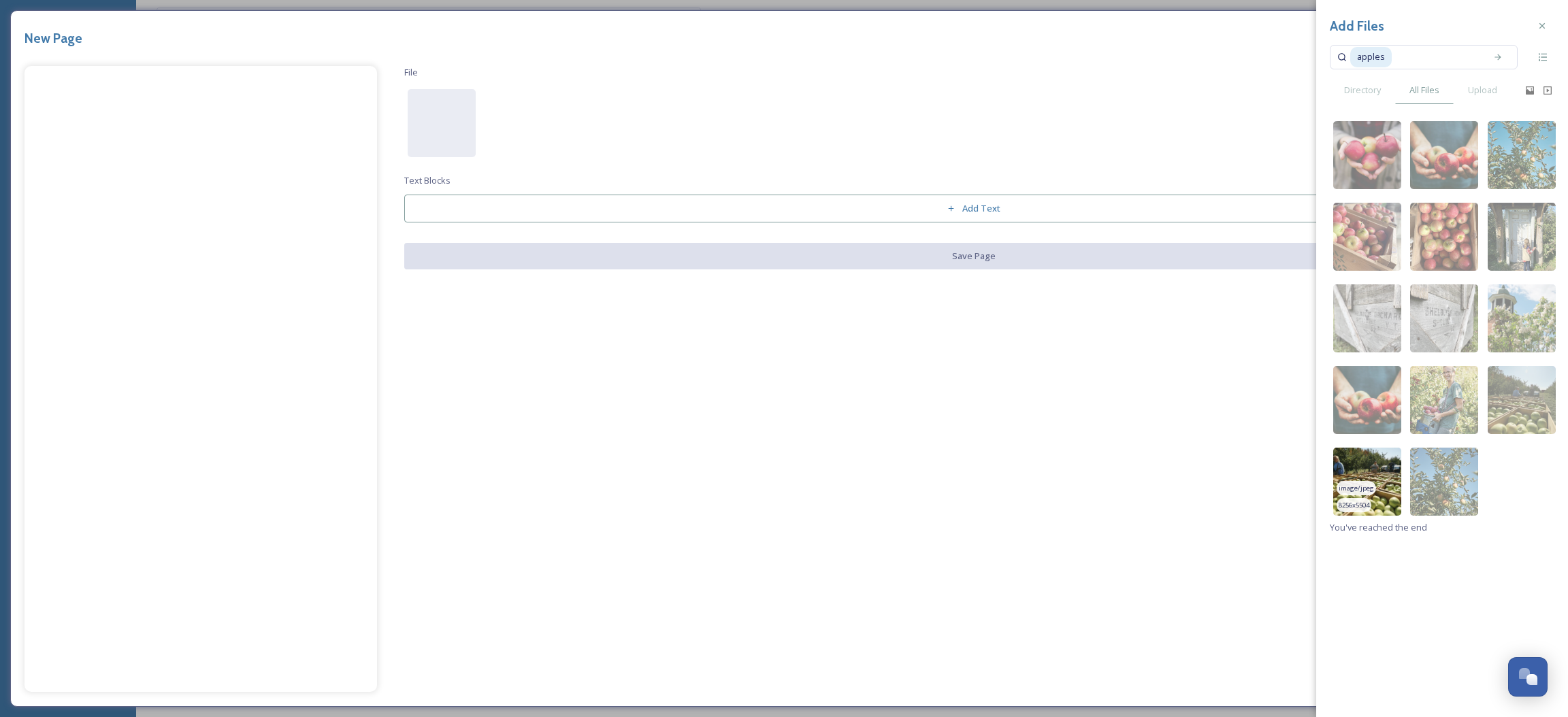
click at [1386, 466] on img at bounding box center [1368, 482] width 68 height 68
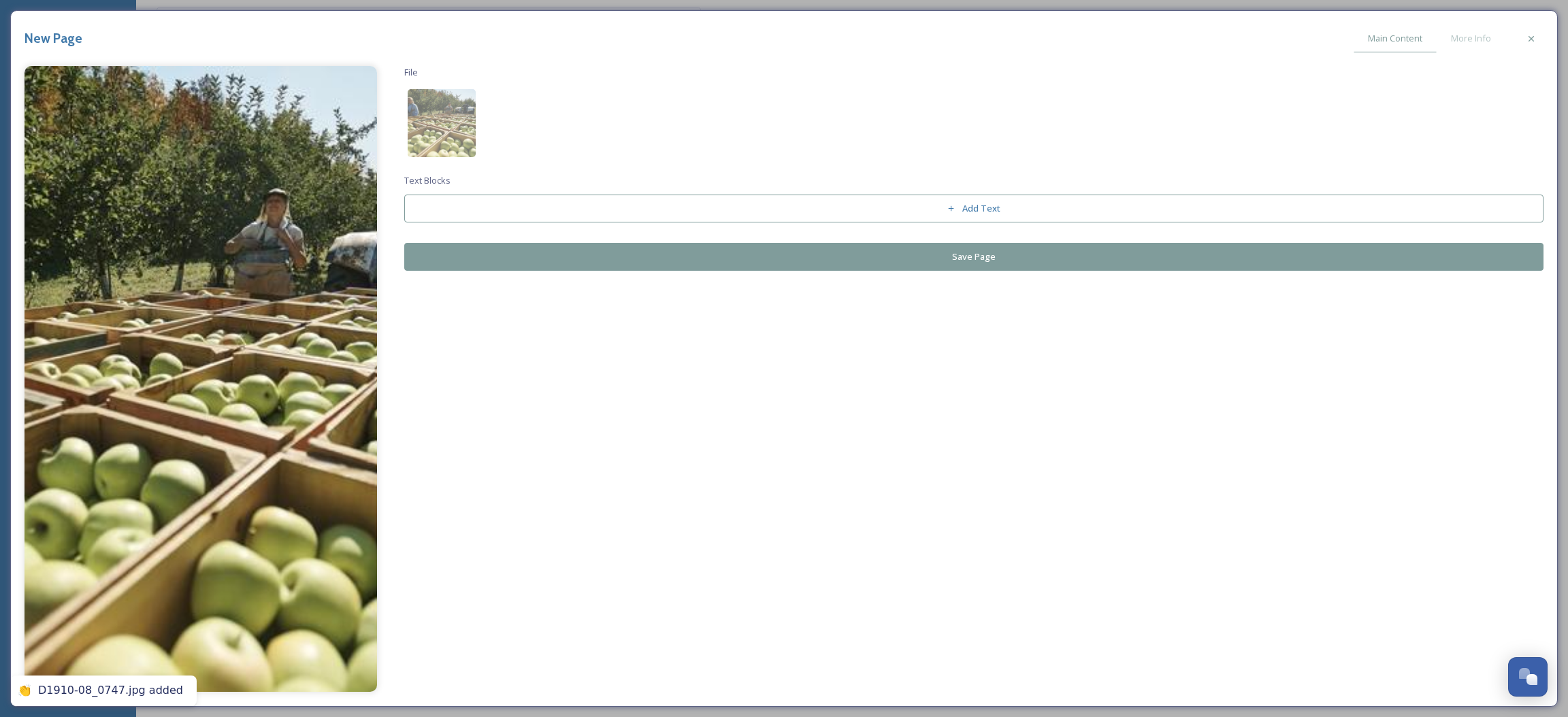
click at [874, 264] on button "Save Page" at bounding box center [975, 256] width 1140 height 28
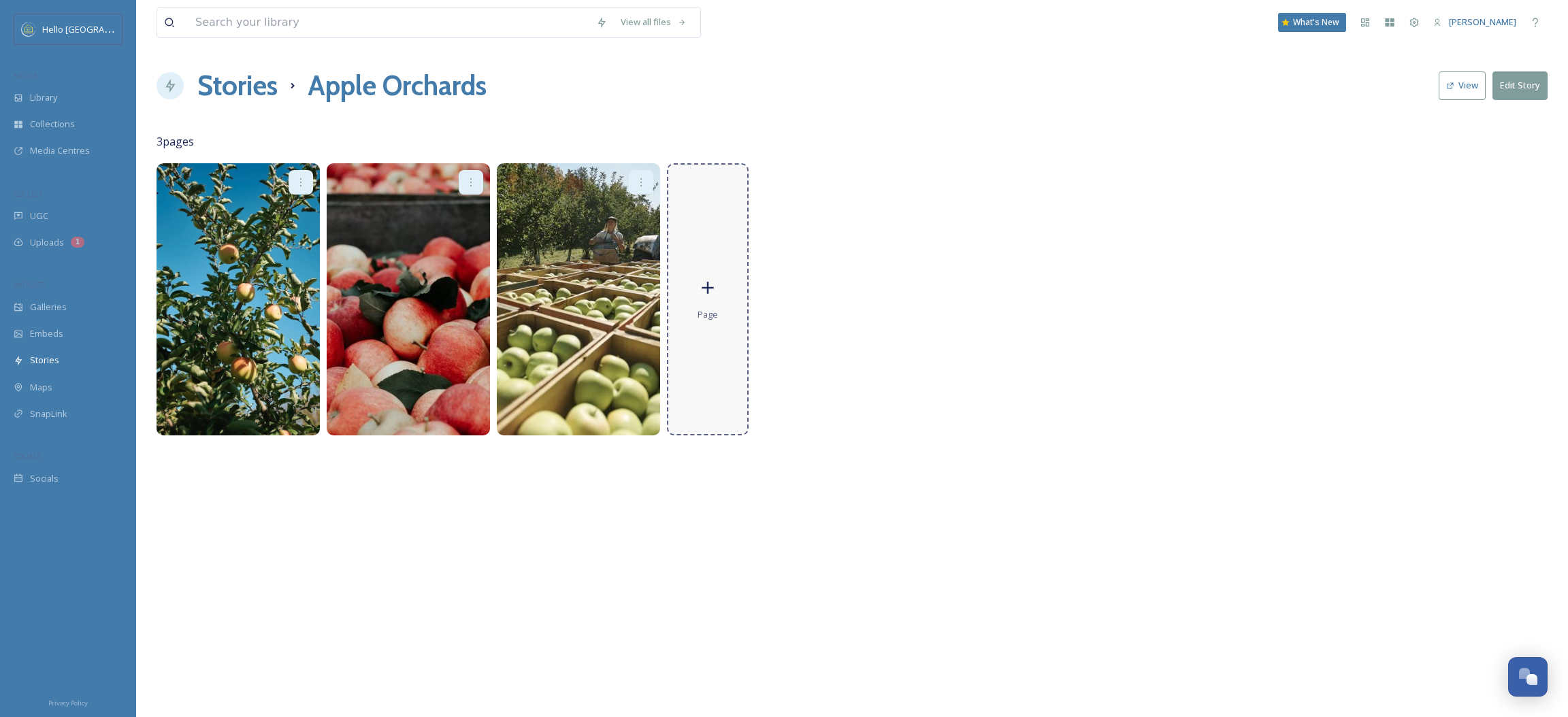
click at [725, 256] on div "Page" at bounding box center [707, 299] width 81 height 272
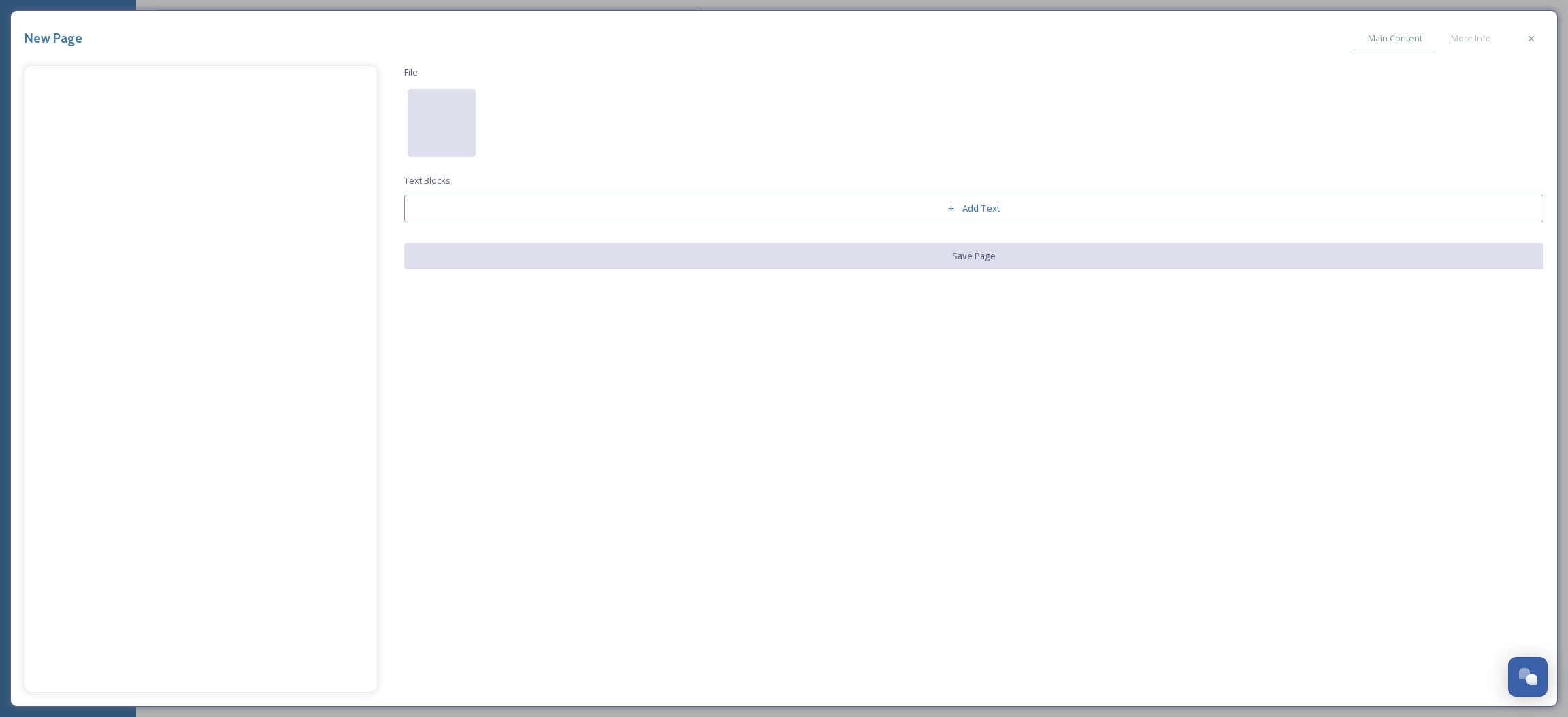
click at [457, 126] on div at bounding box center [442, 124] width 68 height 68
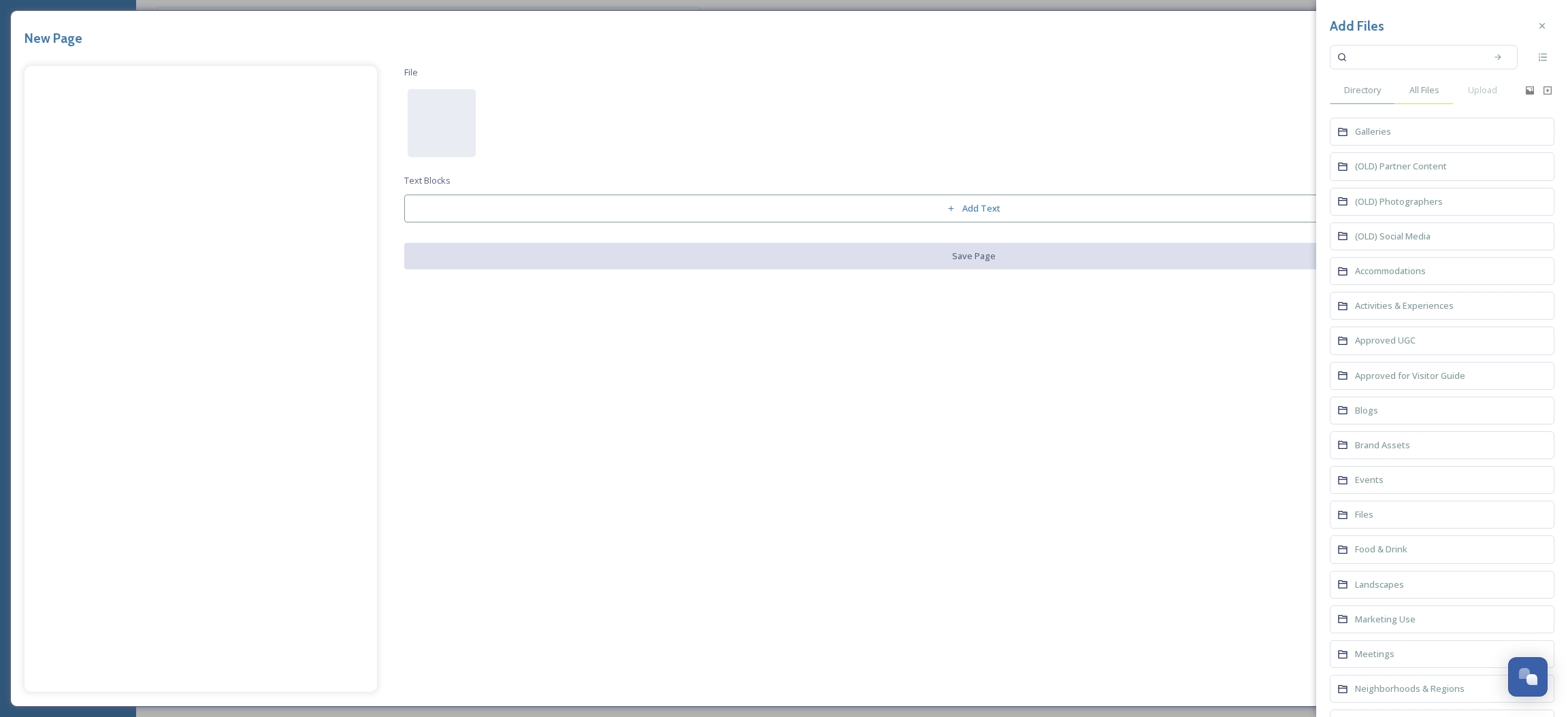
click at [1429, 85] on span "All Files" at bounding box center [1424, 90] width 30 height 13
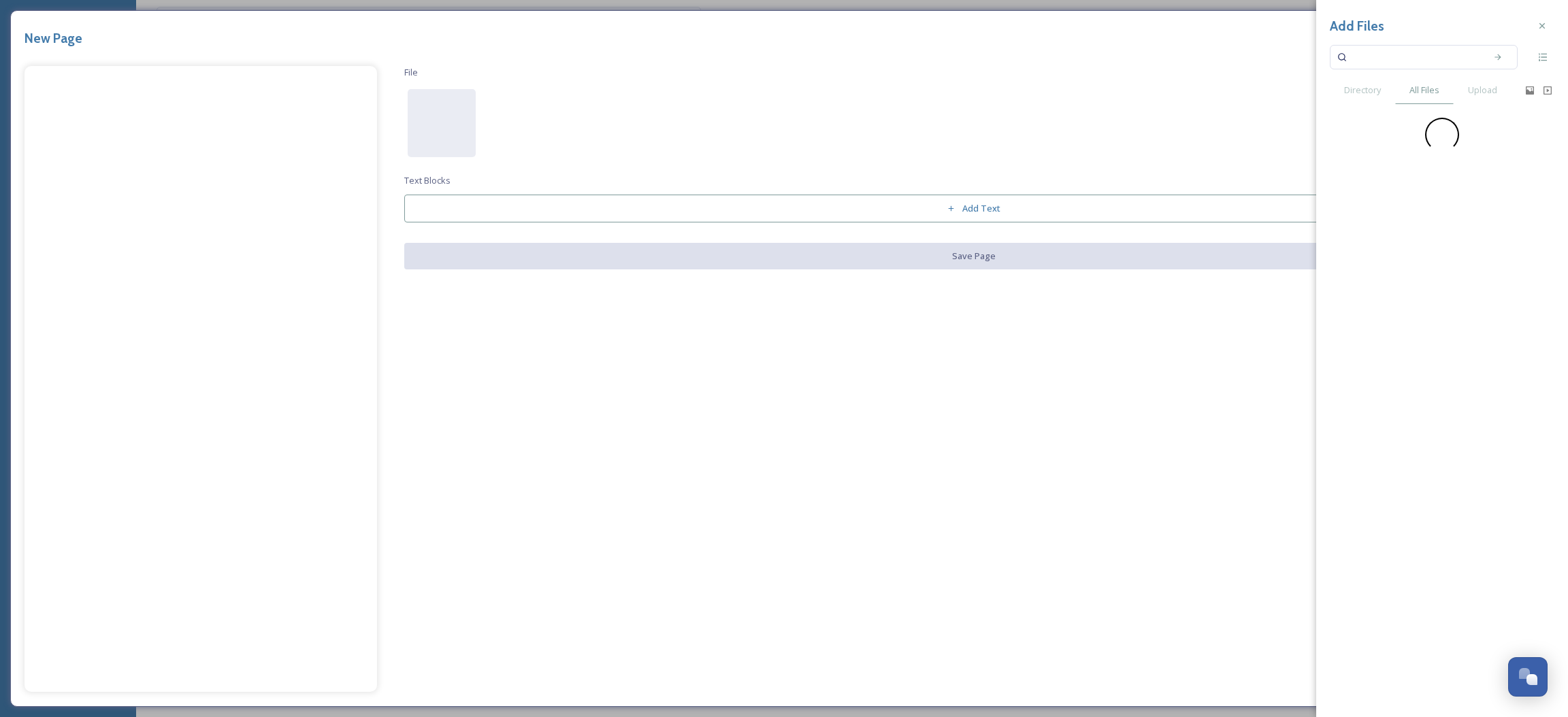
click at [1407, 53] on input at bounding box center [1415, 57] width 129 height 30
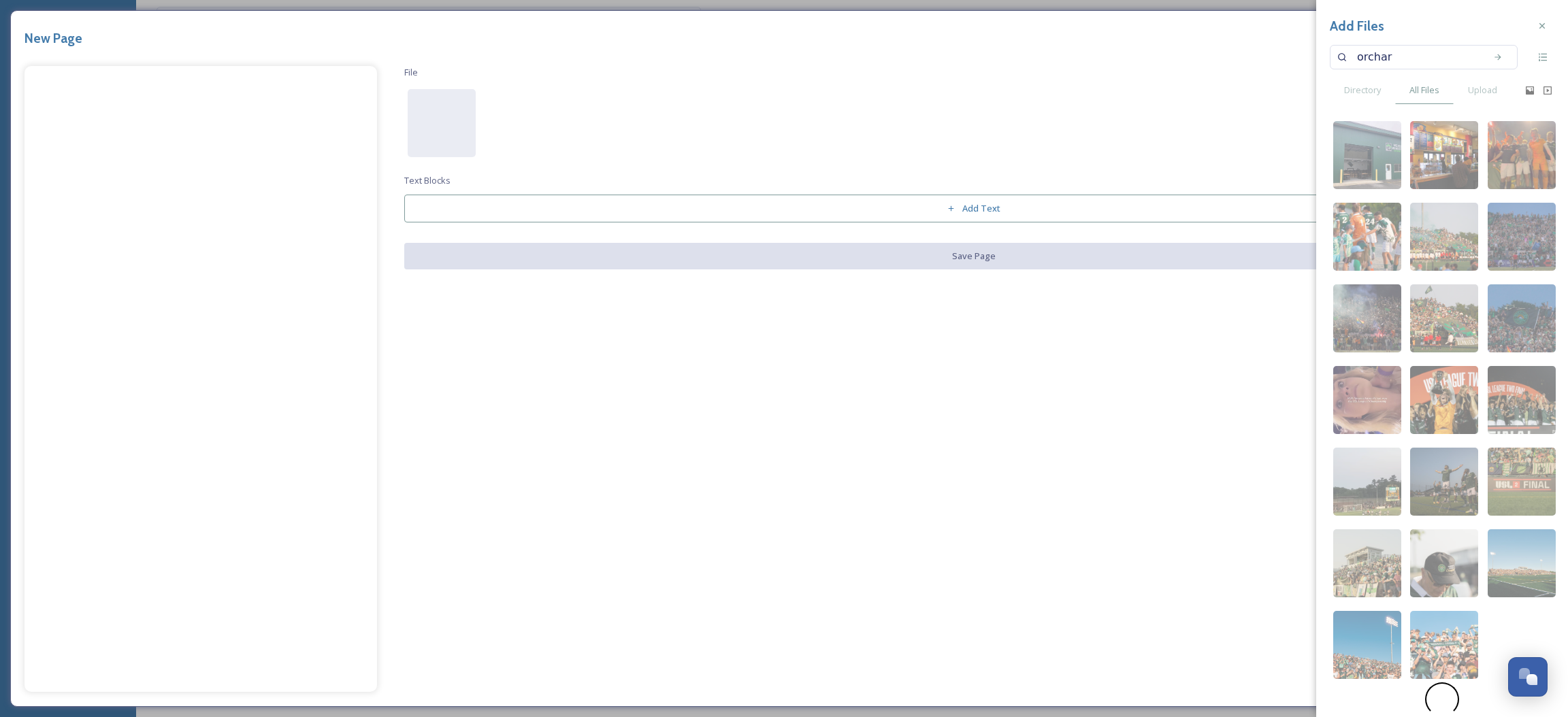
type input "orchard"
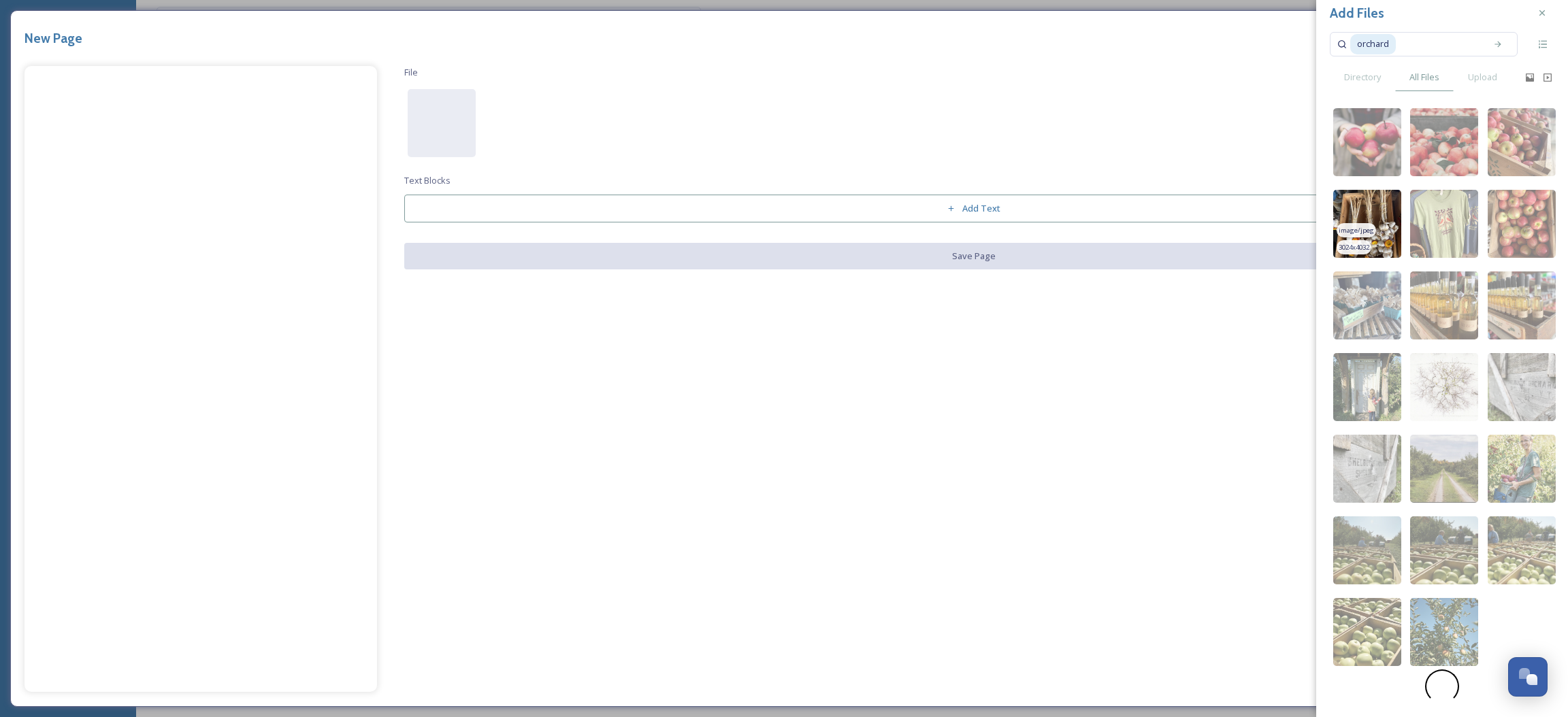
scroll to position [27, 0]
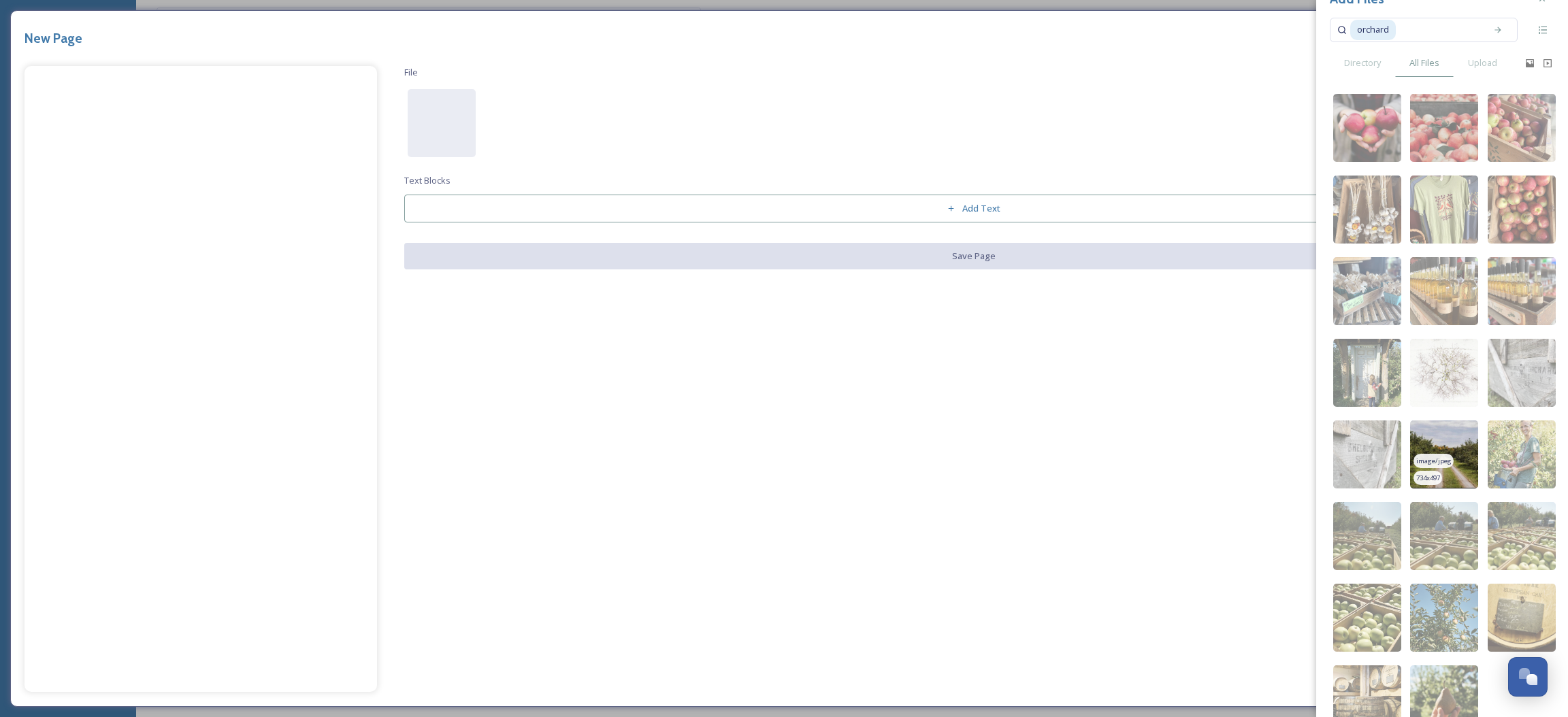
click at [1448, 452] on img at bounding box center [1444, 455] width 68 height 68
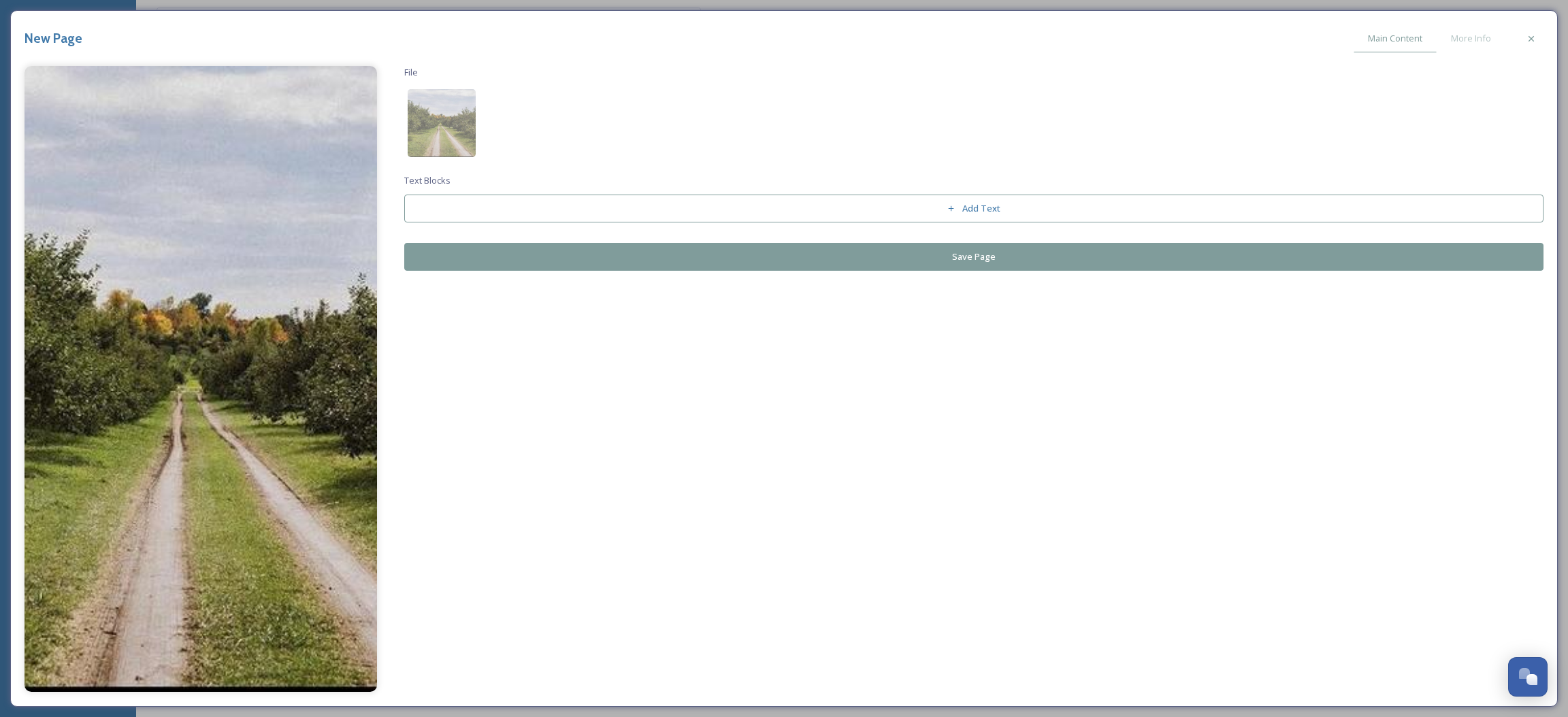
click at [764, 248] on button "Save Page" at bounding box center [975, 256] width 1140 height 28
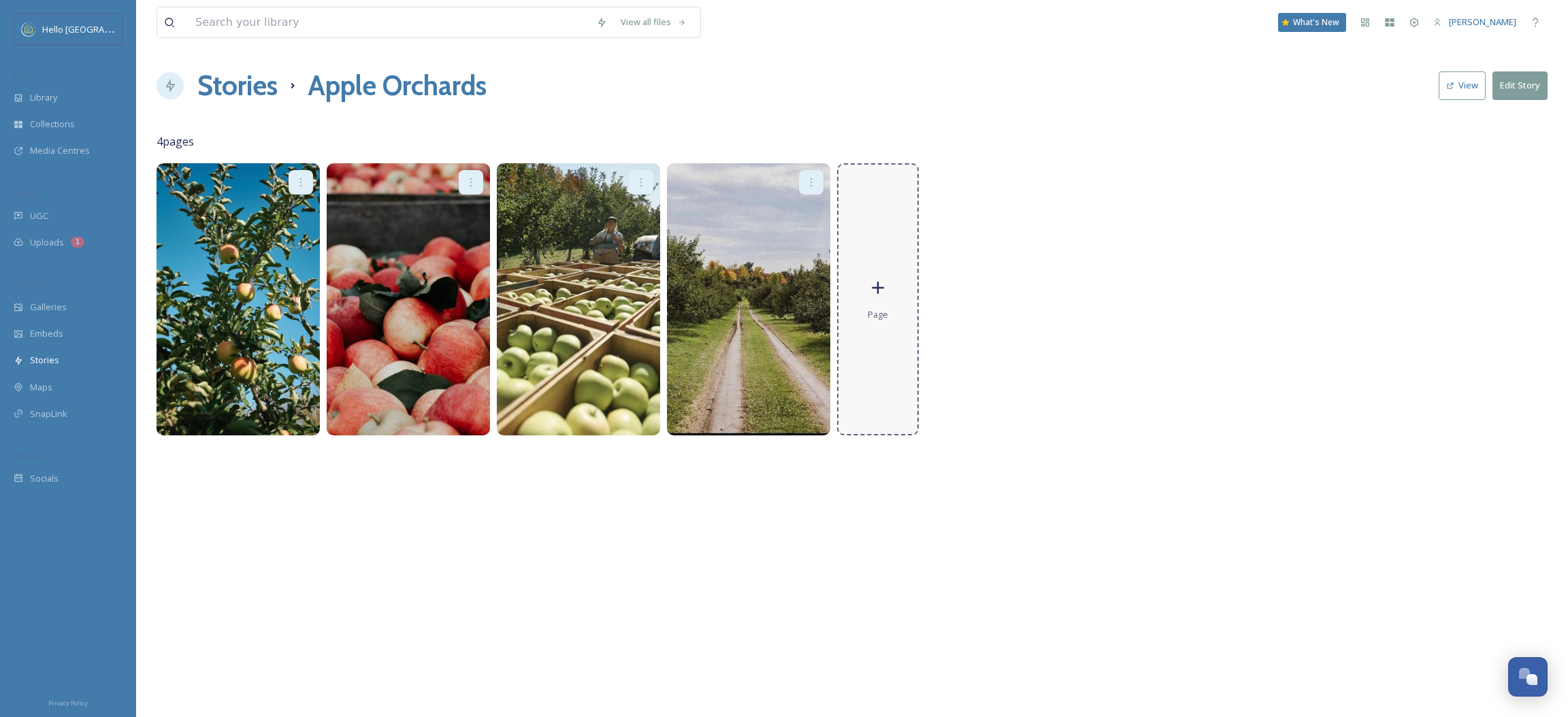
click at [887, 280] on icon at bounding box center [878, 287] width 20 height 20
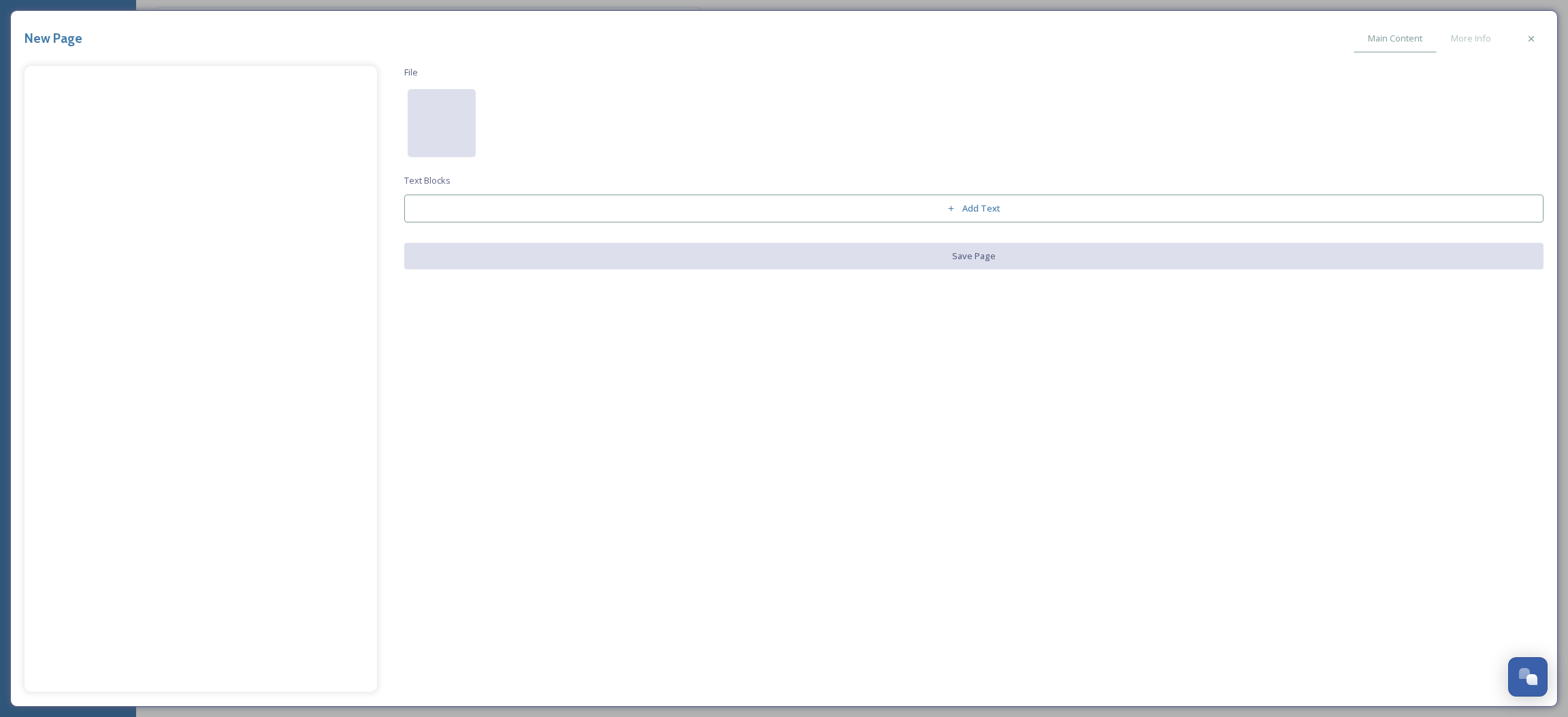
drag, startPoint x: 418, startPoint y: 138, endPoint x: 430, endPoint y: 135, distance: 12.4
click at [418, 138] on div at bounding box center [442, 124] width 68 height 68
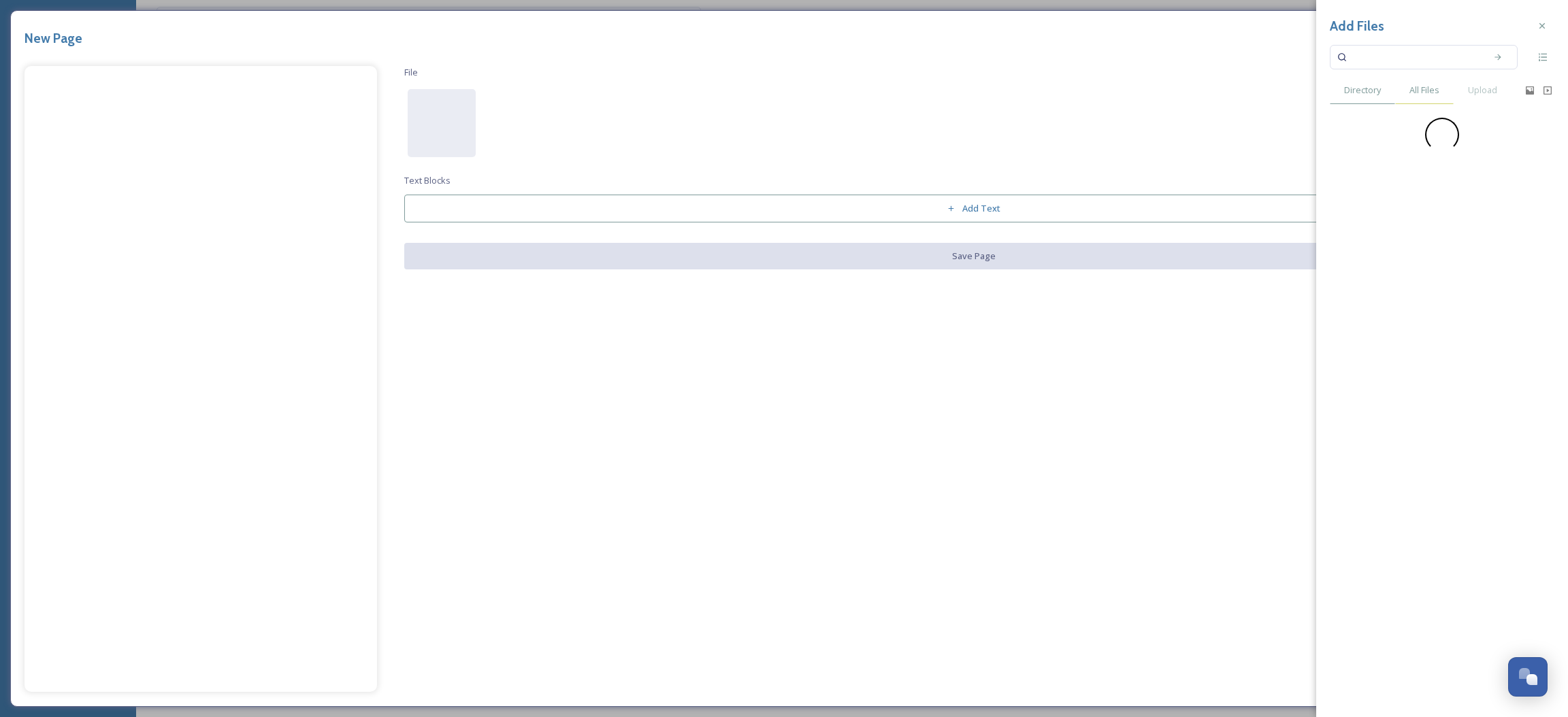
click at [1402, 81] on div "All Files" at bounding box center [1425, 90] width 59 height 28
click at [1413, 63] on input at bounding box center [1415, 57] width 129 height 30
type input "apples"
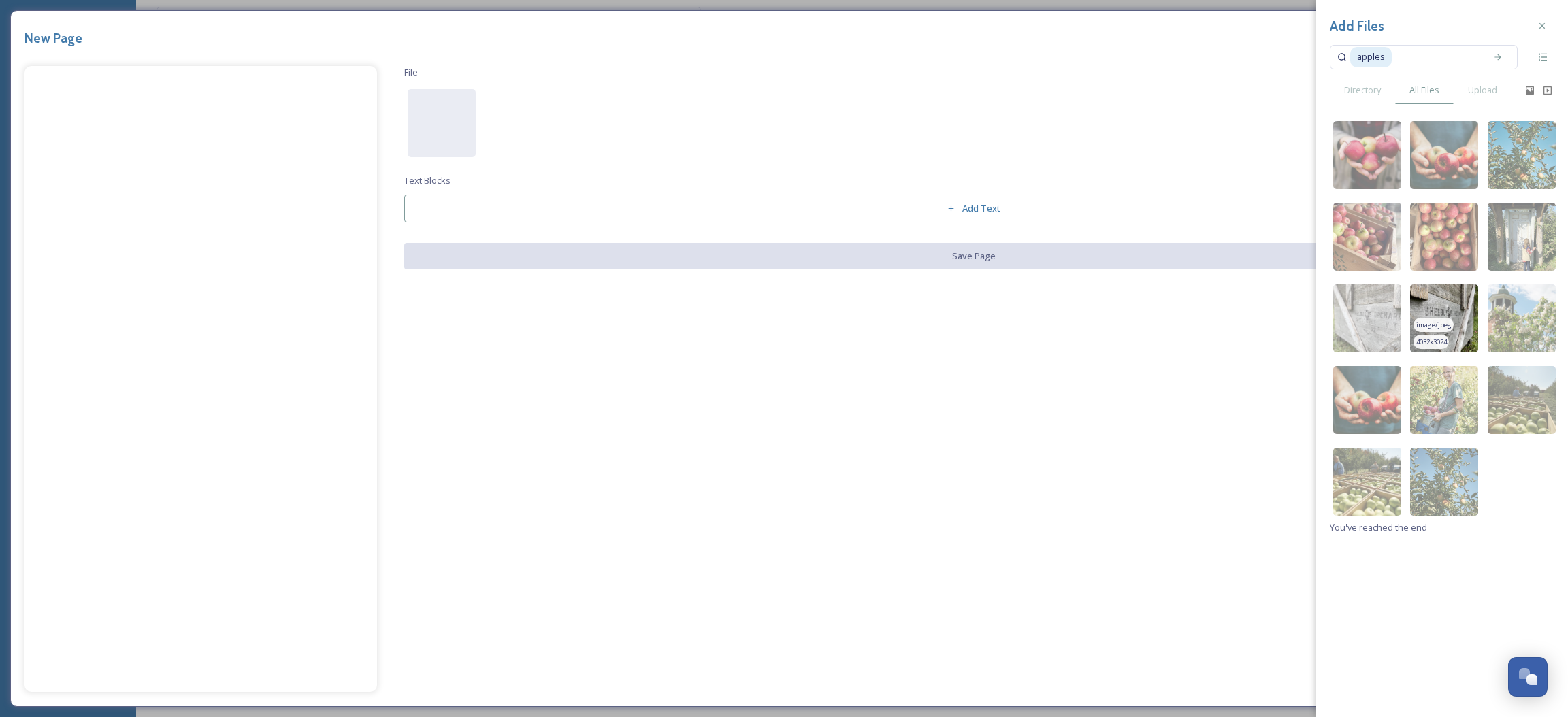
click at [1455, 304] on img at bounding box center [1444, 318] width 68 height 68
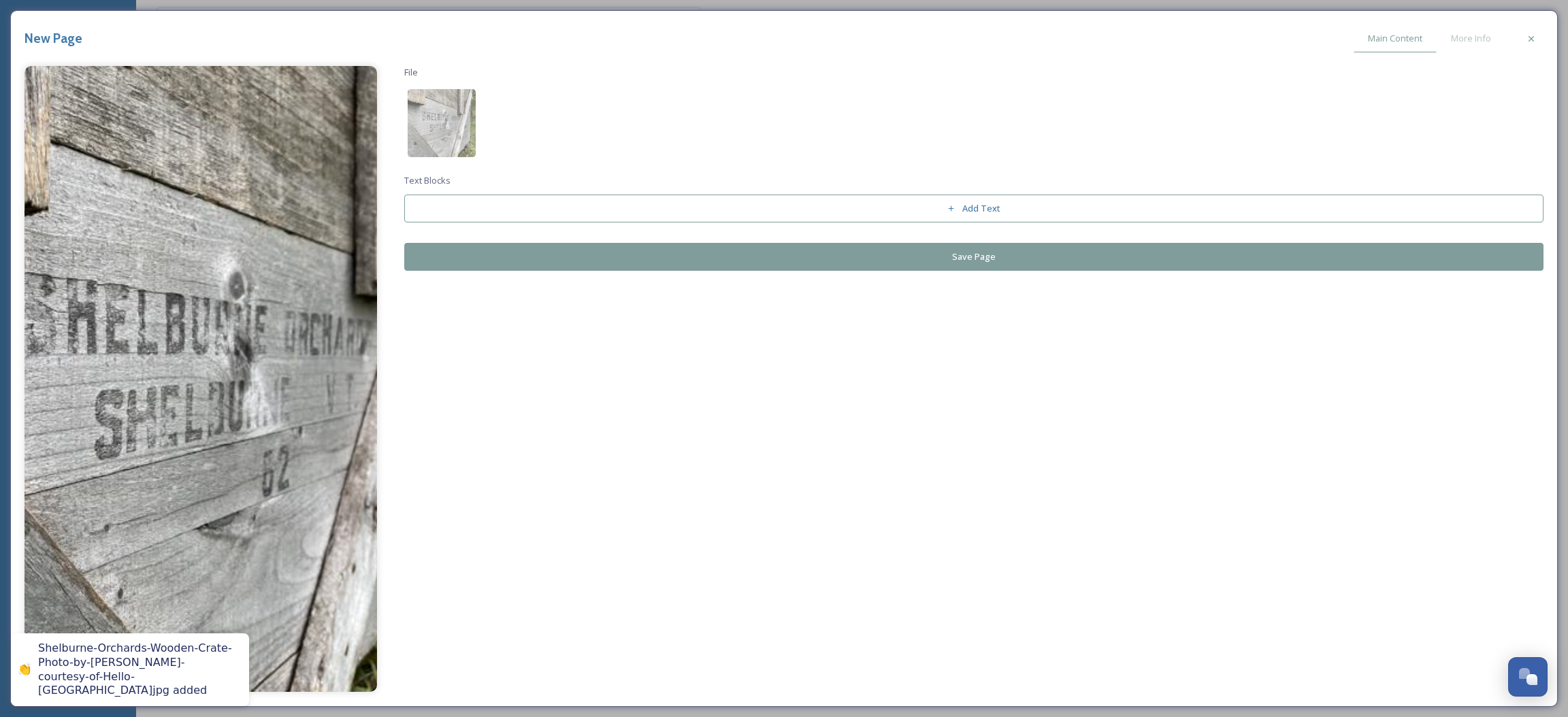
click at [856, 265] on button "Save Page" at bounding box center [975, 256] width 1140 height 28
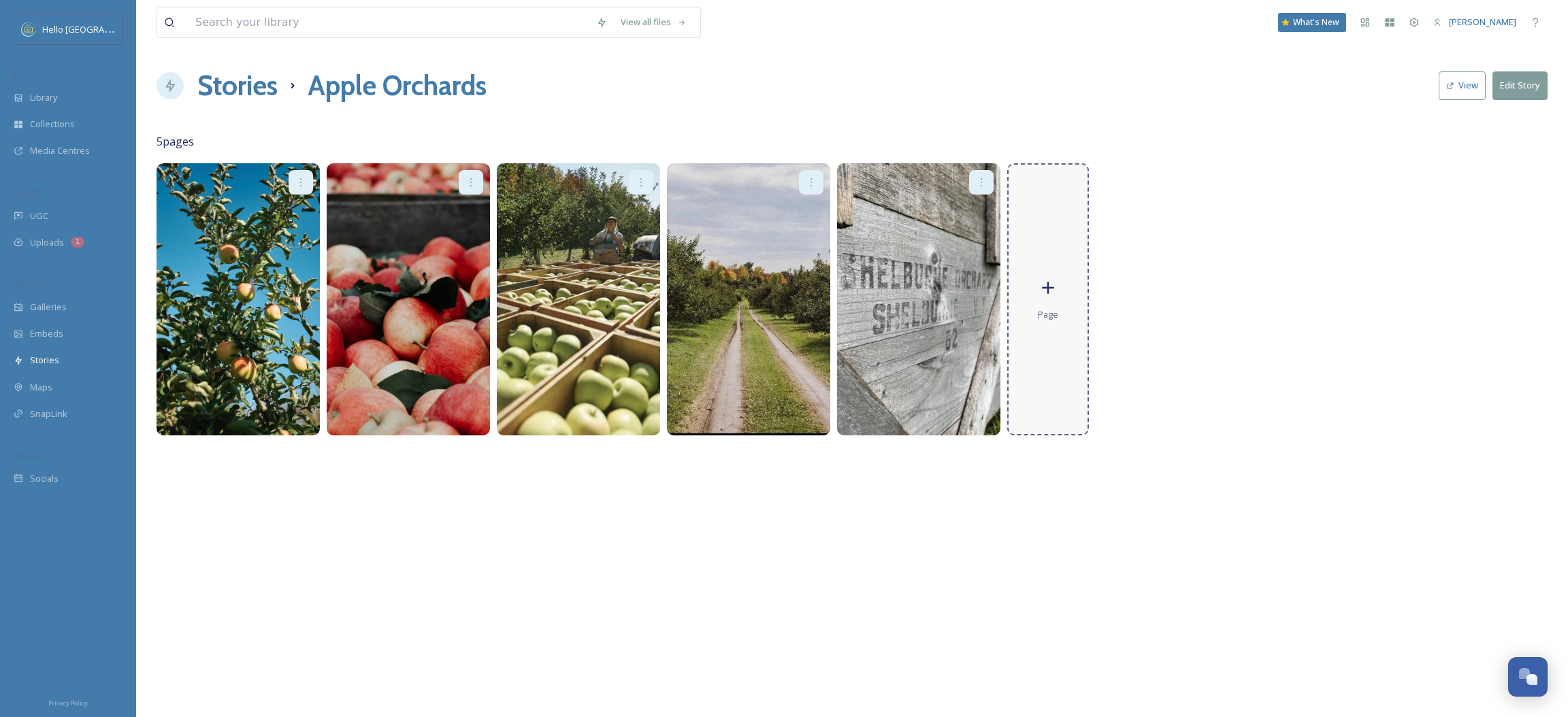
click at [1081, 269] on div "Page" at bounding box center [1048, 299] width 81 height 272
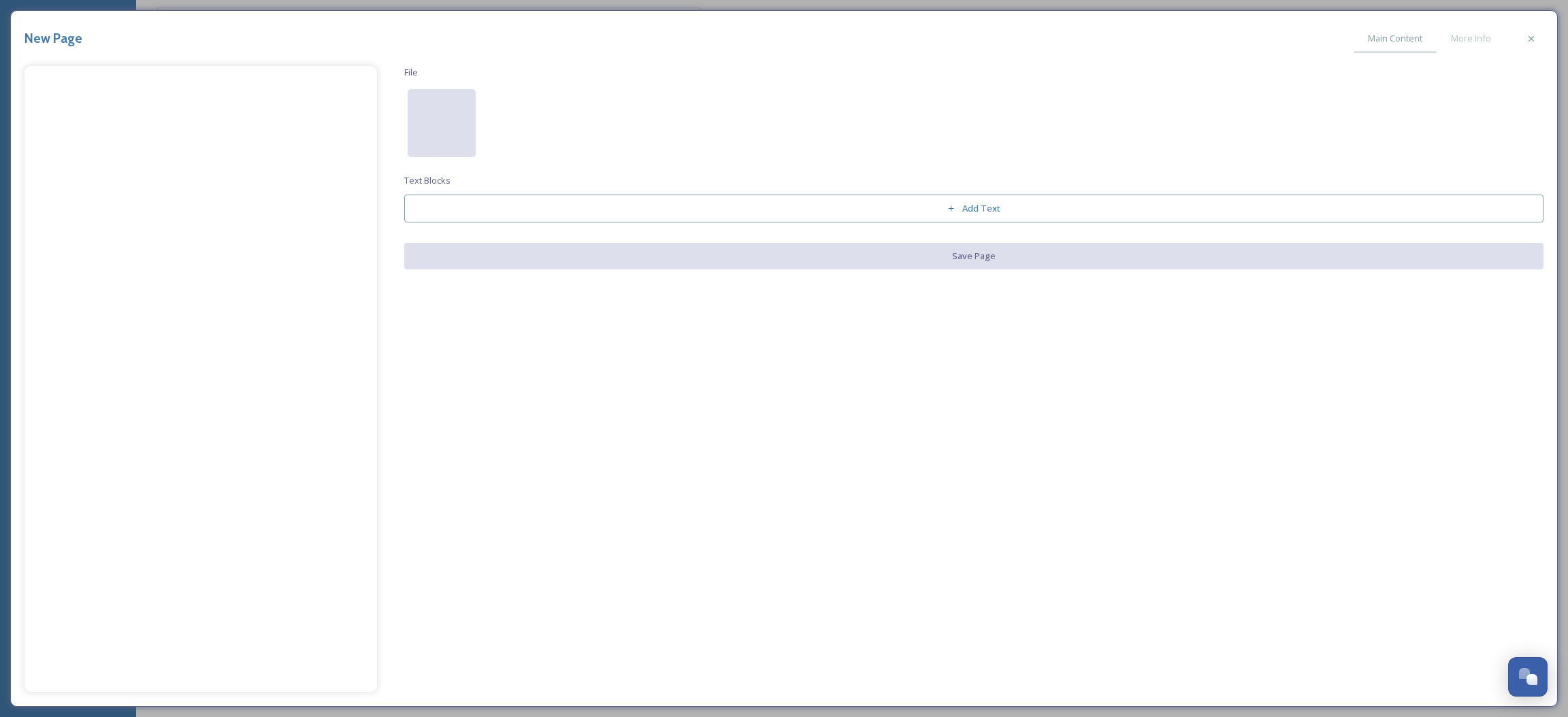
click at [467, 129] on div at bounding box center [442, 124] width 68 height 68
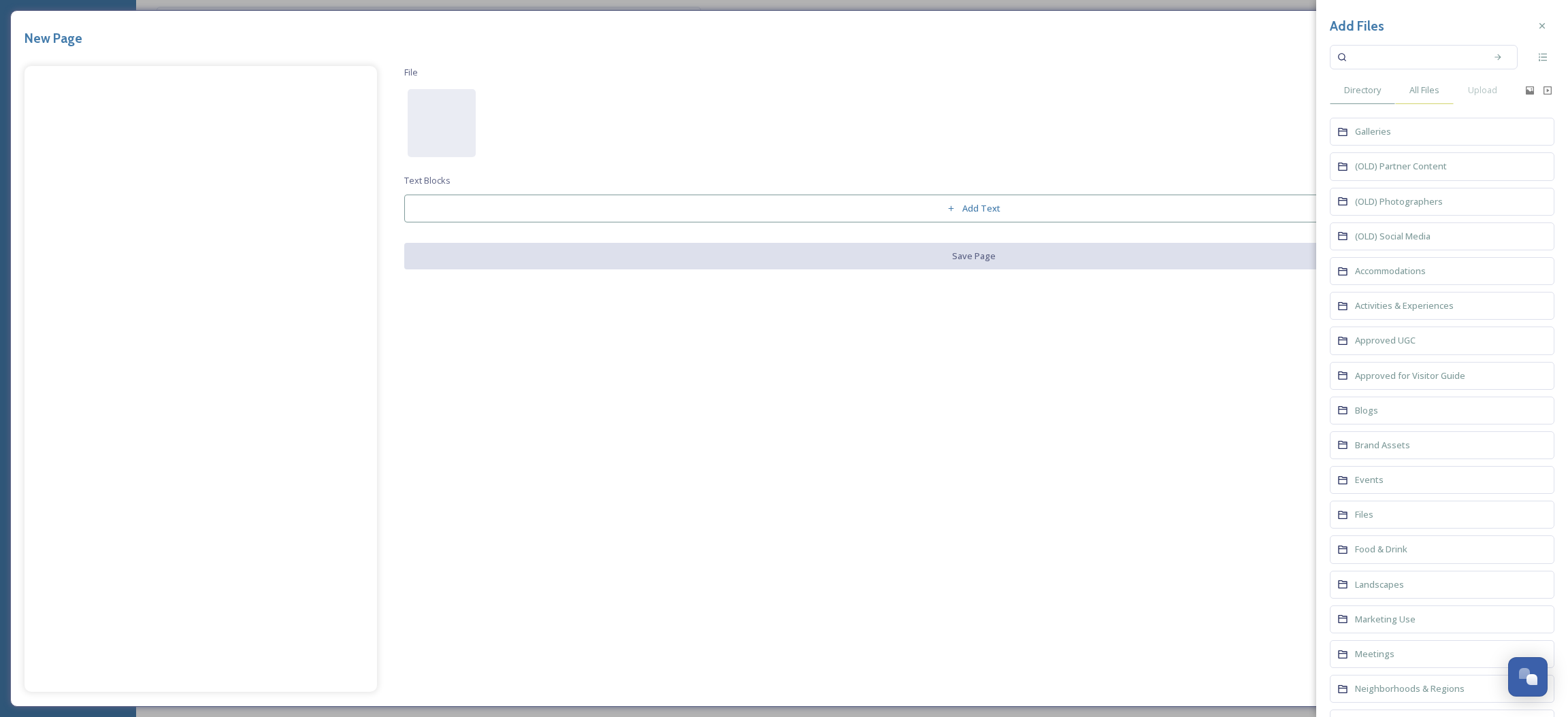
click at [1422, 98] on div "All Files" at bounding box center [1425, 90] width 59 height 28
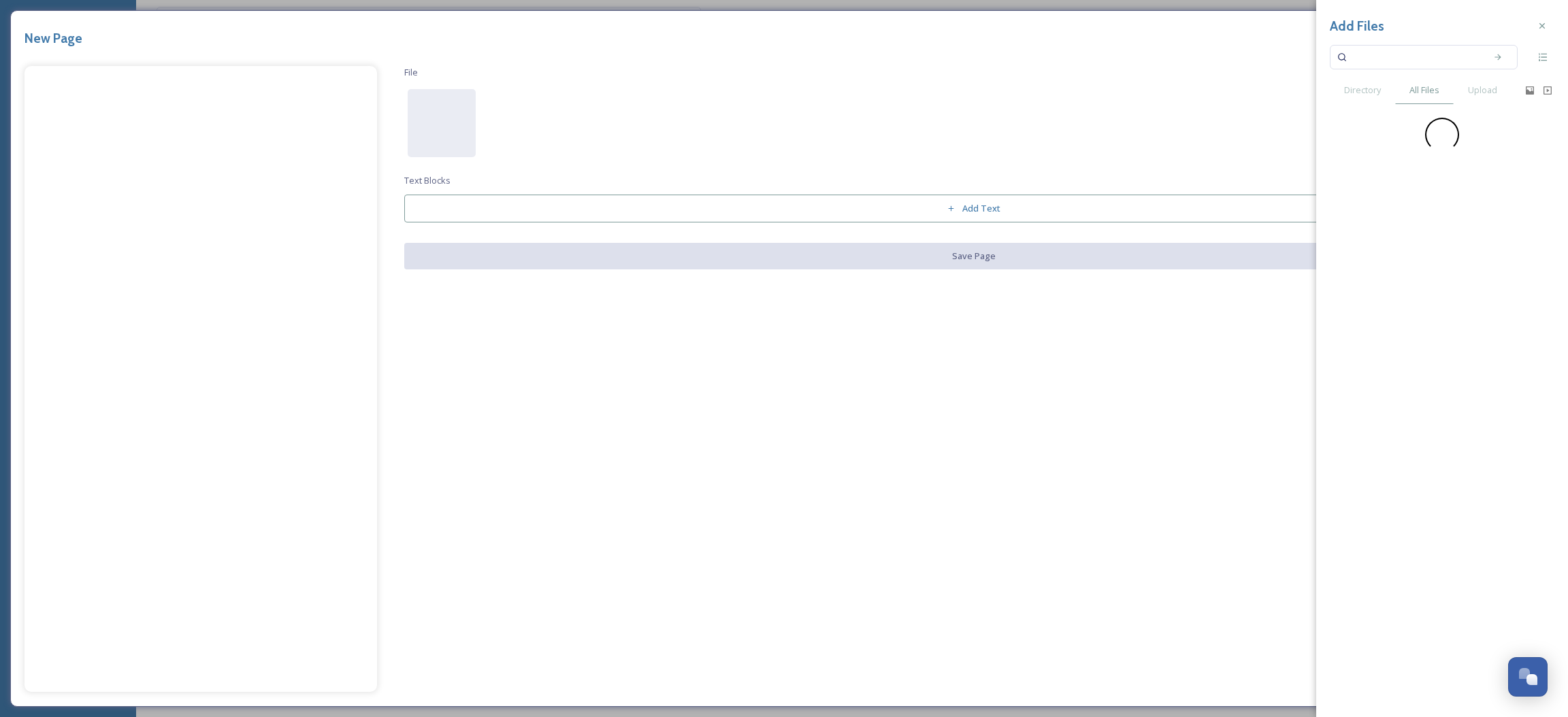
drag, startPoint x: 1406, startPoint y: 56, endPoint x: 1390, endPoint y: 10, distance: 48.7
click at [1404, 56] on input at bounding box center [1415, 57] width 129 height 30
type input "apple"
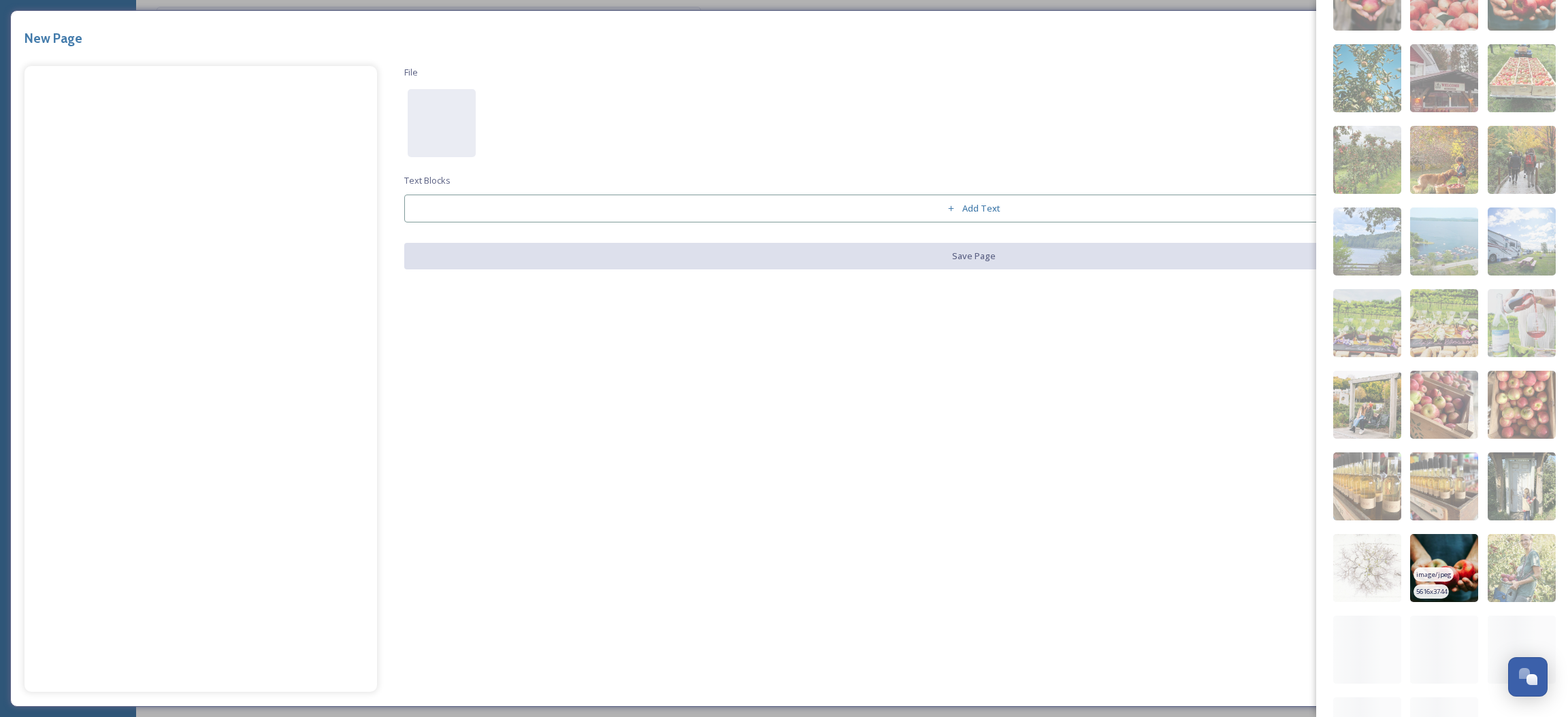
scroll to position [256, 0]
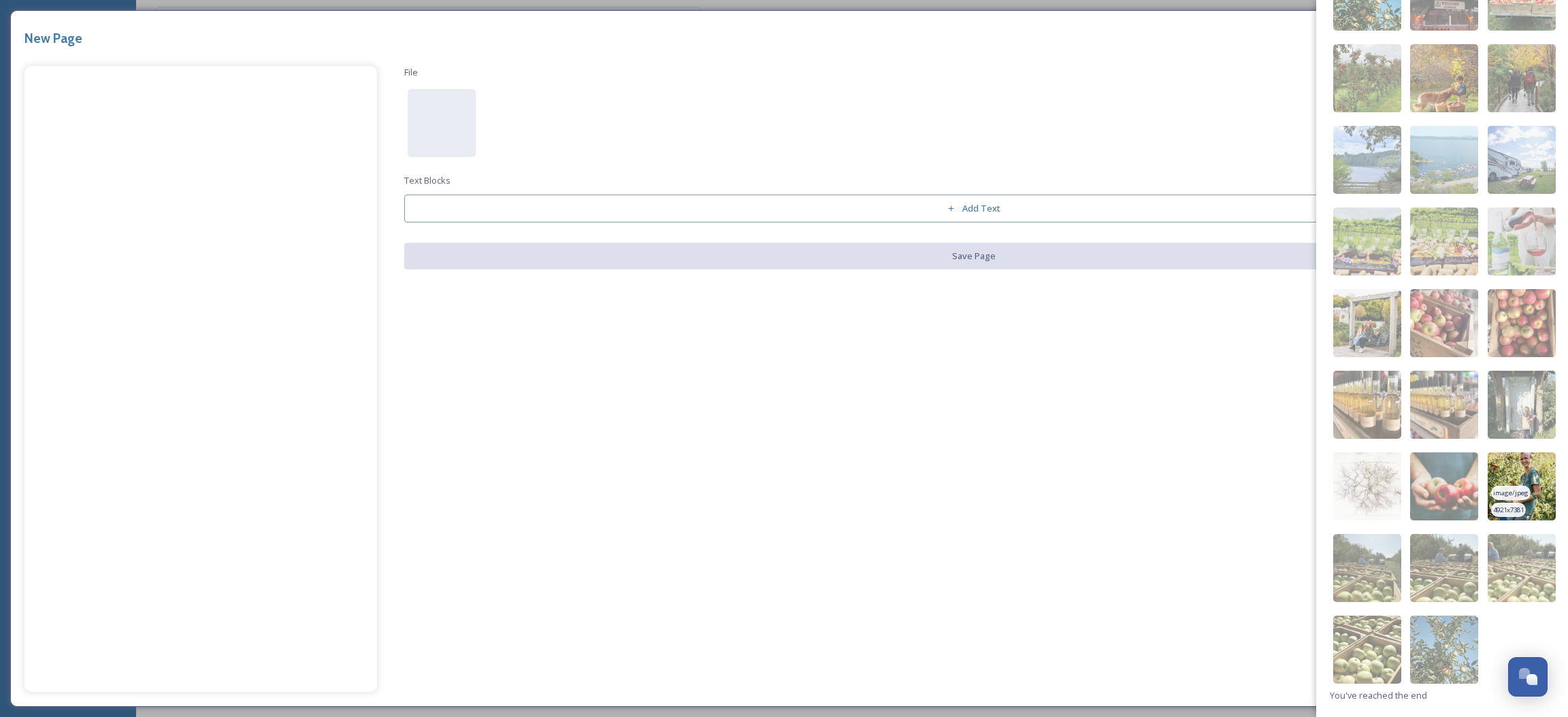
click at [1535, 467] on img at bounding box center [1522, 487] width 68 height 68
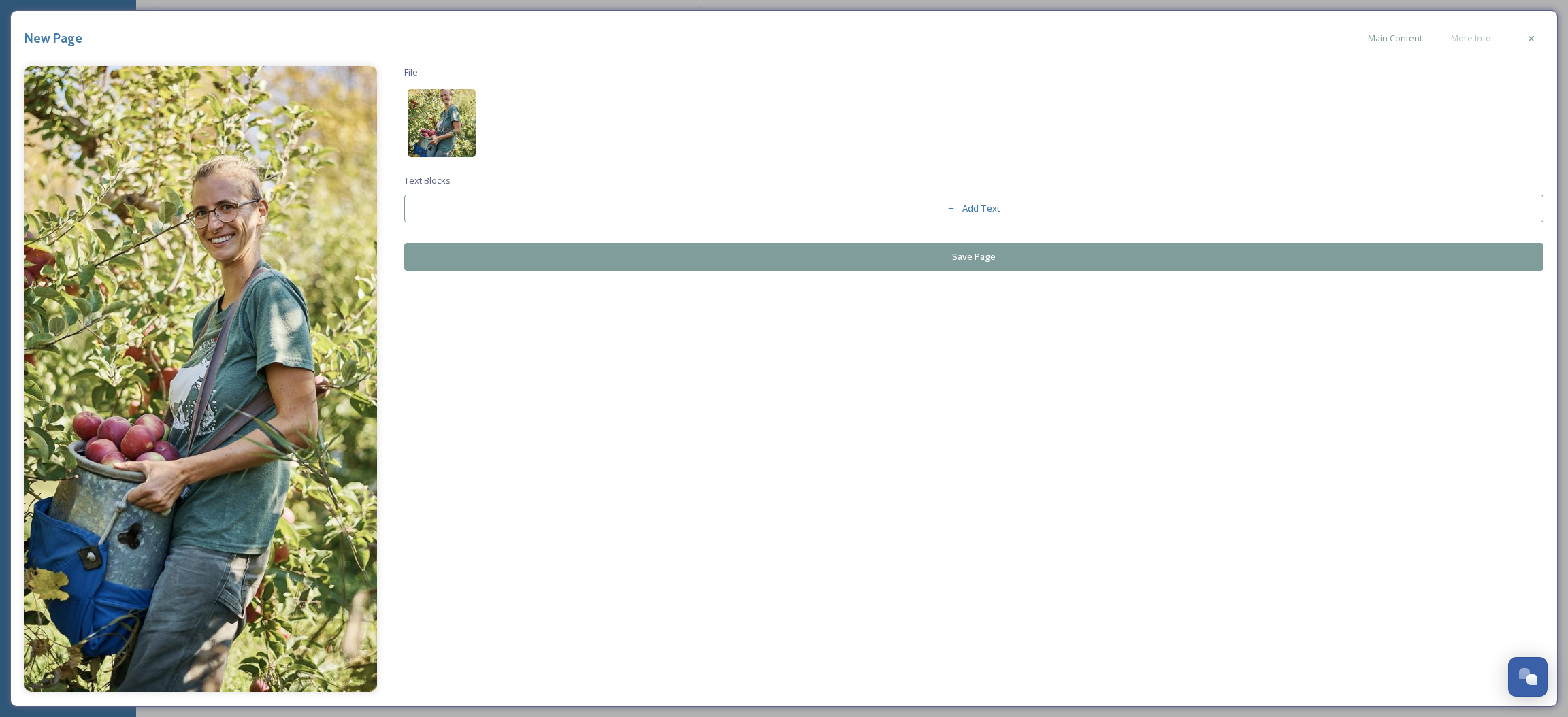
click at [418, 106] on img at bounding box center [442, 124] width 68 height 68
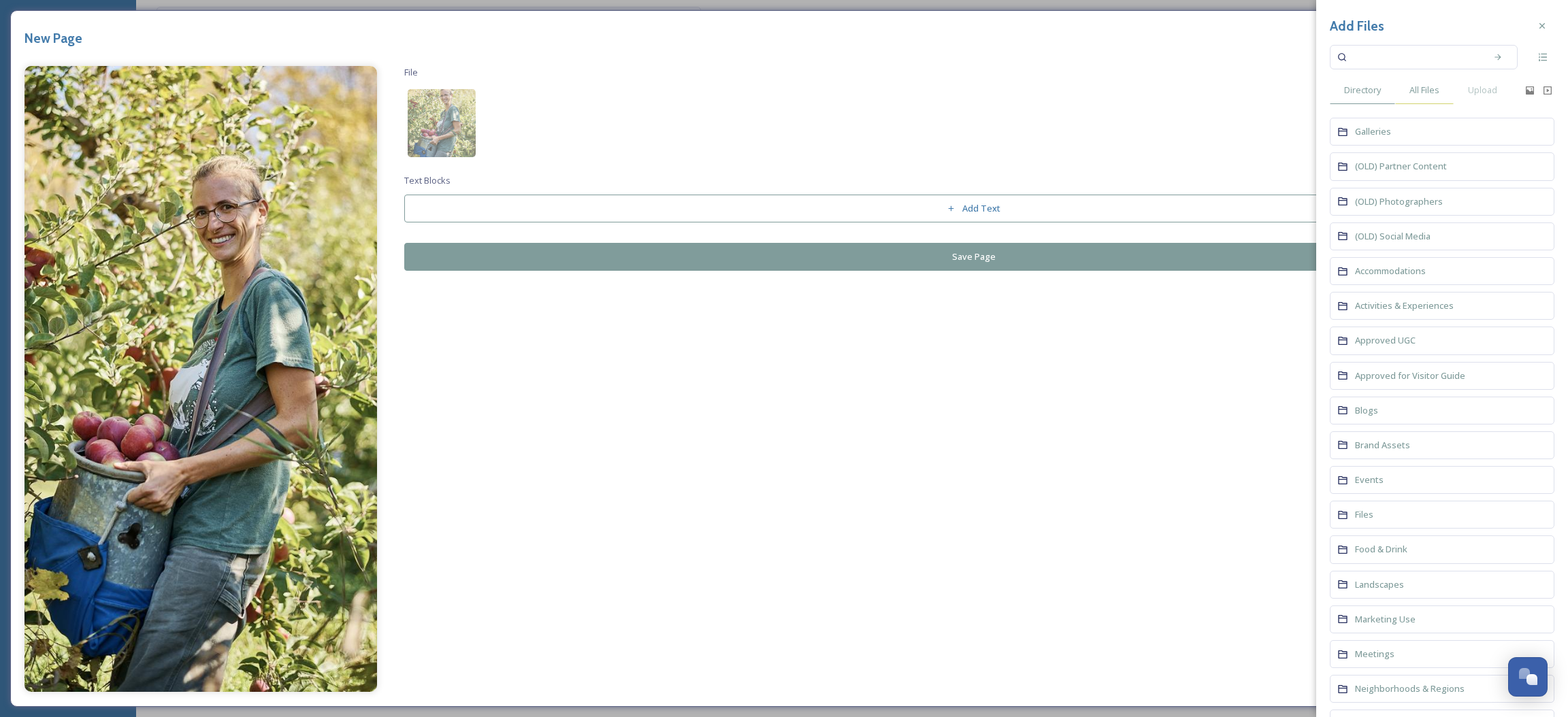
click at [1424, 90] on span "All Files" at bounding box center [1424, 90] width 30 height 13
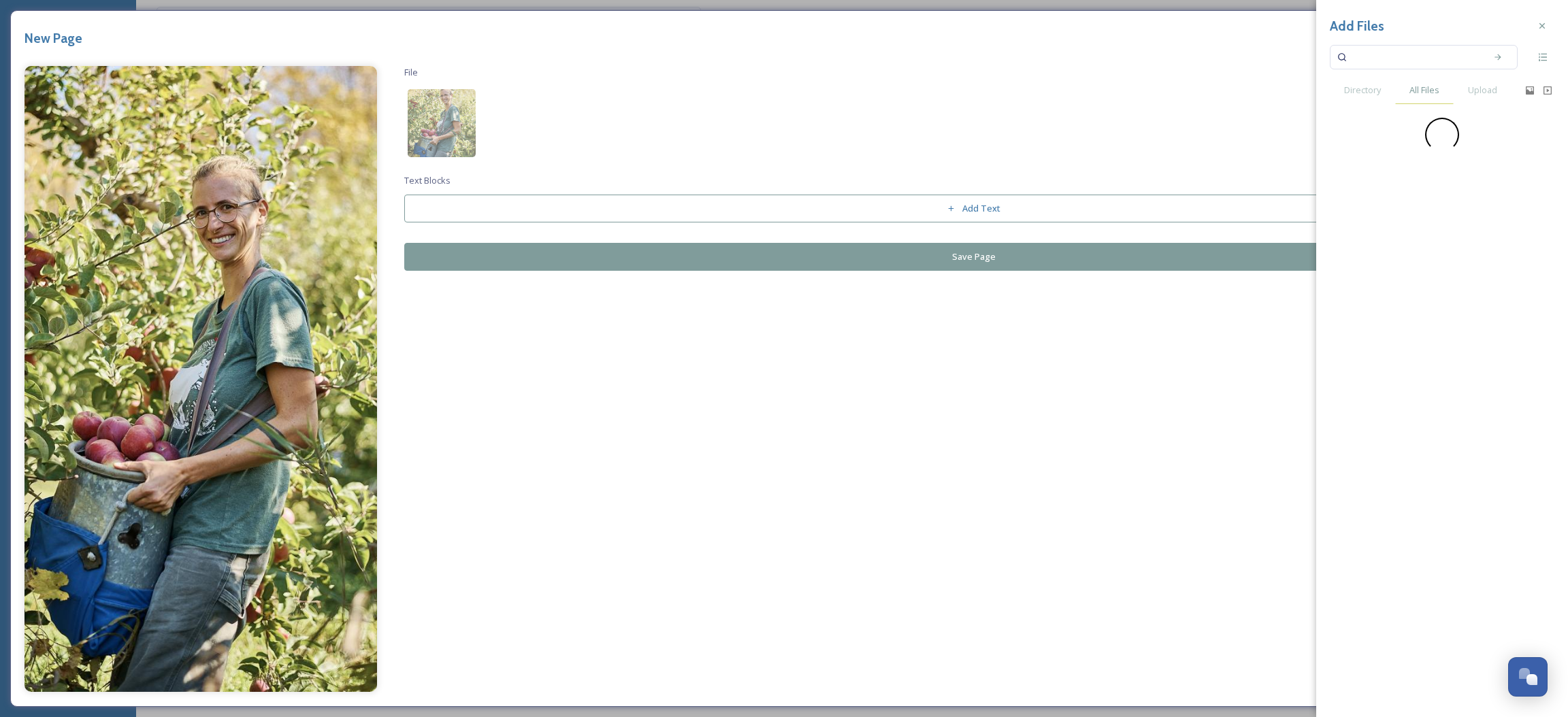
click at [1423, 80] on div "All Files" at bounding box center [1425, 90] width 59 height 28
click at [1424, 56] on input at bounding box center [1415, 57] width 129 height 30
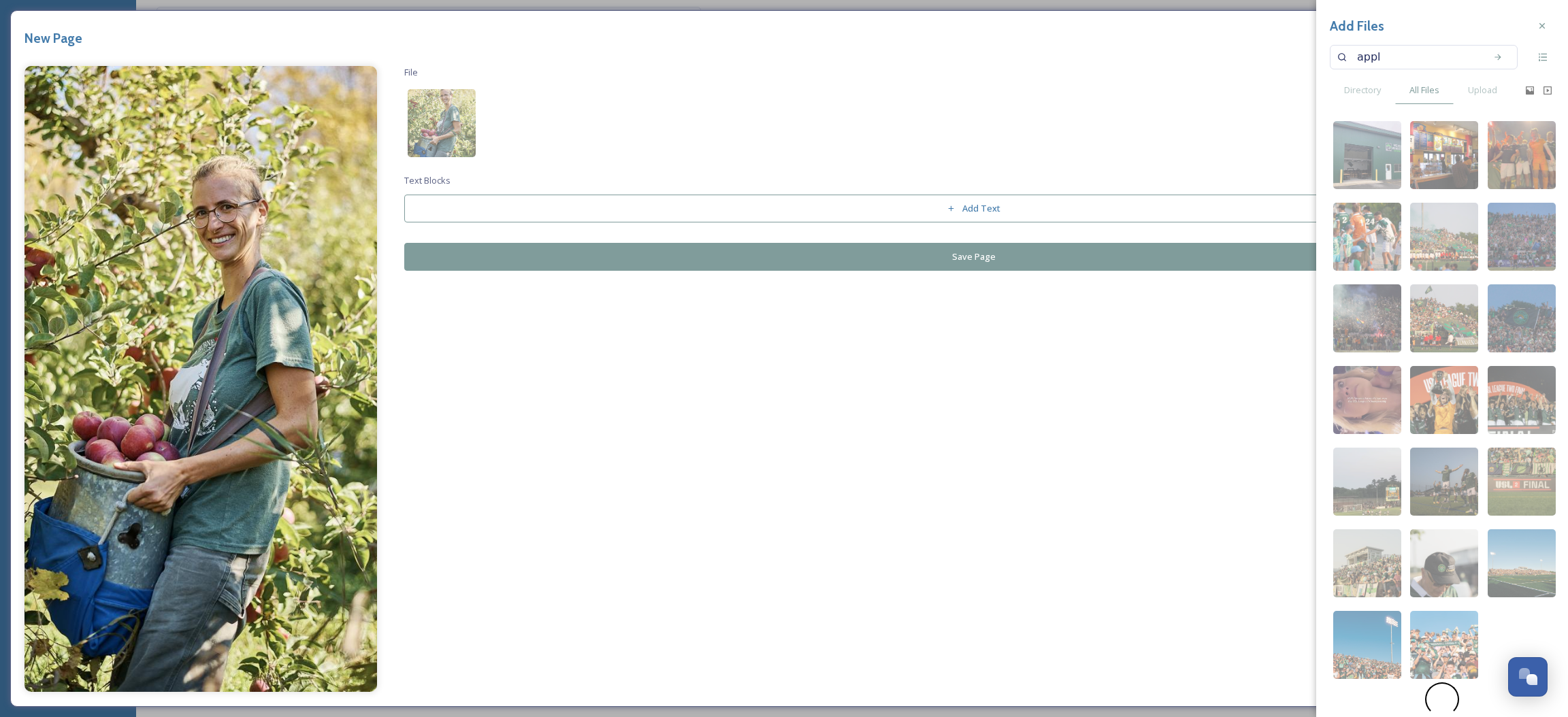
type input "apple"
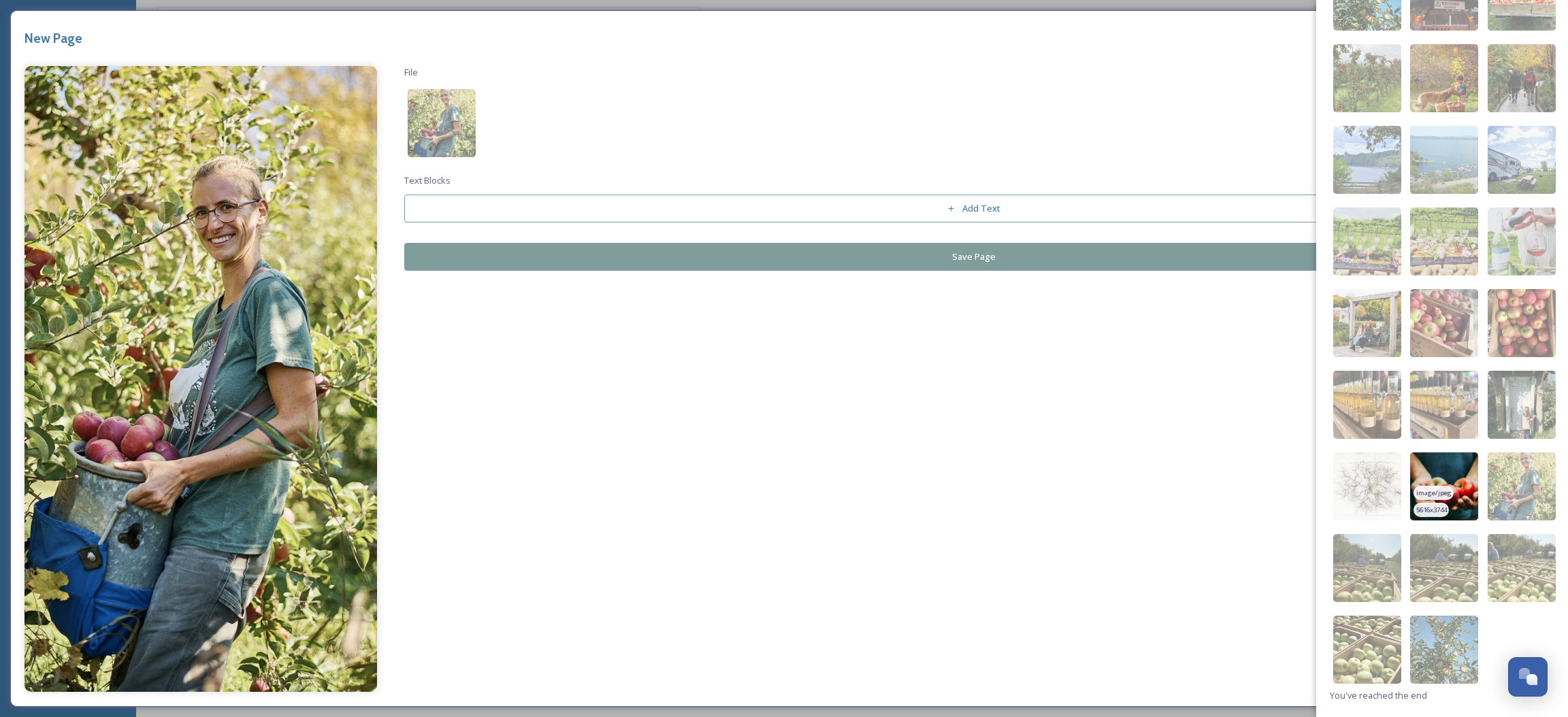
click at [1456, 483] on img at bounding box center [1444, 487] width 68 height 68
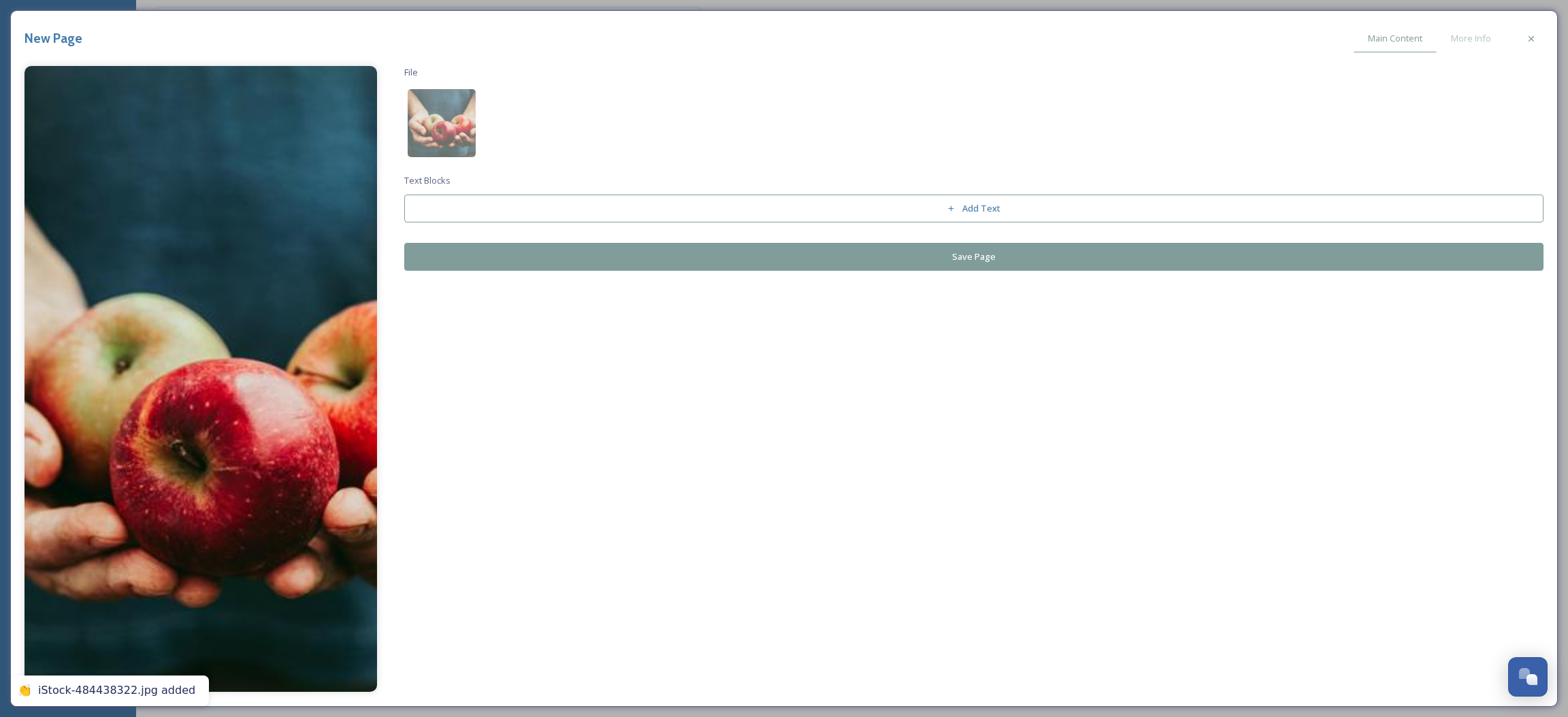
click at [754, 240] on div "File Text Blocks Add Text Save Page" at bounding box center [975, 168] width 1140 height 205
click at [758, 253] on button "Save Page" at bounding box center [975, 256] width 1140 height 28
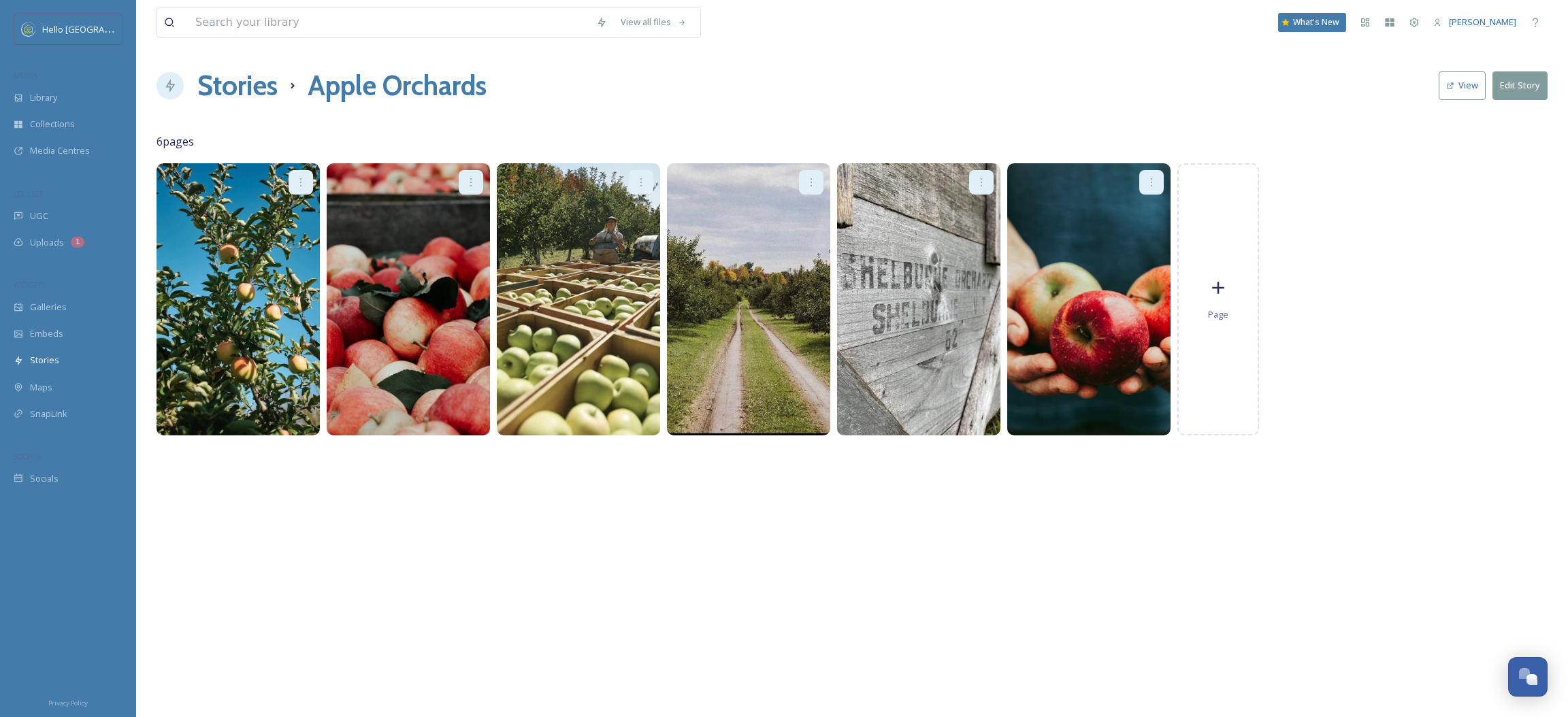
click at [244, 81] on h1 "Stories" at bounding box center [237, 85] width 81 height 41
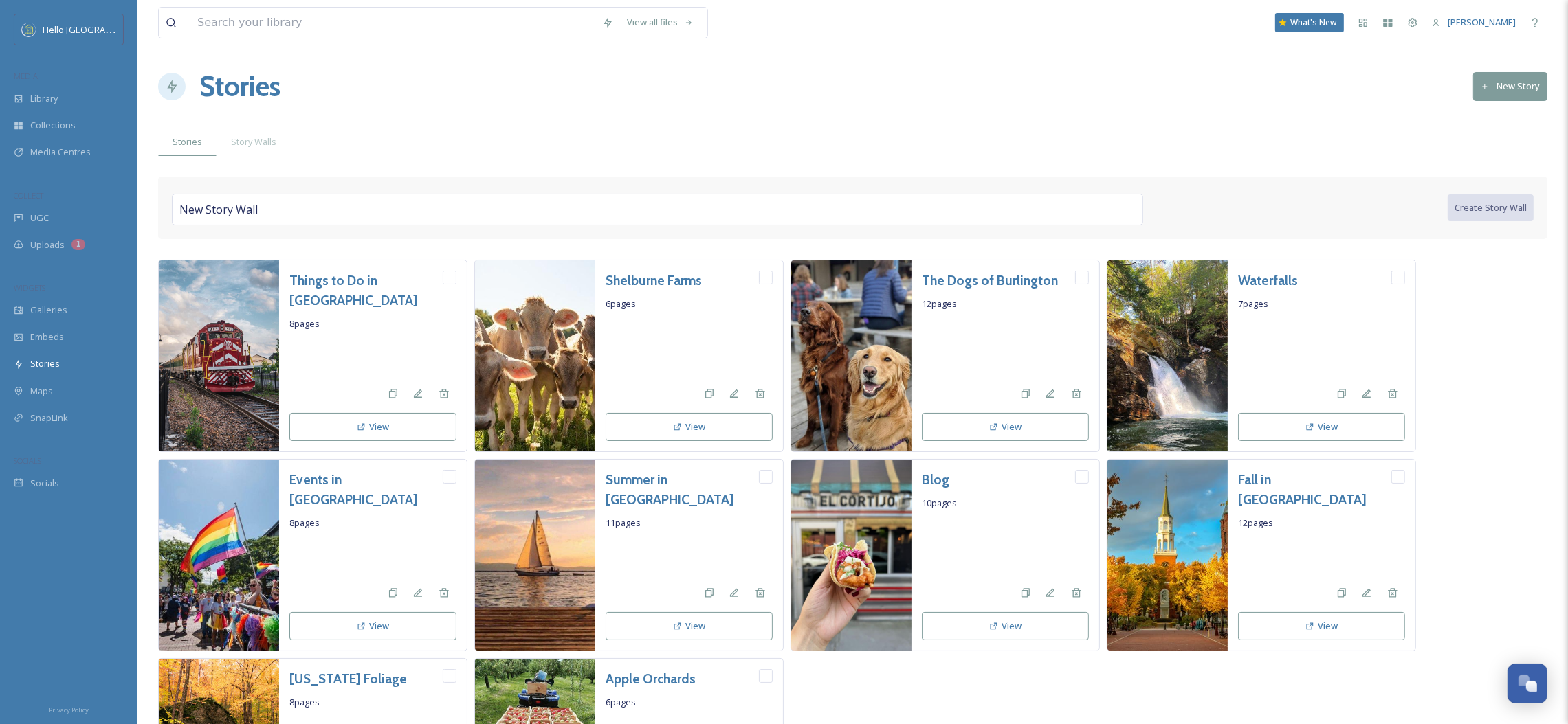
click at [1499, 93] on button "New Story" at bounding box center [1510, 86] width 74 height 28
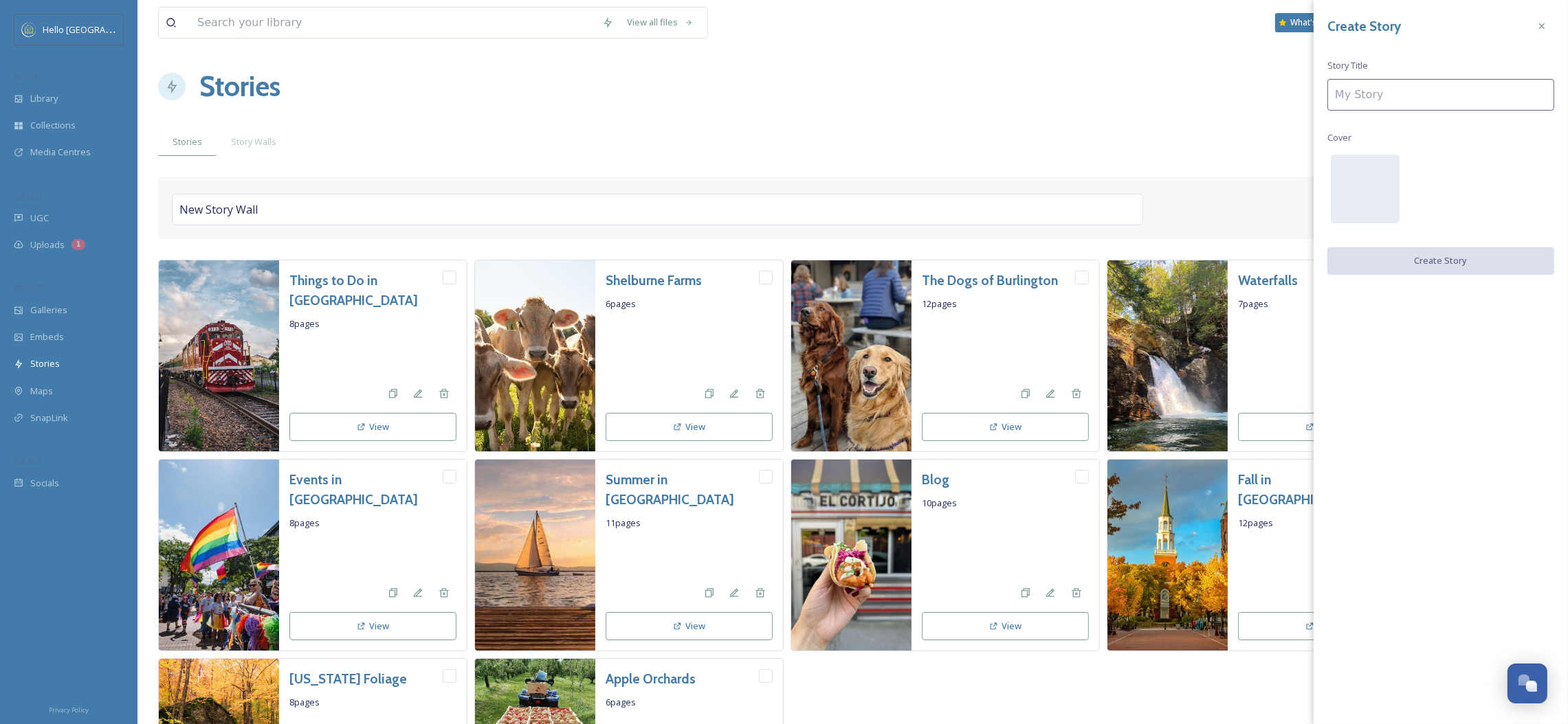
click at [1459, 103] on input at bounding box center [1441, 95] width 227 height 31
type input "Fall Events"
click at [1398, 176] on div at bounding box center [1366, 189] width 69 height 69
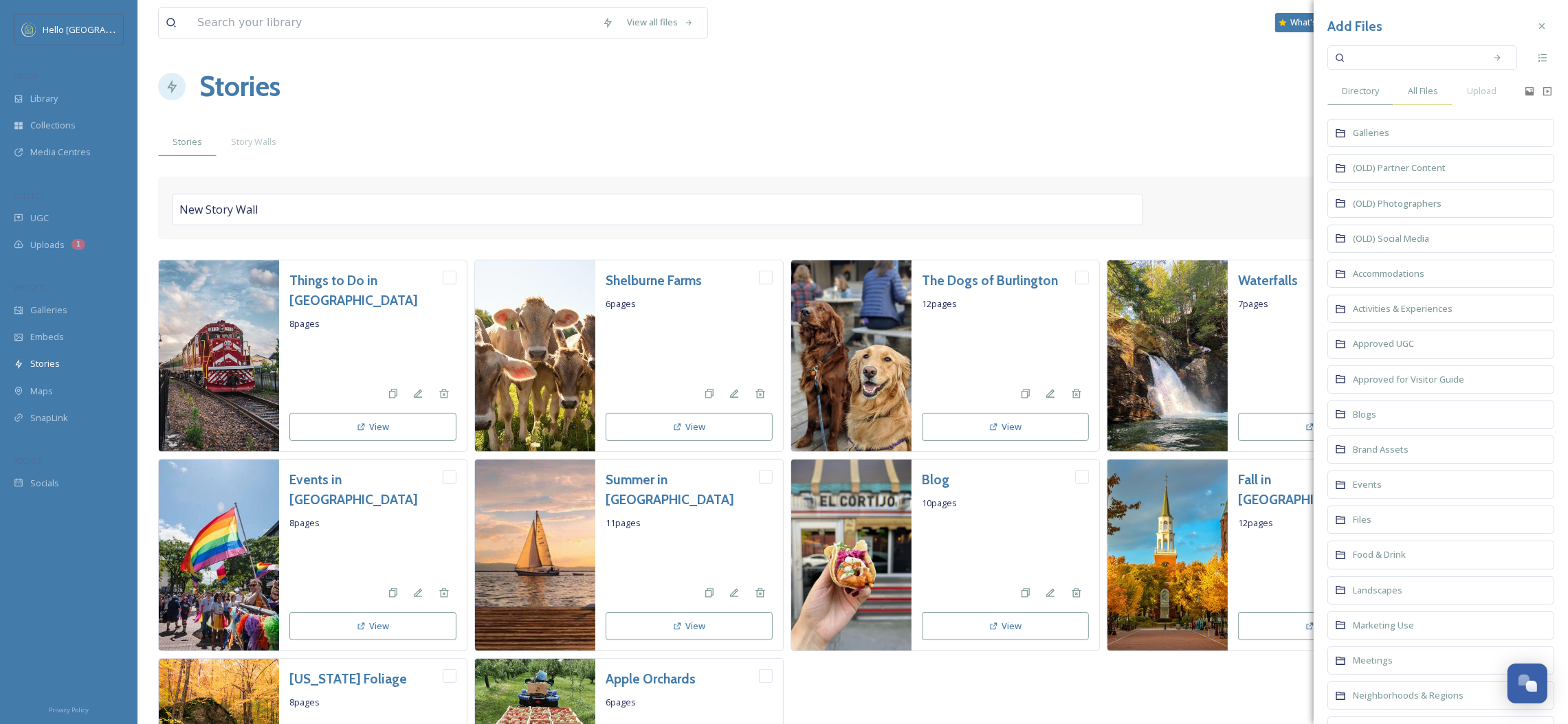
click at [1432, 96] on span "All Files" at bounding box center [1422, 91] width 30 height 13
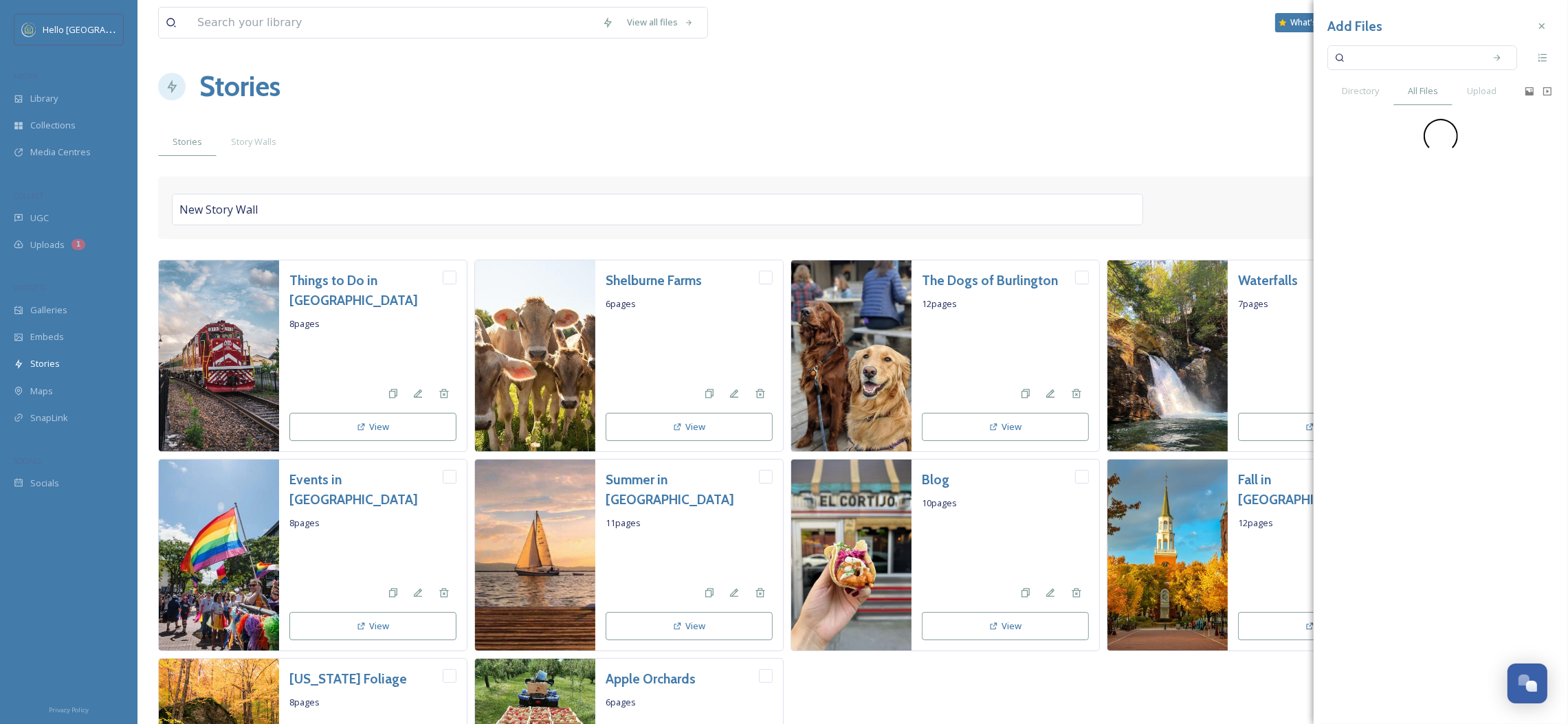
click at [1425, 66] on input at bounding box center [1413, 58] width 130 height 30
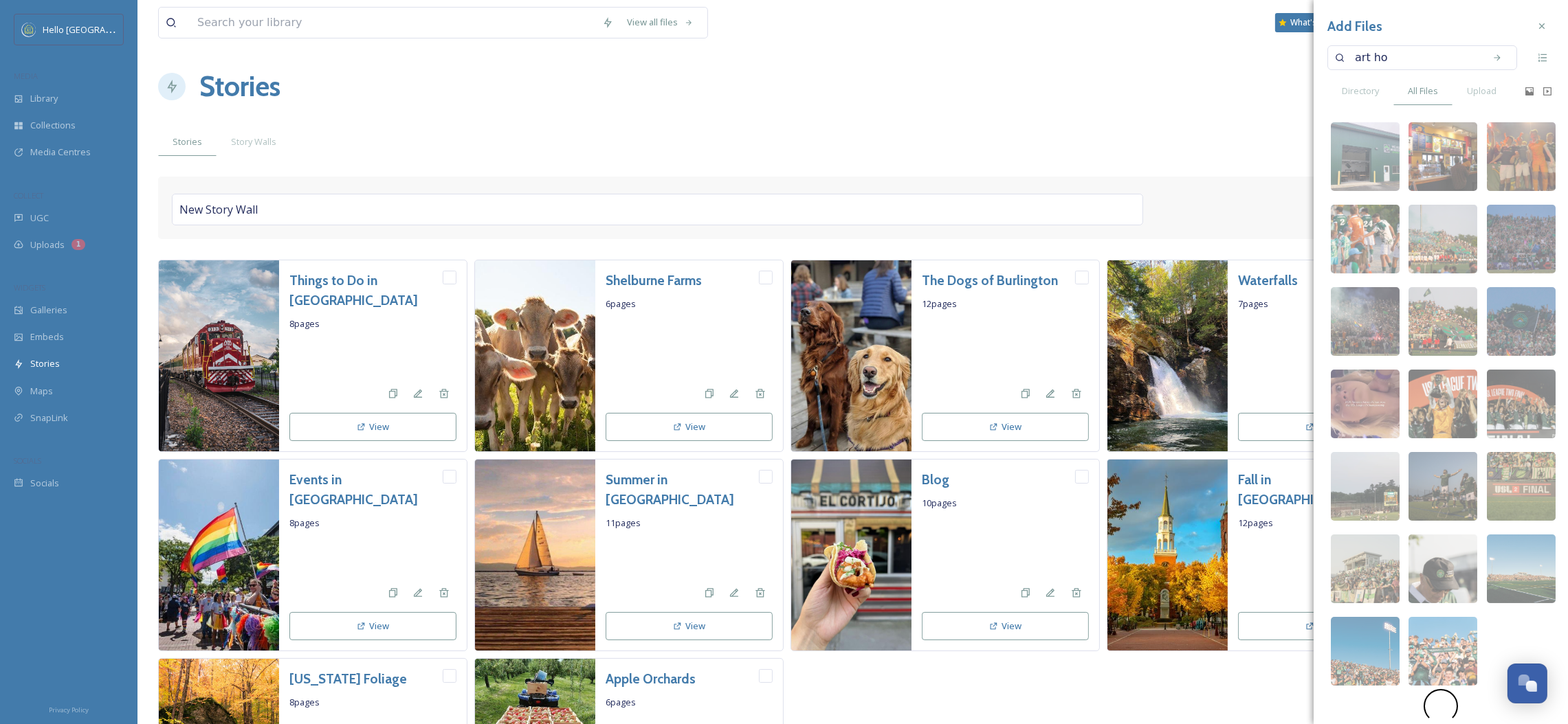
type input "art hop"
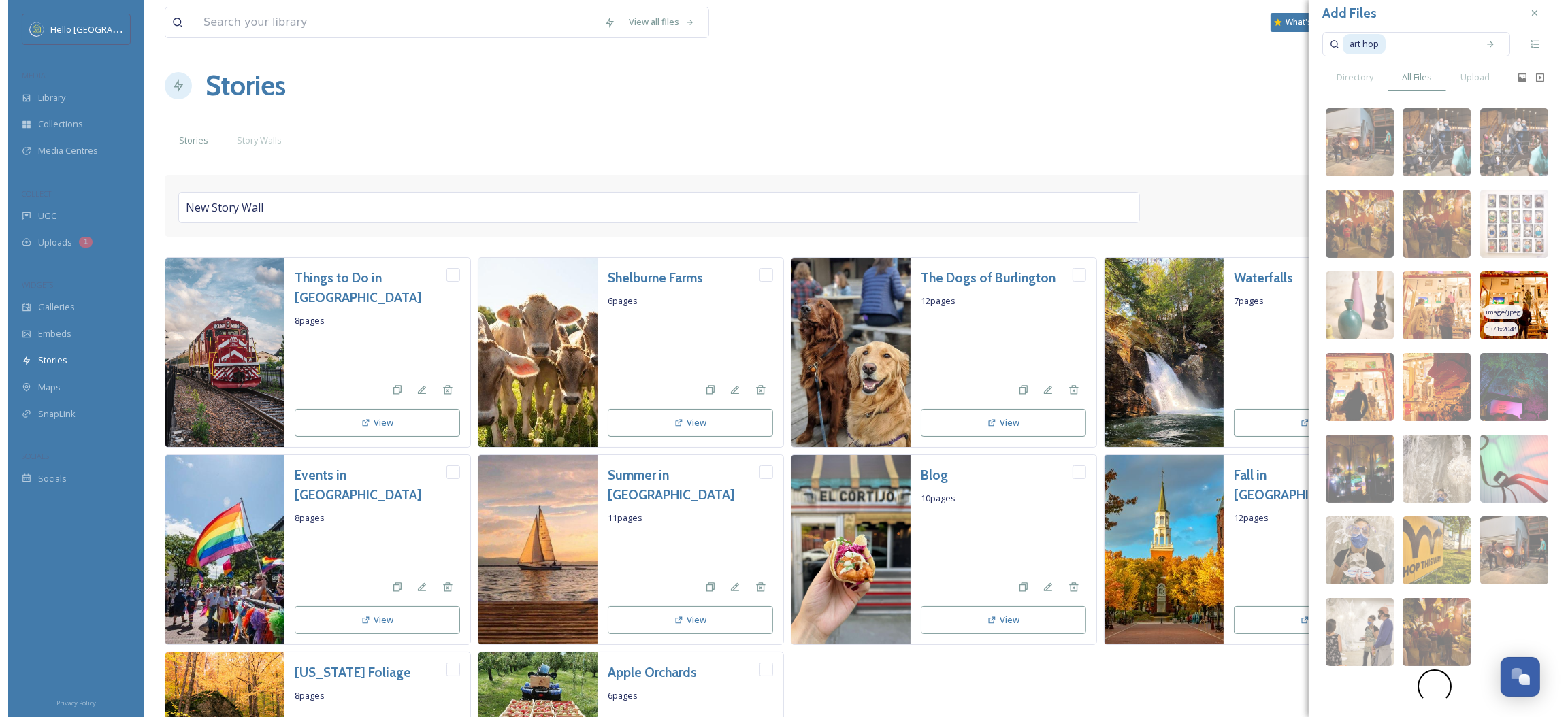
scroll to position [27, 0]
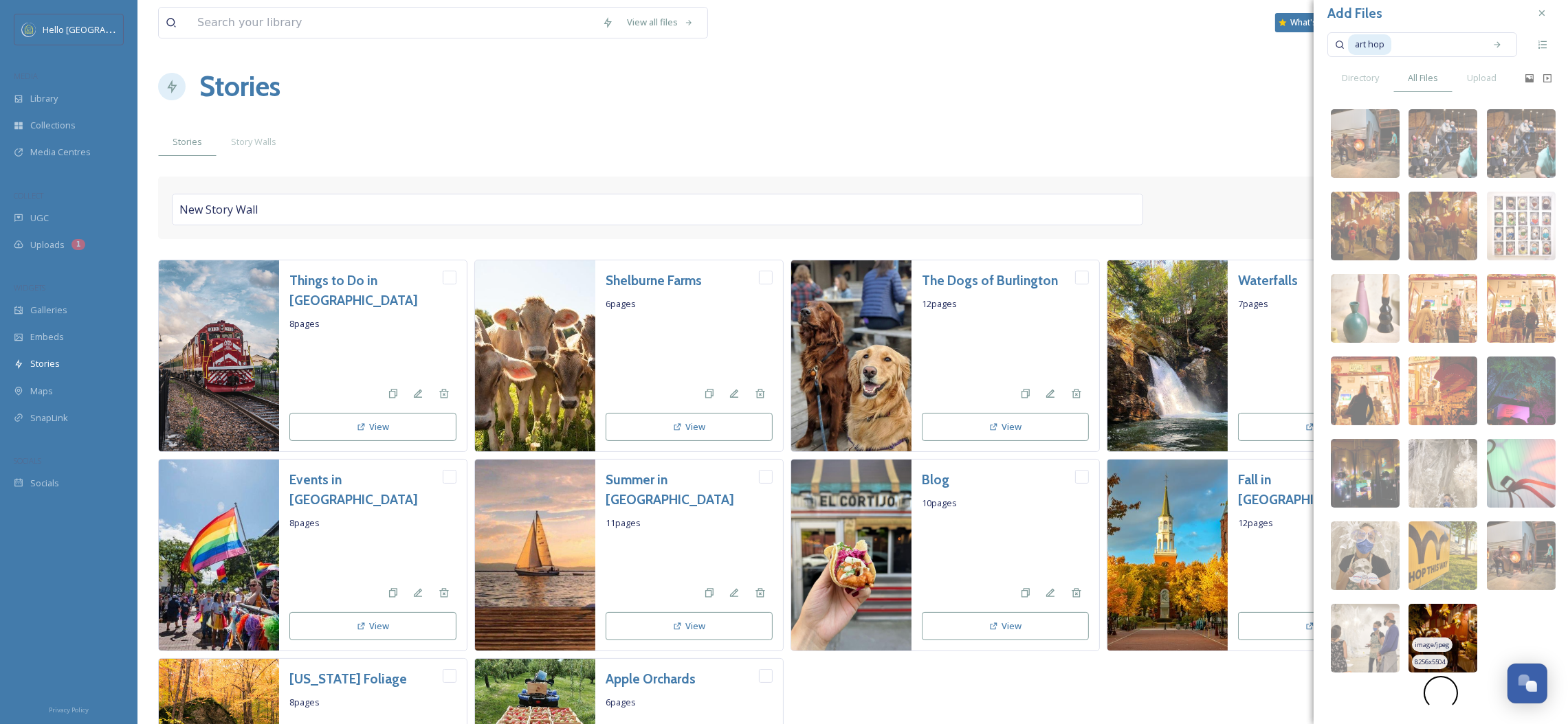
click at [1453, 621] on img at bounding box center [1443, 639] width 69 height 69
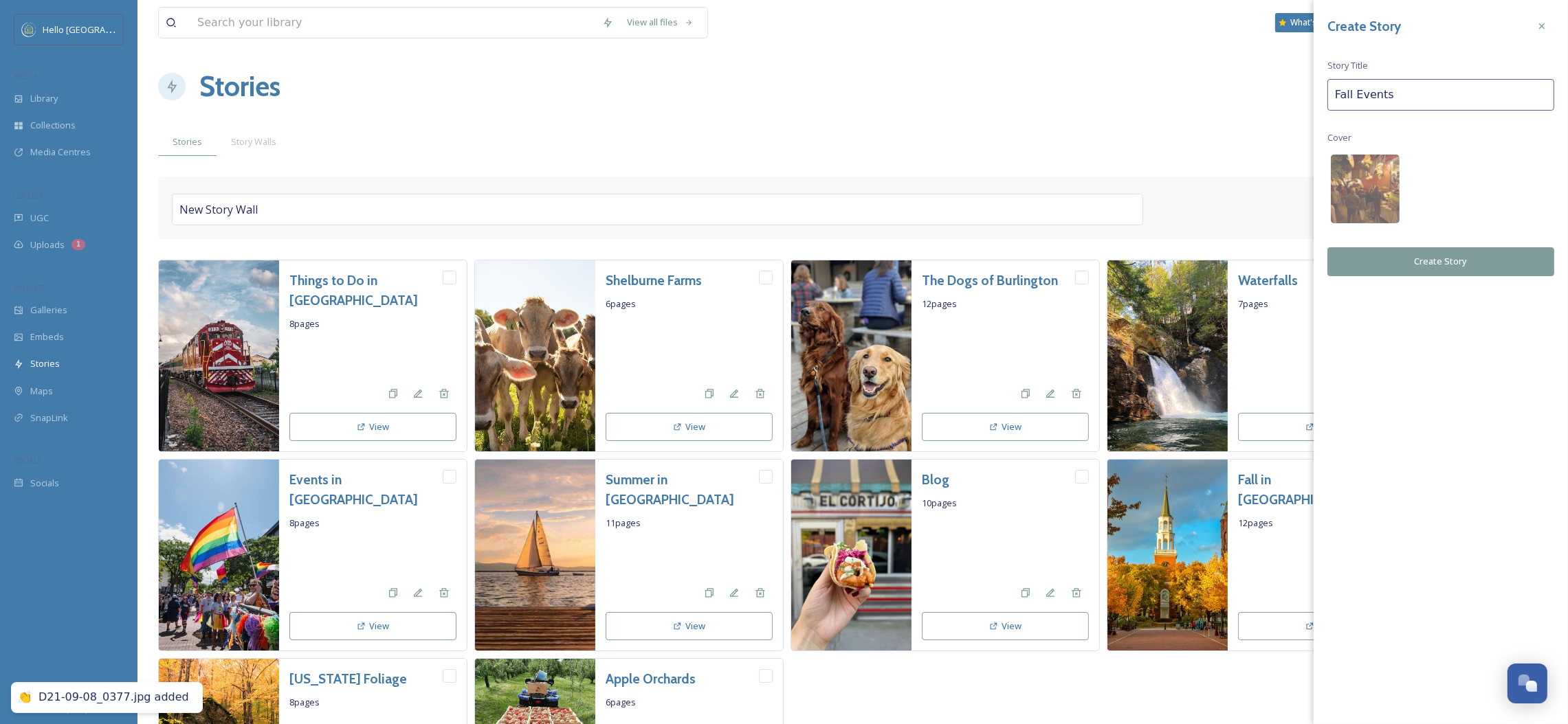
click at [1453, 263] on button "Create Story" at bounding box center [1441, 261] width 227 height 28
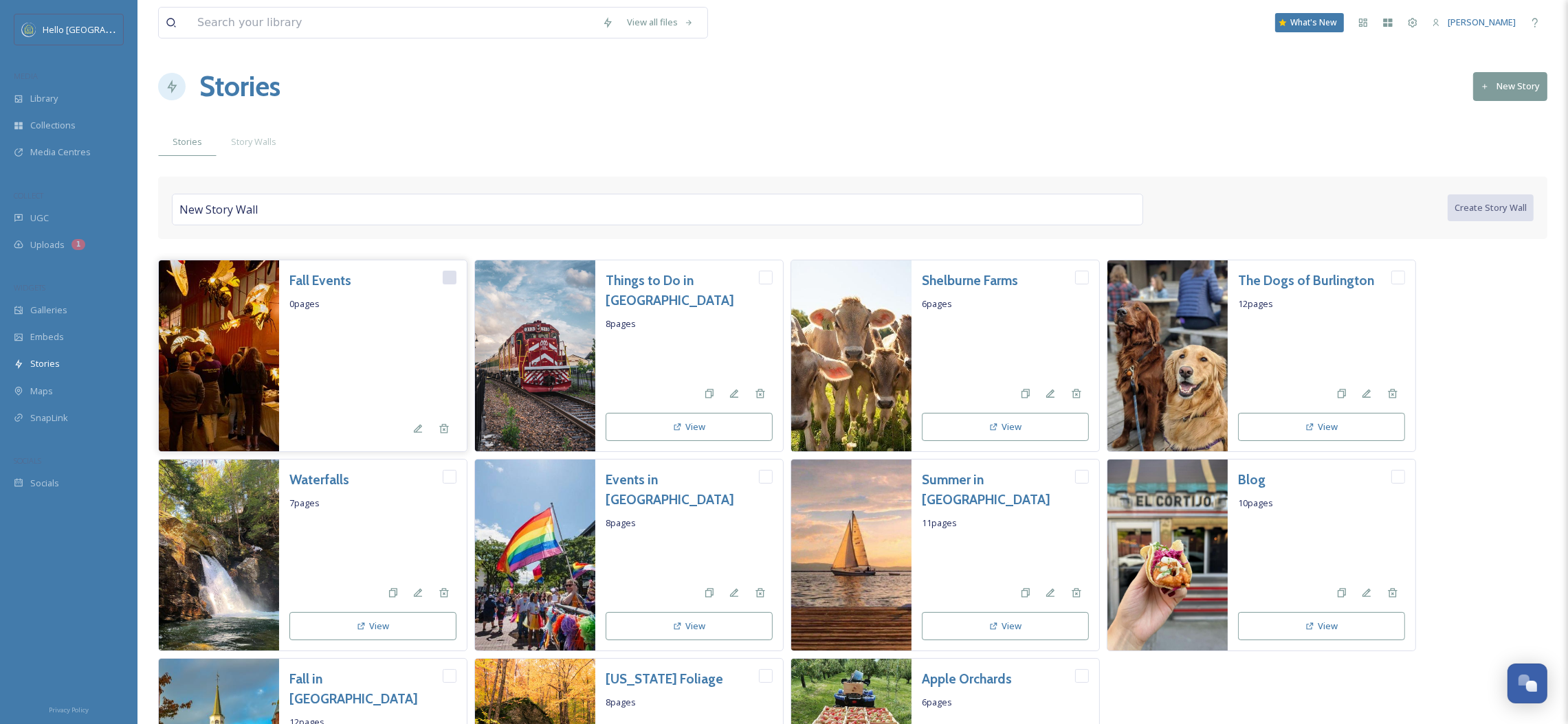
click at [327, 286] on h3 "Fall Events" at bounding box center [320, 280] width 62 height 20
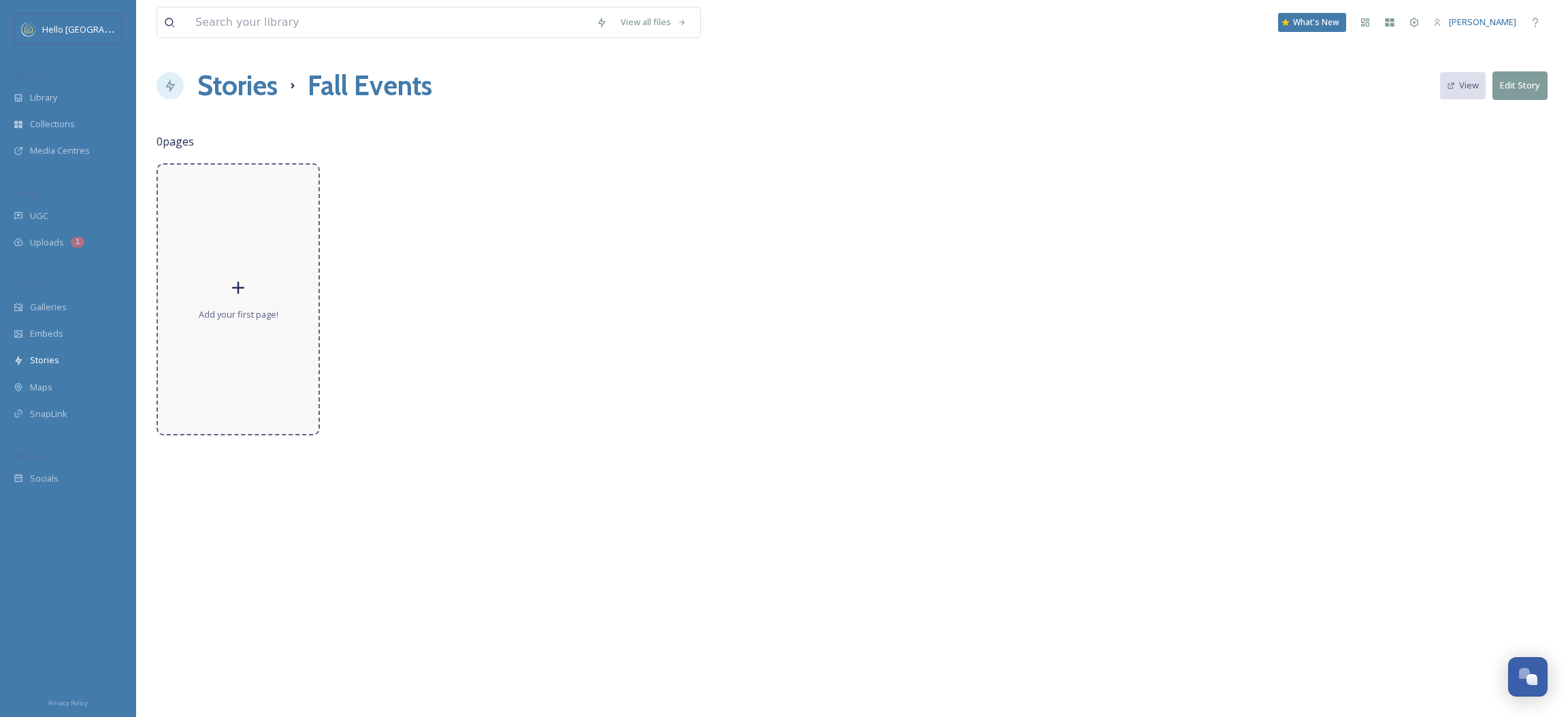
click at [230, 298] on div "Add your first page!" at bounding box center [238, 299] width 164 height 272
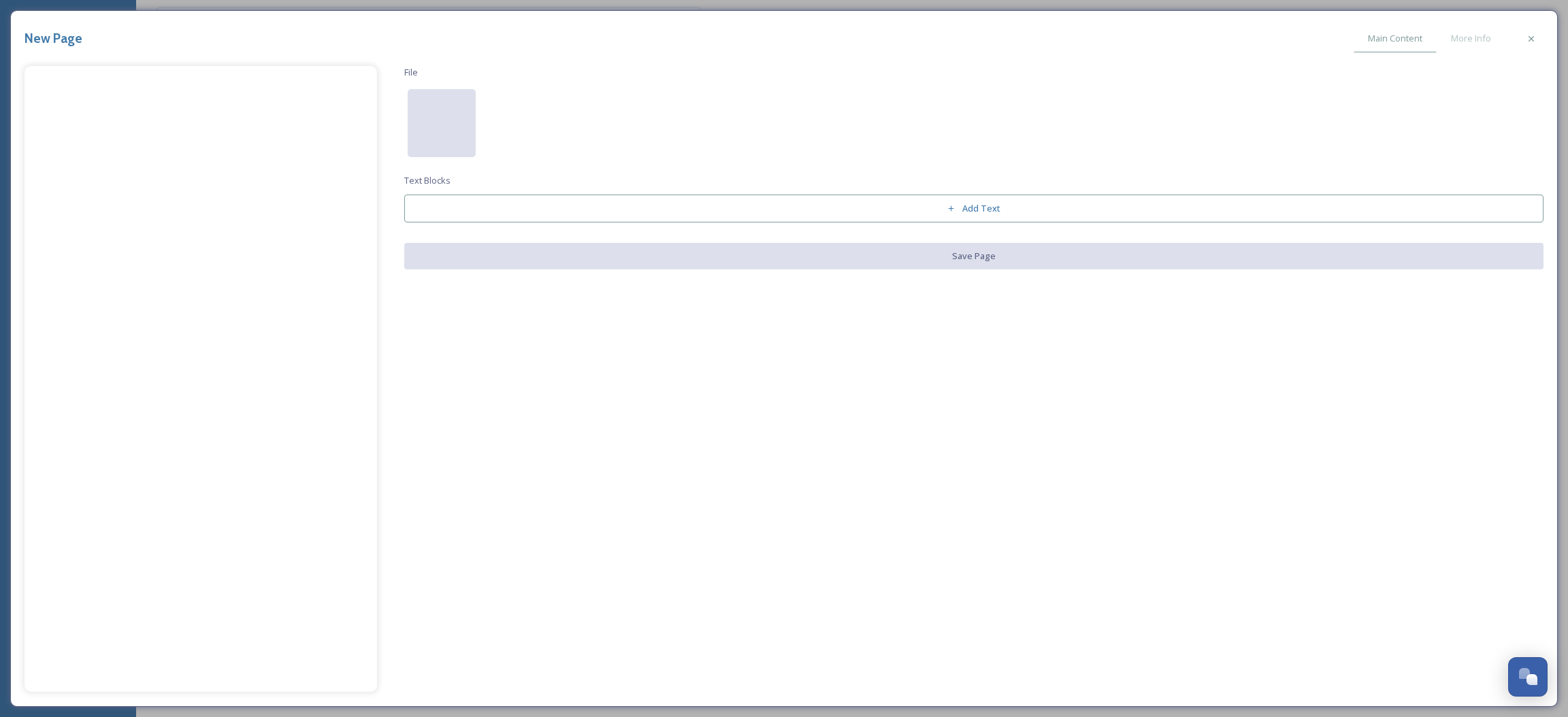
click at [460, 116] on div at bounding box center [442, 124] width 68 height 68
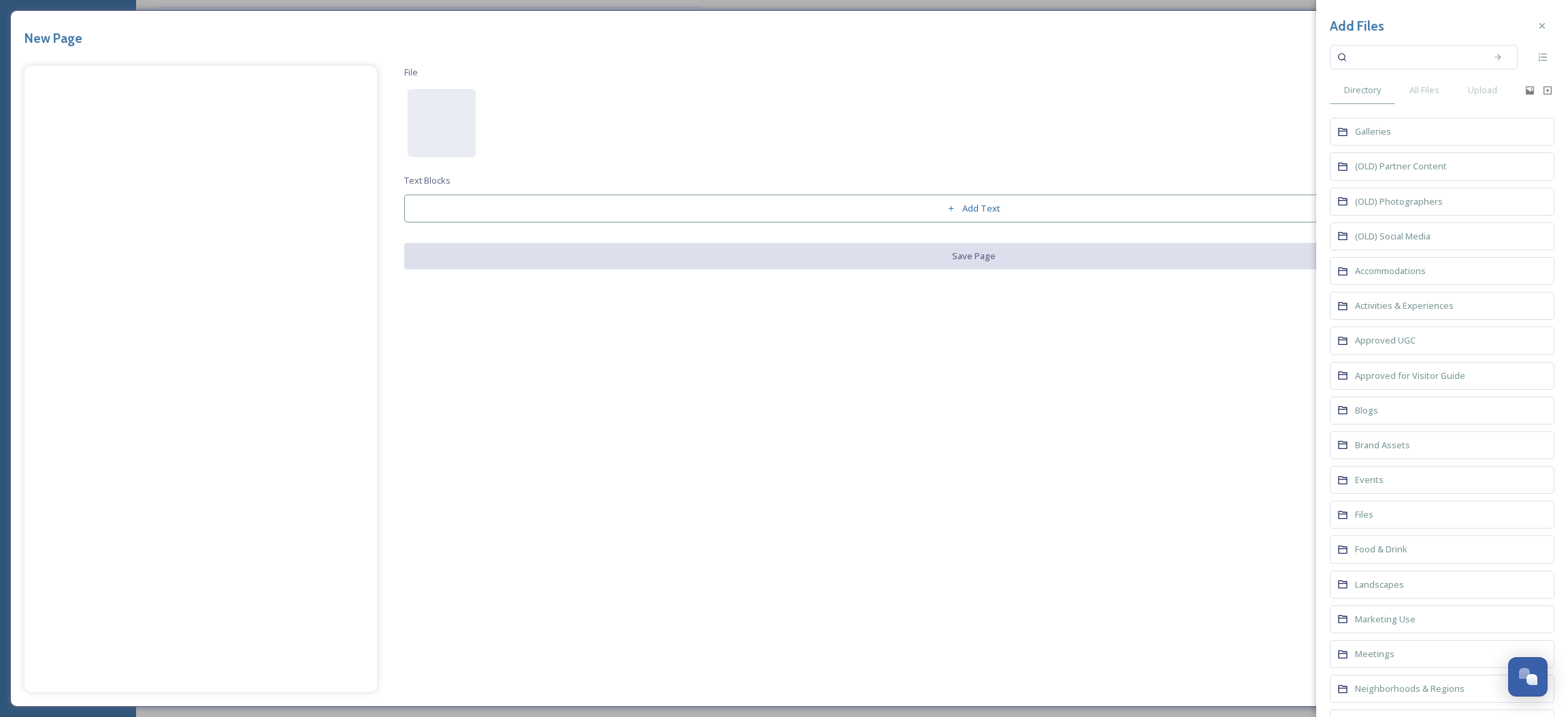
click at [1408, 61] on input at bounding box center [1415, 57] width 129 height 30
type input "Oktoberfest"
click at [1430, 87] on span "All Files" at bounding box center [1424, 90] width 30 height 13
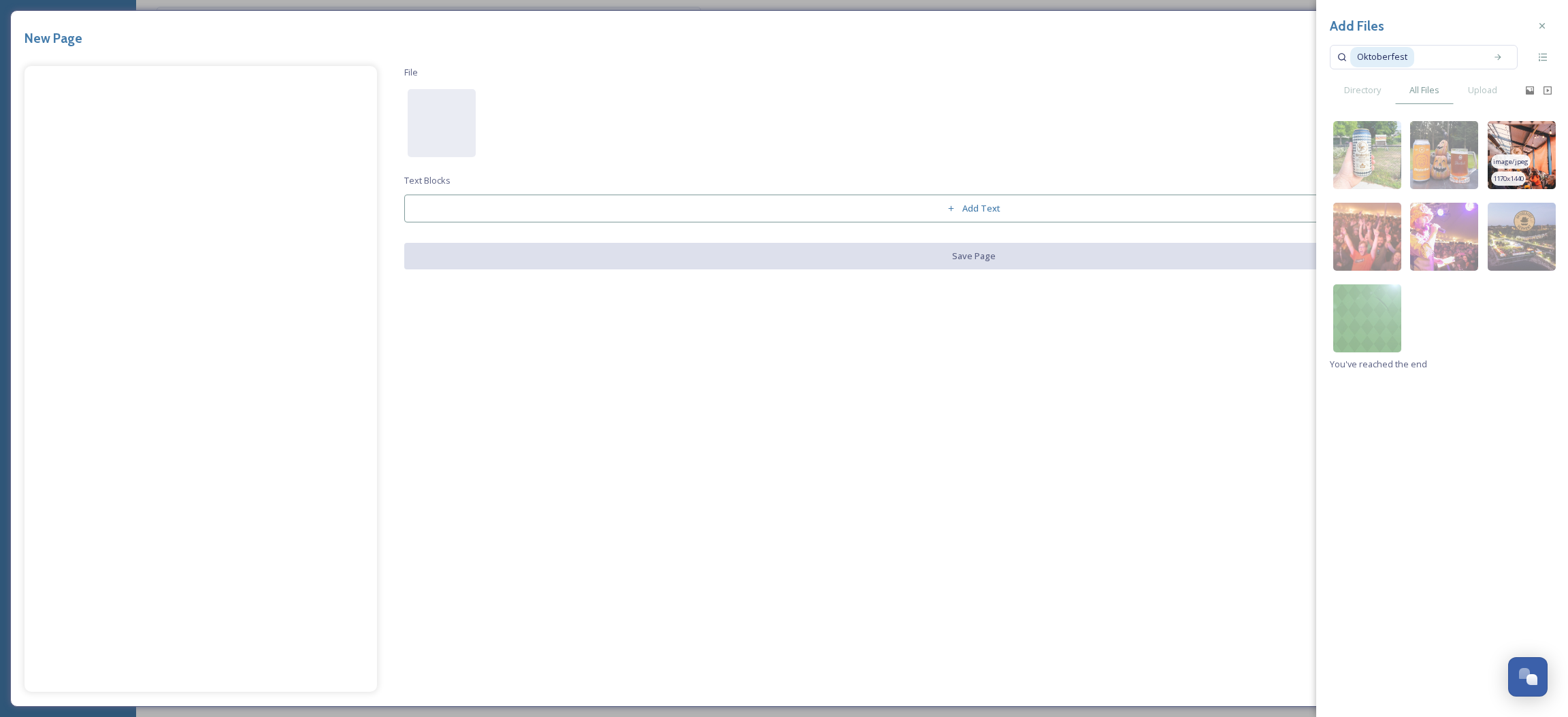
click at [1538, 142] on img at bounding box center [1522, 155] width 68 height 68
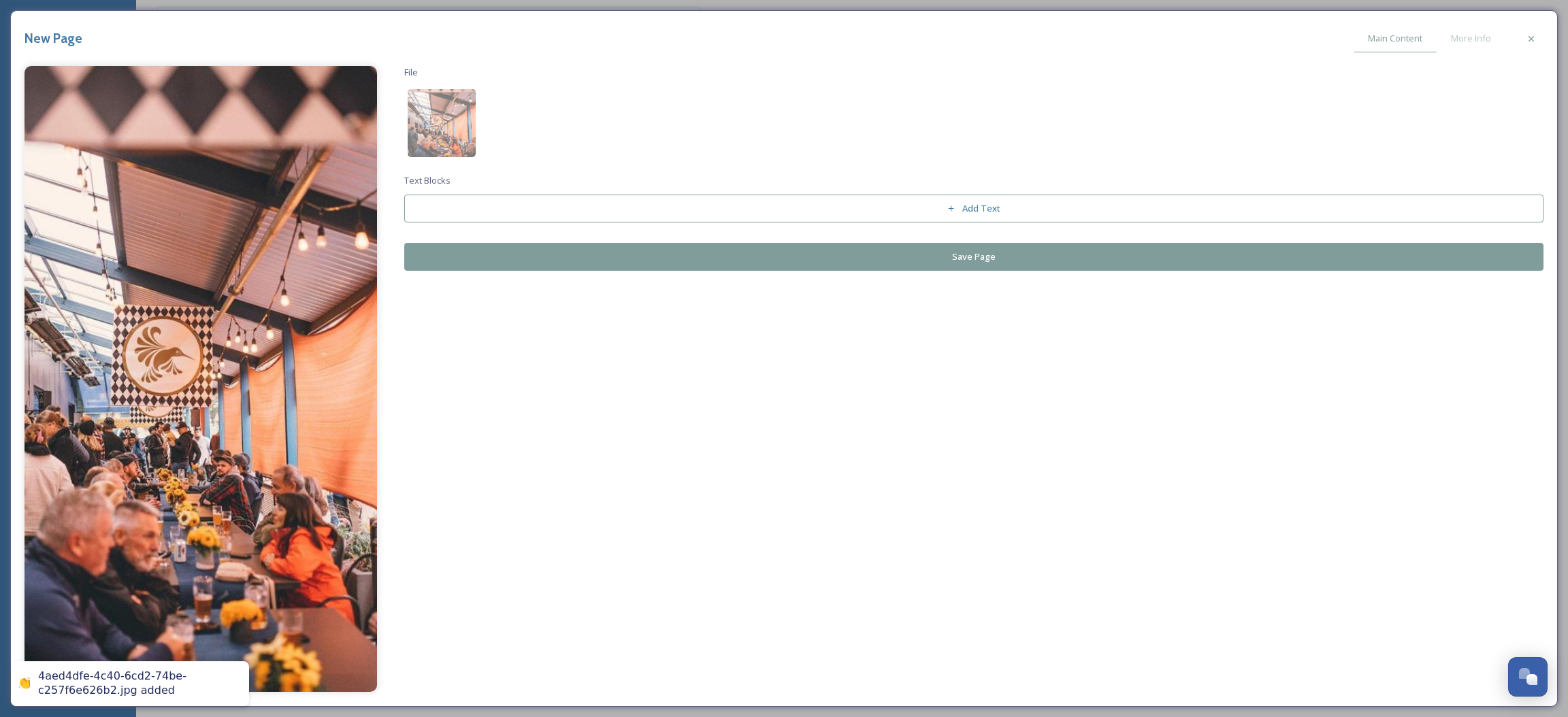
click at [901, 253] on button "Save Page" at bounding box center [975, 256] width 1140 height 28
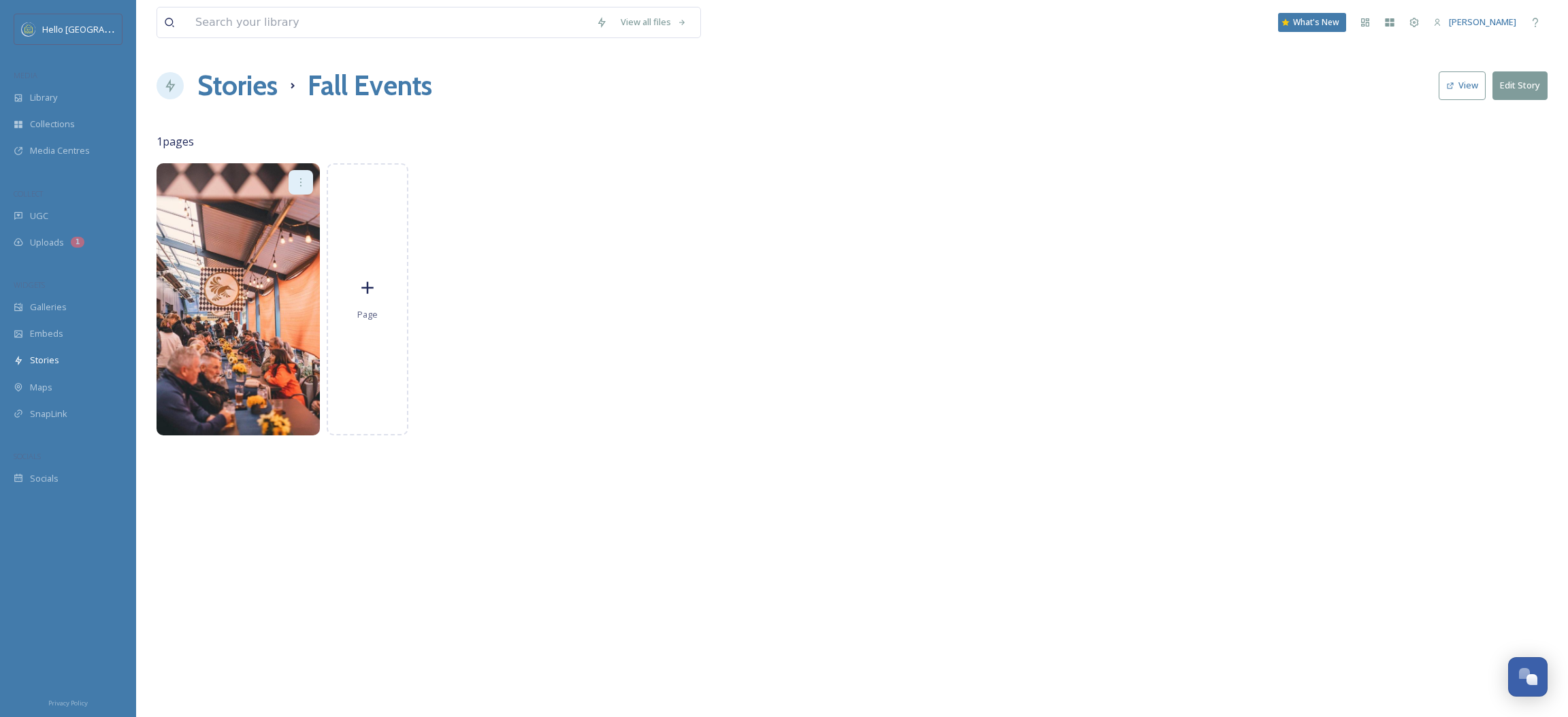
click at [408, 247] on div "Page" at bounding box center [852, 299] width 1391 height 272
click at [388, 265] on div "Page" at bounding box center [367, 299] width 81 height 272
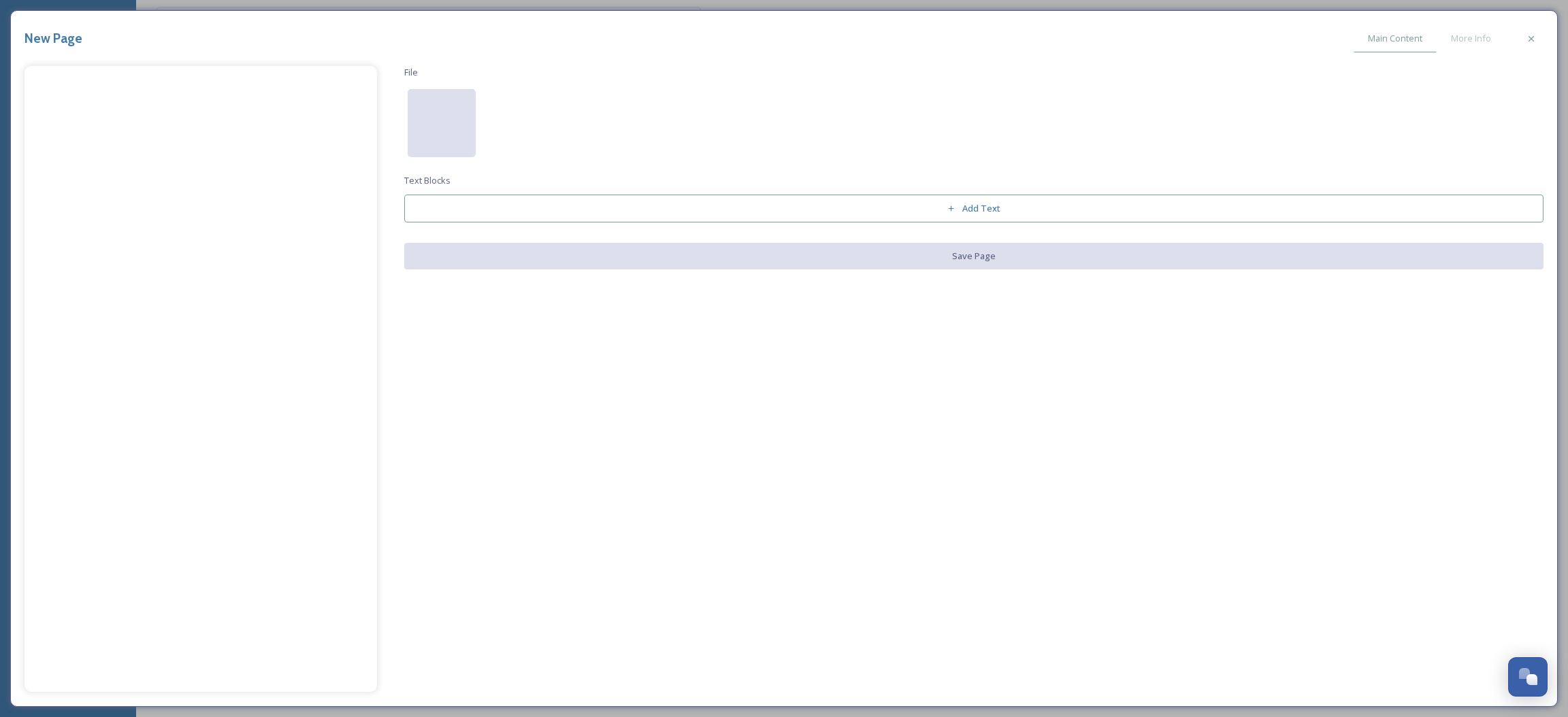
click at [446, 116] on div at bounding box center [442, 124] width 68 height 68
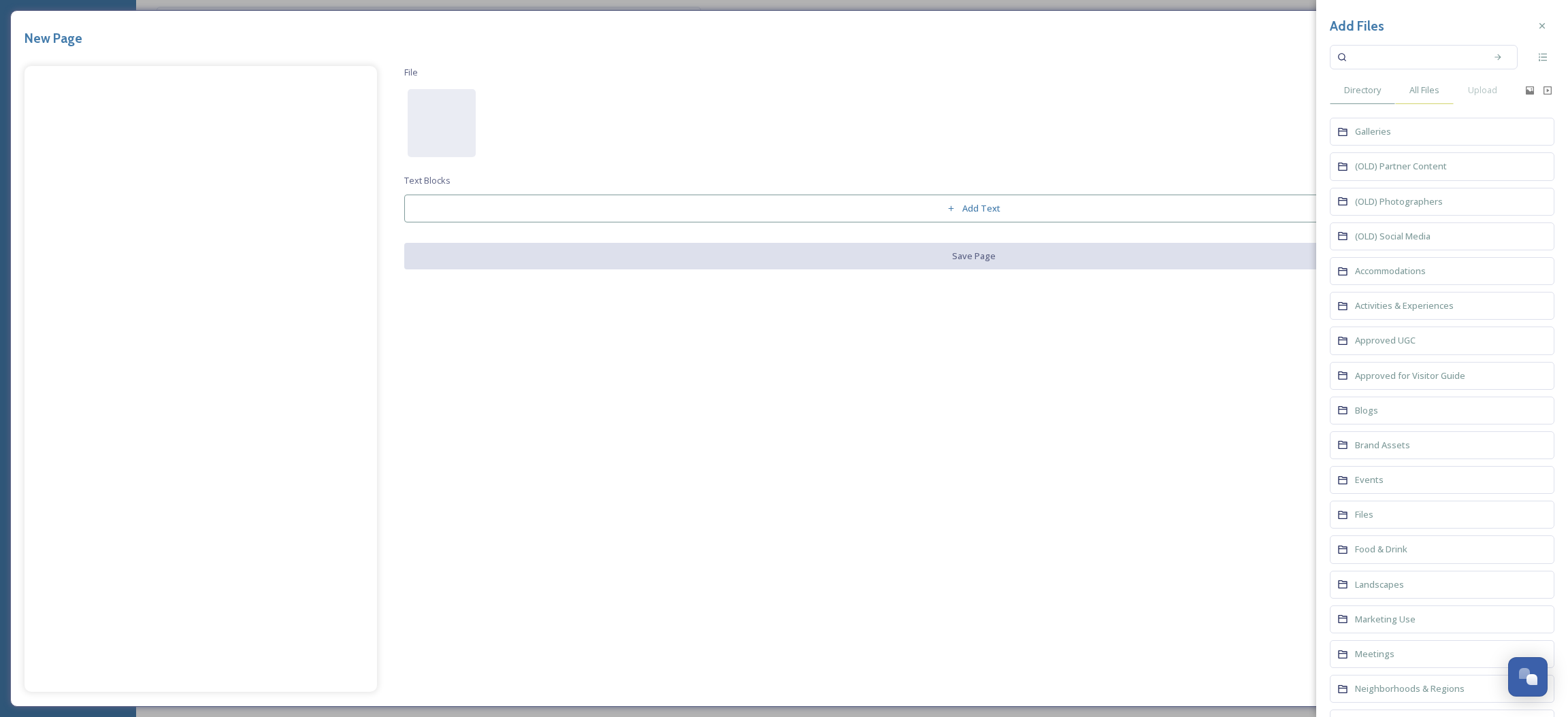
click at [1431, 93] on span "All Files" at bounding box center [1424, 90] width 30 height 13
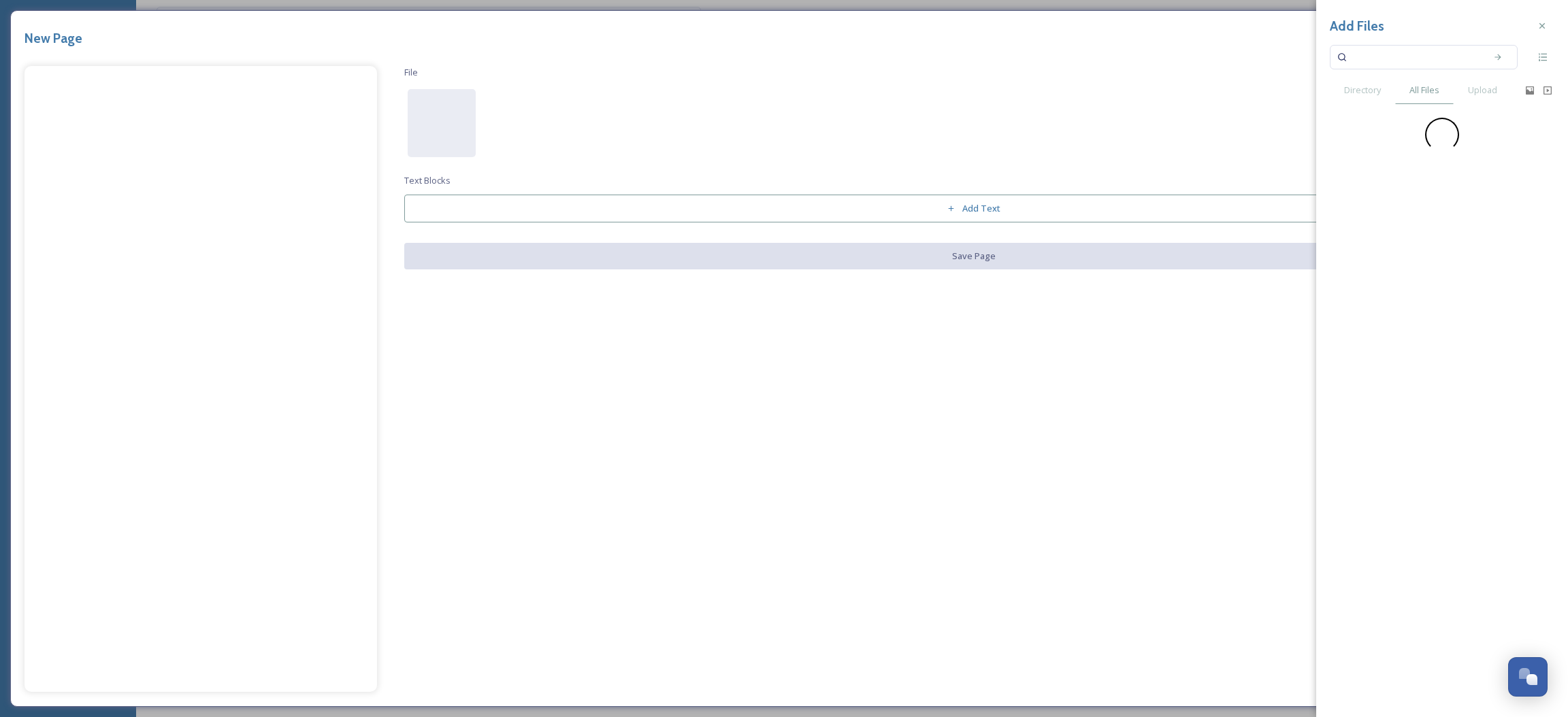
click at [1417, 56] on input at bounding box center [1415, 57] width 129 height 30
type input "art hop"
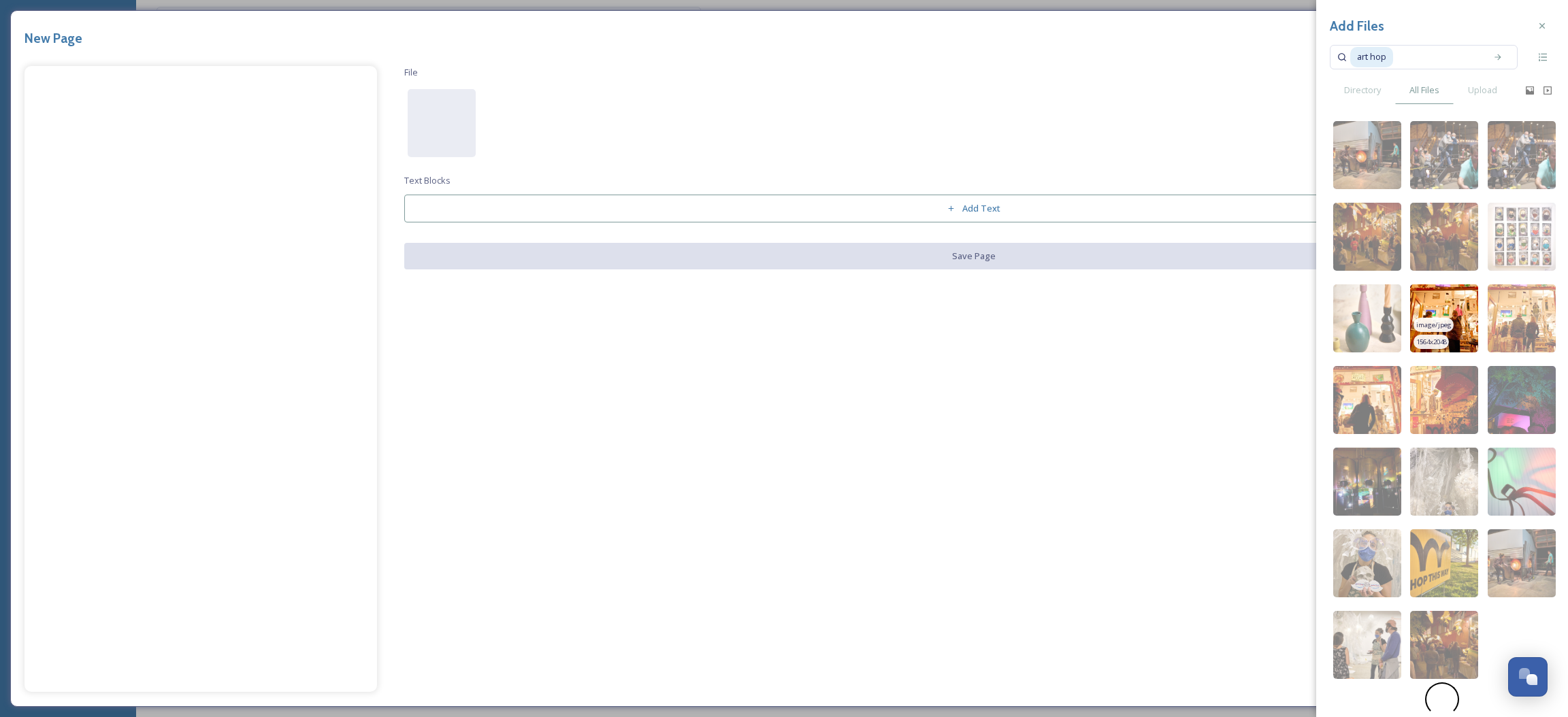
click at [1459, 330] on img at bounding box center [1444, 318] width 68 height 68
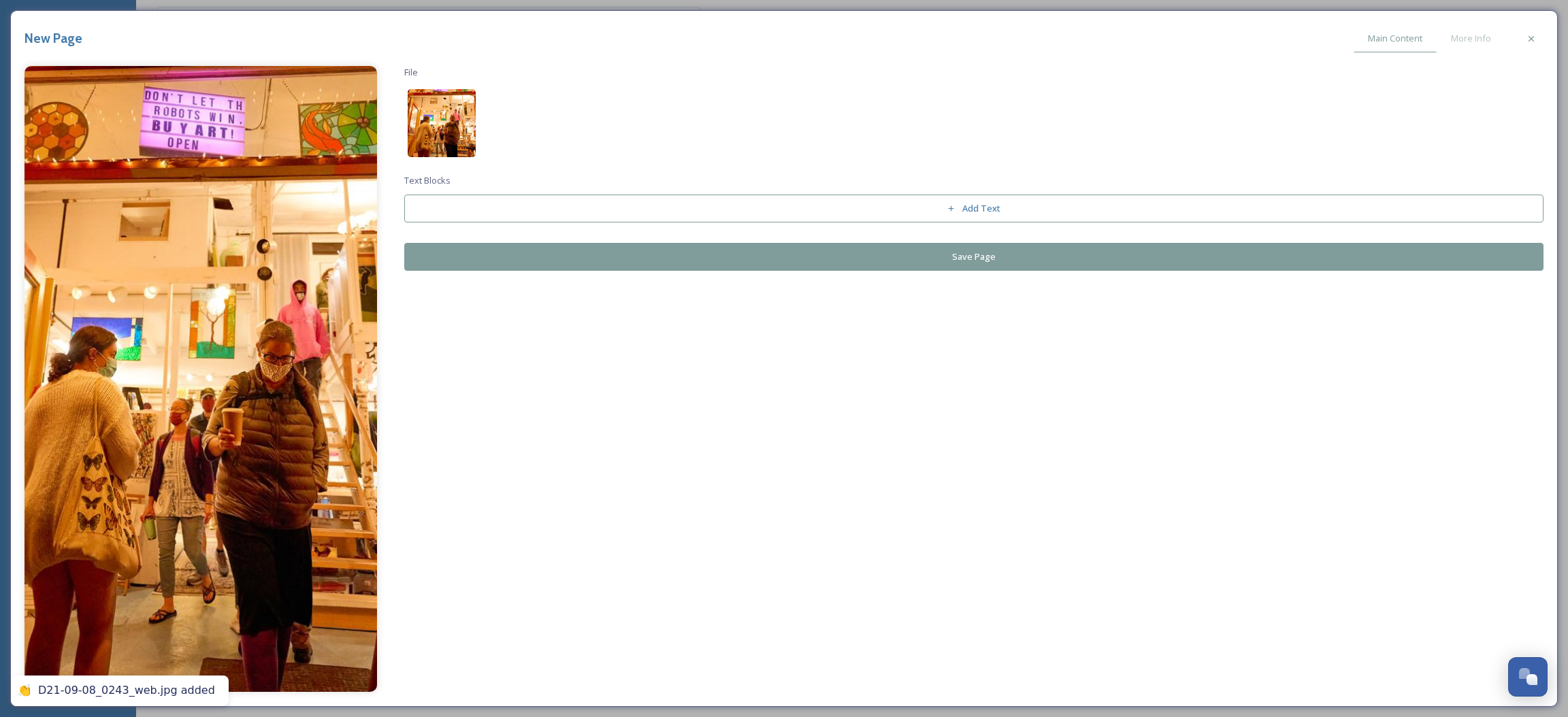
click at [469, 125] on img at bounding box center [442, 124] width 68 height 68
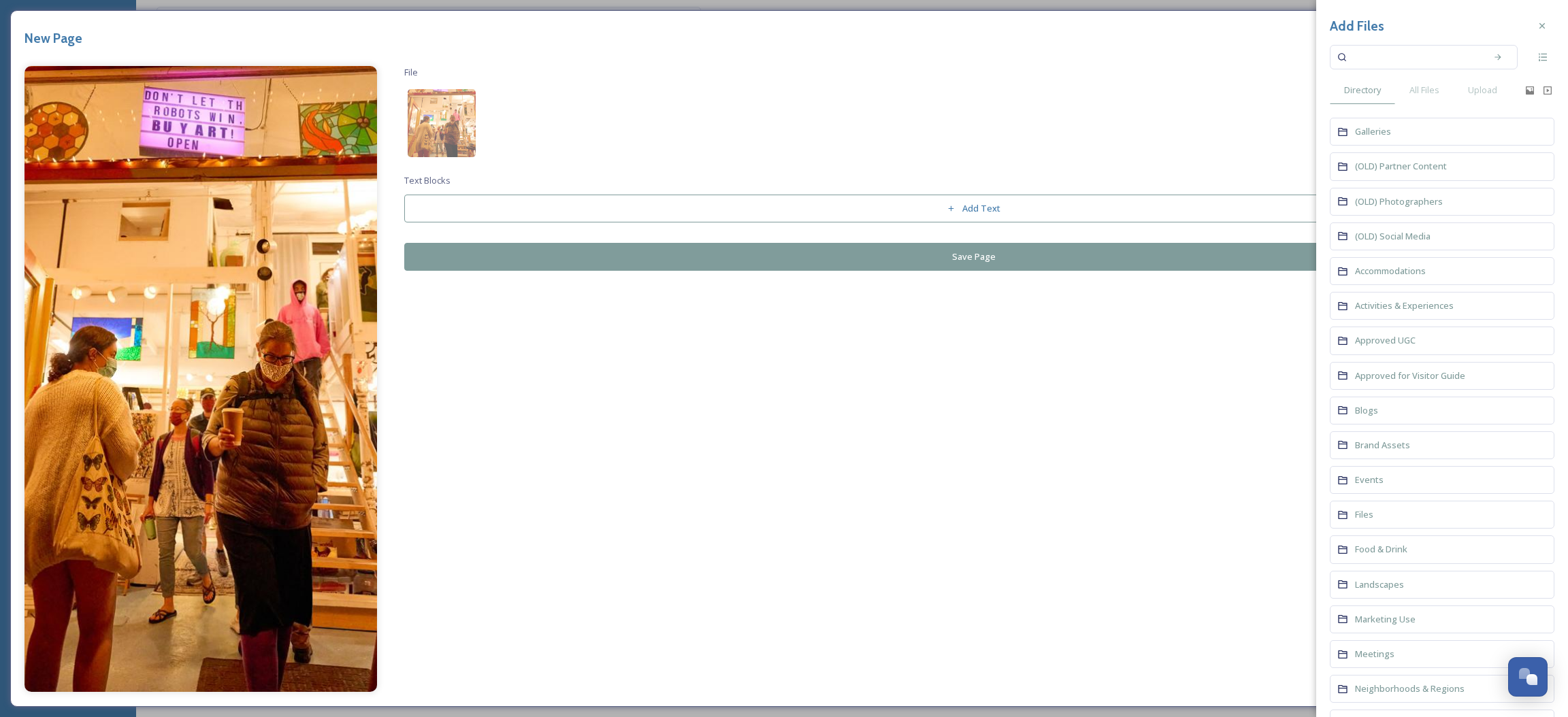
drag, startPoint x: 1424, startPoint y: 90, endPoint x: 1400, endPoint y: 64, distance: 35.4
click at [1424, 89] on span "All Files" at bounding box center [1424, 90] width 30 height 13
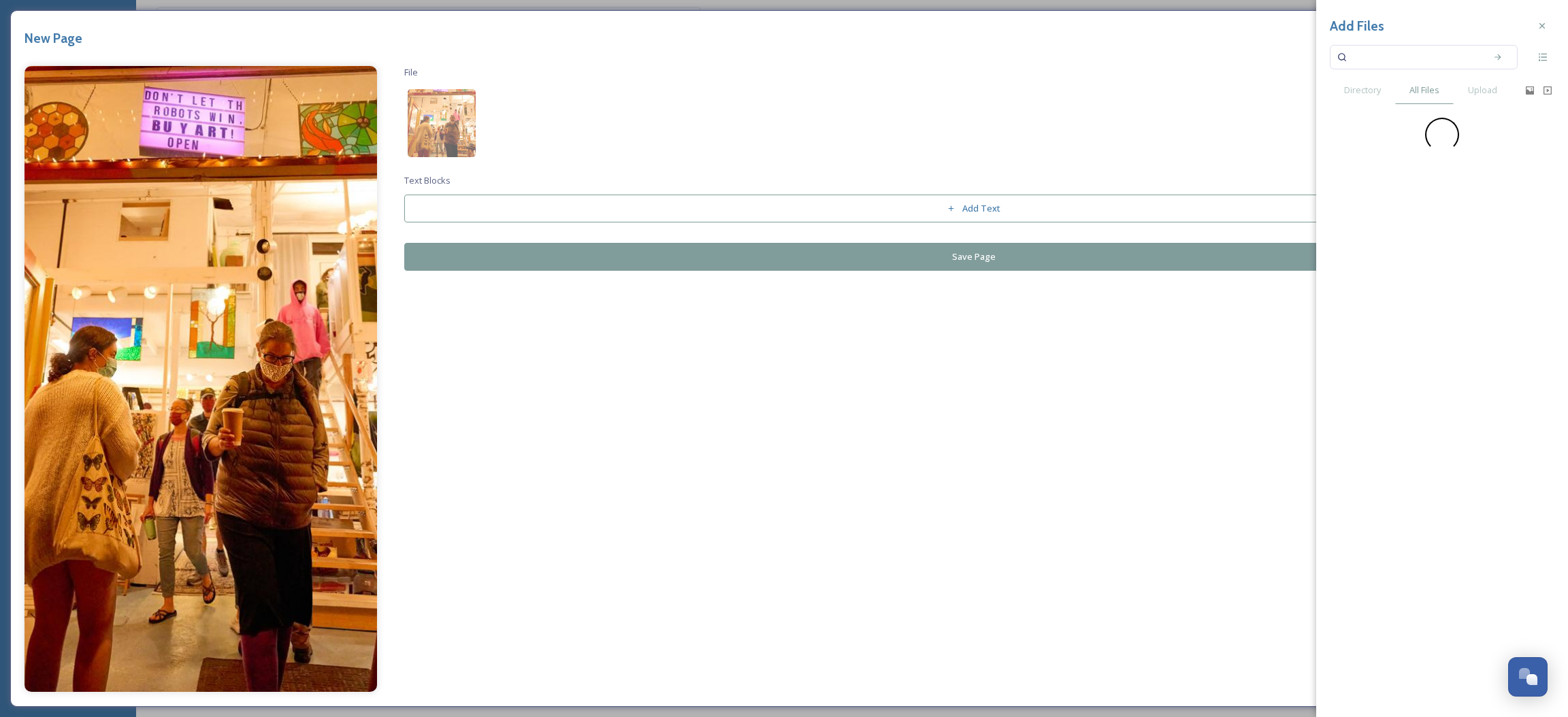
click at [1392, 52] on input at bounding box center [1415, 57] width 129 height 30
type input "art hop"
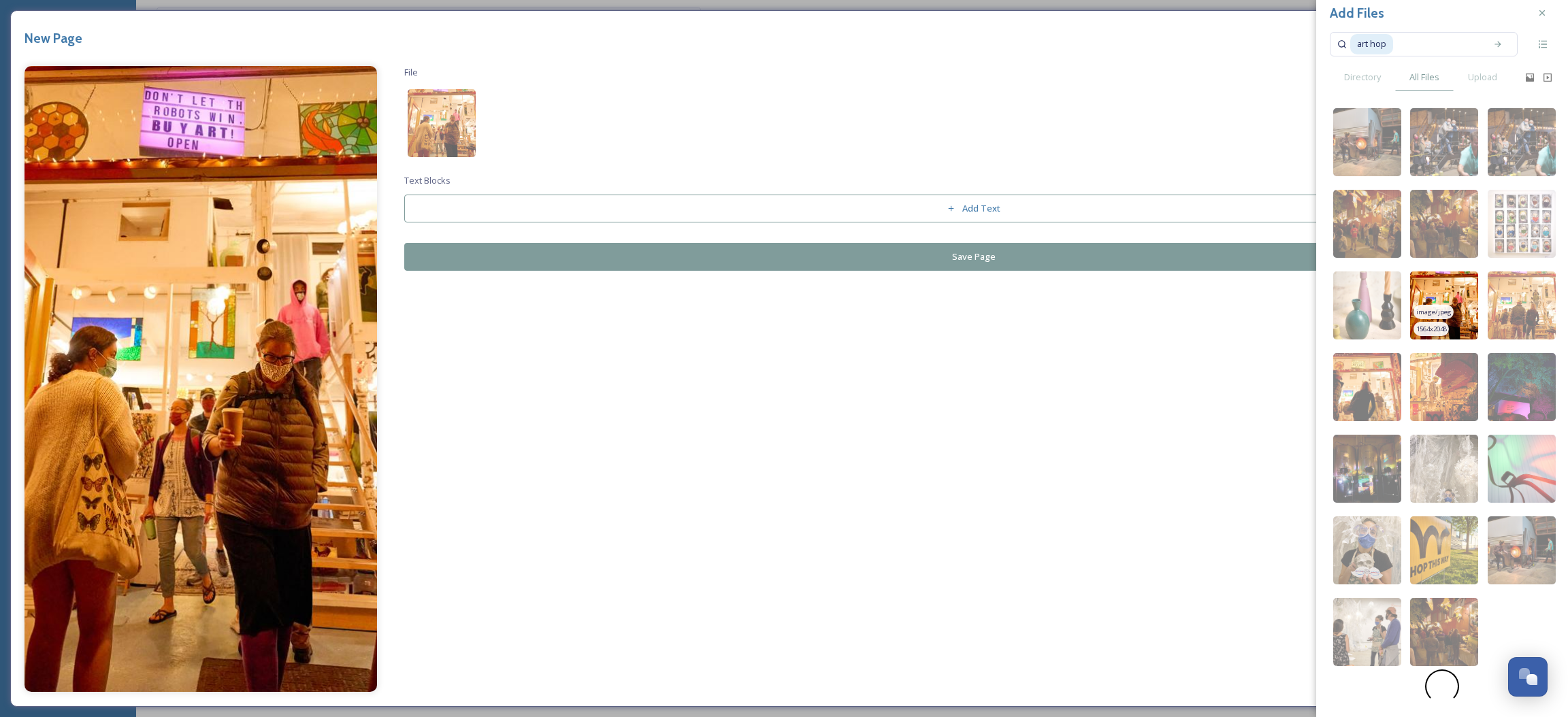
scroll to position [27, 0]
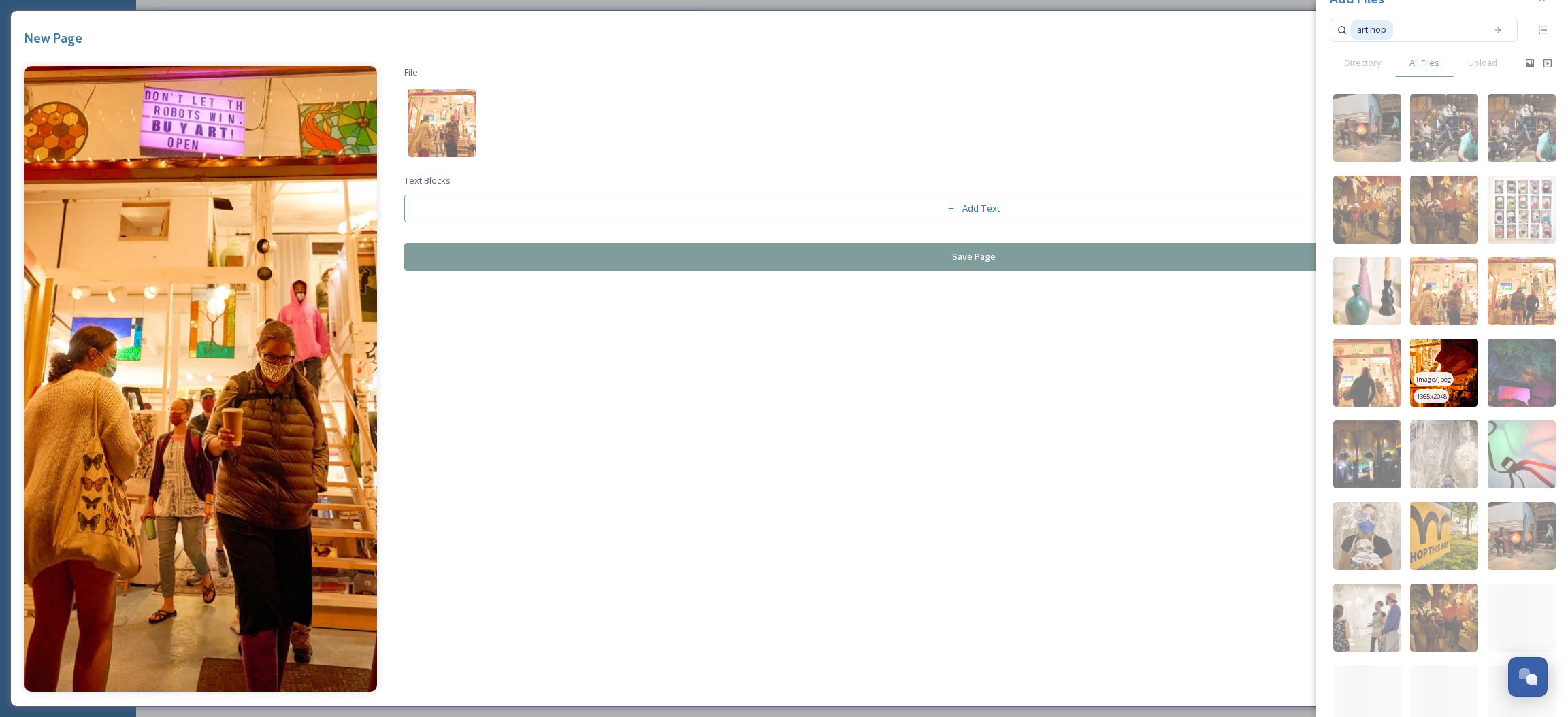
click at [1465, 378] on img at bounding box center [1444, 373] width 68 height 68
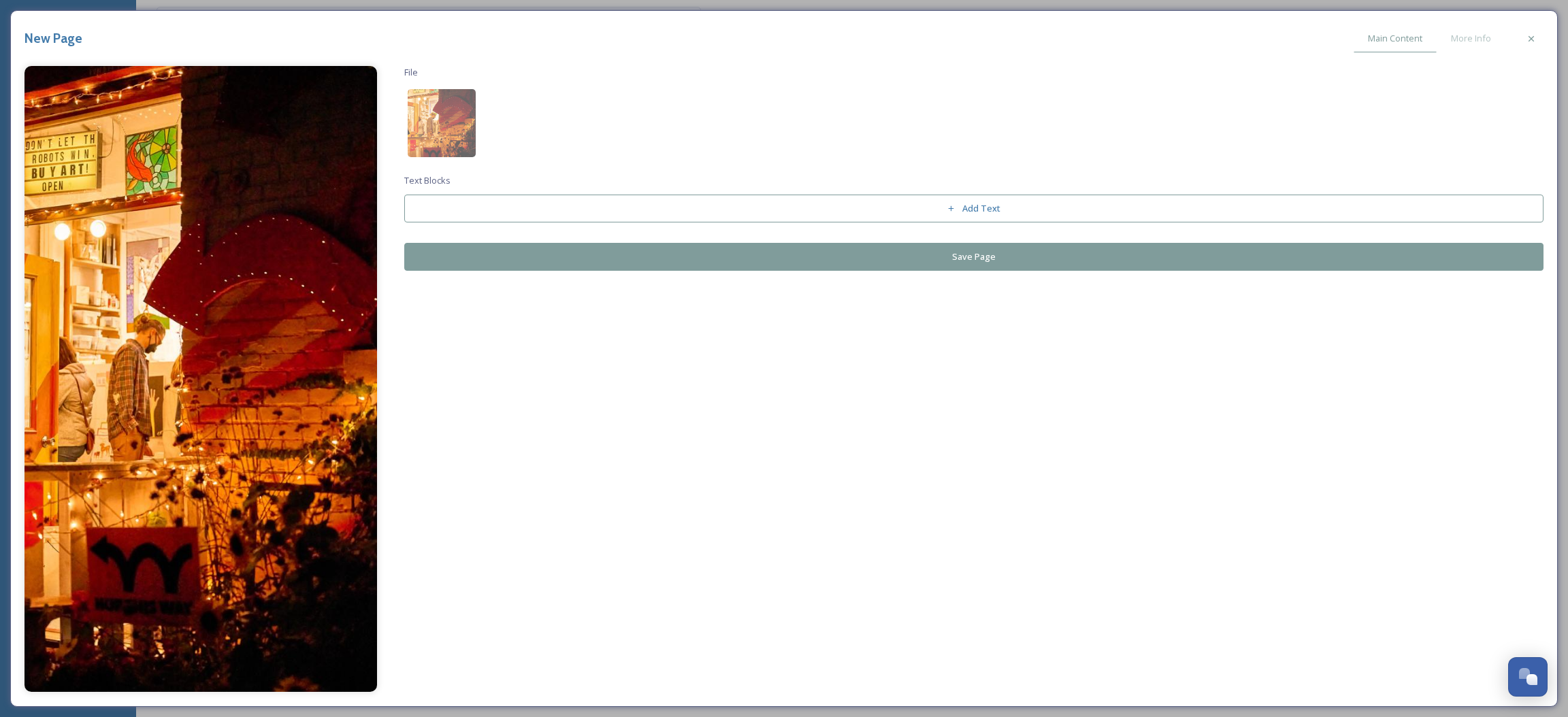
click at [877, 251] on button "Save Page" at bounding box center [975, 256] width 1140 height 28
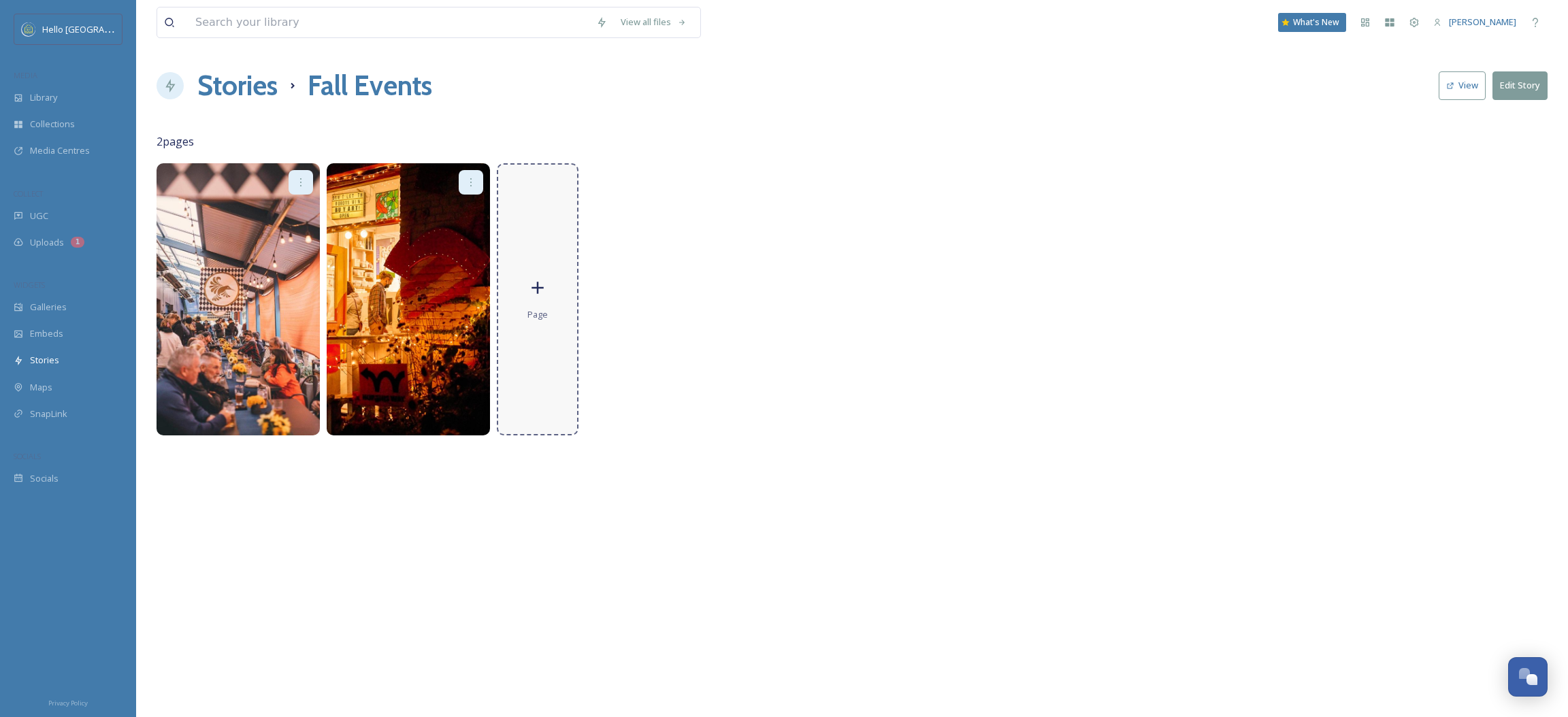
click at [541, 203] on div "Page" at bounding box center [537, 299] width 81 height 272
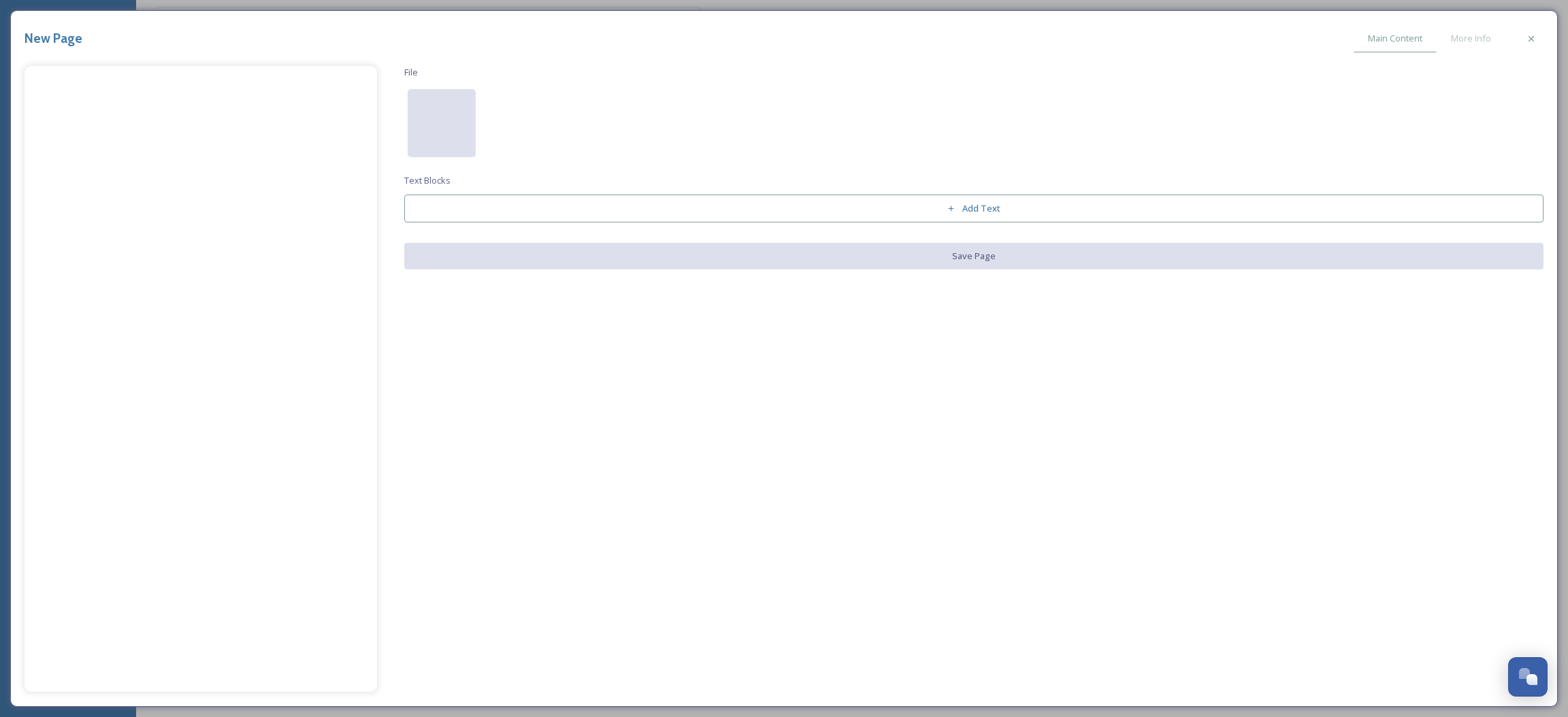
click at [458, 140] on div at bounding box center [442, 124] width 68 height 68
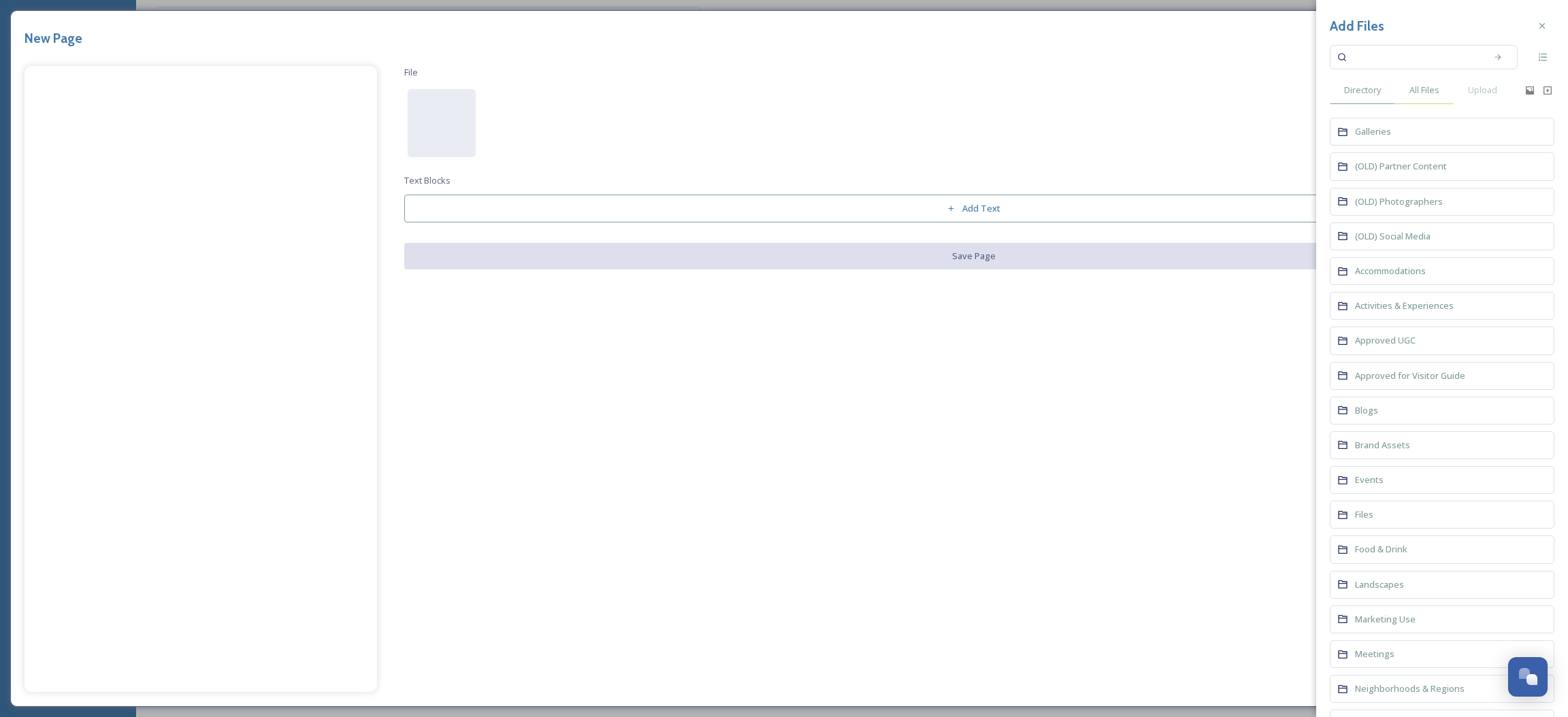
click at [1417, 85] on span "All Files" at bounding box center [1424, 90] width 30 height 13
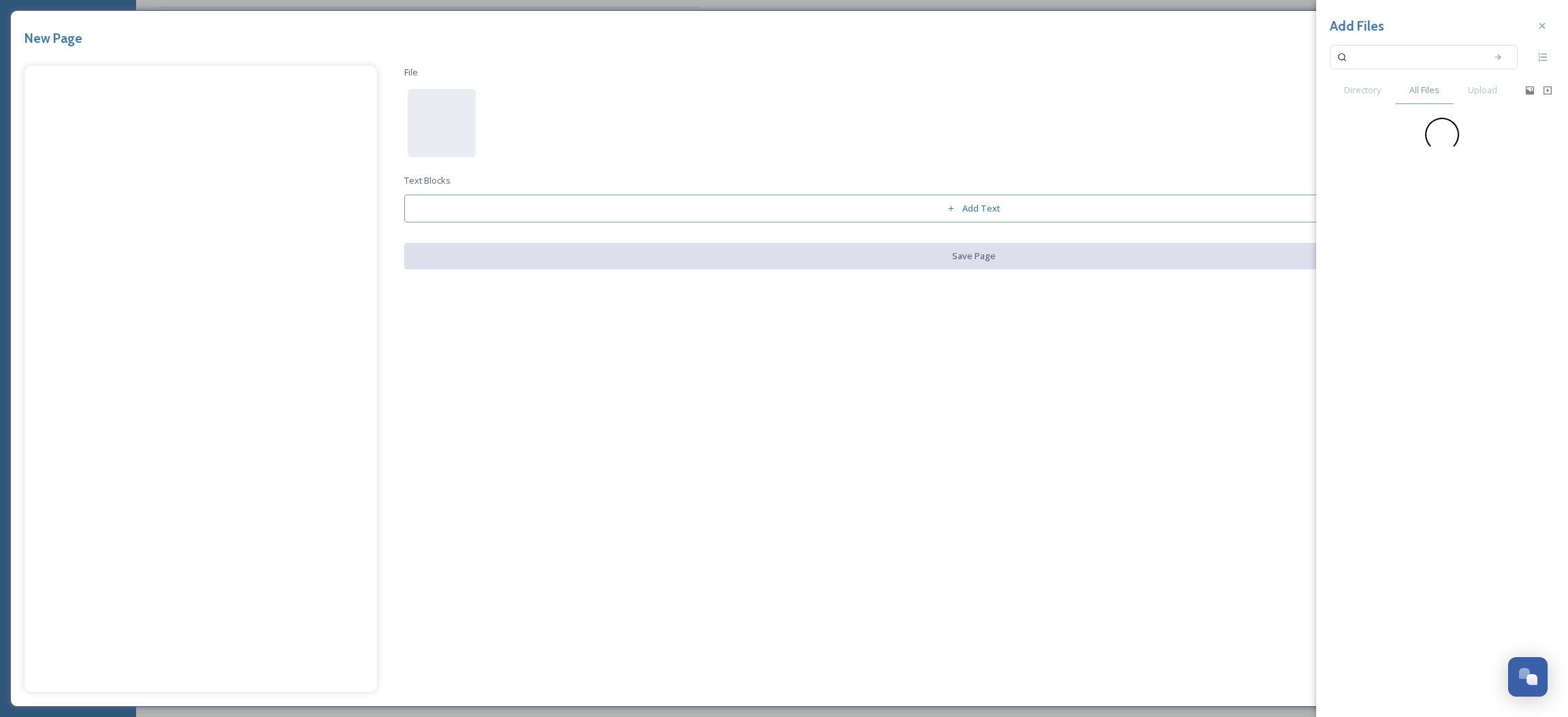
click at [1406, 53] on input at bounding box center [1415, 57] width 129 height 30
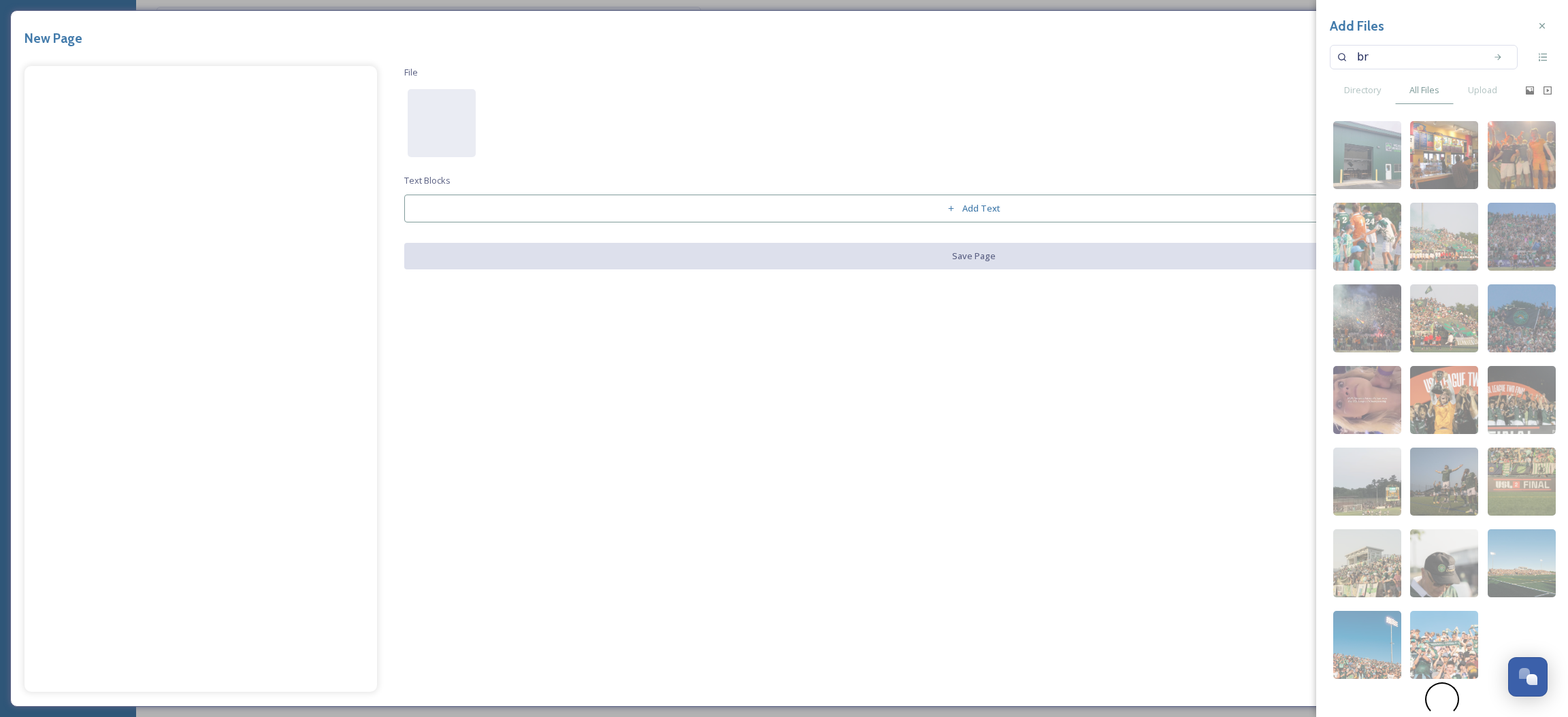
type input "b"
type input "oktoberfest"
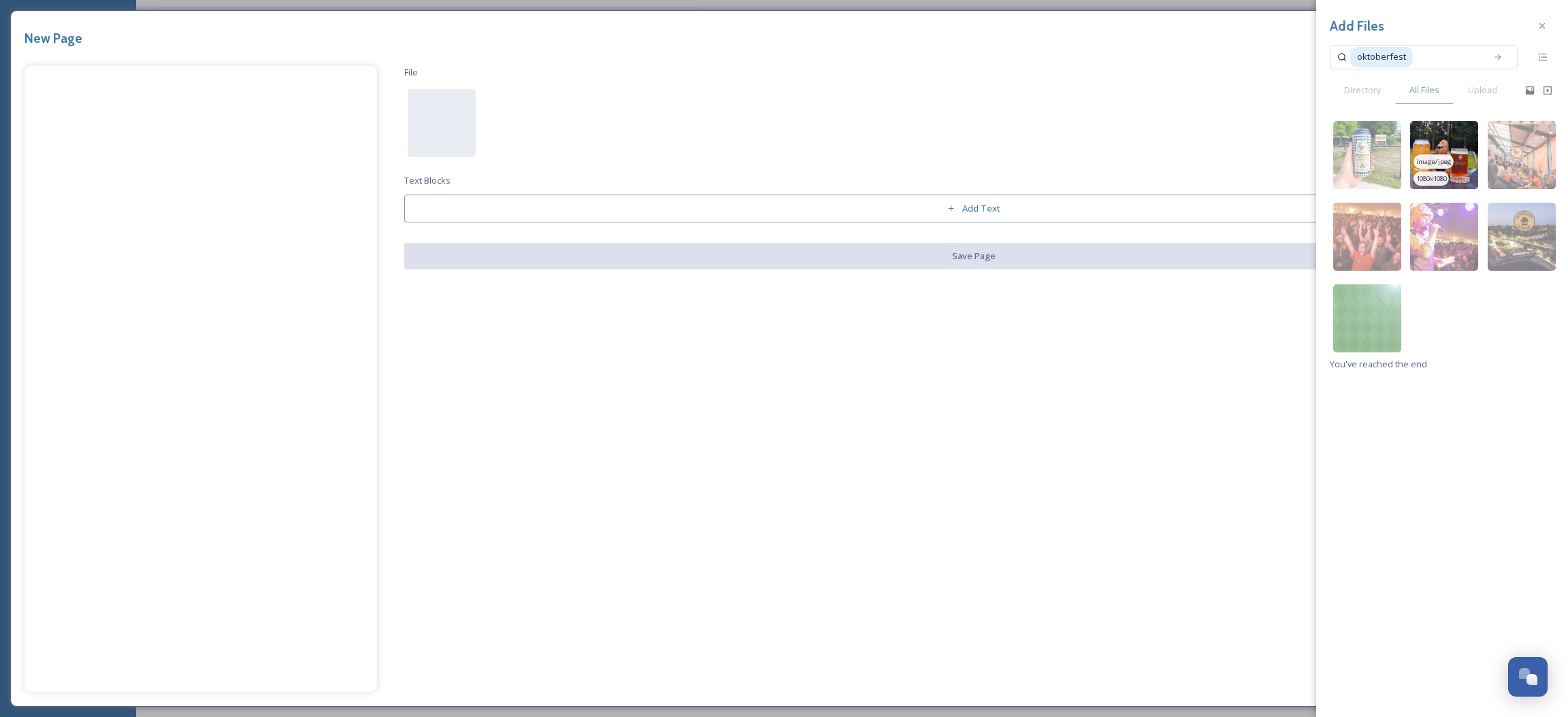
click at [1448, 142] on img at bounding box center [1444, 155] width 68 height 68
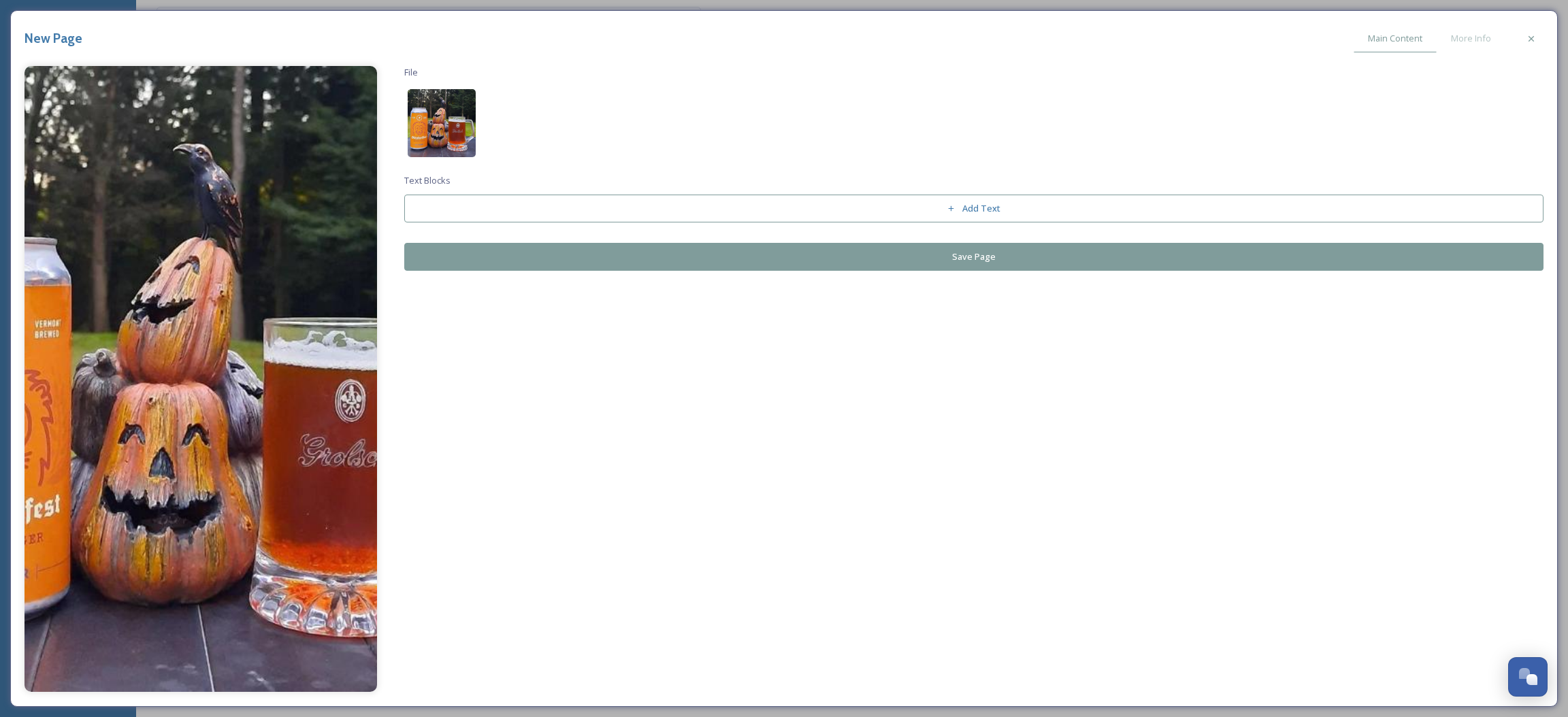
click at [431, 121] on img at bounding box center [442, 124] width 68 height 68
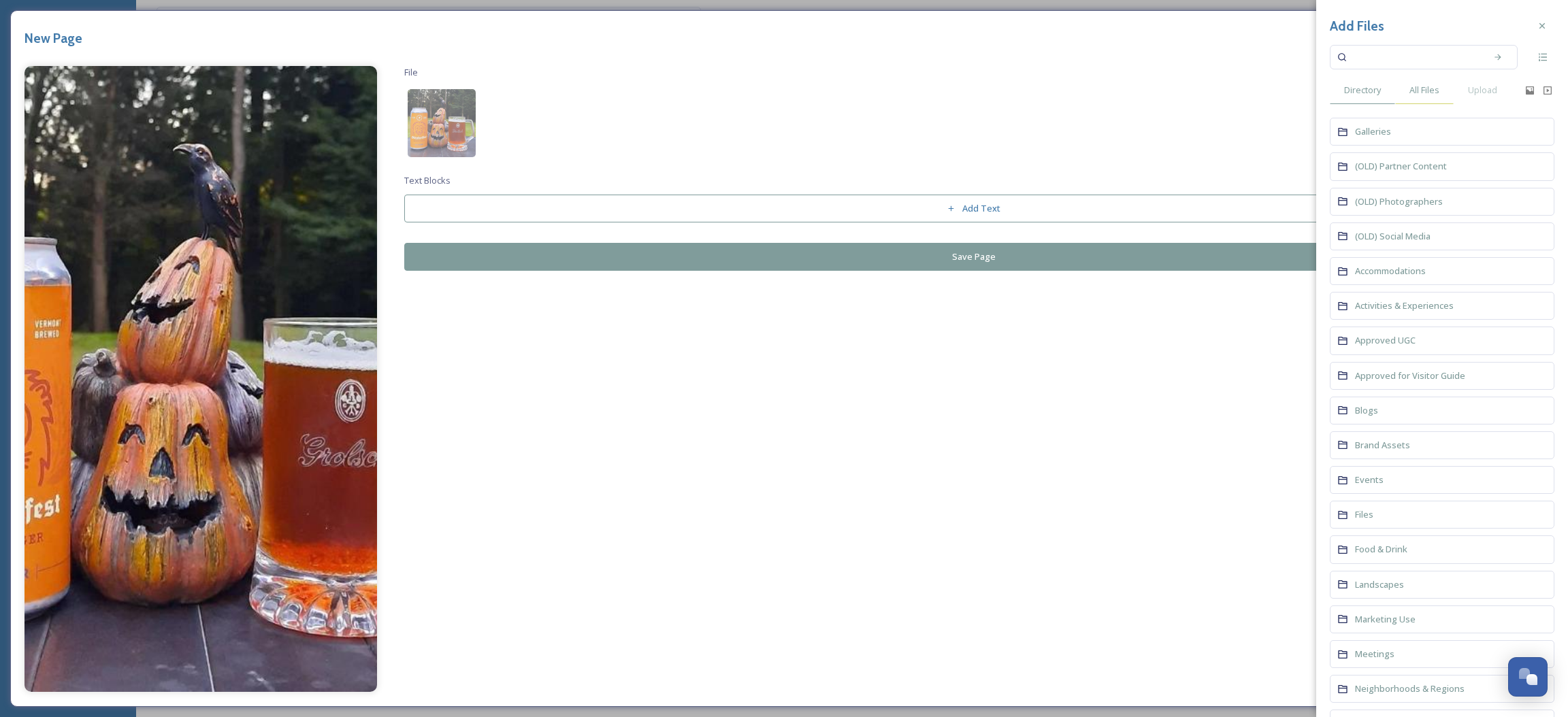
click at [1433, 98] on div "All Files" at bounding box center [1425, 90] width 59 height 28
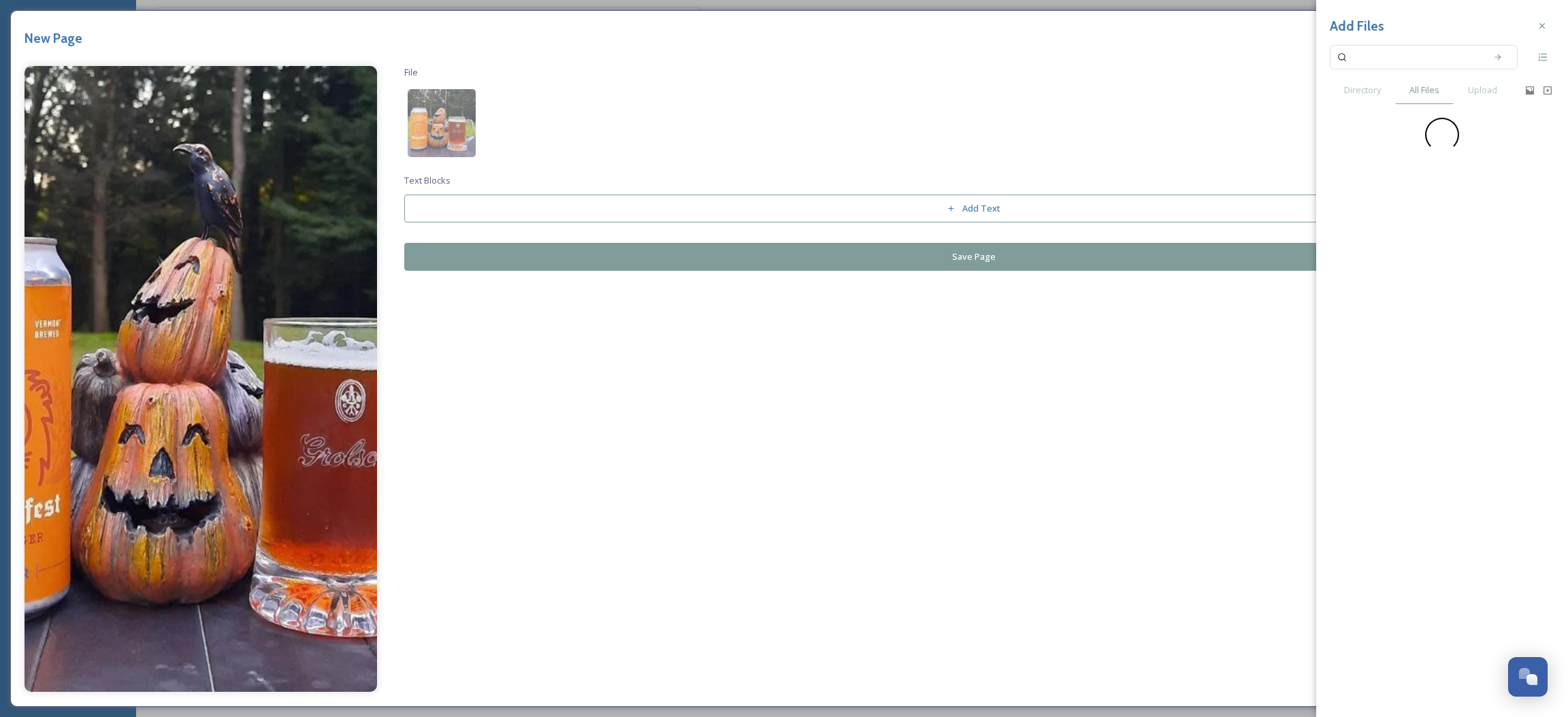
click at [1413, 59] on input at bounding box center [1415, 57] width 129 height 30
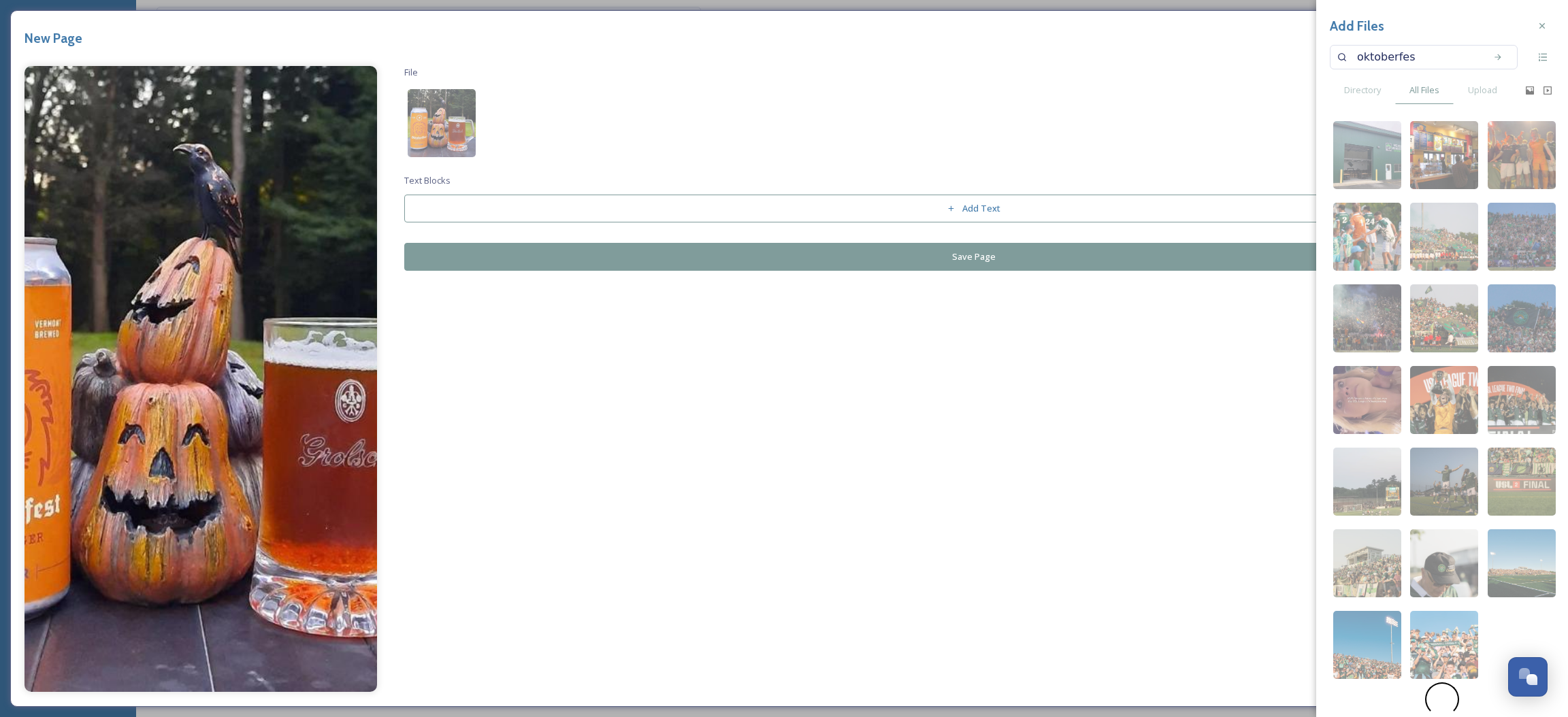
type input "oktoberfest"
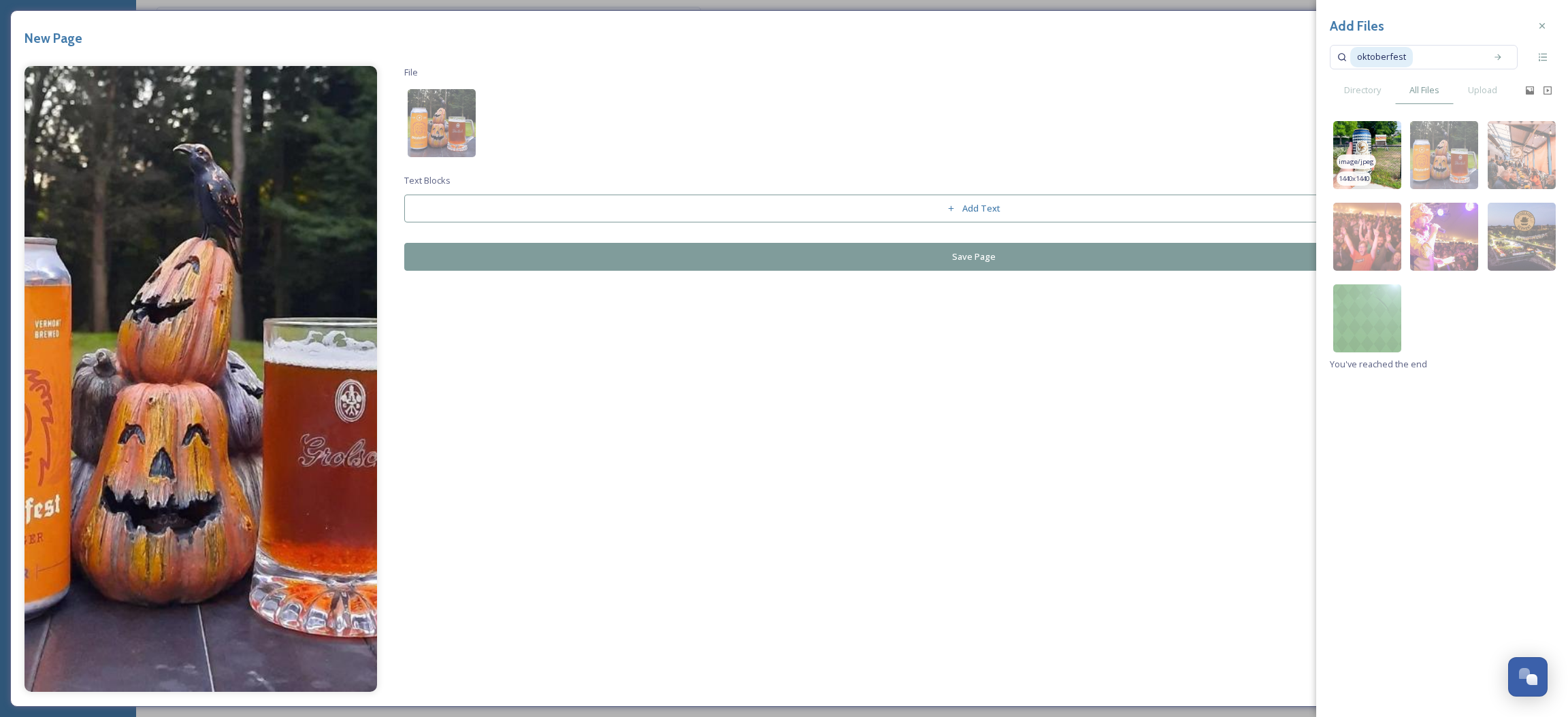
click at [1387, 164] on img at bounding box center [1368, 155] width 68 height 68
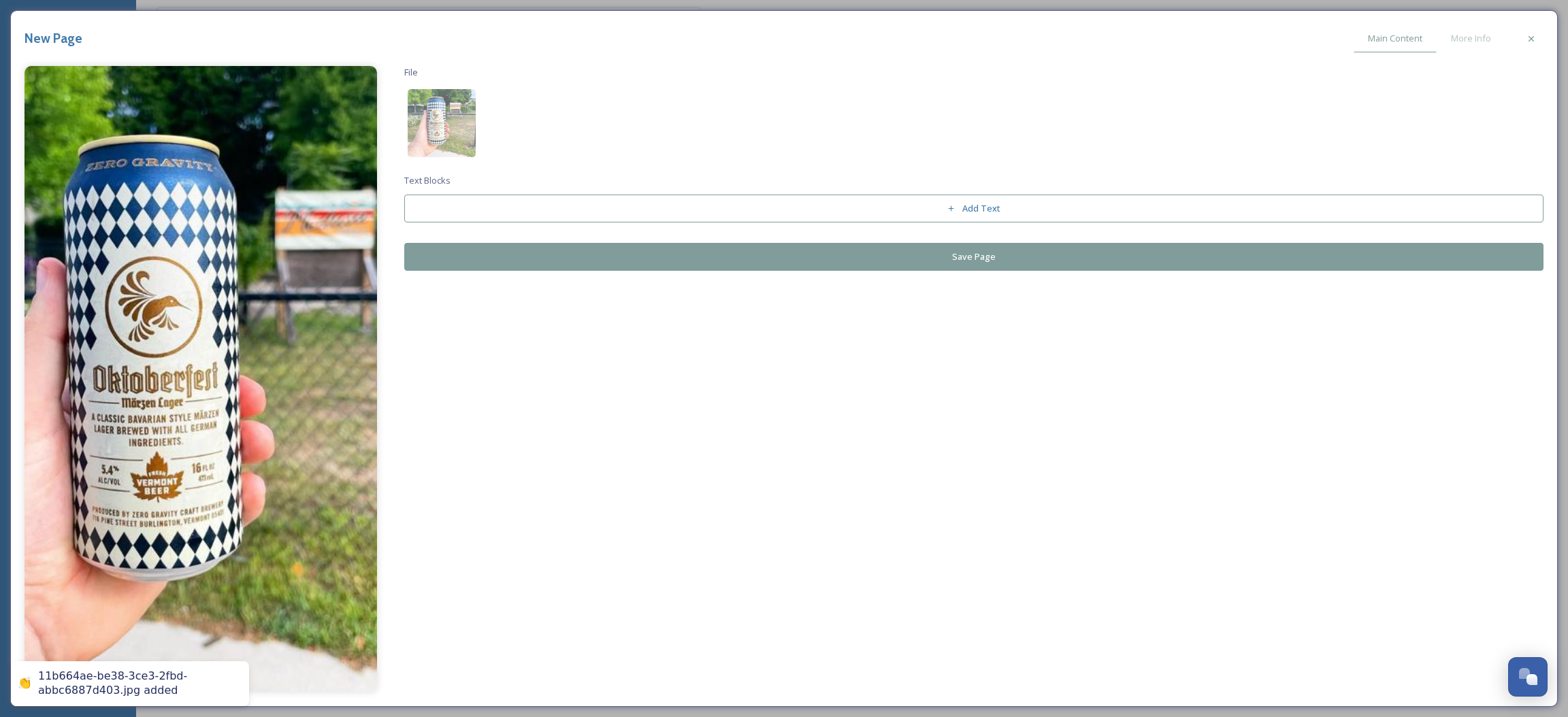
click at [1048, 253] on button "Save Page" at bounding box center [975, 256] width 1140 height 28
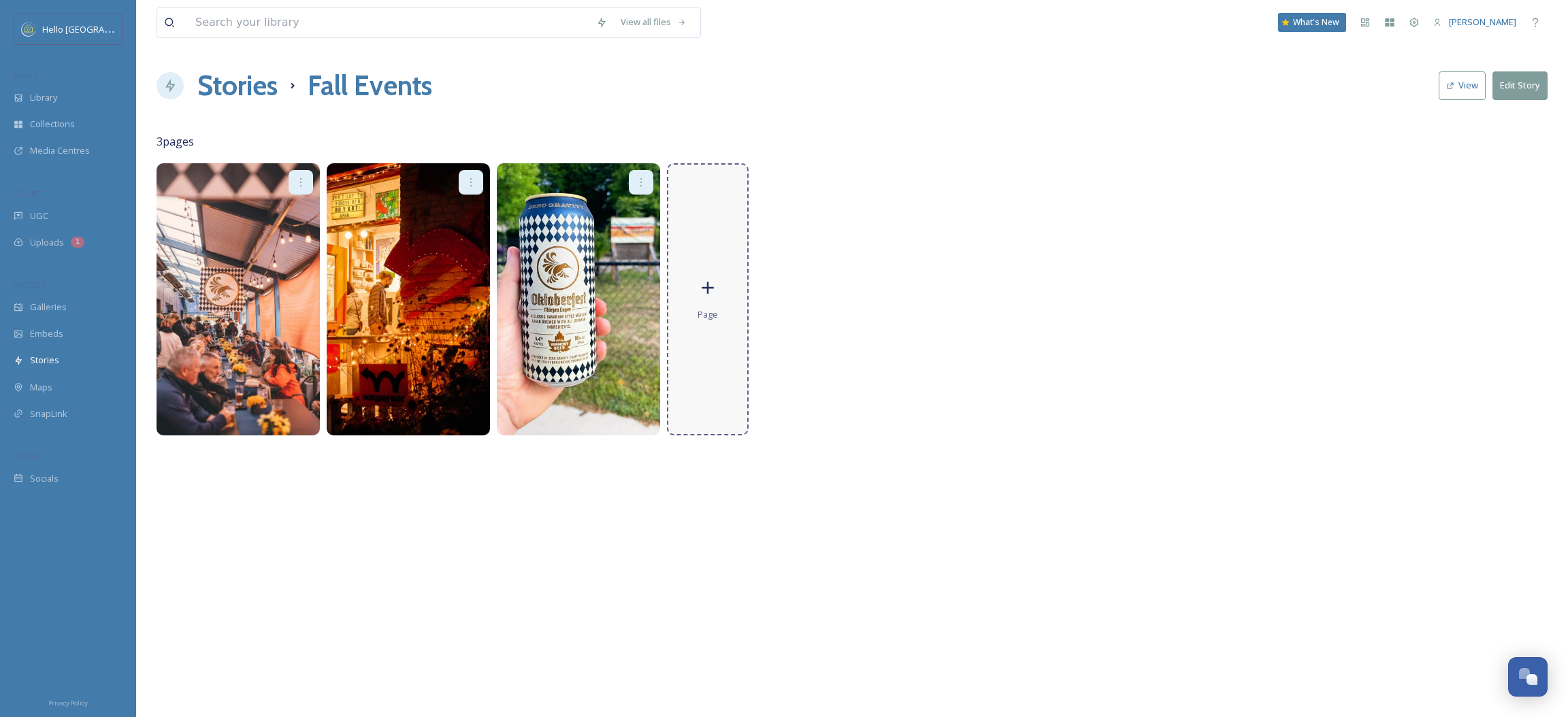
click at [728, 273] on div "Page" at bounding box center [707, 299] width 81 height 272
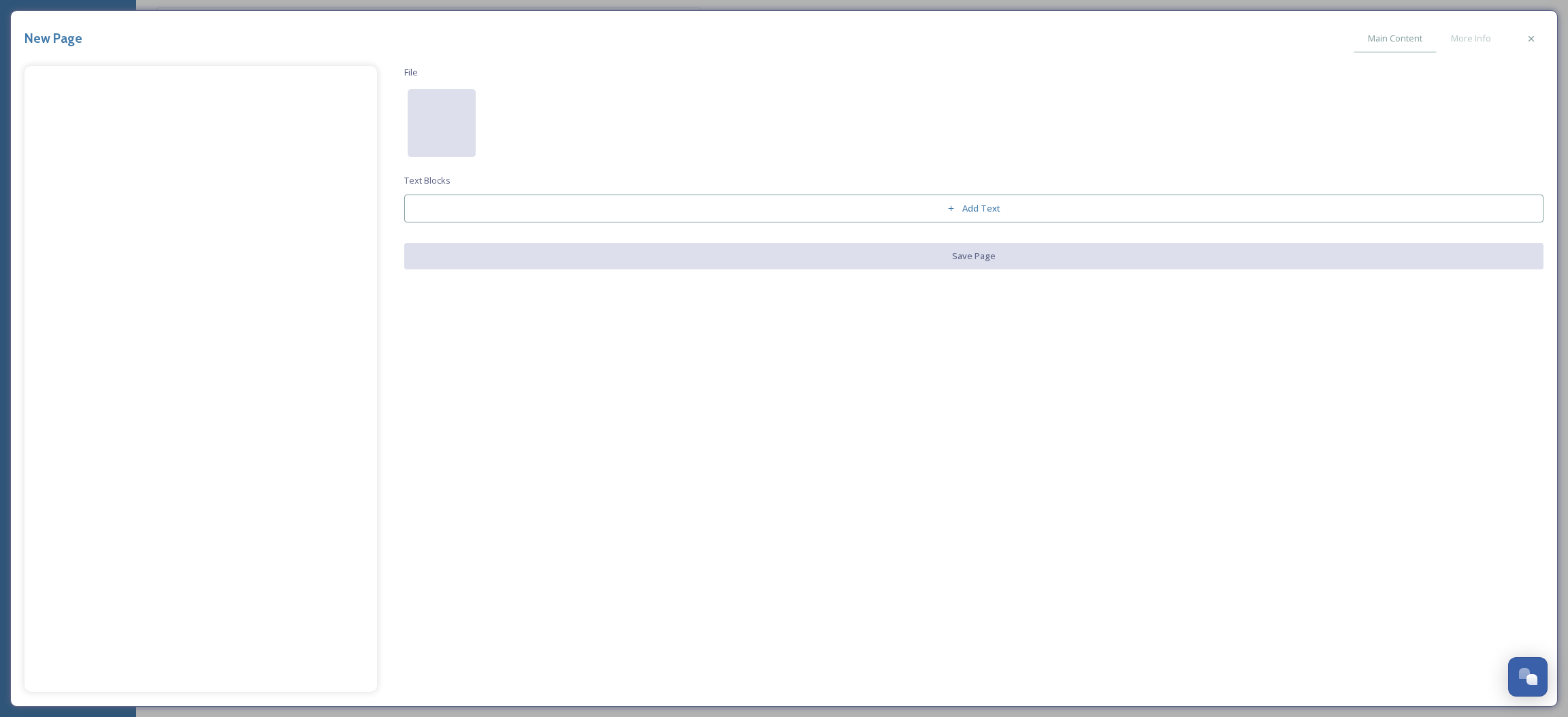
click at [436, 98] on div at bounding box center [442, 124] width 68 height 68
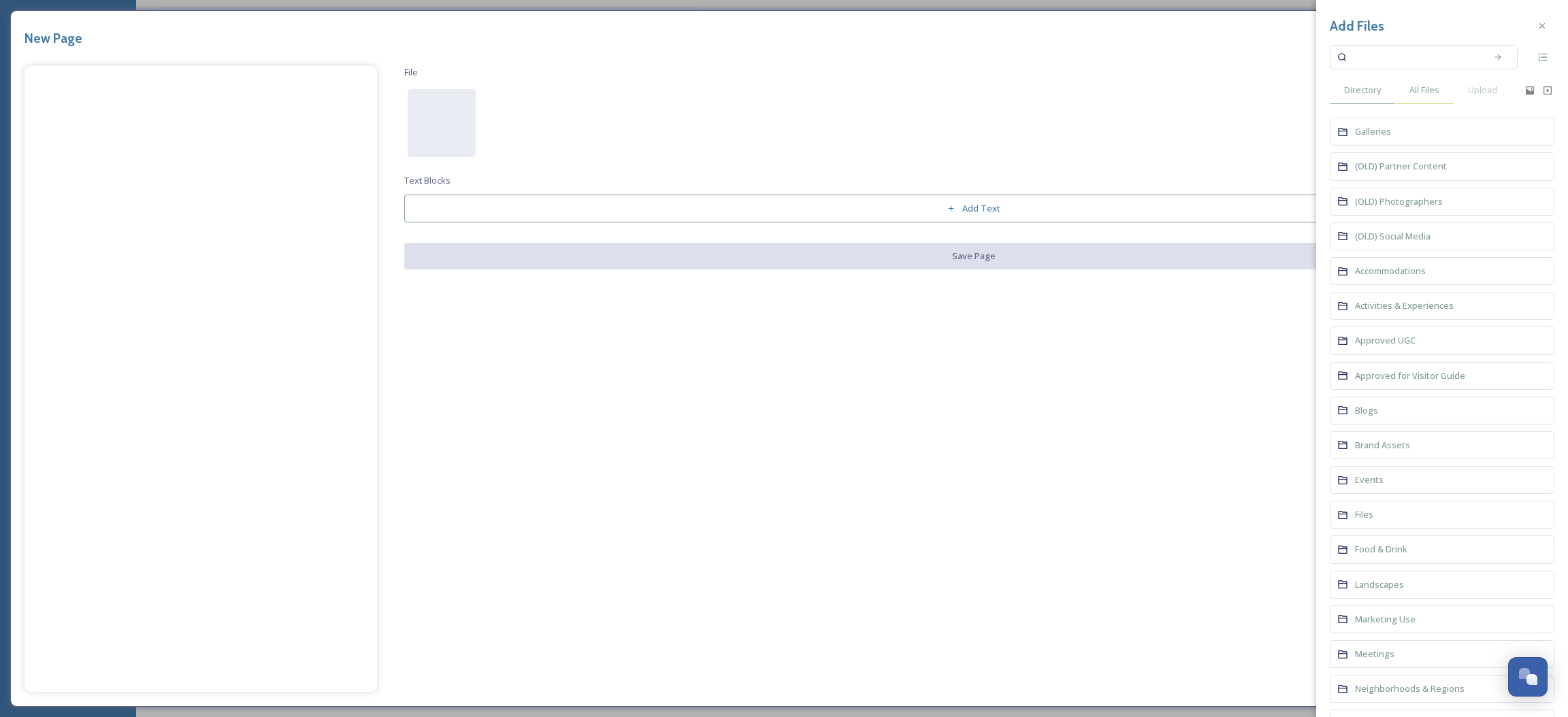
click at [1430, 89] on span "All Files" at bounding box center [1424, 90] width 30 height 13
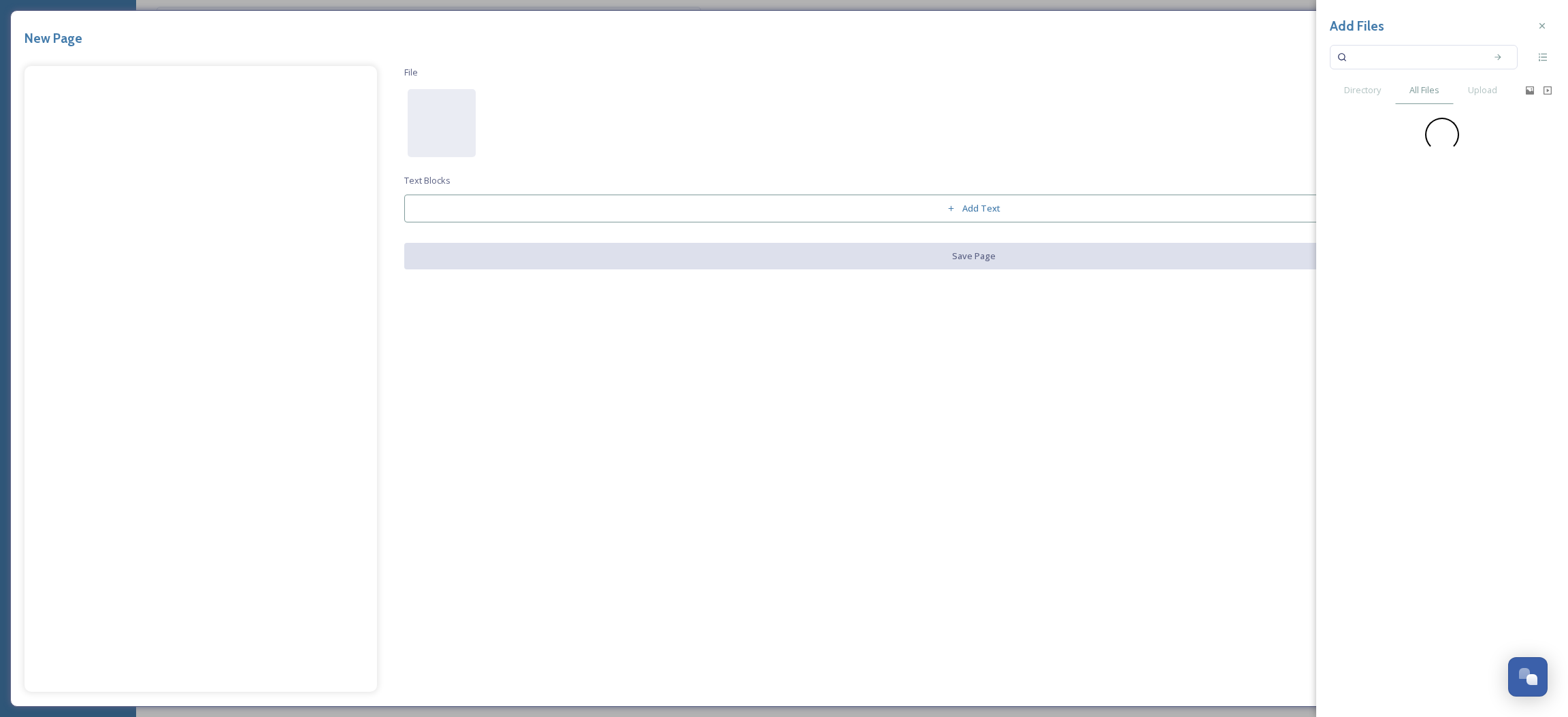
click at [1403, 53] on input at bounding box center [1415, 57] width 129 height 30
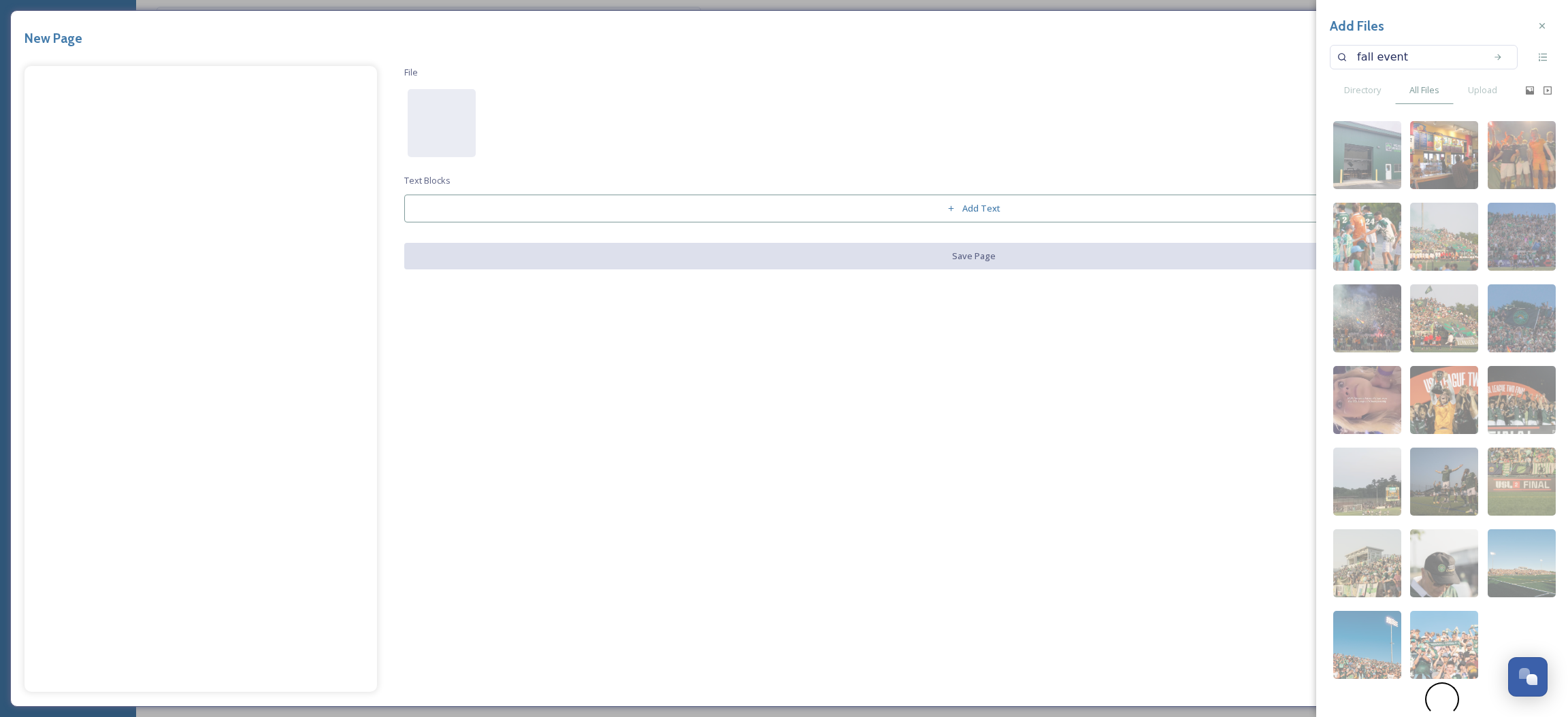
type input "fall events"
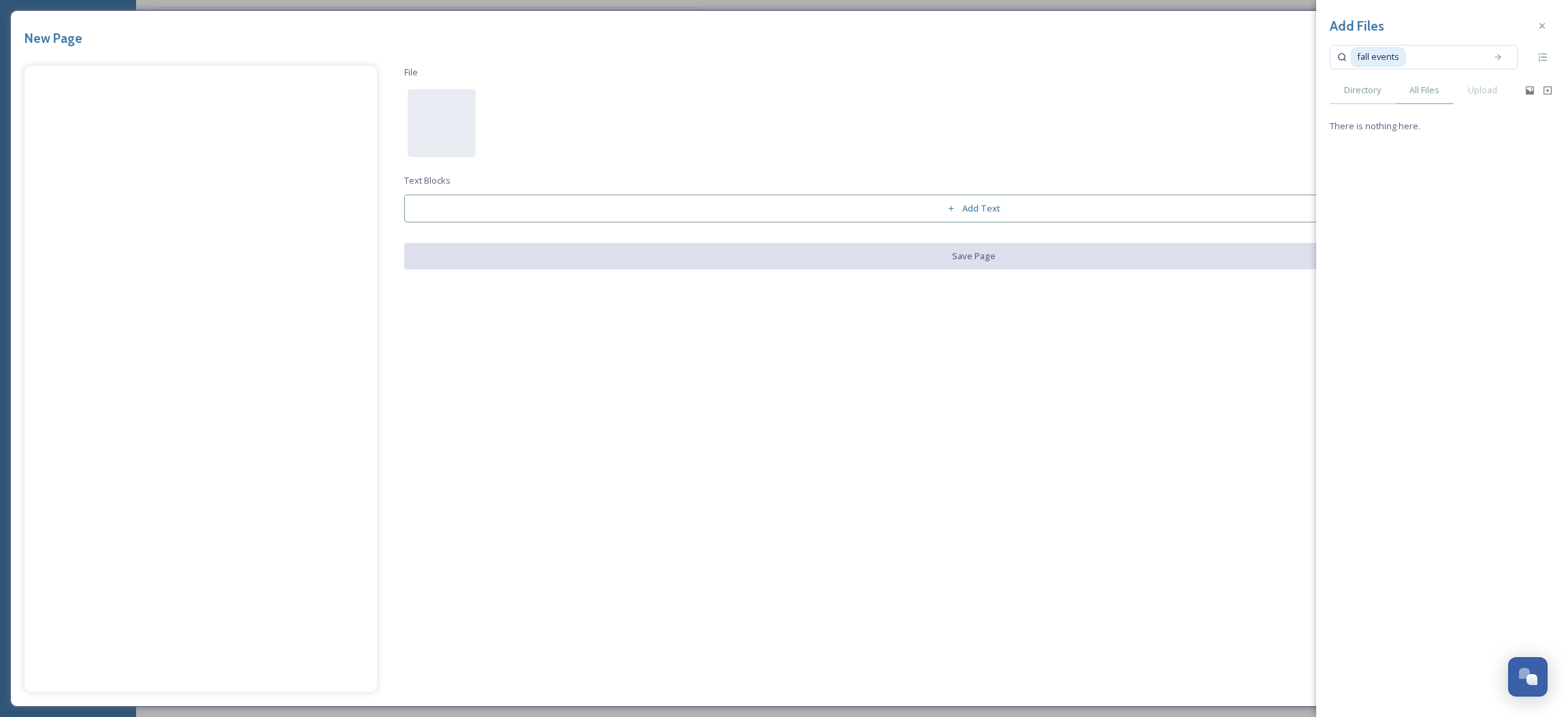
click at [1373, 98] on div "Directory" at bounding box center [1363, 90] width 65 height 28
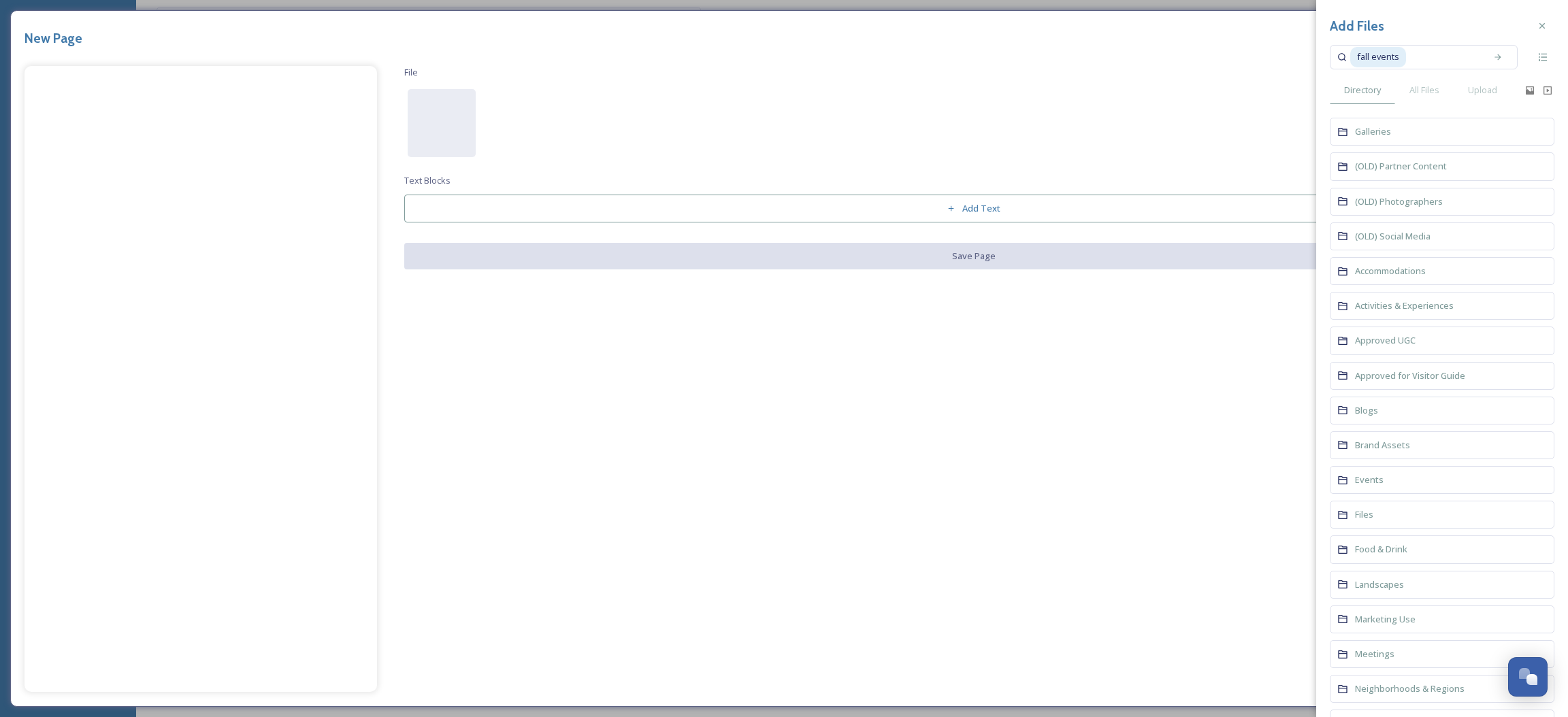
click at [1416, 57] on input at bounding box center [1443, 57] width 72 height 30
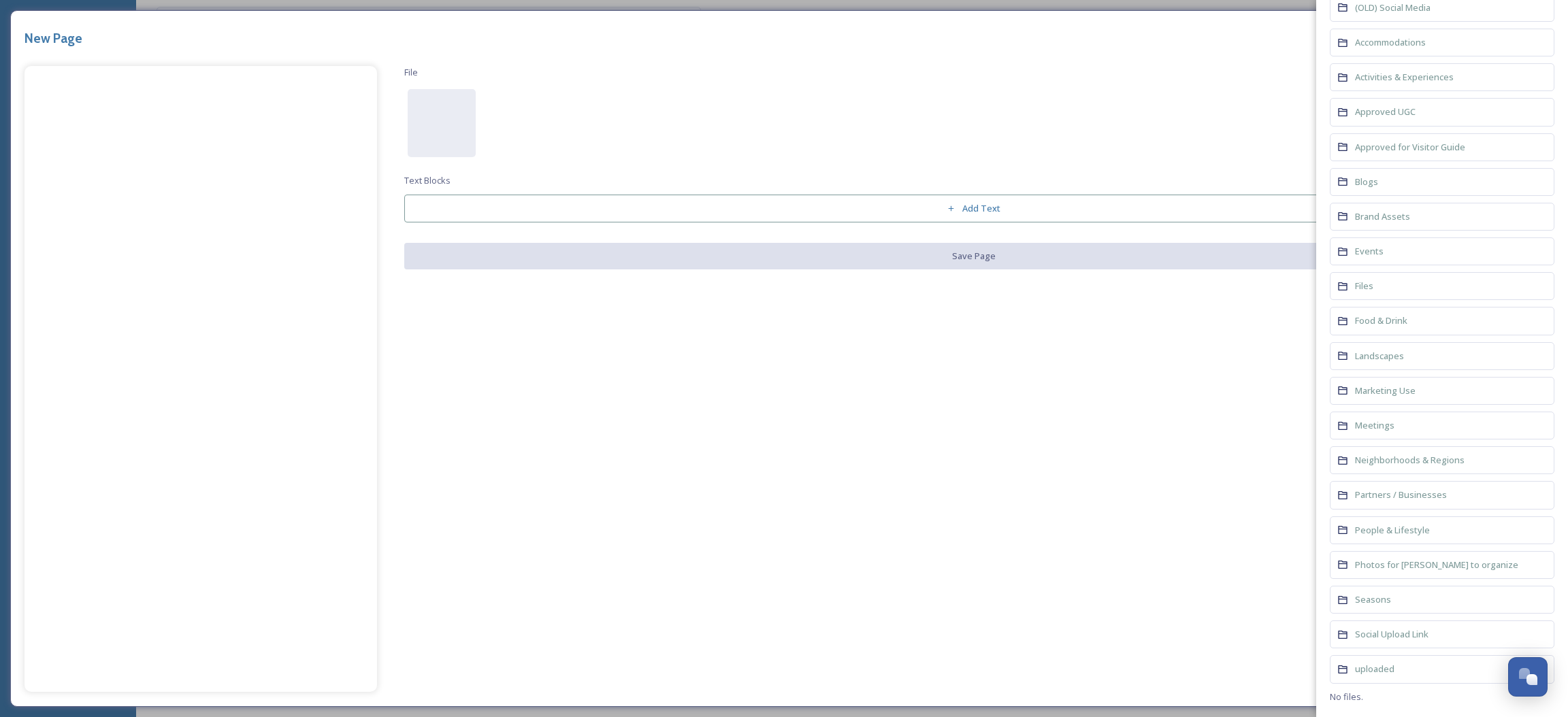
click at [1366, 256] on div "Events" at bounding box center [1443, 251] width 225 height 28
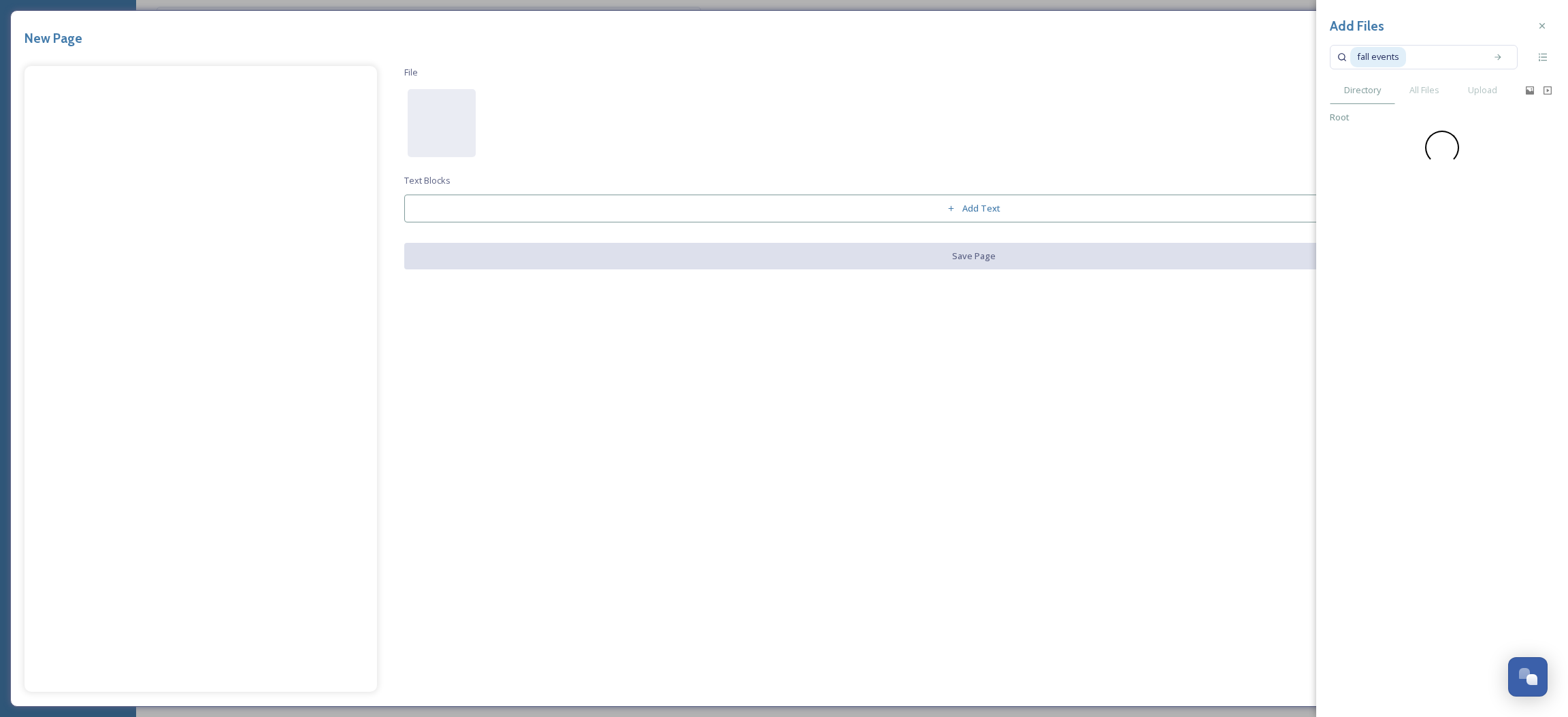
scroll to position [0, 0]
click at [1367, 247] on div "Add Files fall events Directory All Files Upload Root" at bounding box center [1442, 358] width 252 height 717
click at [1369, 147] on span "Annual" at bounding box center [1369, 144] width 28 height 12
click at [1392, 253] on span "Burlington Pride" at bounding box center [1389, 248] width 68 height 12
click at [1383, 117] on span "Events" at bounding box center [1382, 117] width 28 height 13
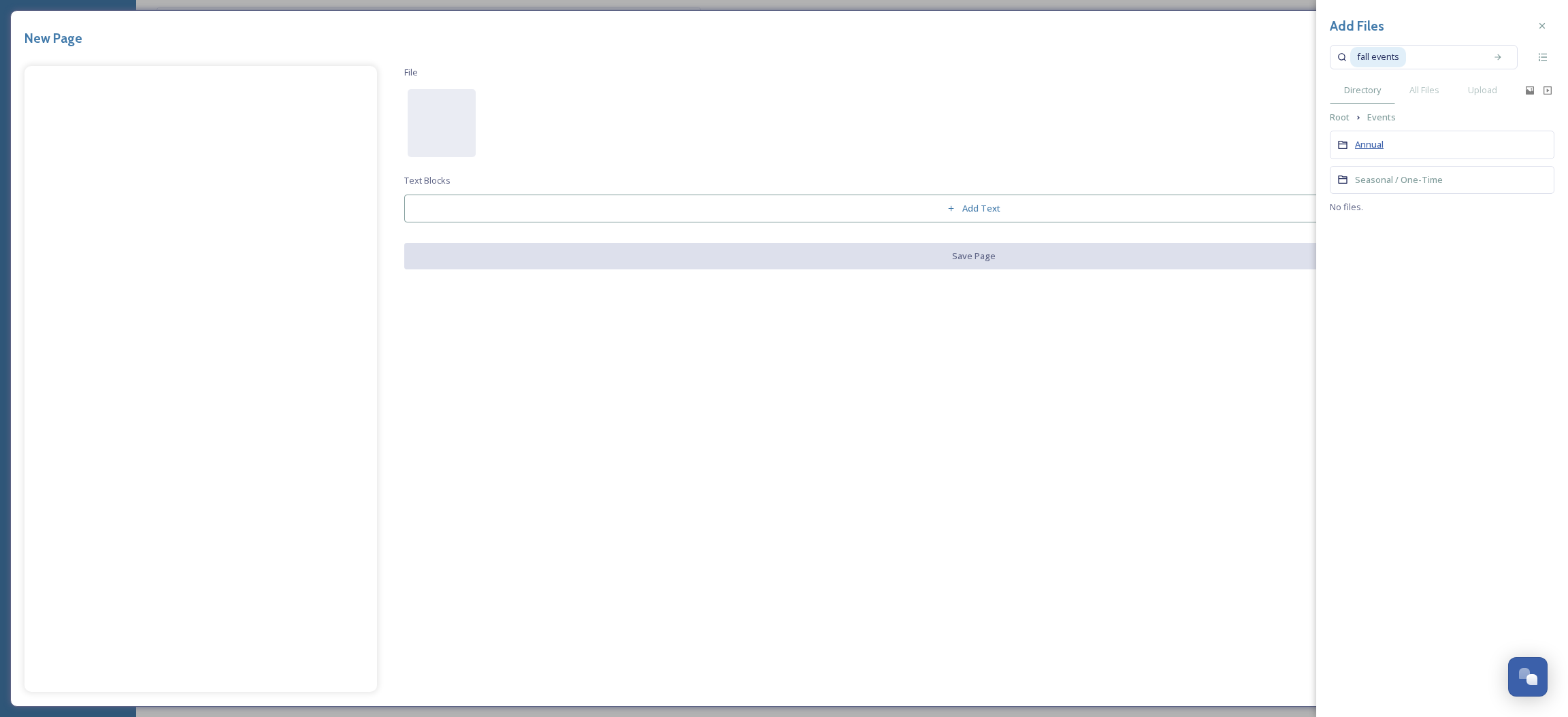
click at [1375, 151] on span "Annual" at bounding box center [1369, 145] width 28 height 13
click at [1404, 288] on span "Champlain Valley Fair" at bounding box center [1398, 283] width 85 height 12
click at [1383, 122] on div "Add Files fall events Directory All Files Upload Root Events Annual Champlain V…" at bounding box center [1442, 79] width 252 height 158
click at [1496, 55] on icon at bounding box center [1498, 57] width 10 height 10
drag, startPoint x: 1439, startPoint y: 73, endPoint x: 1432, endPoint y: 84, distance: 13.0
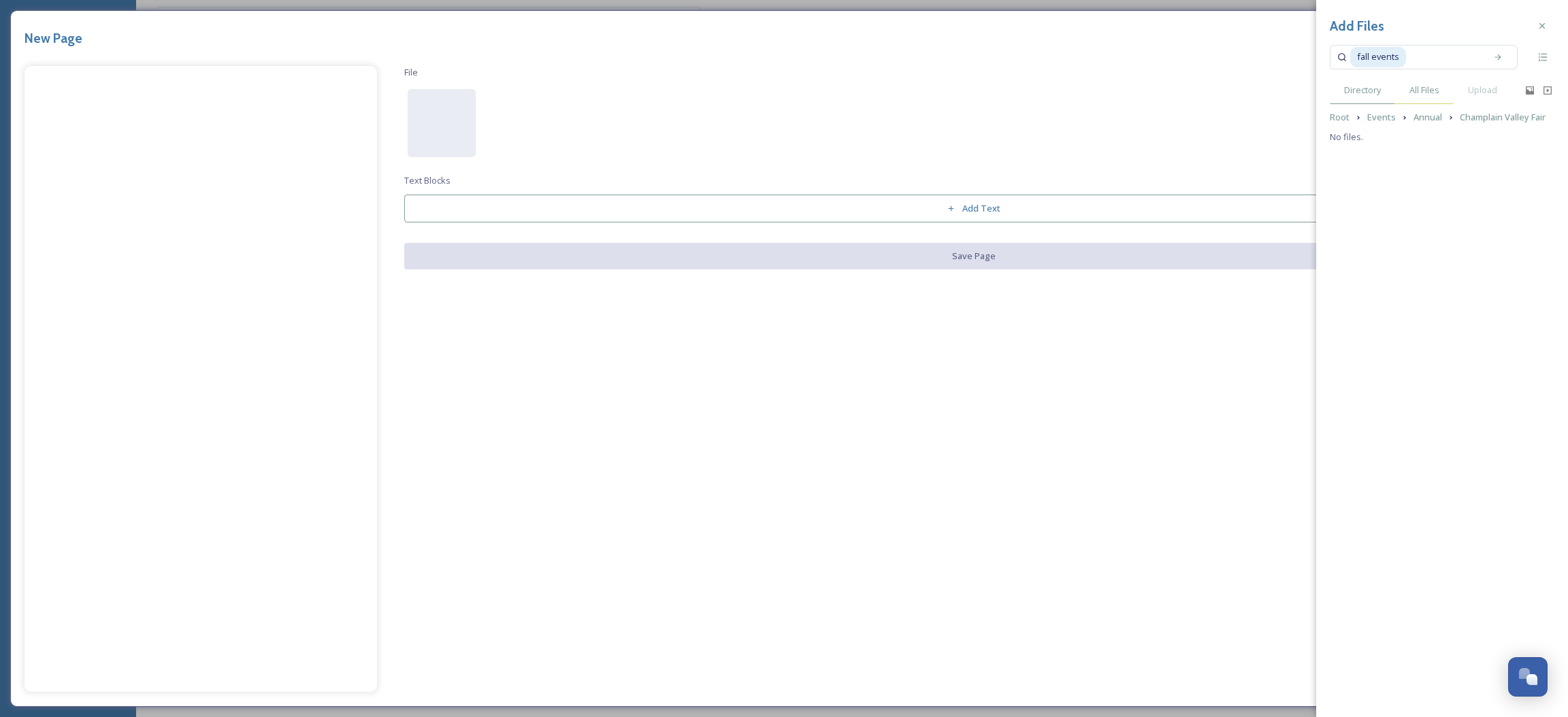
click at [1435, 80] on div "Add Files fall events Directory All Files Upload Root Events Annual Champlain V…" at bounding box center [1442, 79] width 252 height 158
click at [1432, 85] on span "All Files" at bounding box center [1424, 90] width 30 height 13
click at [1428, 60] on input at bounding box center [1443, 57] width 72 height 30
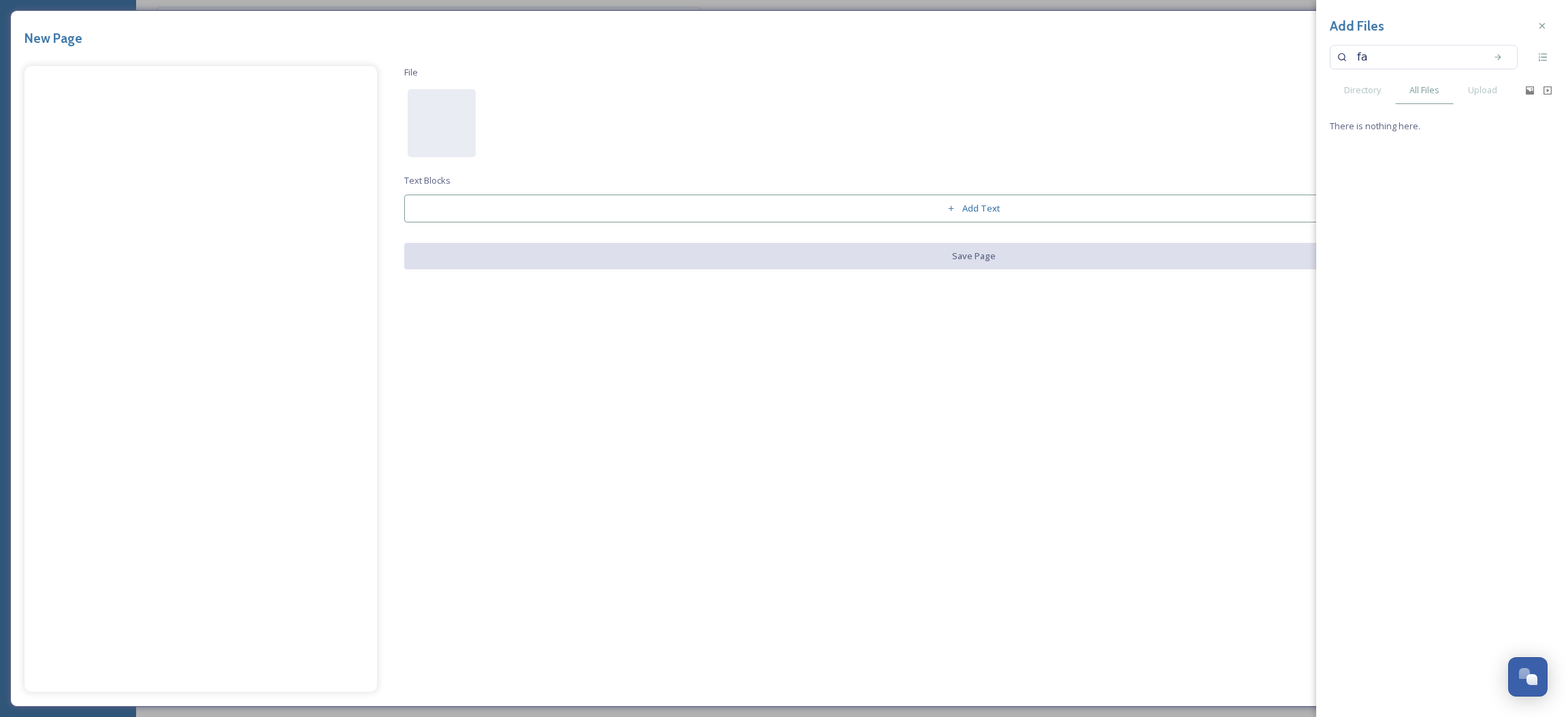
type input "f"
type input "fair"
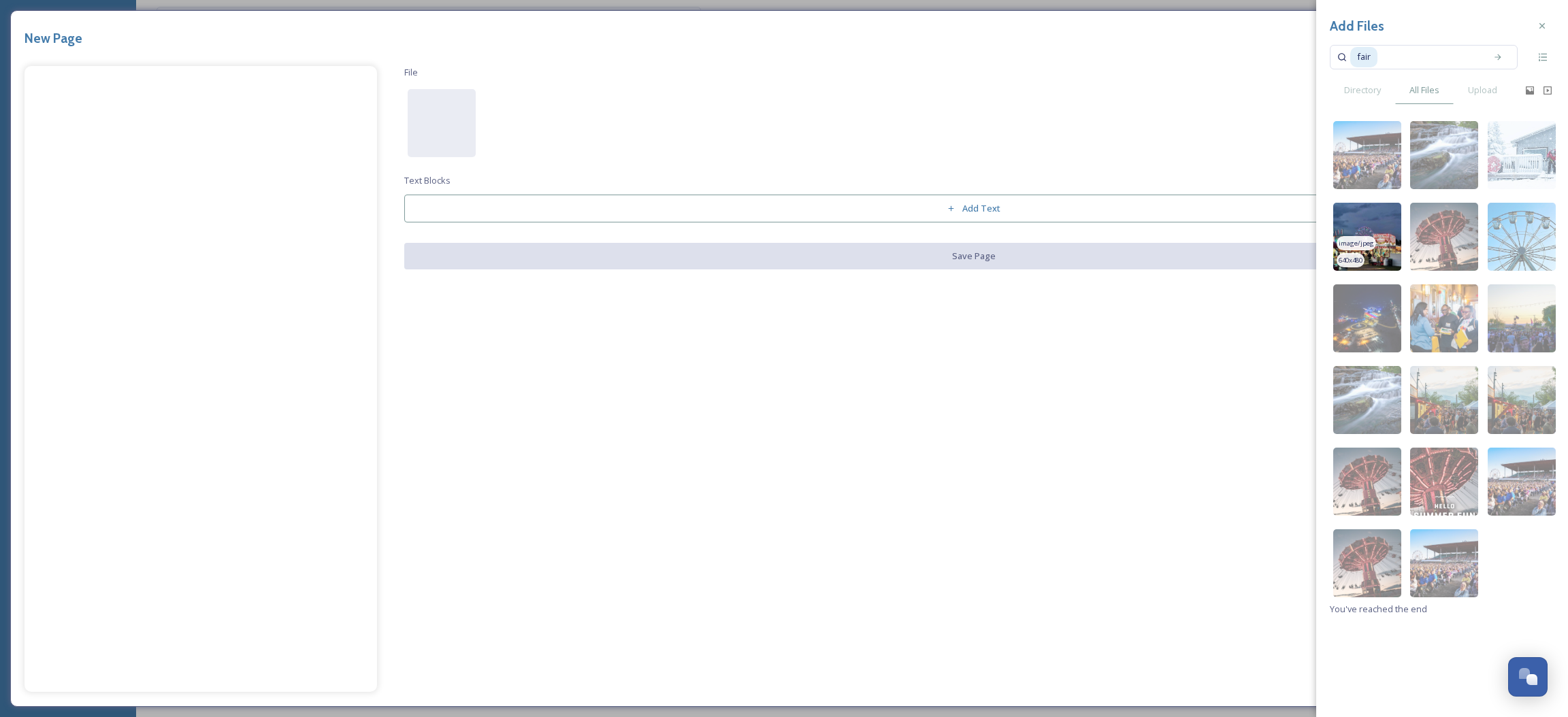
click at [1377, 216] on img at bounding box center [1368, 237] width 68 height 68
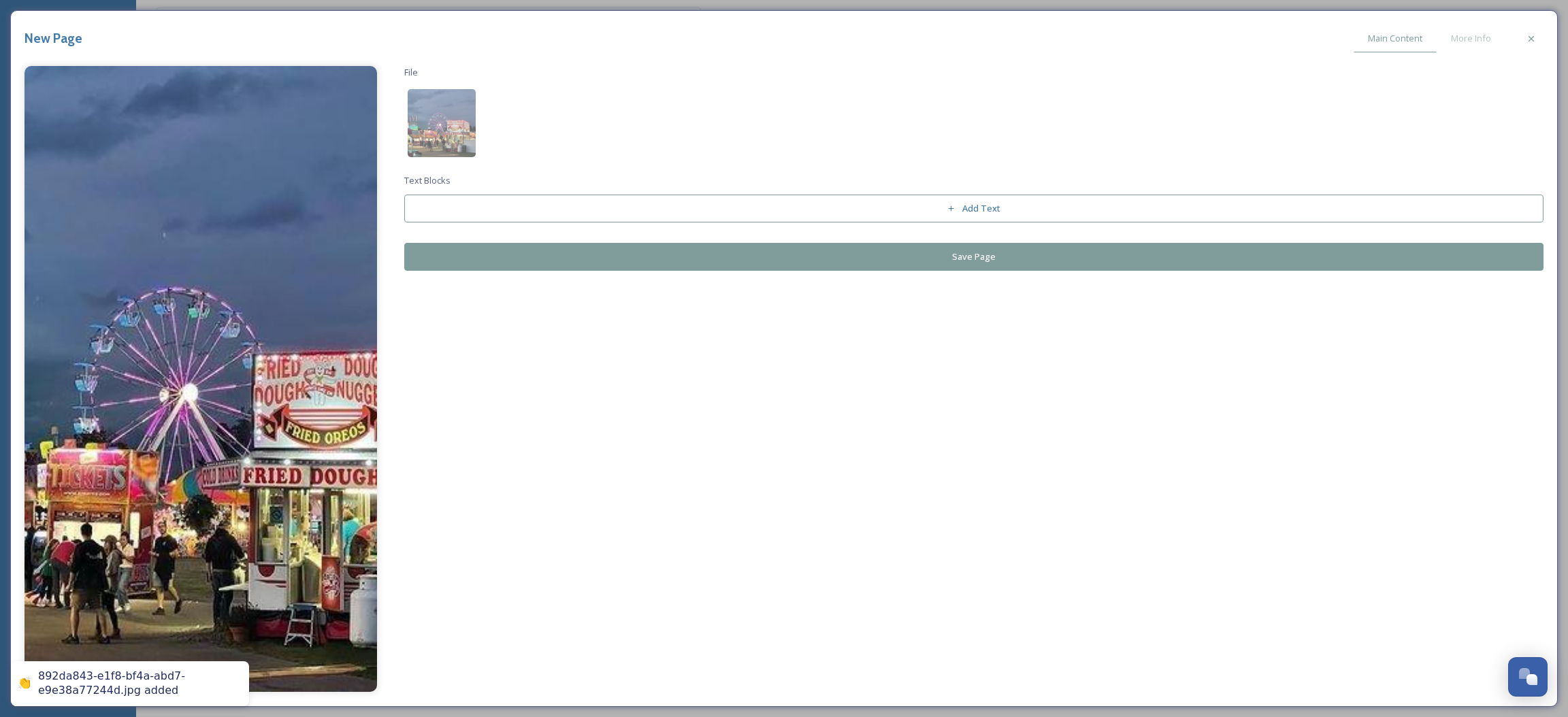
click at [982, 267] on button "Save Page" at bounding box center [975, 256] width 1140 height 28
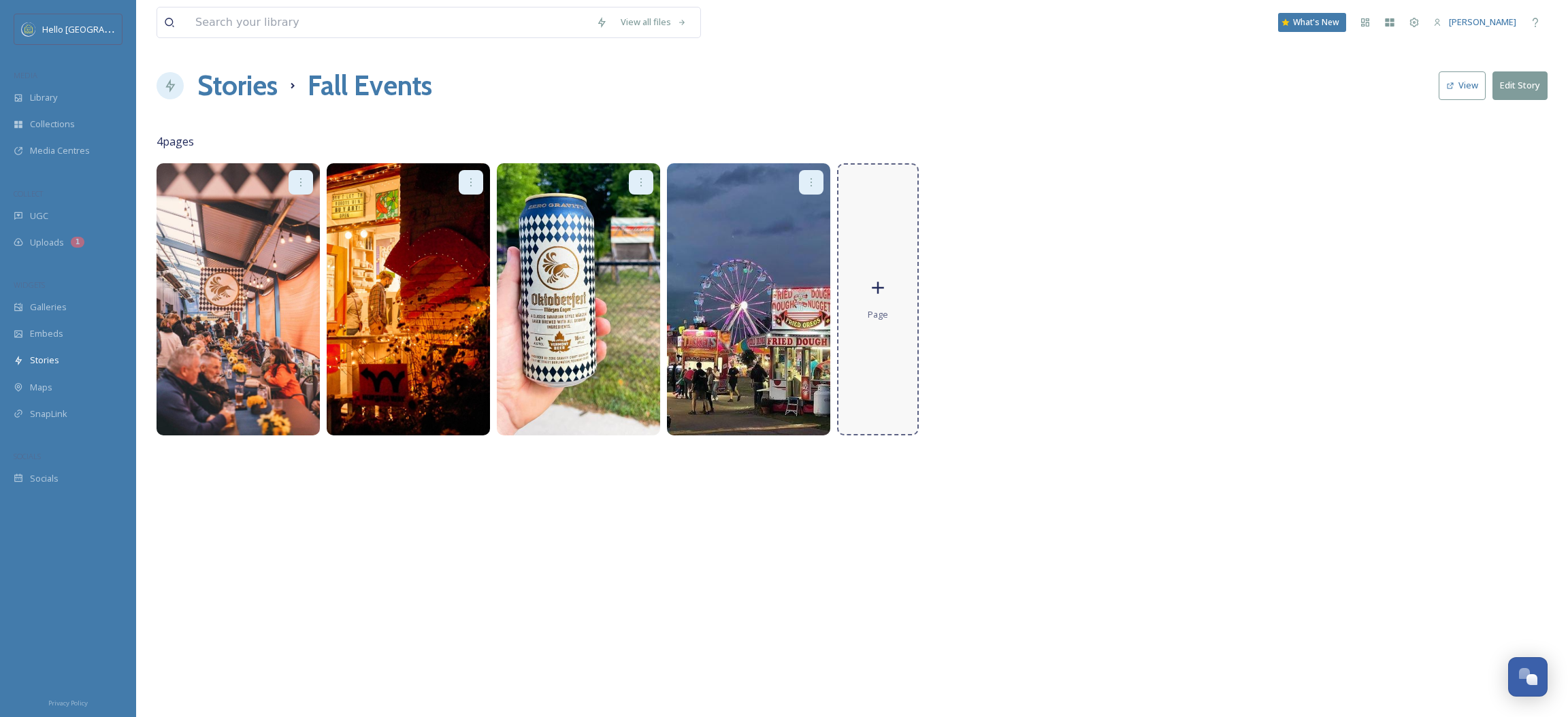
click at [877, 316] on span "Page" at bounding box center [878, 315] width 20 height 13
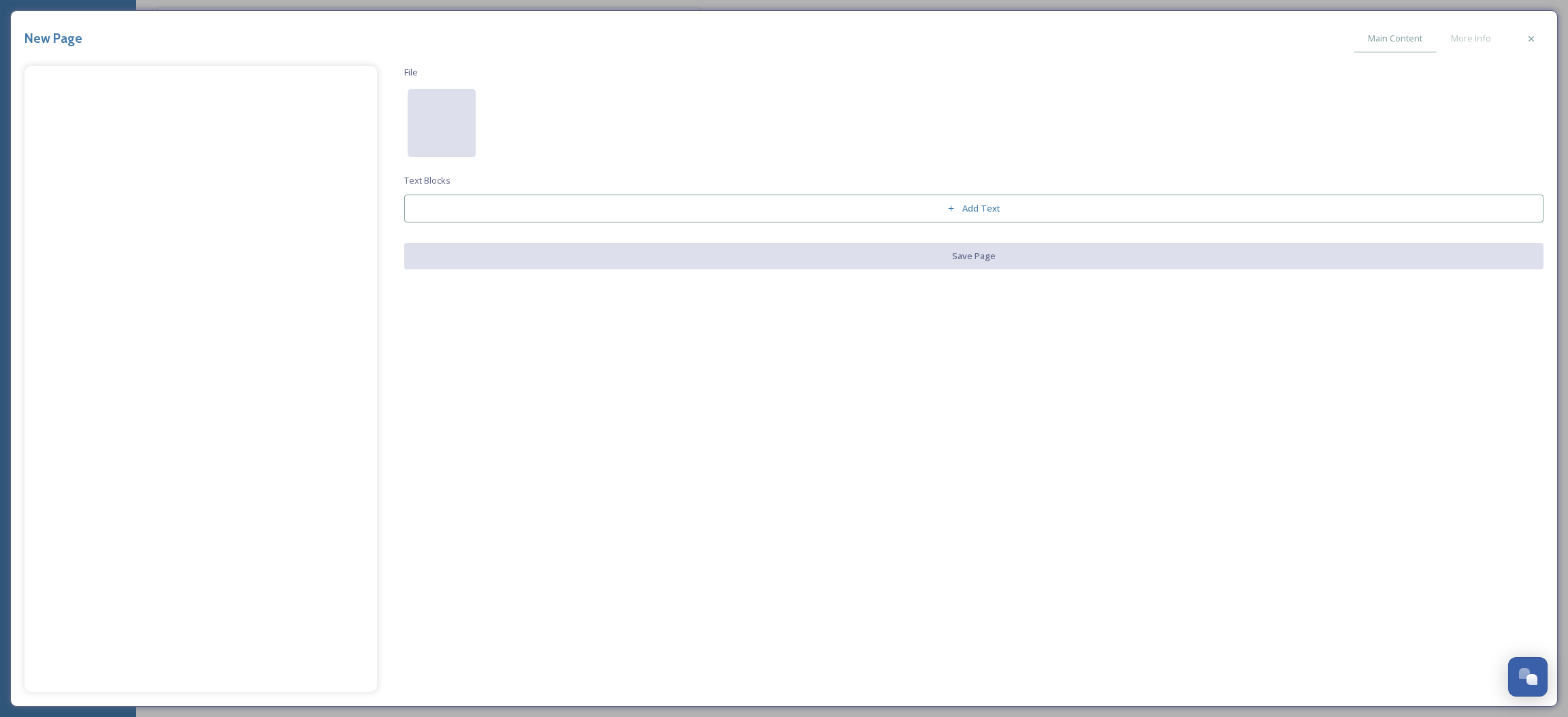
click at [412, 128] on div at bounding box center [442, 124] width 68 height 68
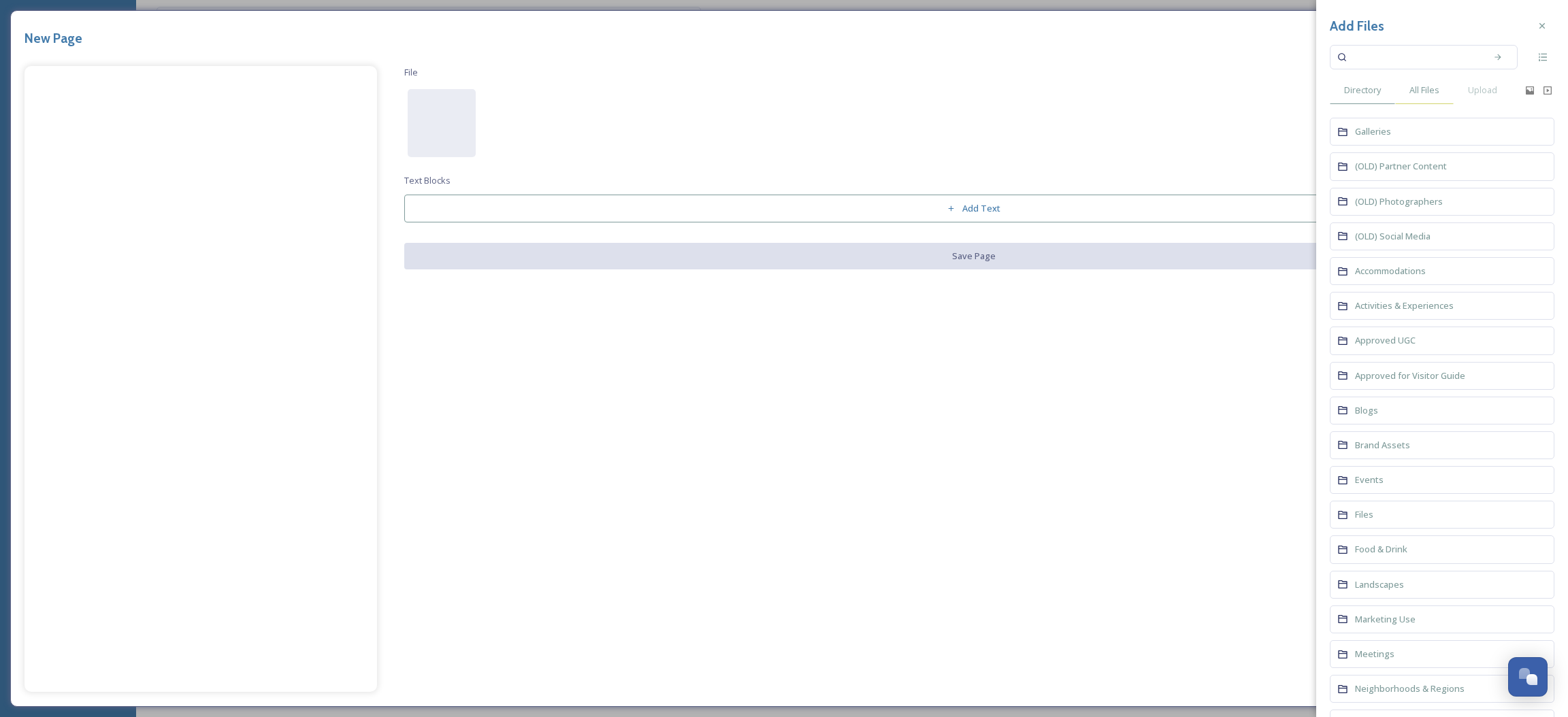
click at [1412, 85] on span "All Files" at bounding box center [1424, 90] width 30 height 13
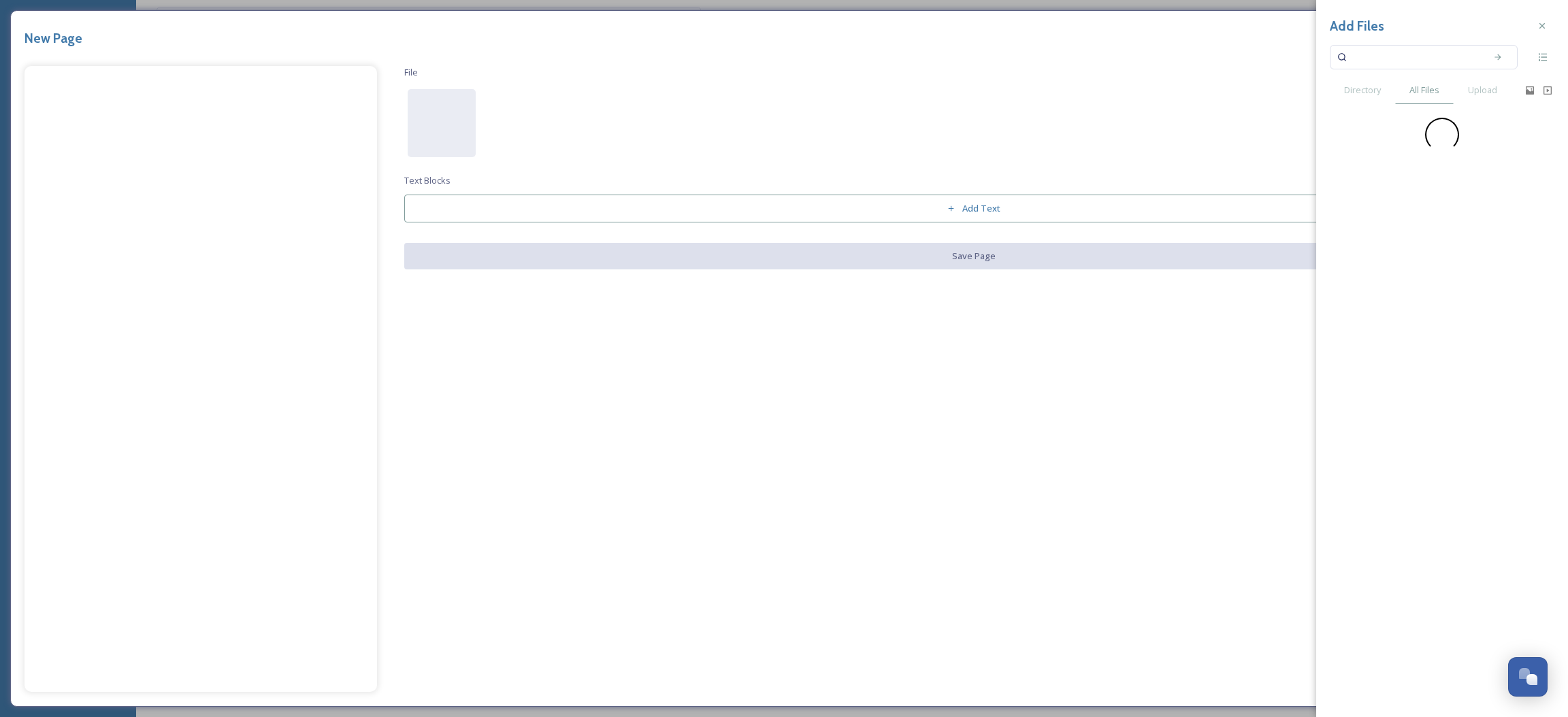
click at [1408, 59] on input at bounding box center [1415, 57] width 129 height 30
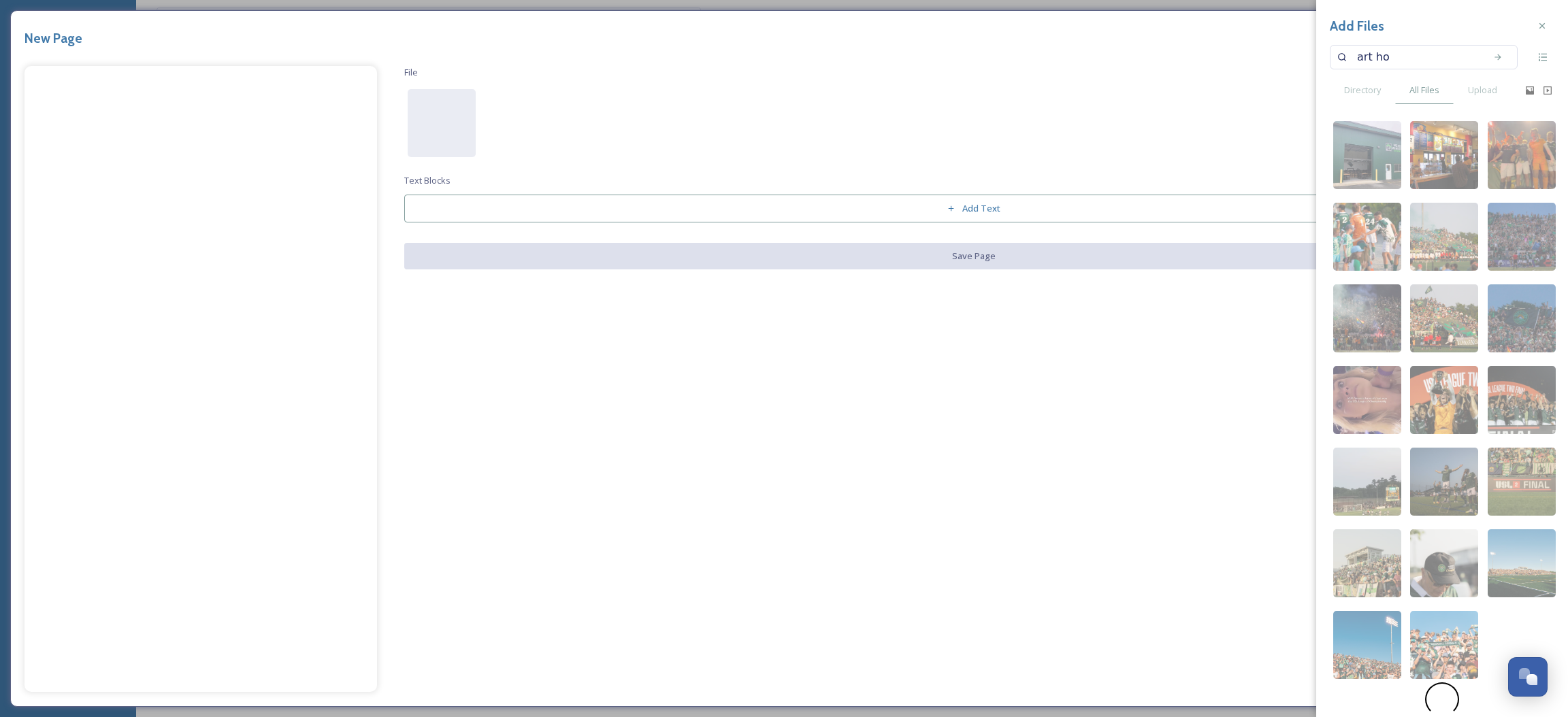
type input "art hop"
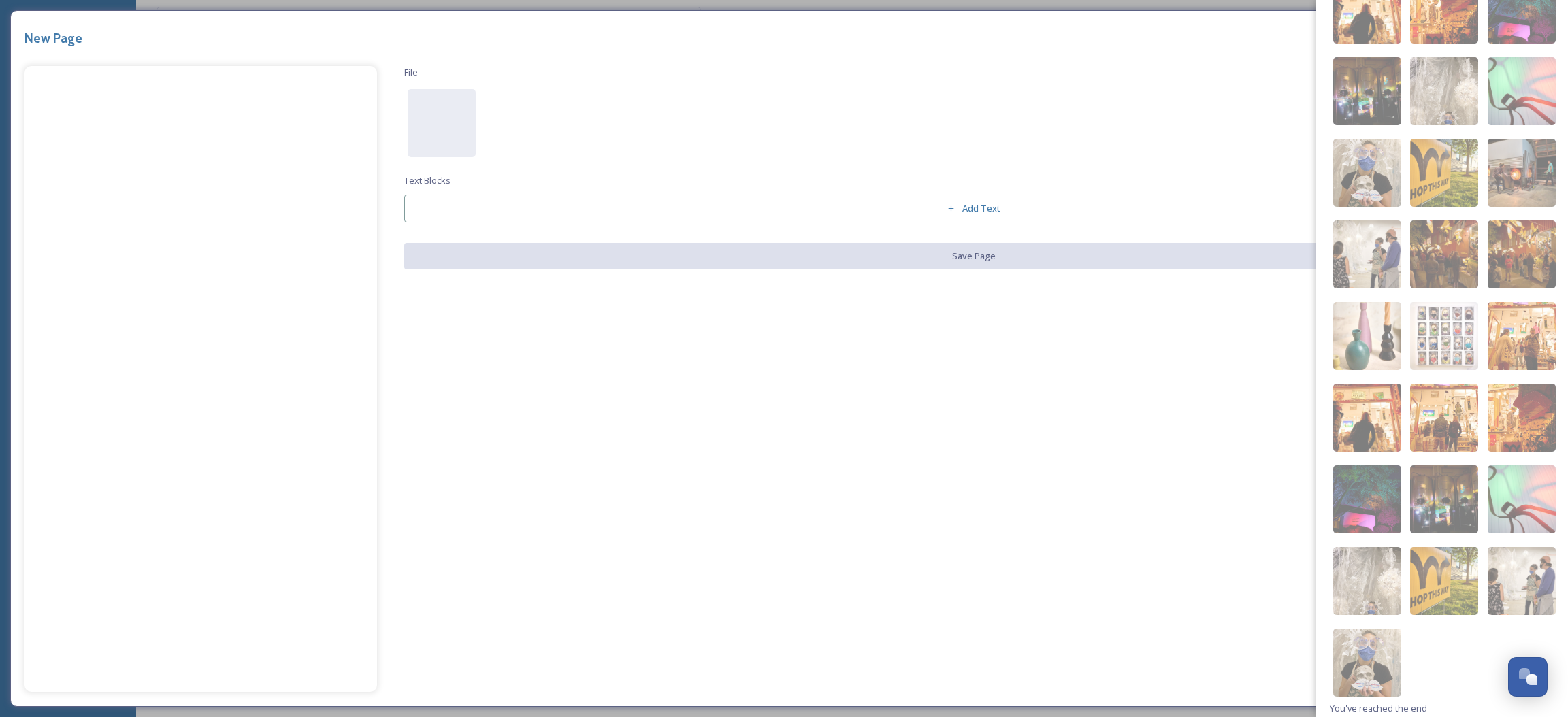
scroll to position [418, 0]
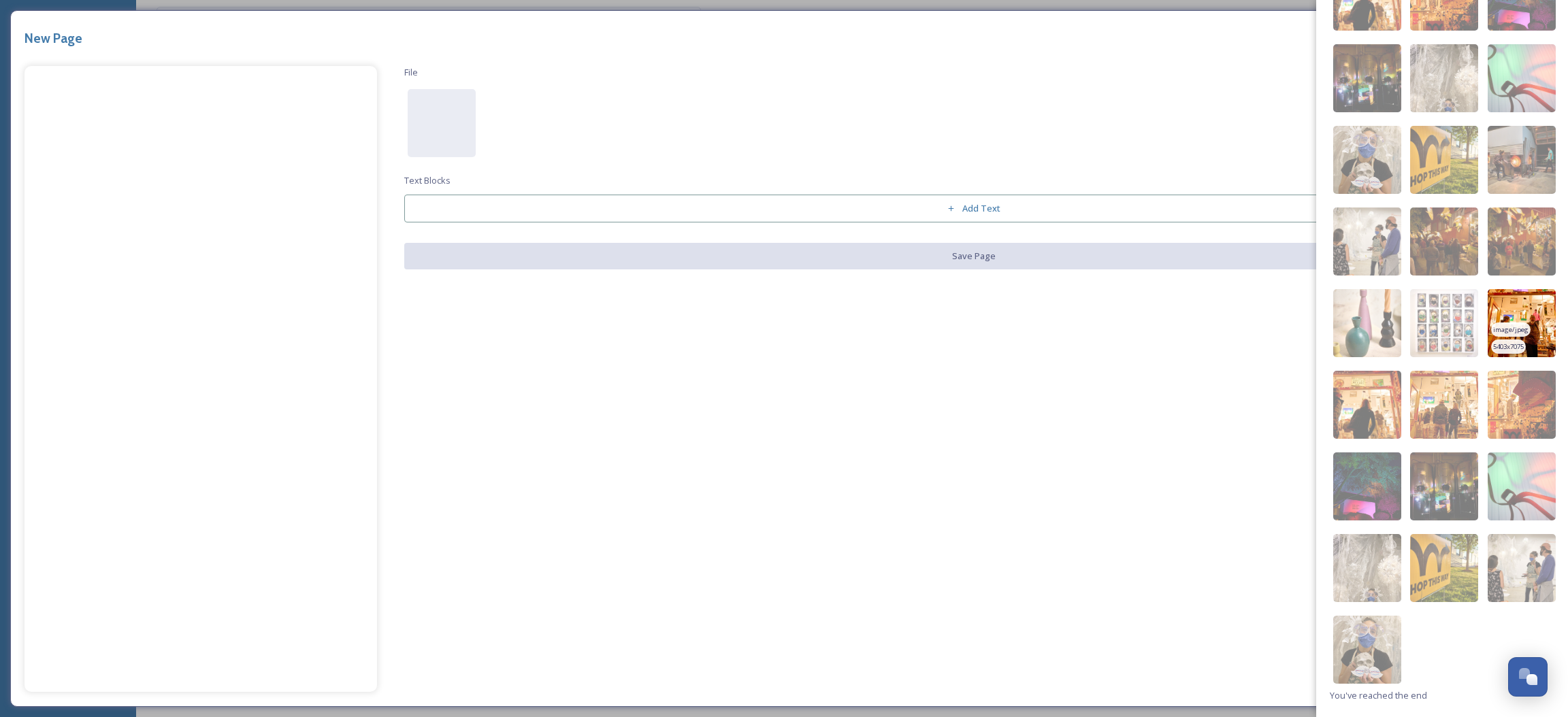
click at [1509, 308] on img at bounding box center [1522, 323] width 68 height 68
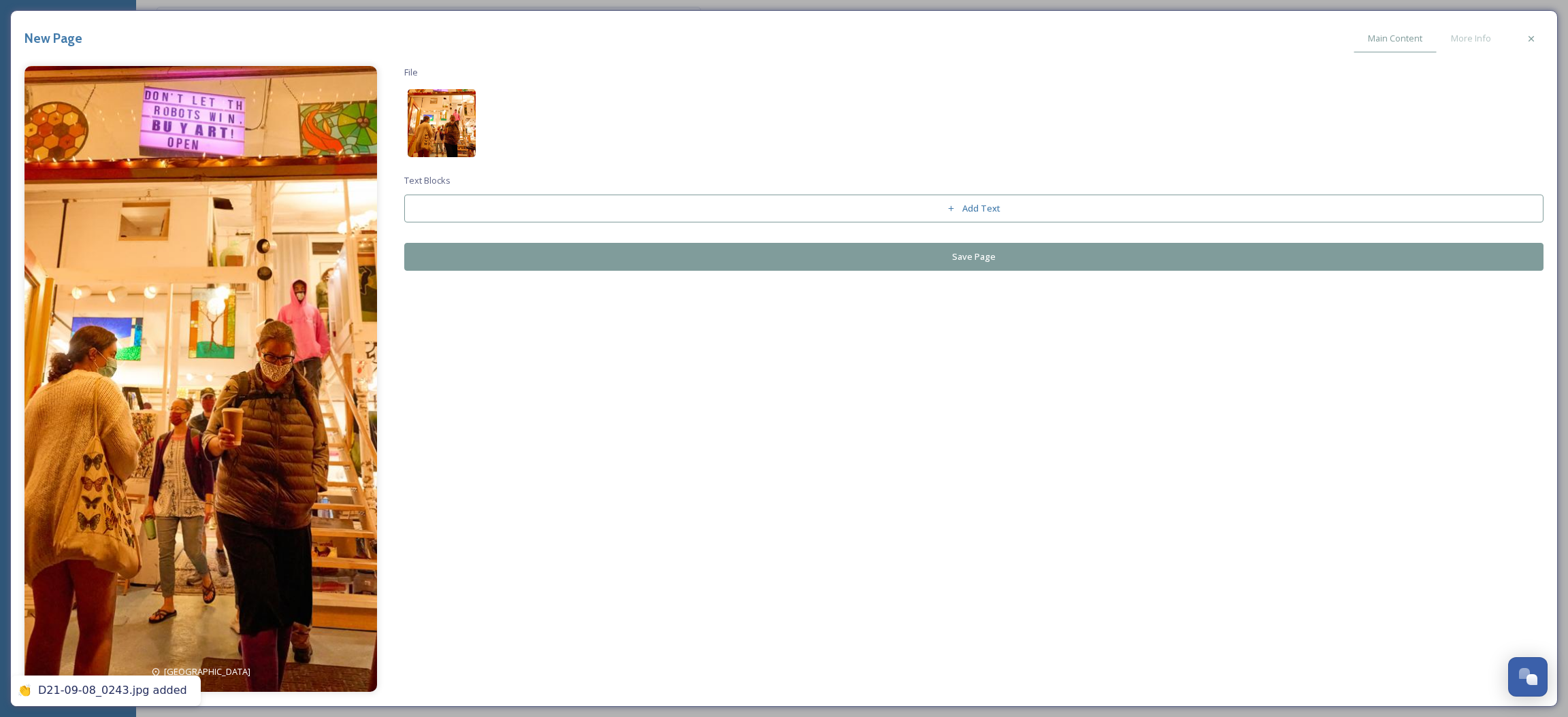
click at [442, 102] on img at bounding box center [442, 124] width 68 height 68
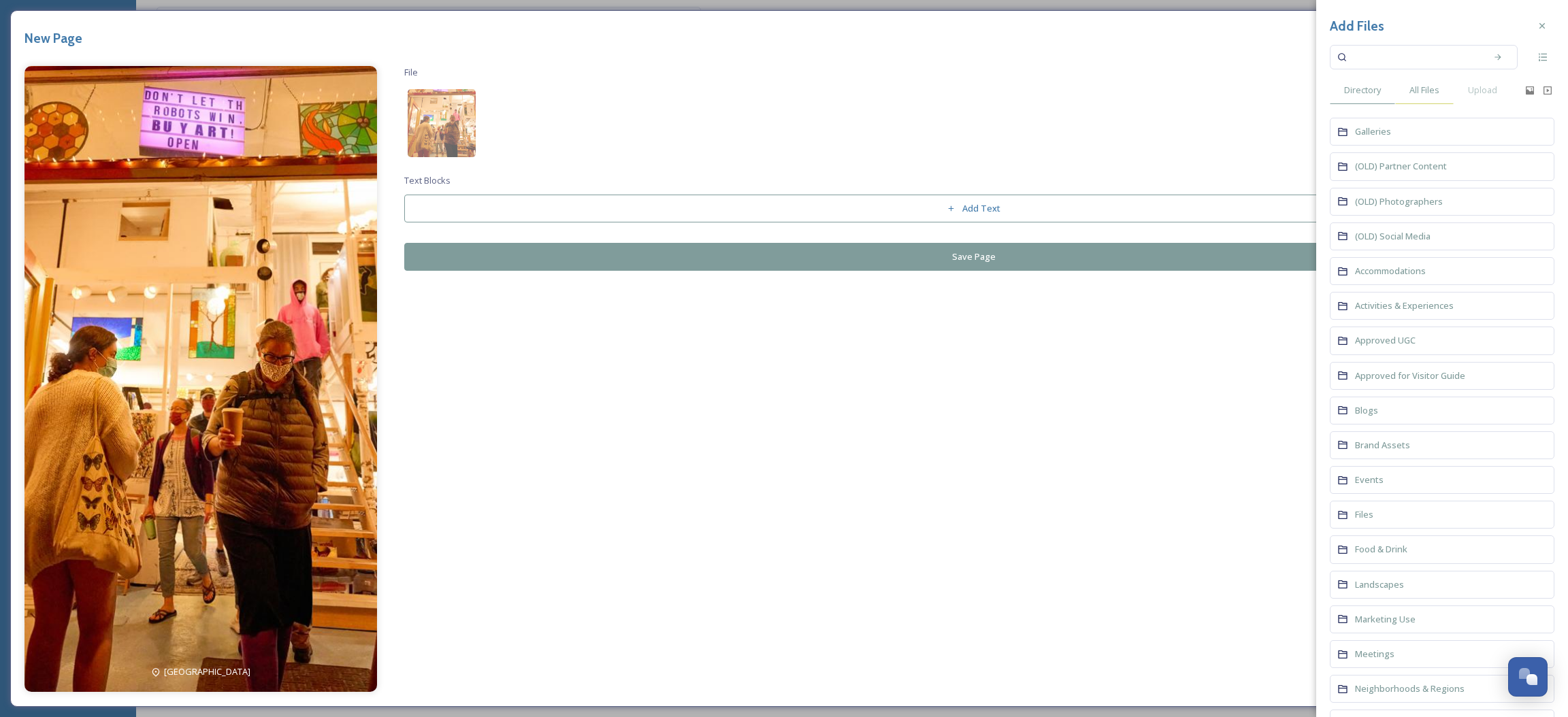
click at [1419, 90] on span "All Files" at bounding box center [1424, 90] width 30 height 13
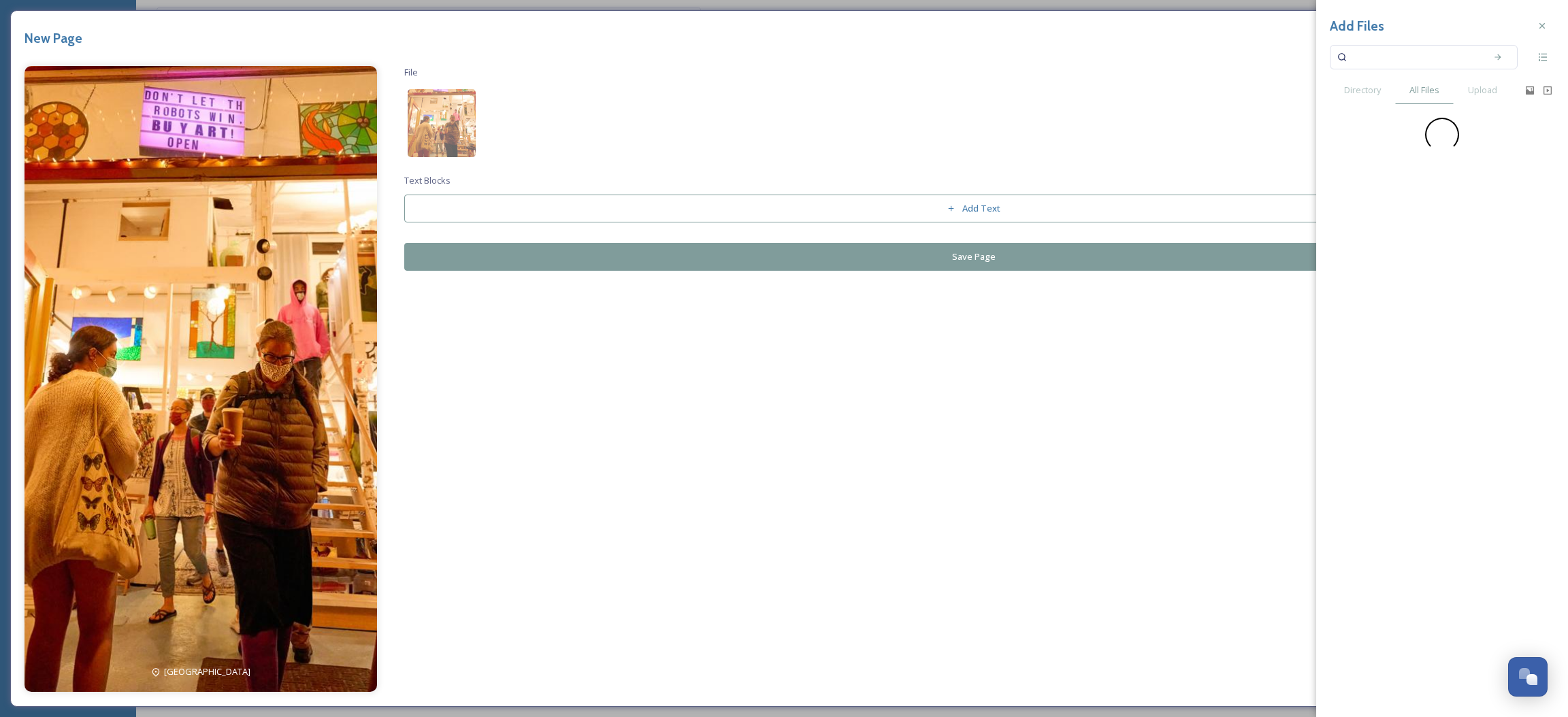
click at [1411, 55] on input at bounding box center [1415, 57] width 129 height 30
type input "art hop"
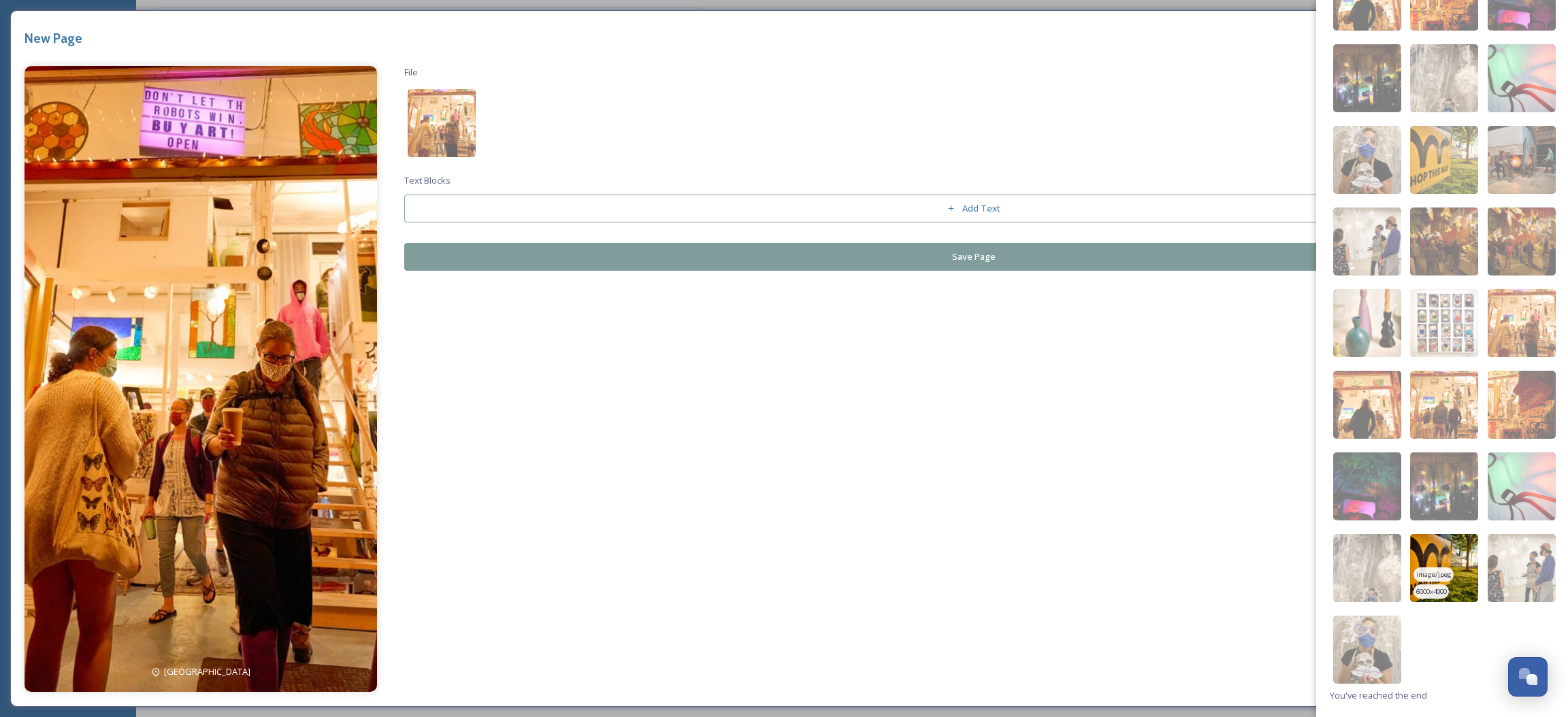
click at [1467, 575] on img at bounding box center [1444, 568] width 68 height 68
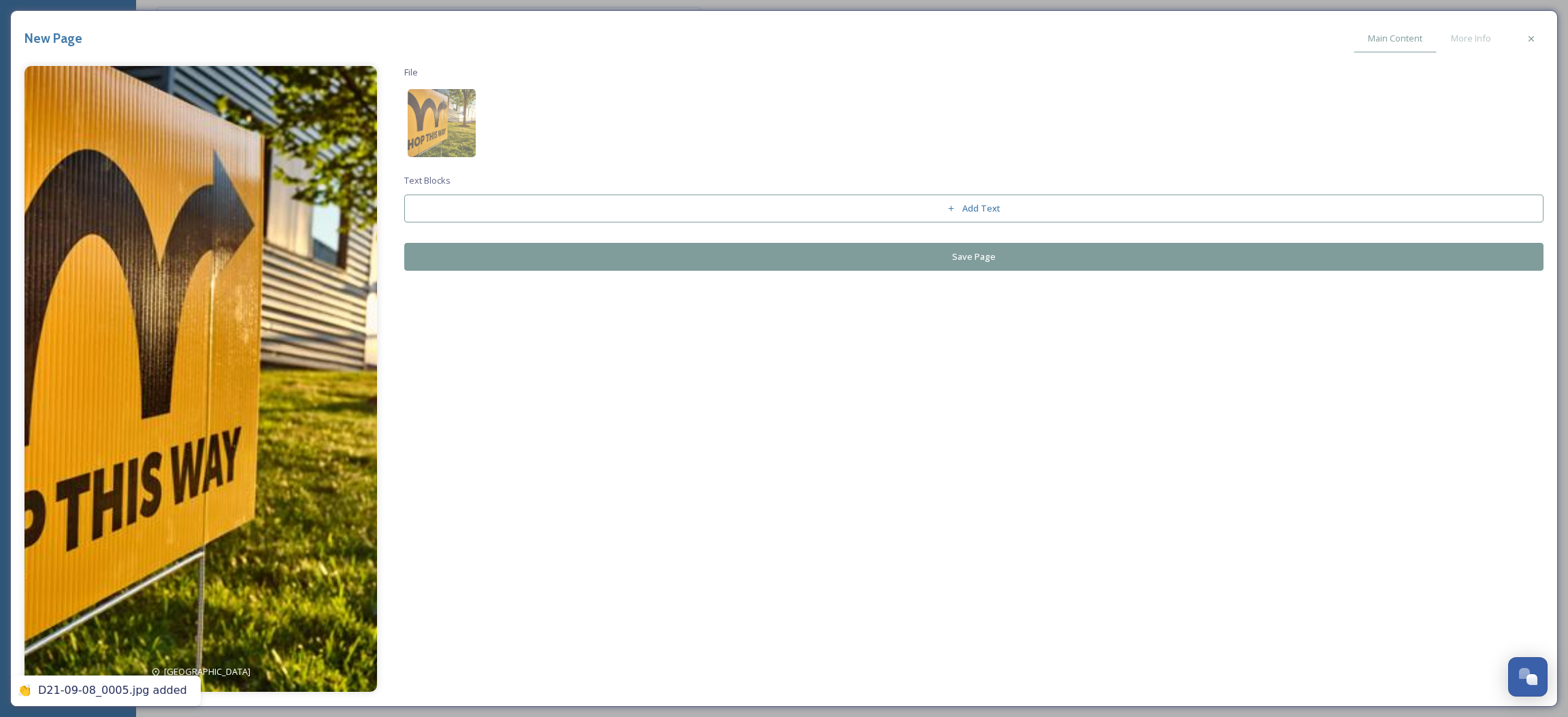
click at [955, 256] on button "Save Page" at bounding box center [975, 256] width 1140 height 28
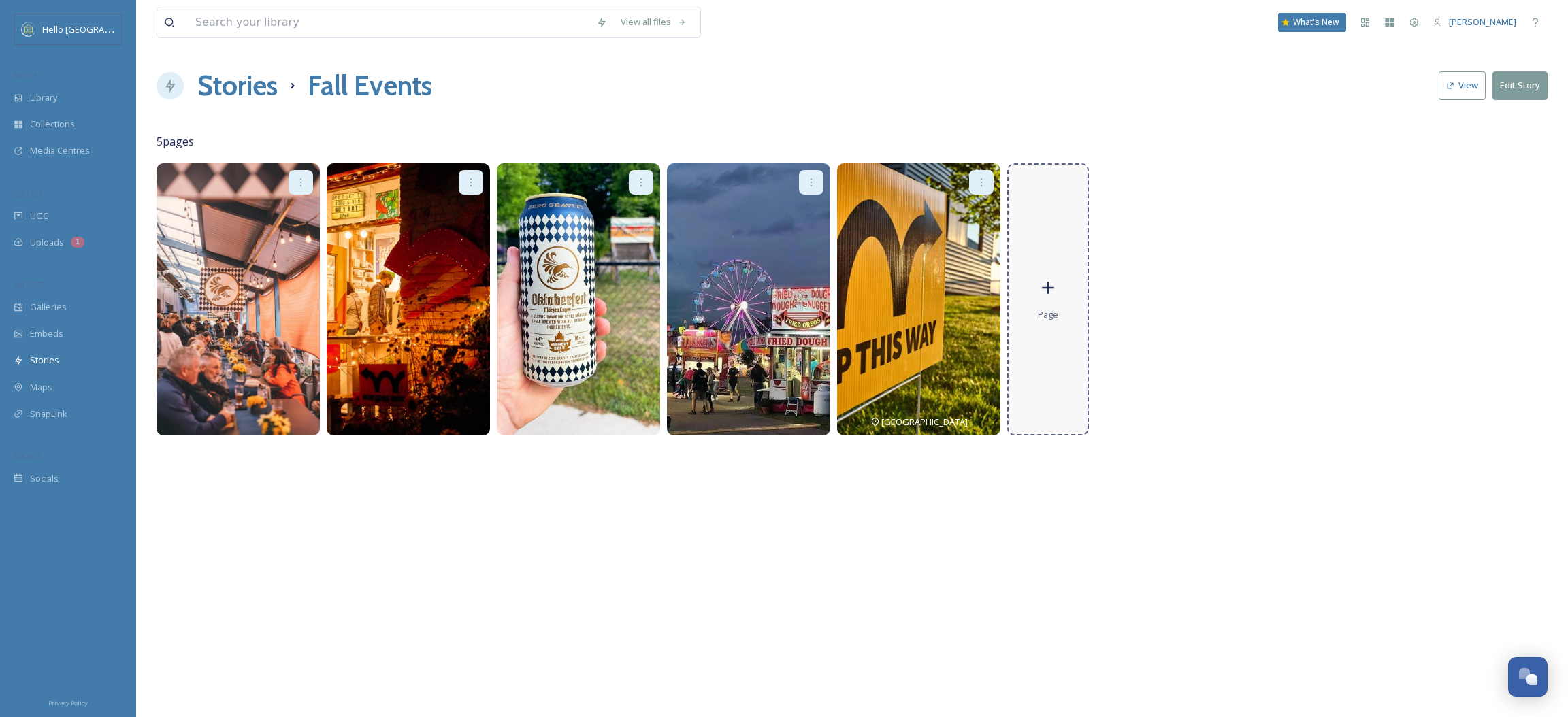
click at [1036, 277] on div "Page" at bounding box center [1048, 299] width 81 height 272
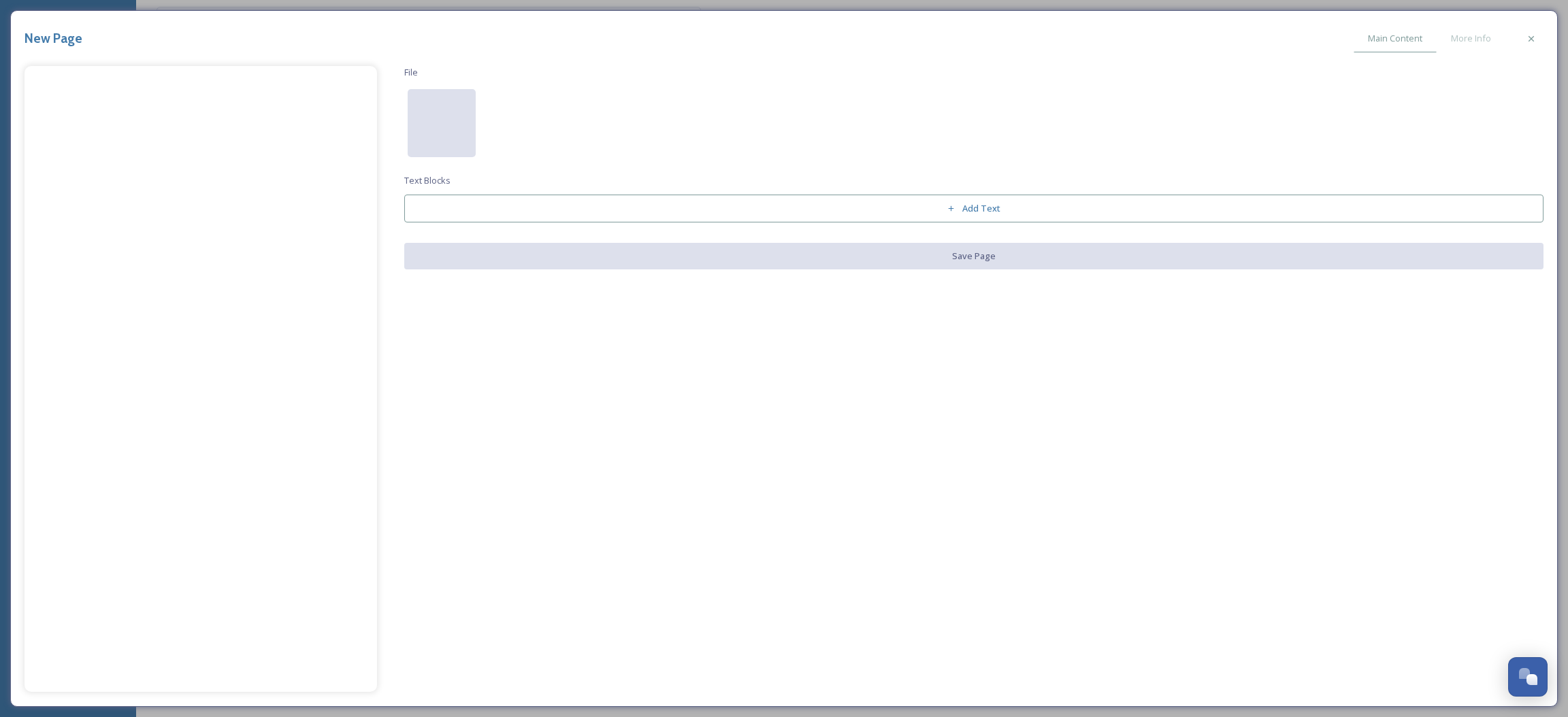
click at [469, 110] on div at bounding box center [442, 124] width 68 height 68
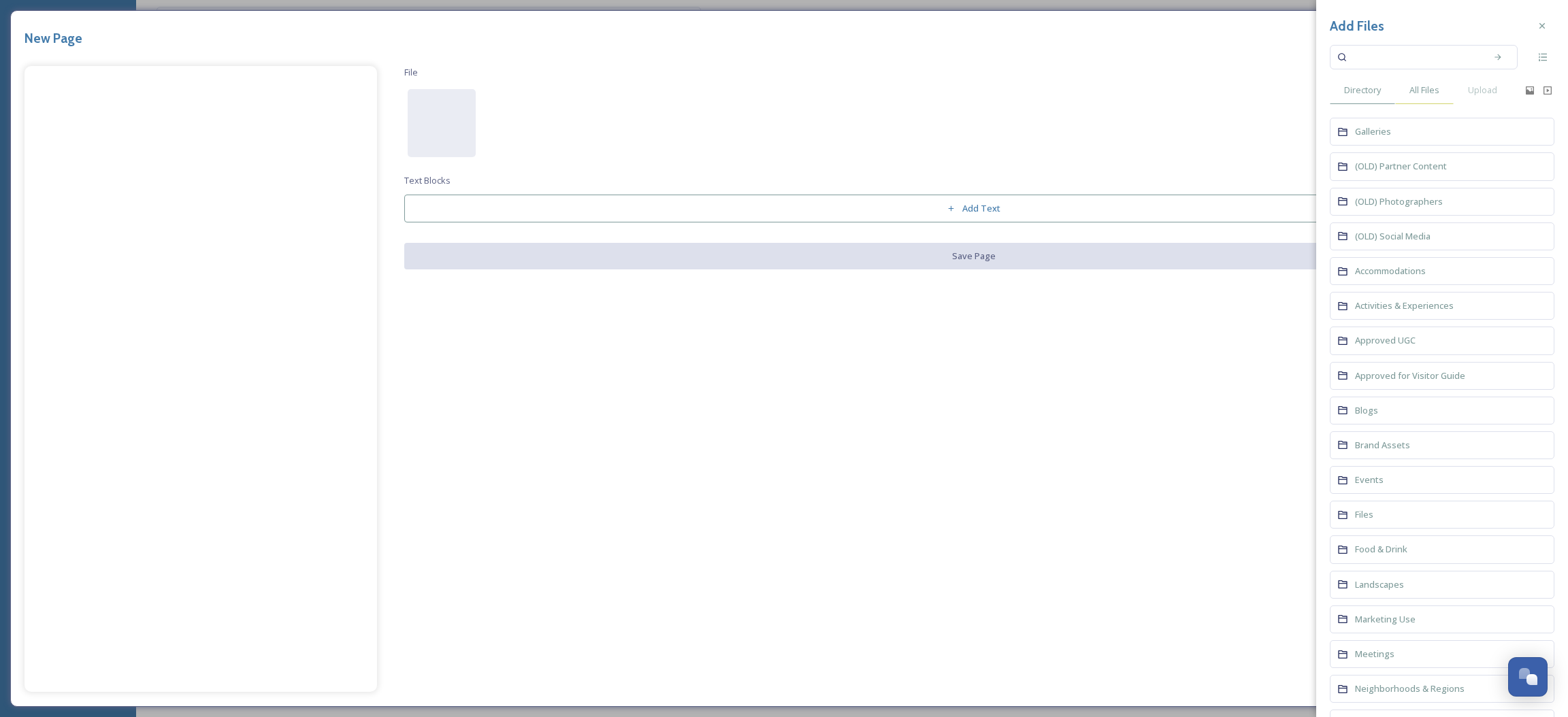
click at [1433, 87] on span "All Files" at bounding box center [1424, 90] width 30 height 13
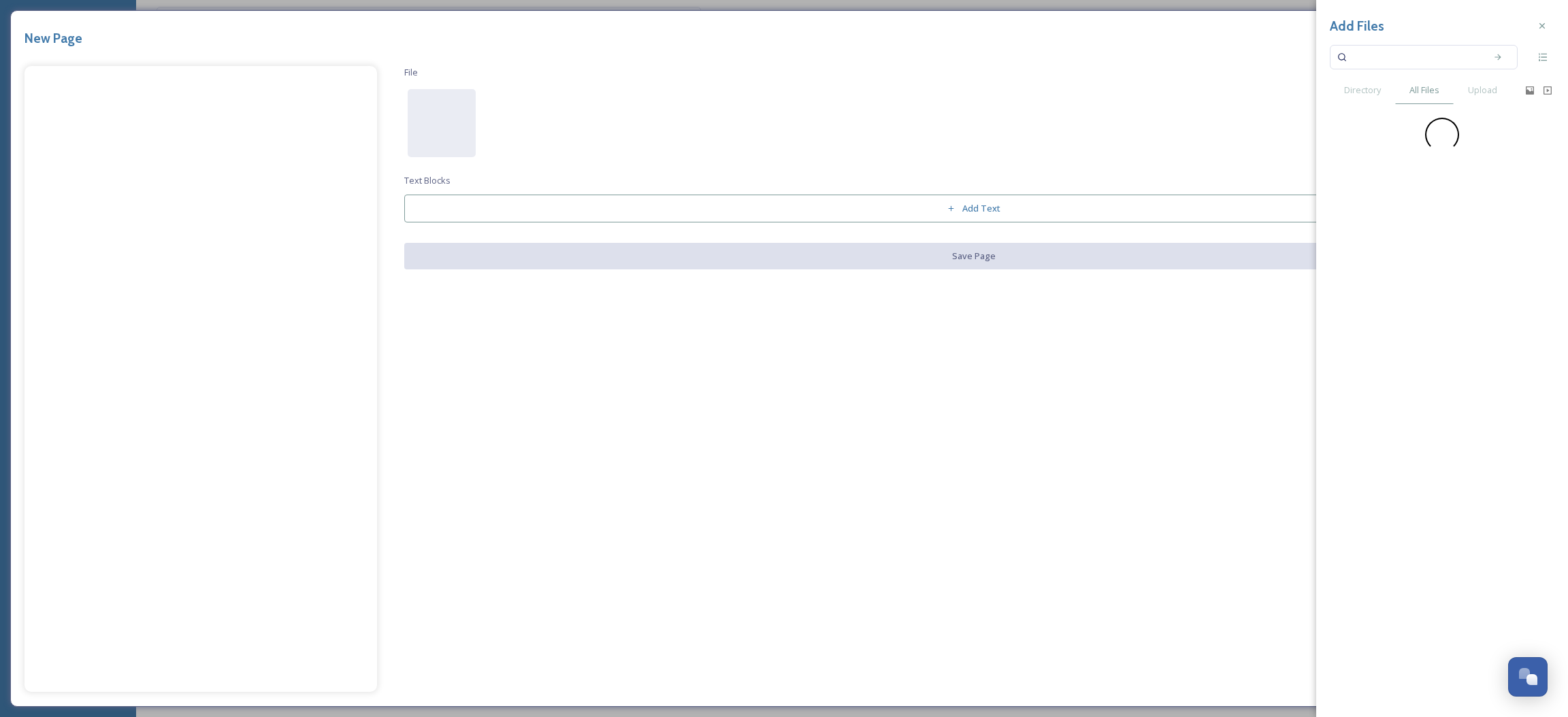
click at [1421, 60] on input at bounding box center [1415, 57] width 129 height 30
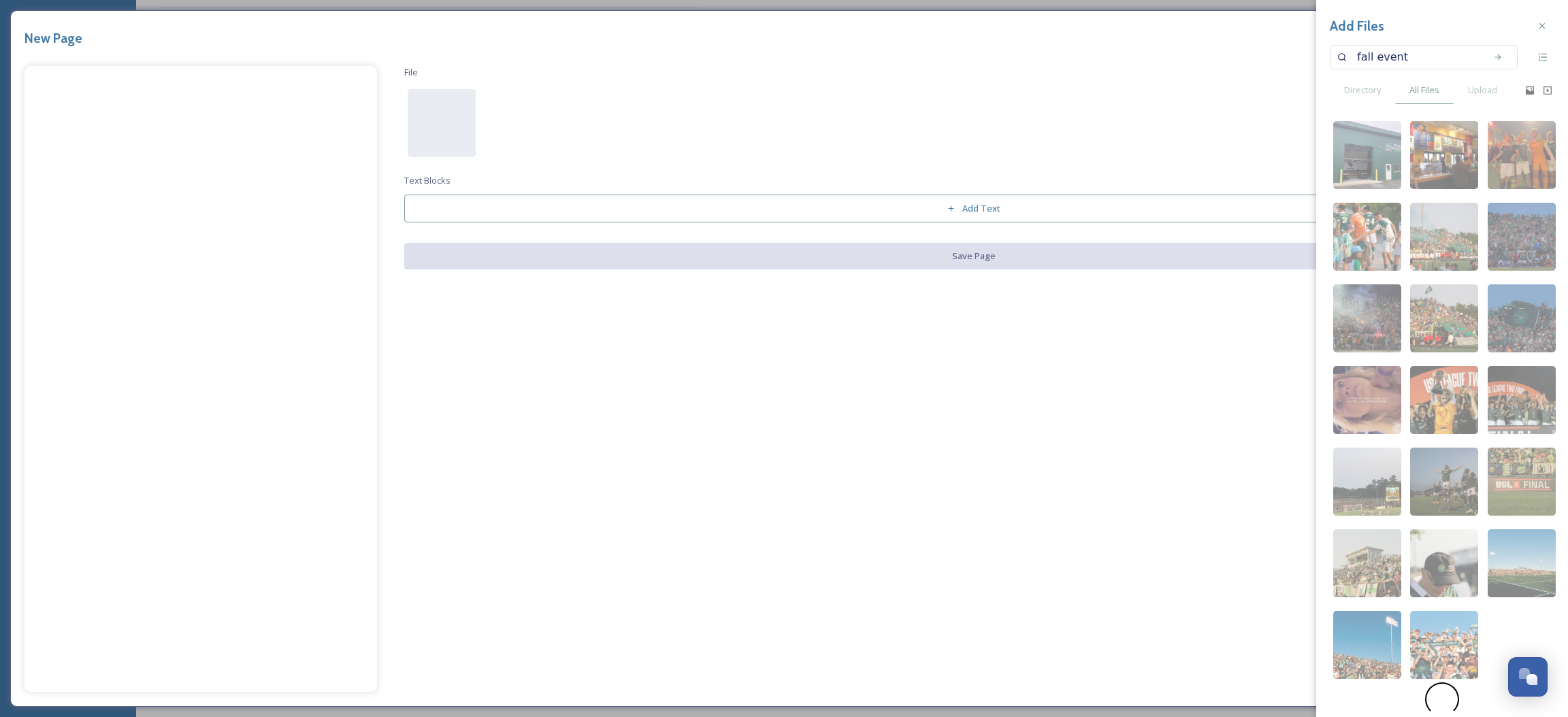
type input "fall events"
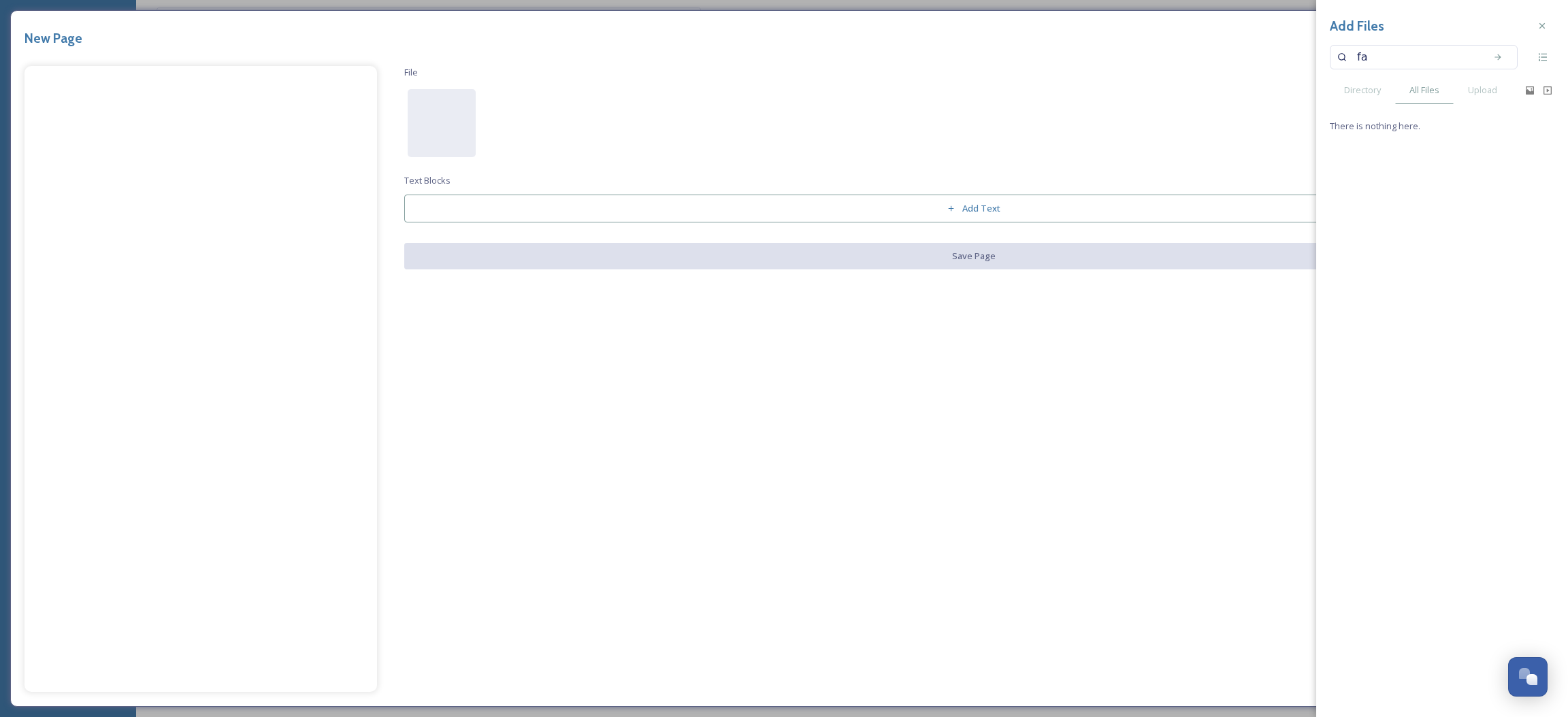
type input "f"
type input "[GEOGRAPHIC_DATA]"
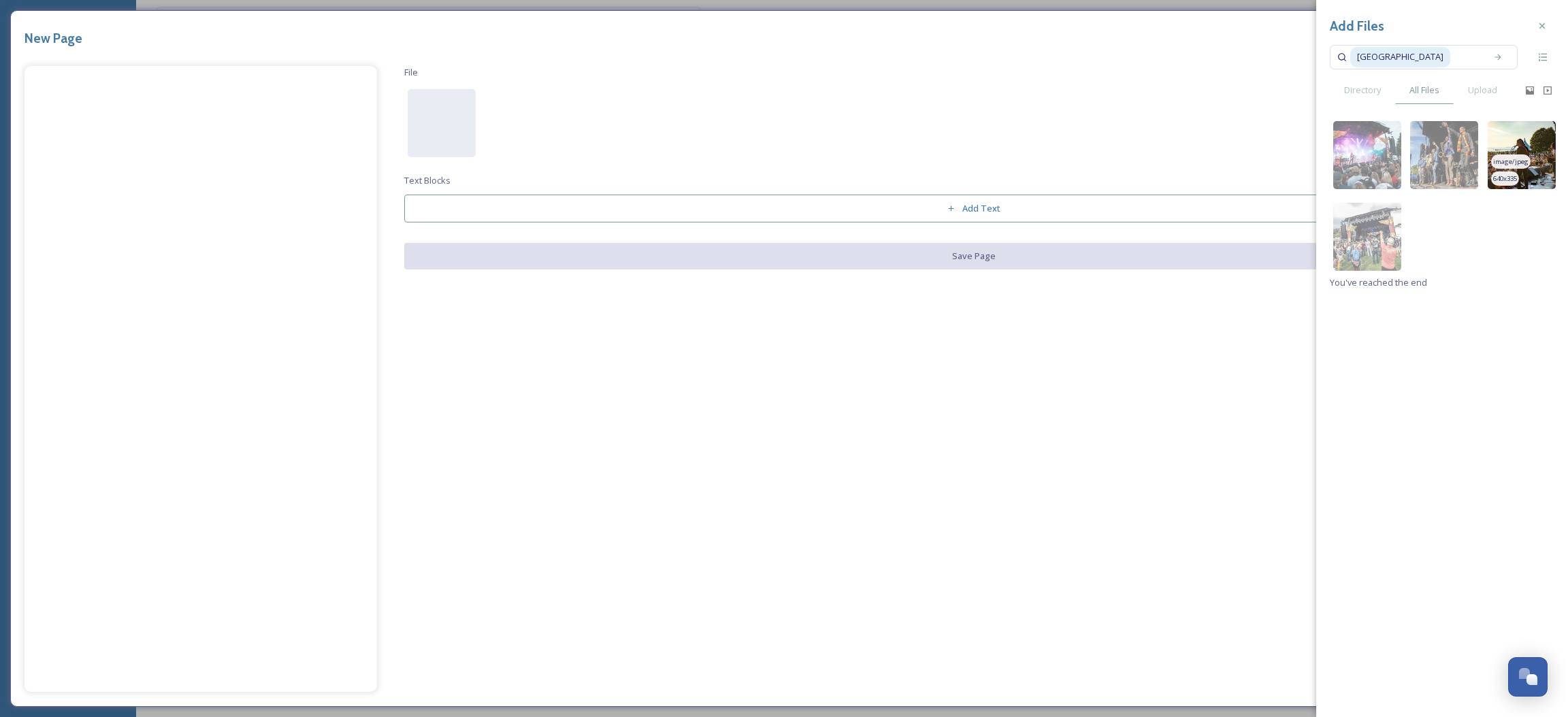
click at [1543, 164] on img at bounding box center [1522, 155] width 68 height 68
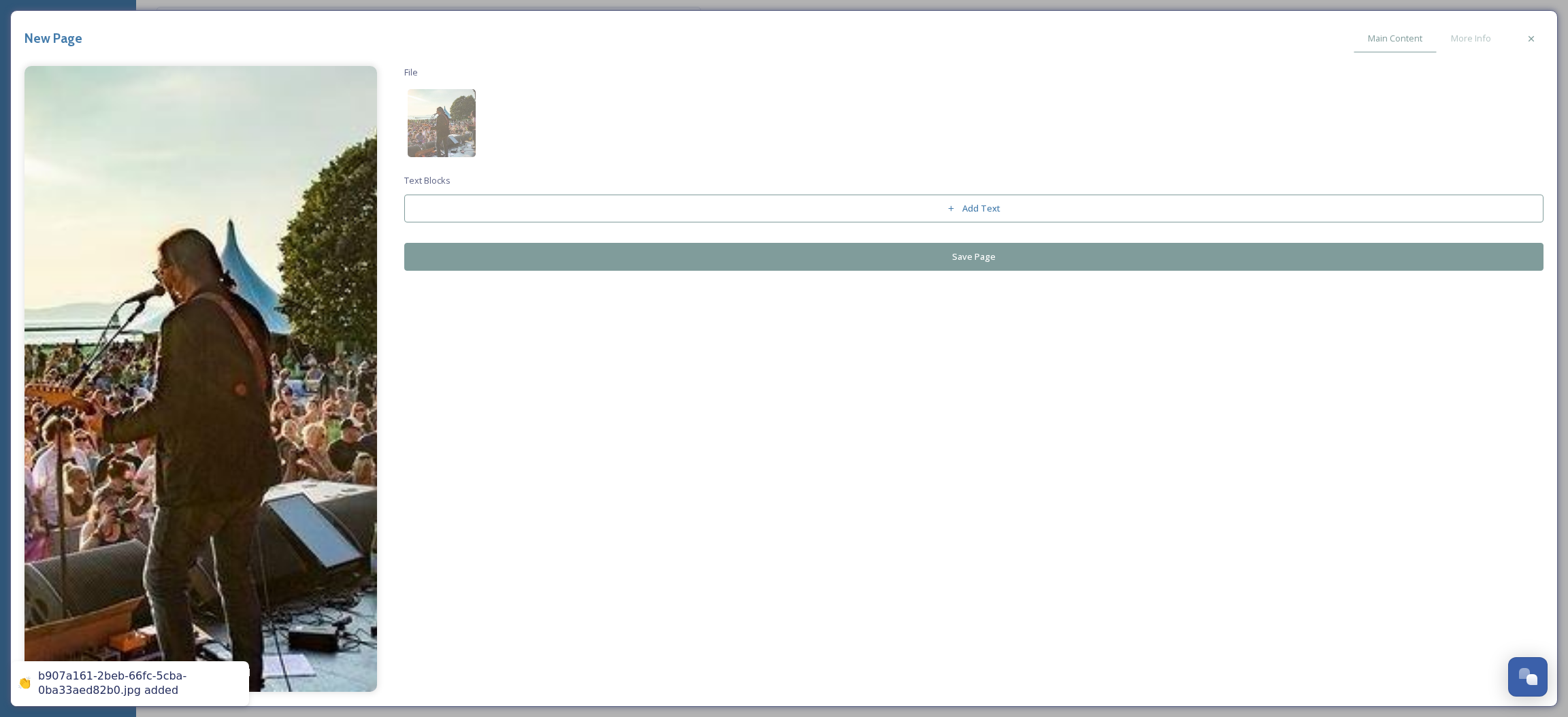
click at [704, 247] on div "File Text Blocks Add Text Save Page" at bounding box center [975, 168] width 1140 height 205
click at [704, 249] on button "Save Page" at bounding box center [975, 256] width 1140 height 28
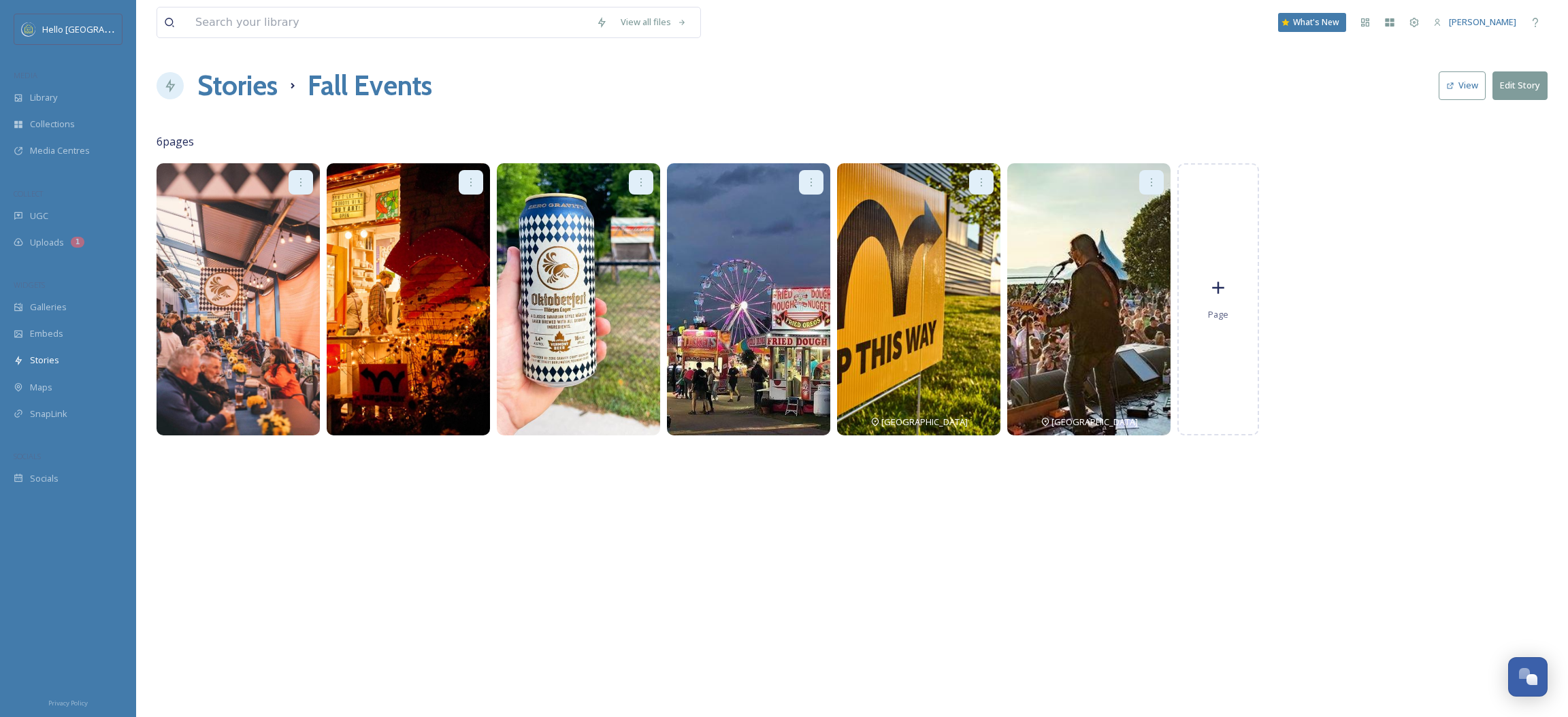
click at [239, 89] on h1 "Stories" at bounding box center [237, 85] width 81 height 41
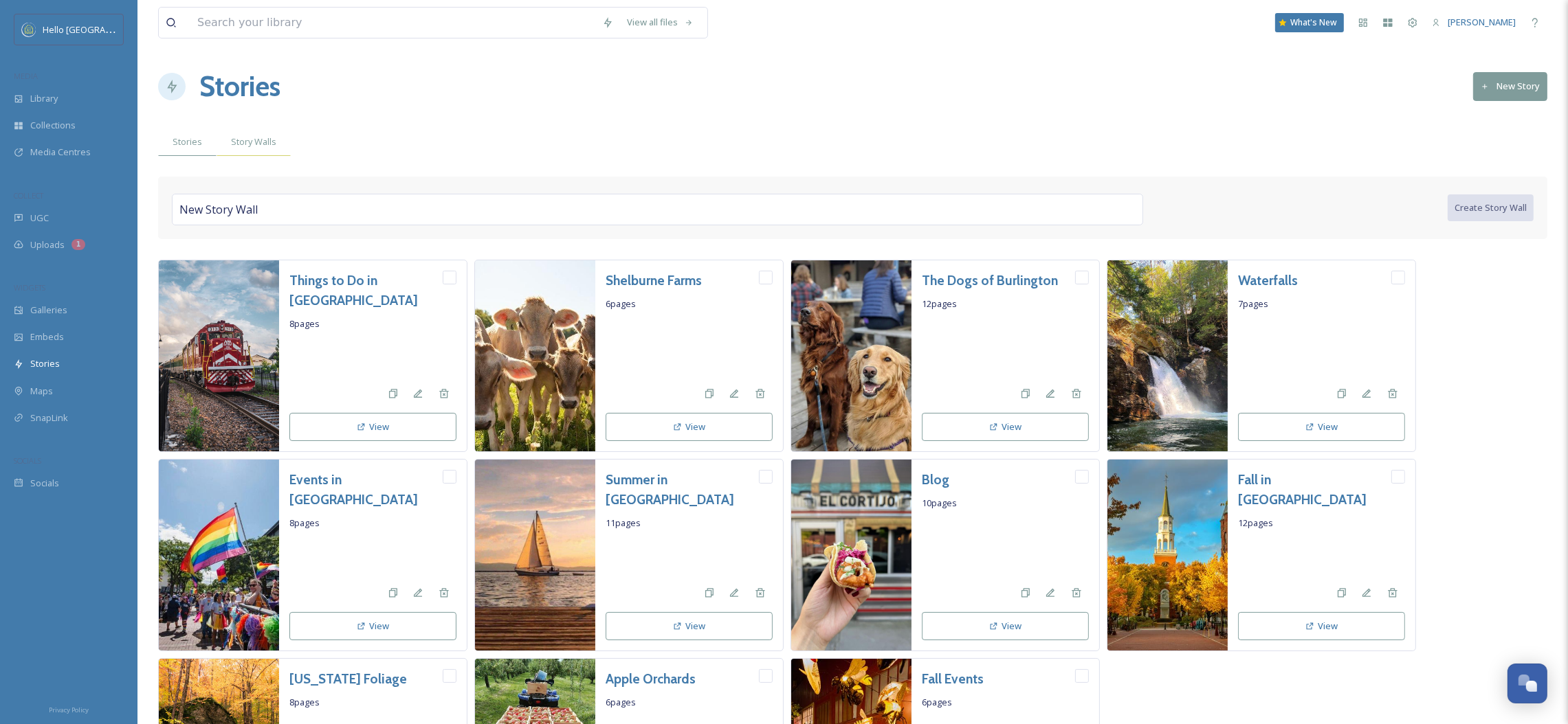
click at [245, 140] on span "Story Walls" at bounding box center [253, 142] width 45 height 13
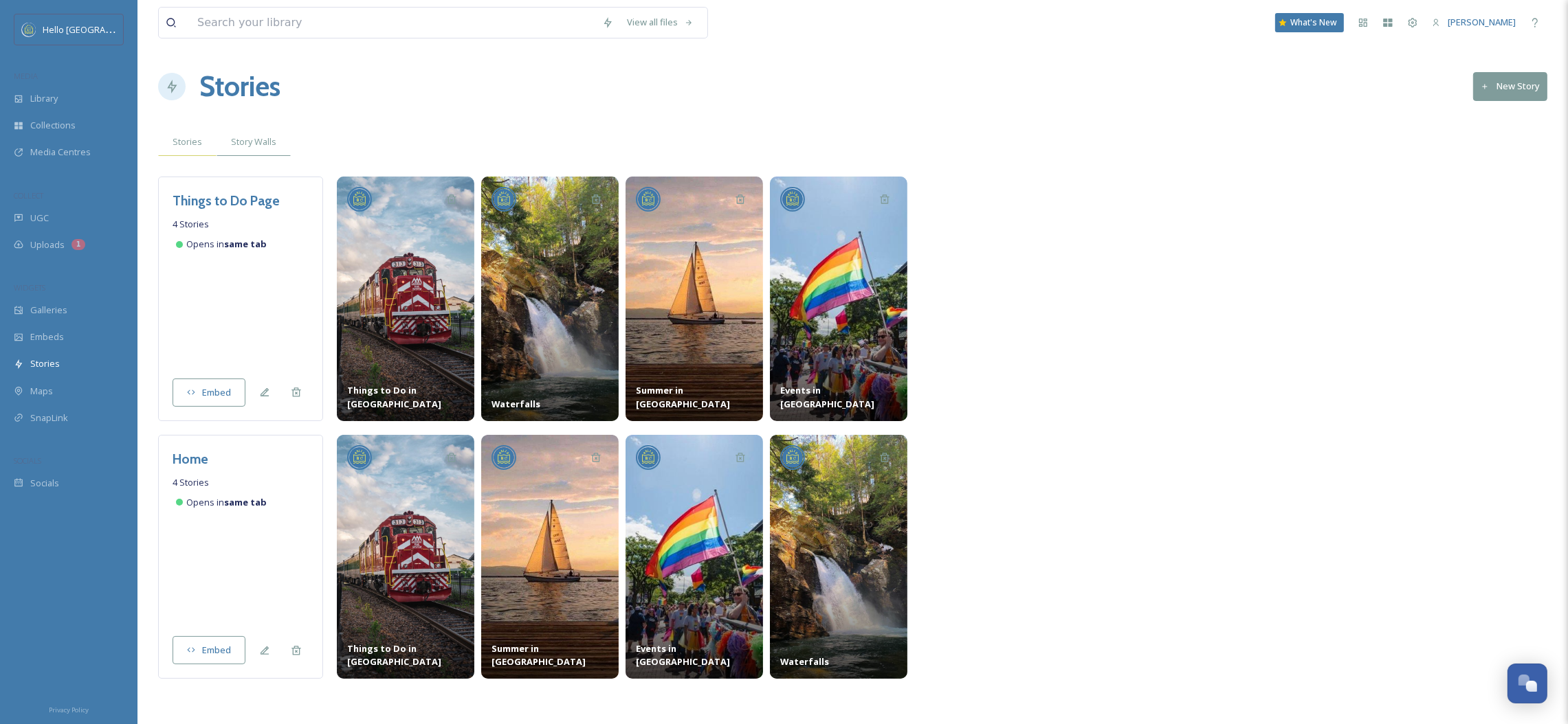
click at [187, 142] on span "Stories" at bounding box center [187, 142] width 30 height 13
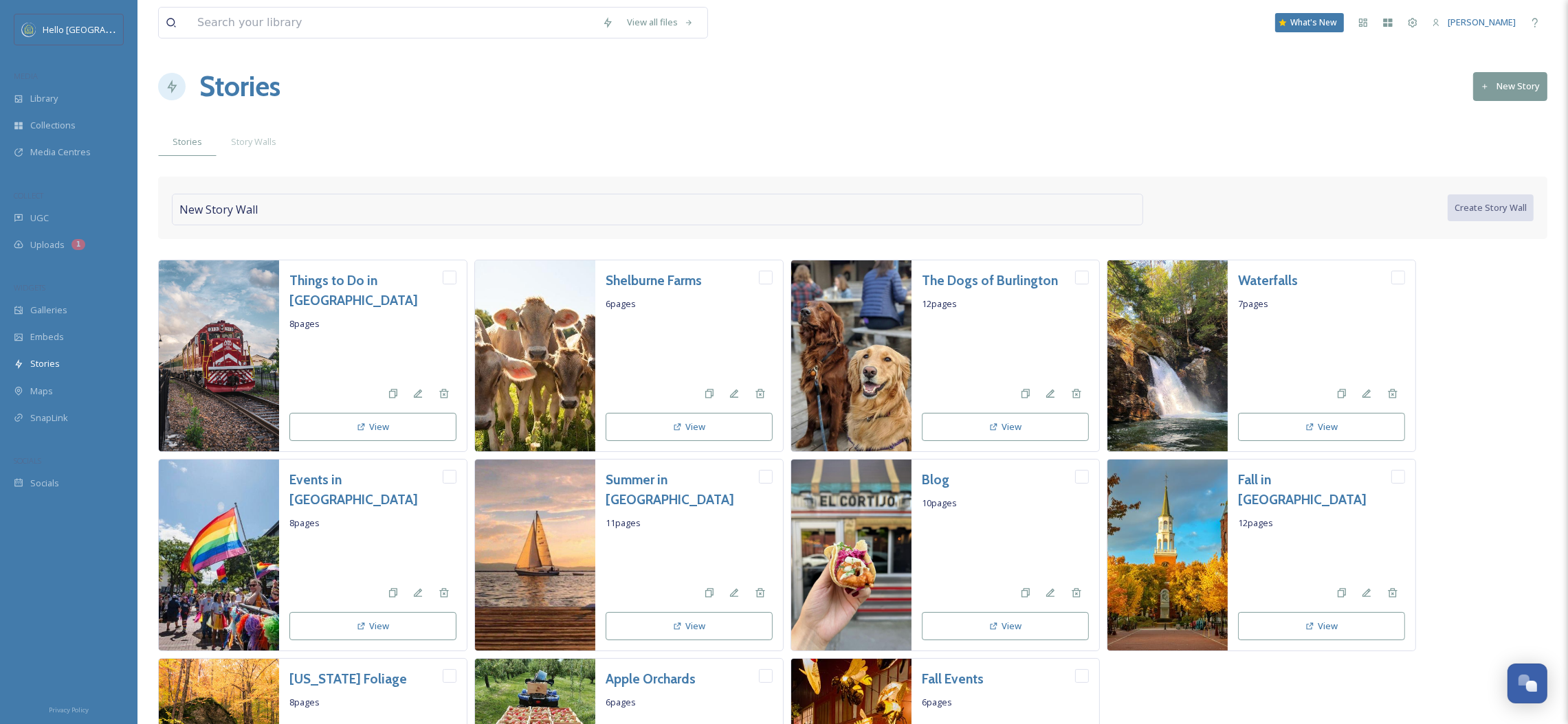
click at [966, 202] on div "New Story Wall" at bounding box center [657, 210] width 971 height 31
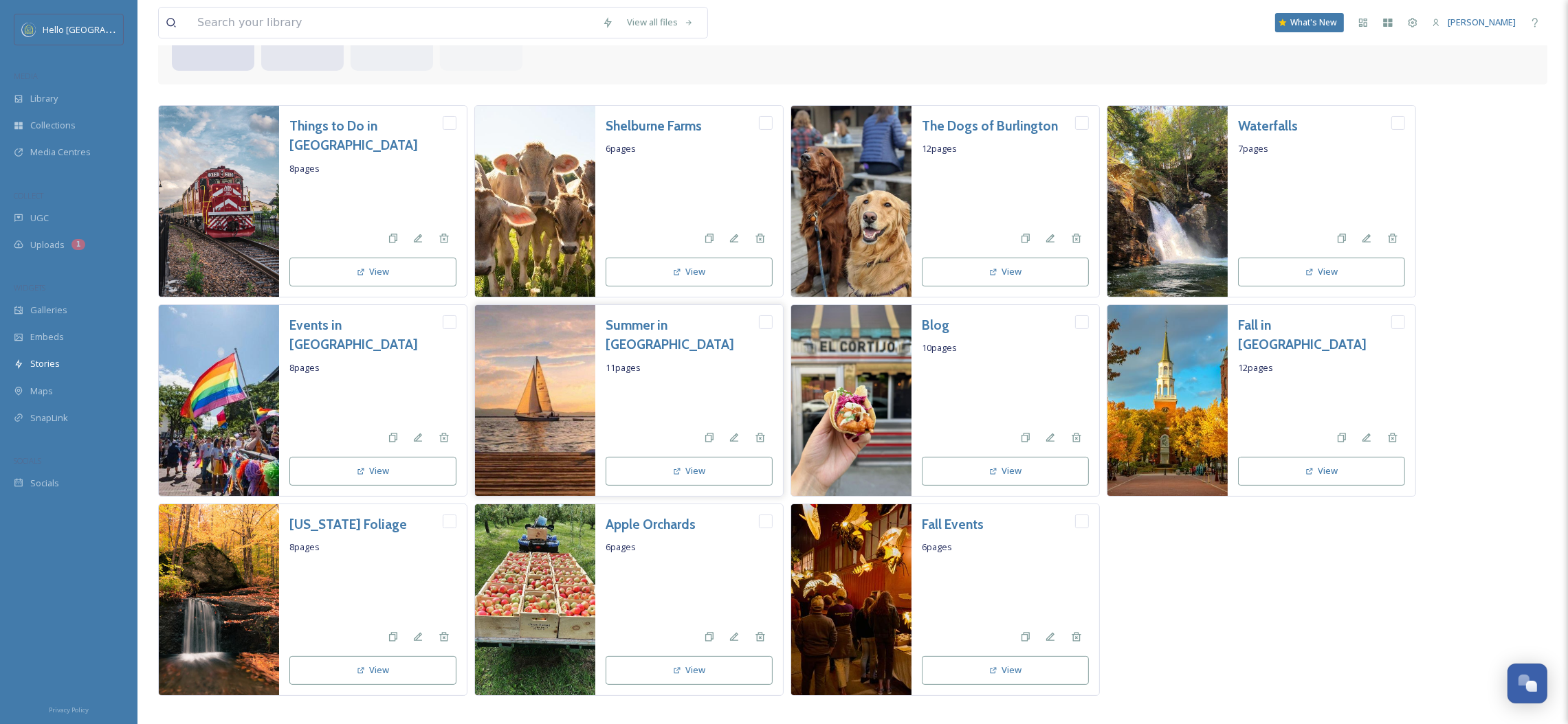
scroll to position [339, 0]
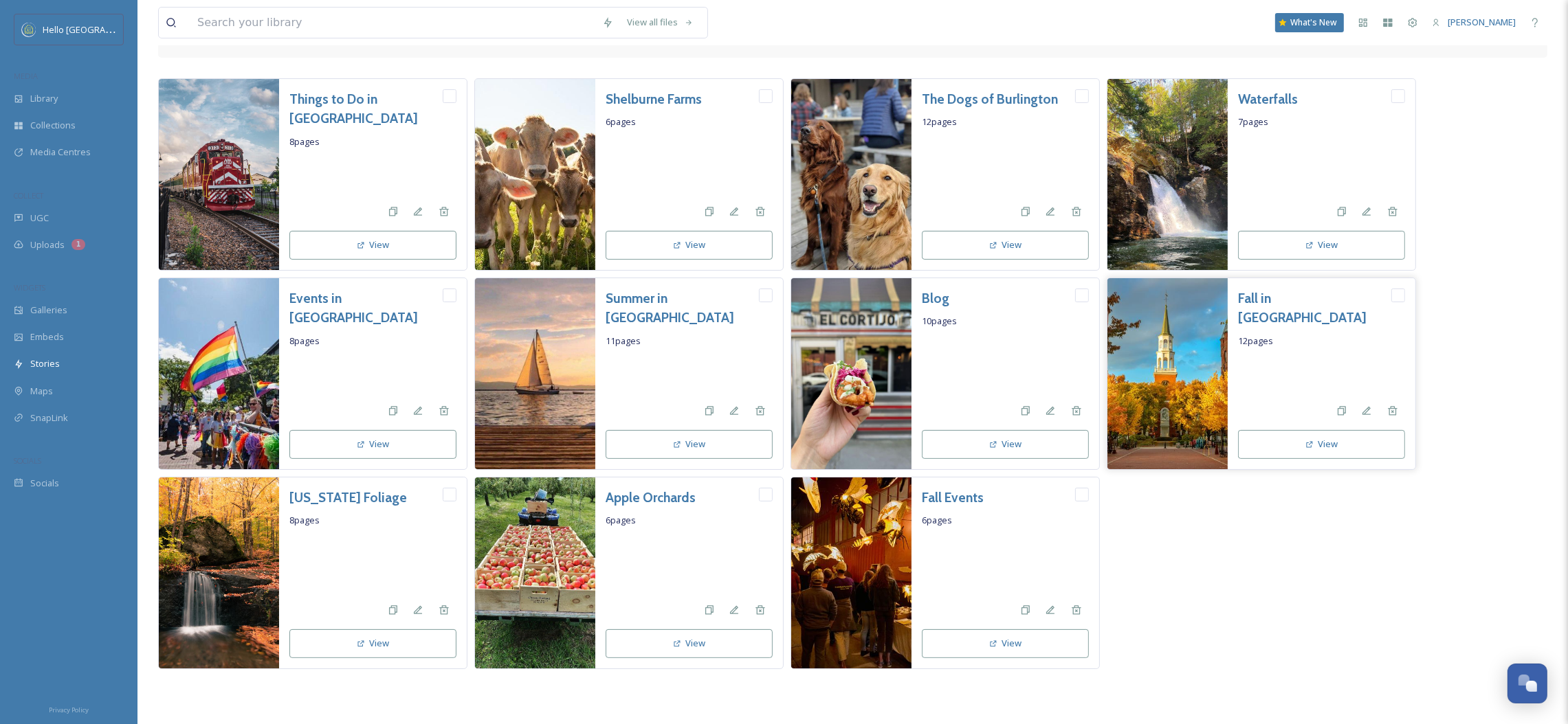
click at [1399, 296] on input "checkbox" at bounding box center [1398, 295] width 14 height 14
checkbox input "true"
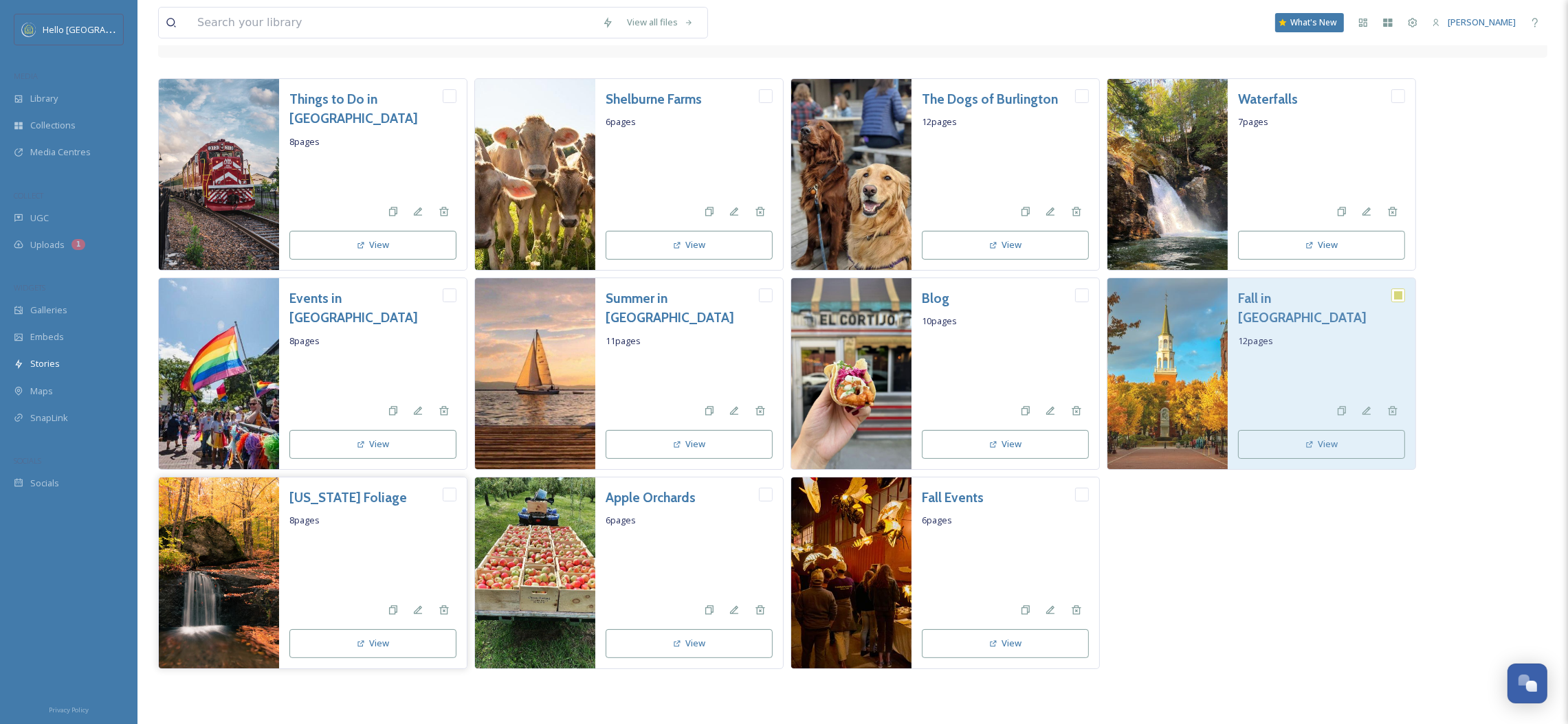
click at [448, 494] on input "checkbox" at bounding box center [449, 495] width 14 height 14
checkbox input "true"
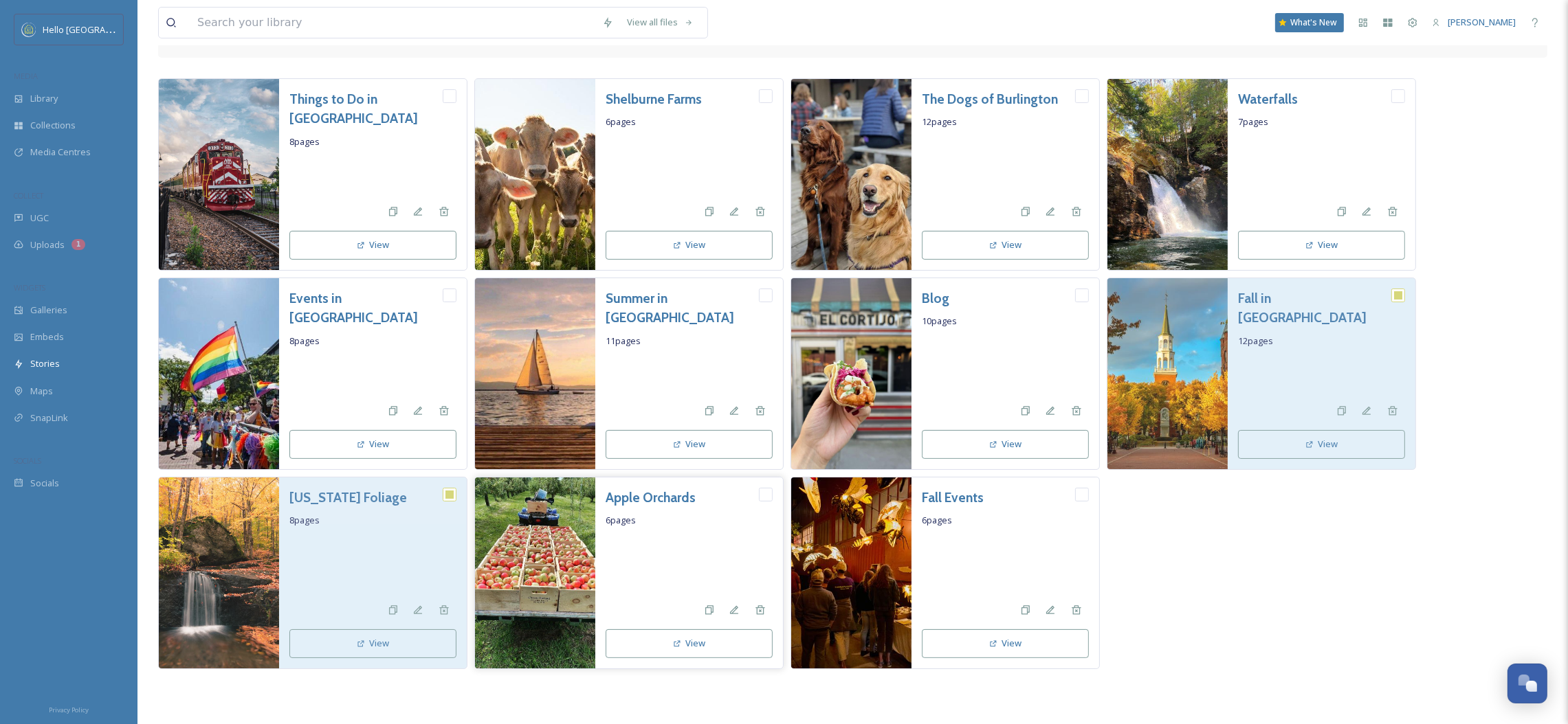
click at [765, 495] on input "checkbox" at bounding box center [765, 495] width 14 height 14
checkbox input "true"
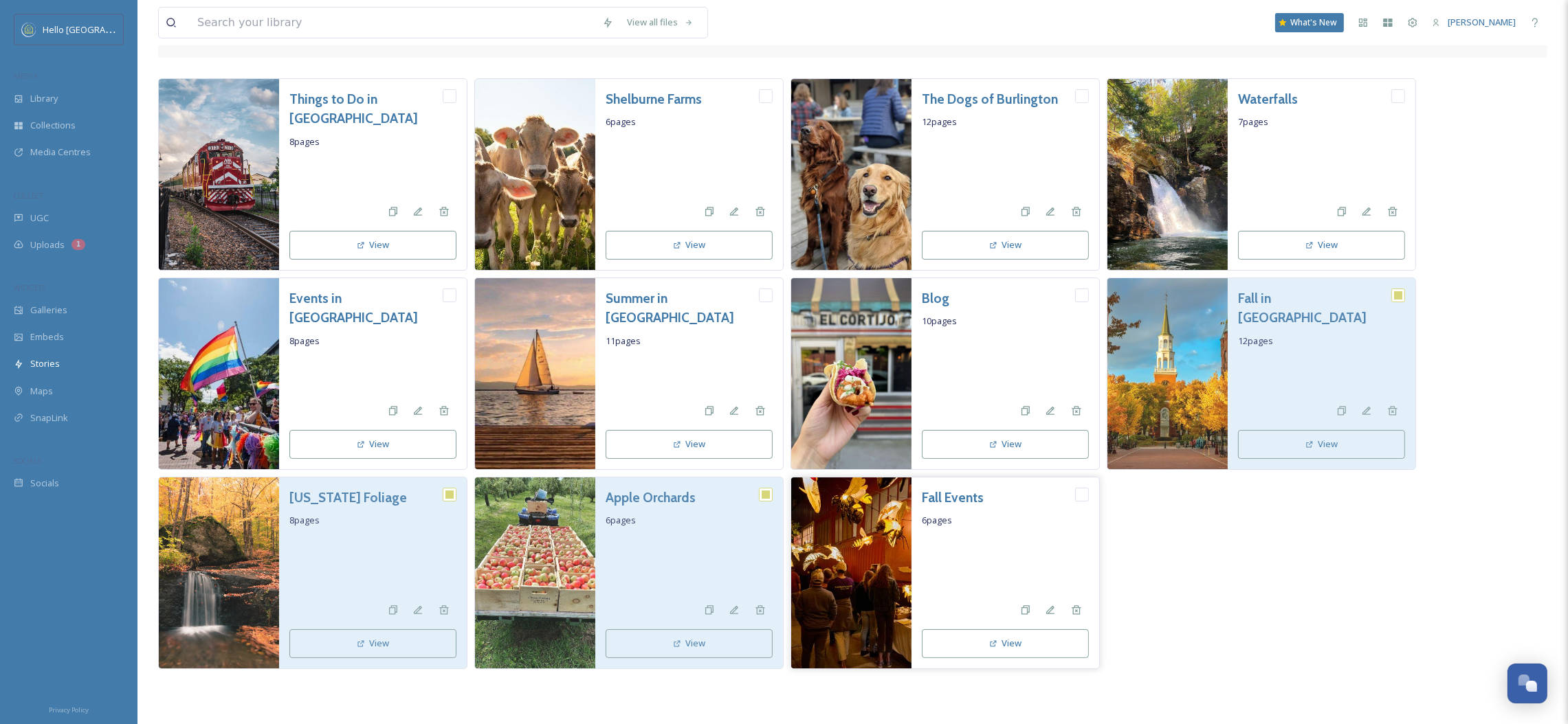
drag, startPoint x: 1071, startPoint y: 491, endPoint x: 1079, endPoint y: 490, distance: 8.1
click at [1079, 490] on div "Fall Events" at bounding box center [1005, 498] width 167 height 20
click at [1080, 489] on input "checkbox" at bounding box center [1082, 495] width 14 height 14
checkbox input "true"
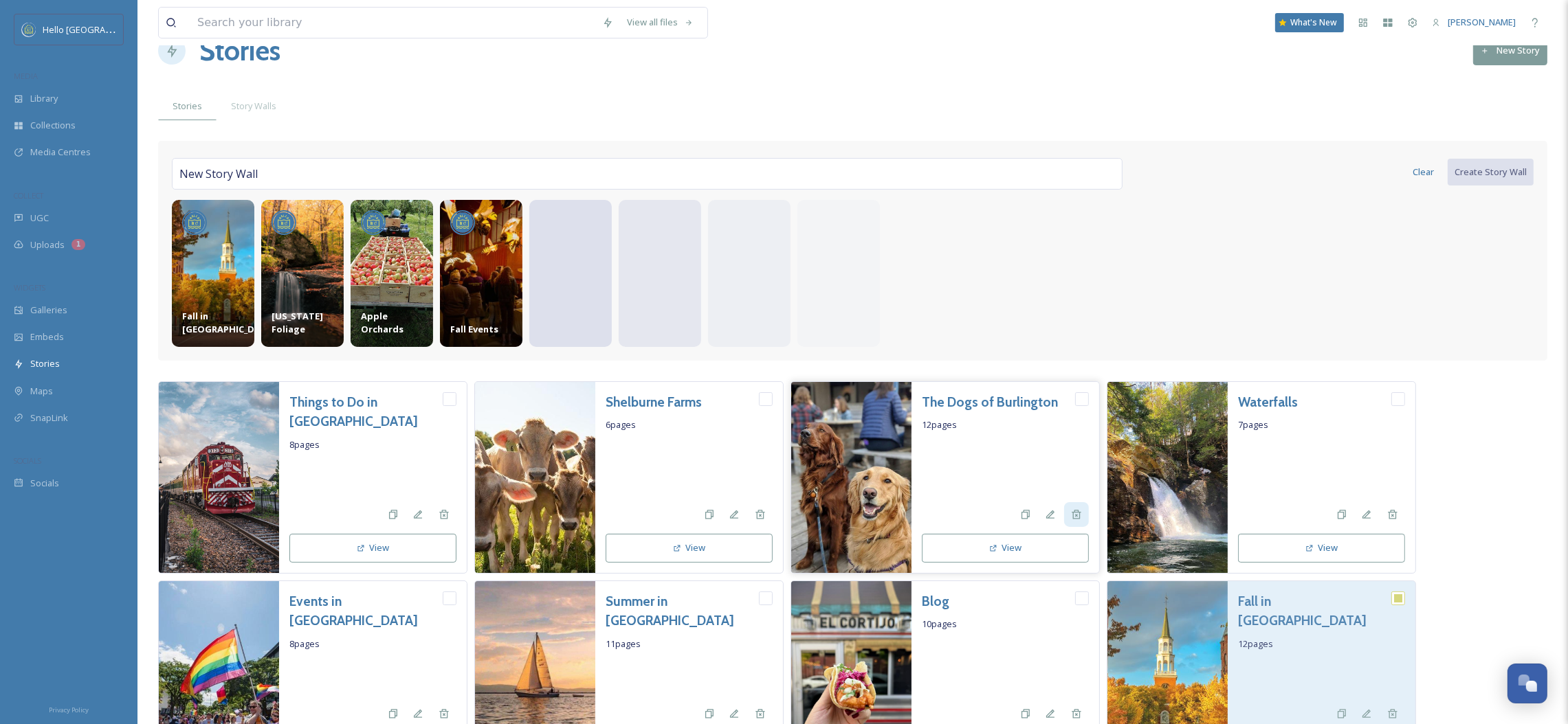
scroll to position [0, 0]
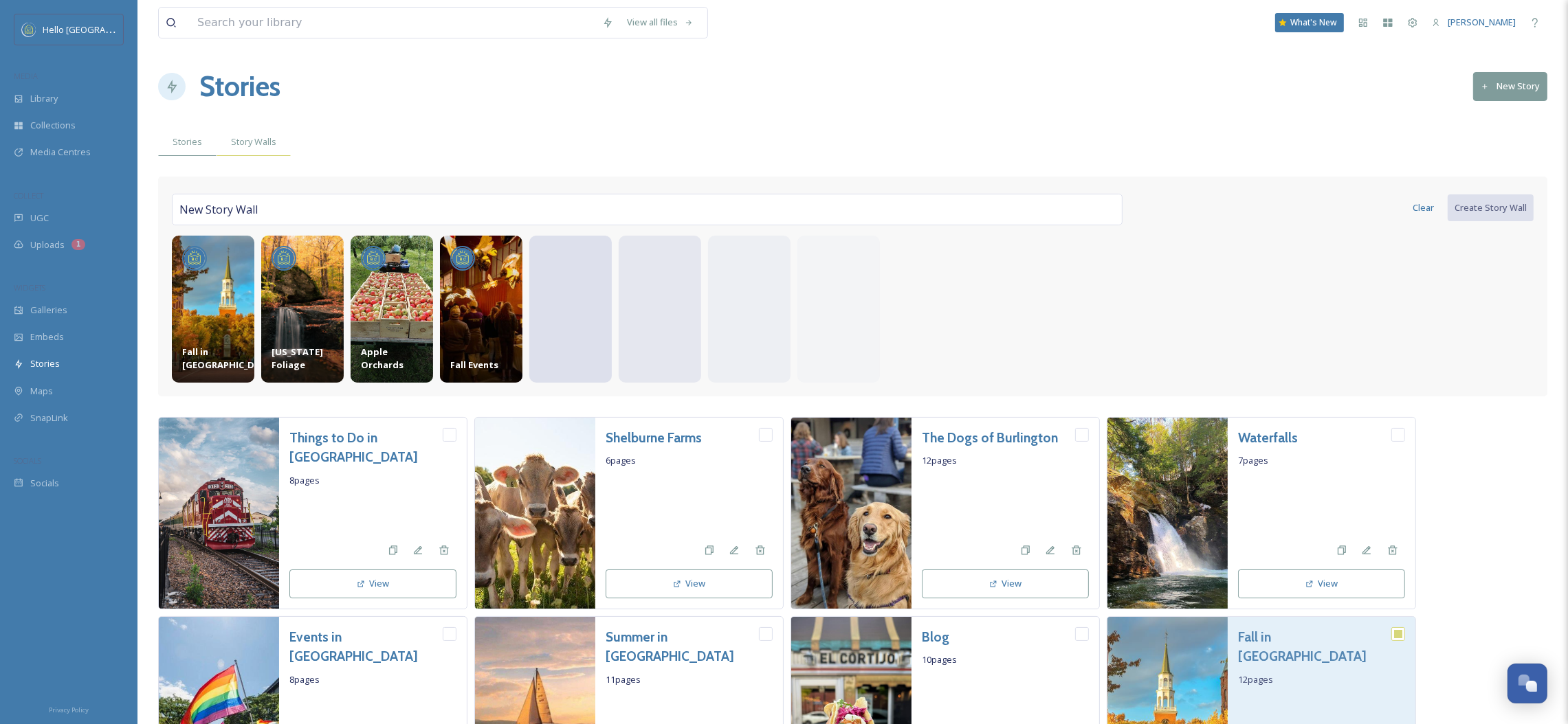
click at [267, 127] on div "Story Walls" at bounding box center [253, 141] width 74 height 28
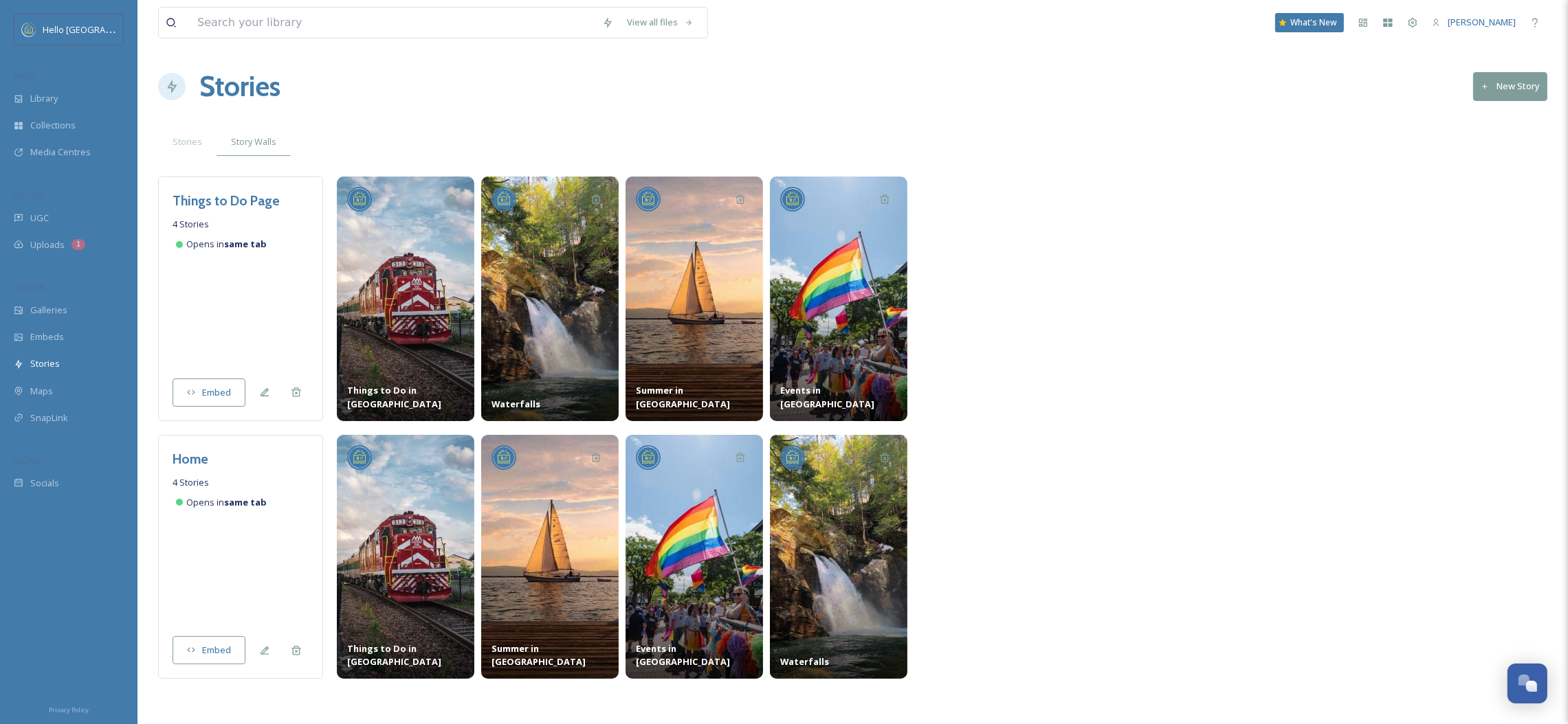
click at [197, 127] on div "View all files What's New [PERSON_NAME] Stories New Story Stories Story Walls T…" at bounding box center [853, 374] width 1431 height 748
click at [196, 144] on span "Stories" at bounding box center [187, 142] width 30 height 13
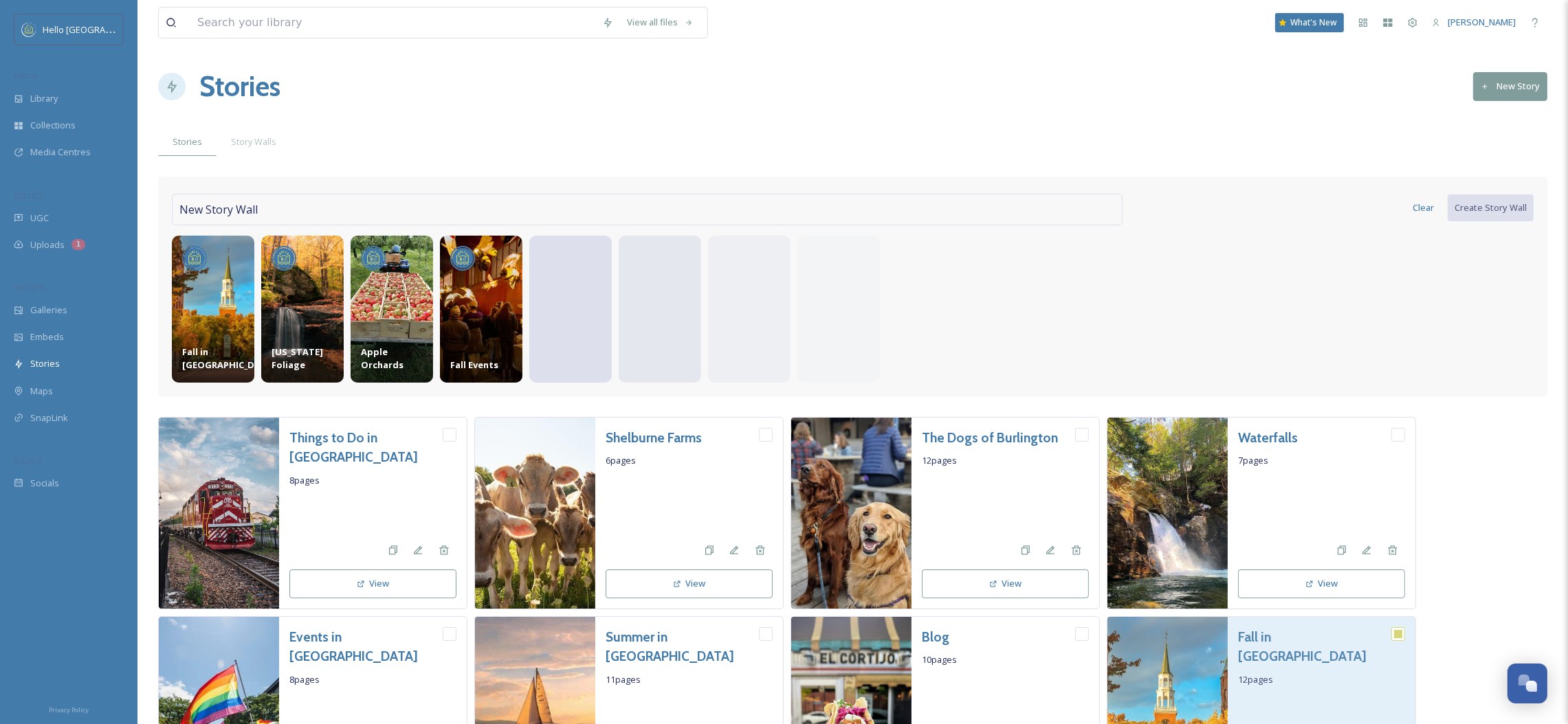
click at [809, 211] on div "New Story Wall" at bounding box center [647, 210] width 951 height 31
type input "Fall Colors"
click at [1468, 197] on button "Create Story Wall" at bounding box center [1490, 208] width 87 height 28
checkbox input "false"
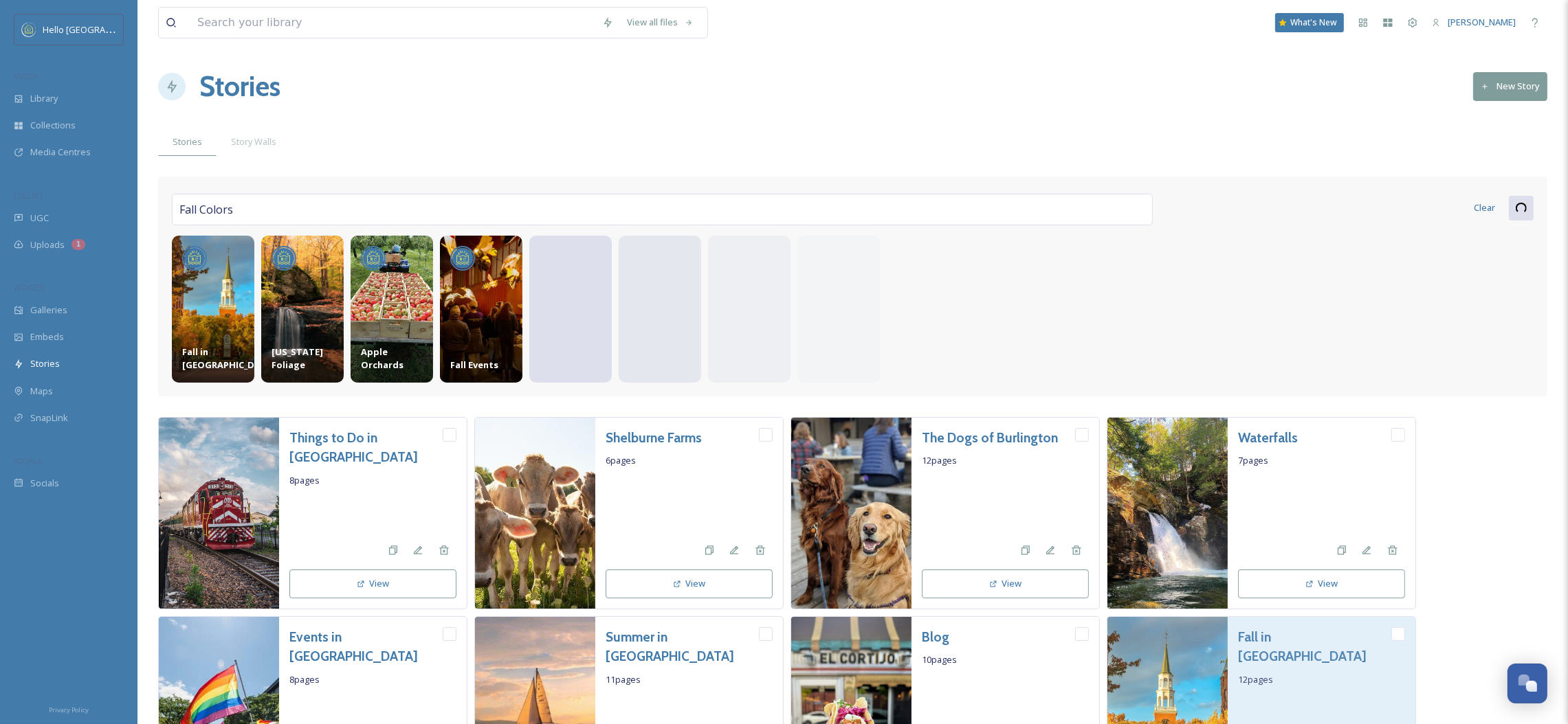
checkbox input "false"
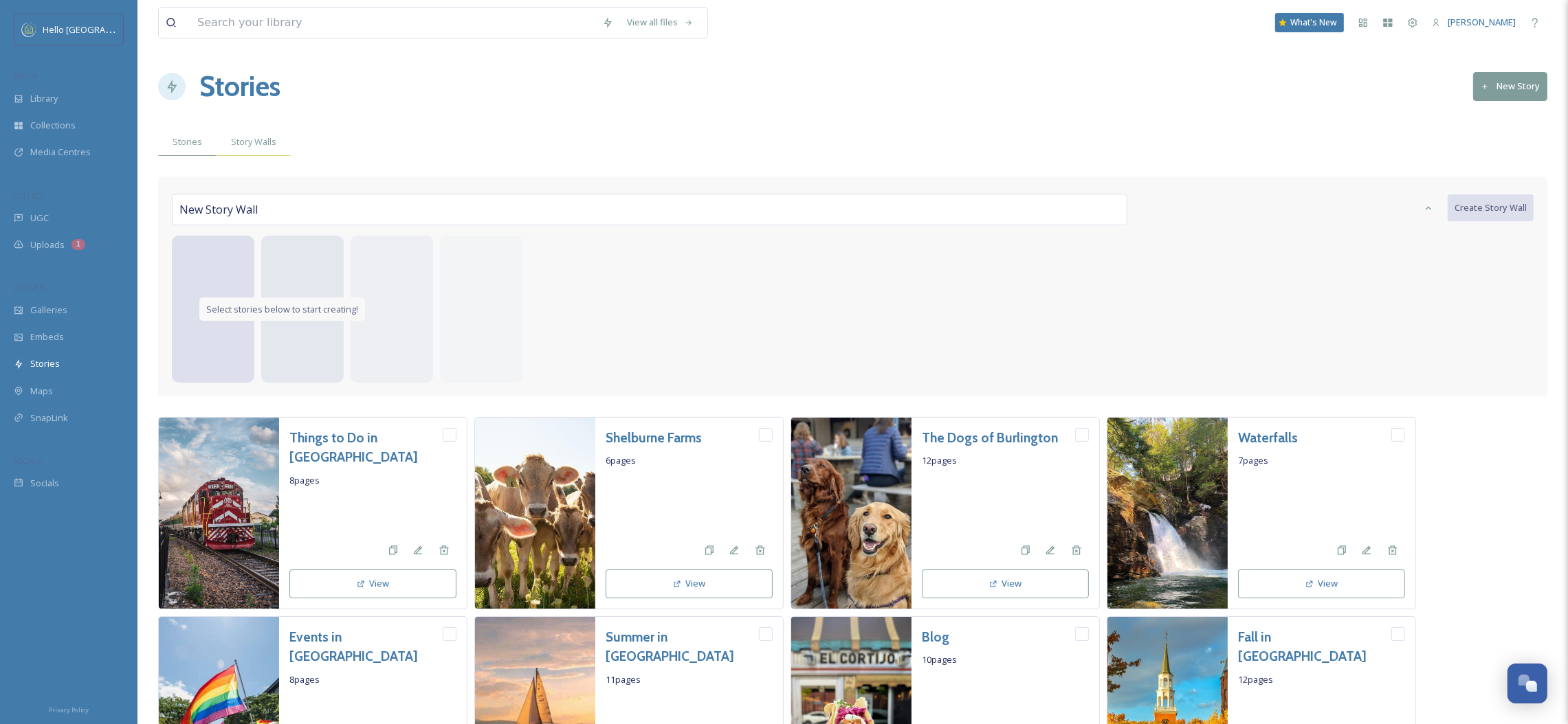
click at [232, 136] on span "Story Walls" at bounding box center [253, 142] width 45 height 13
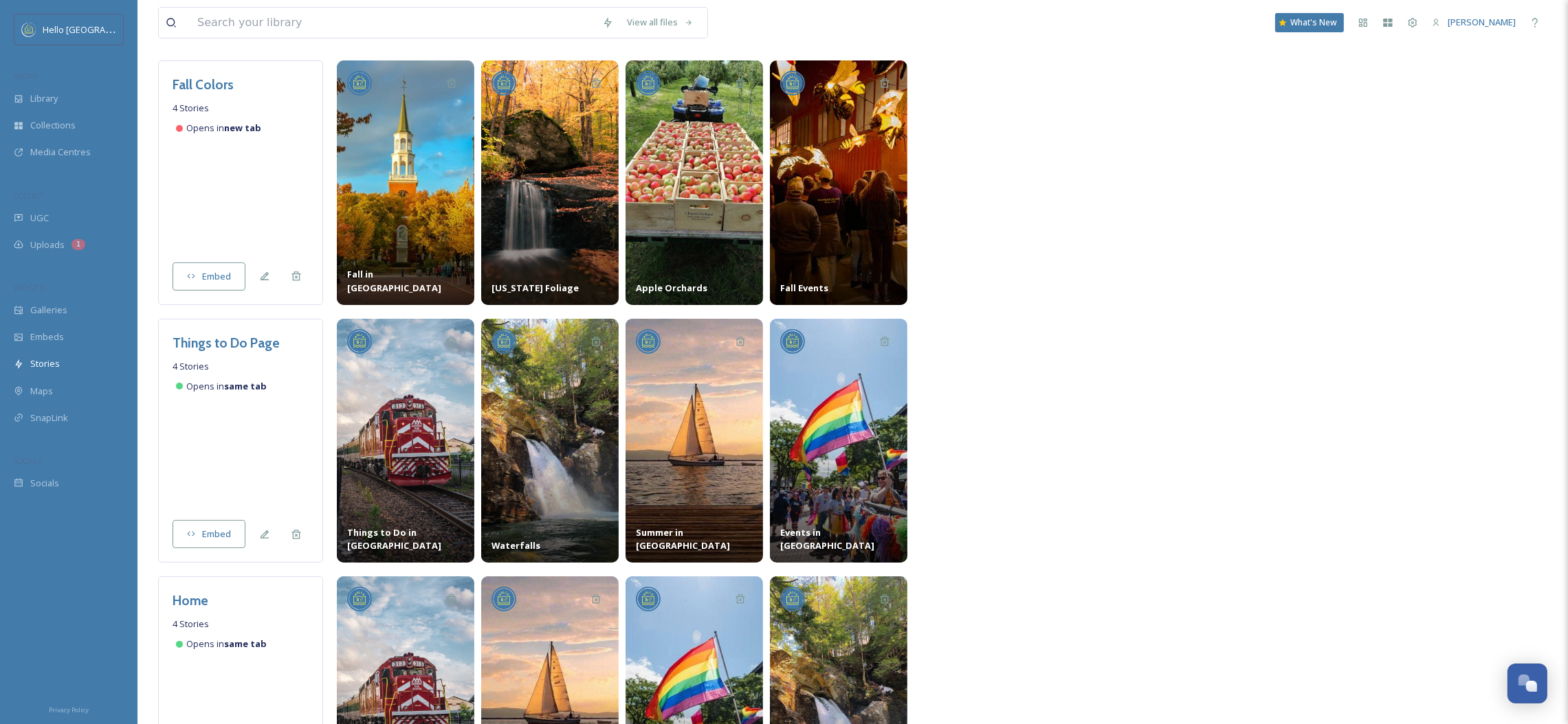
scroll to position [281, 0]
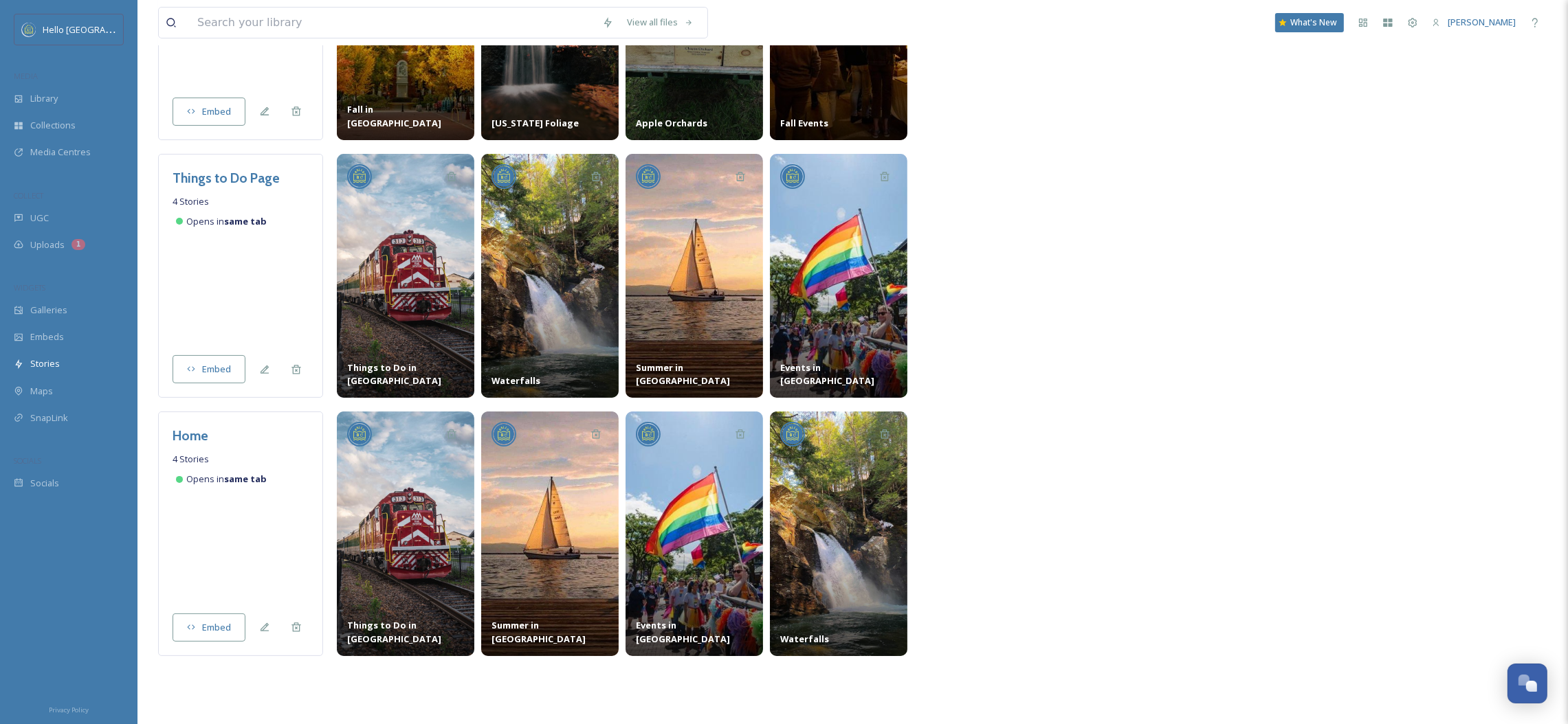
click at [214, 628] on span "Embed" at bounding box center [216, 628] width 29 height 13
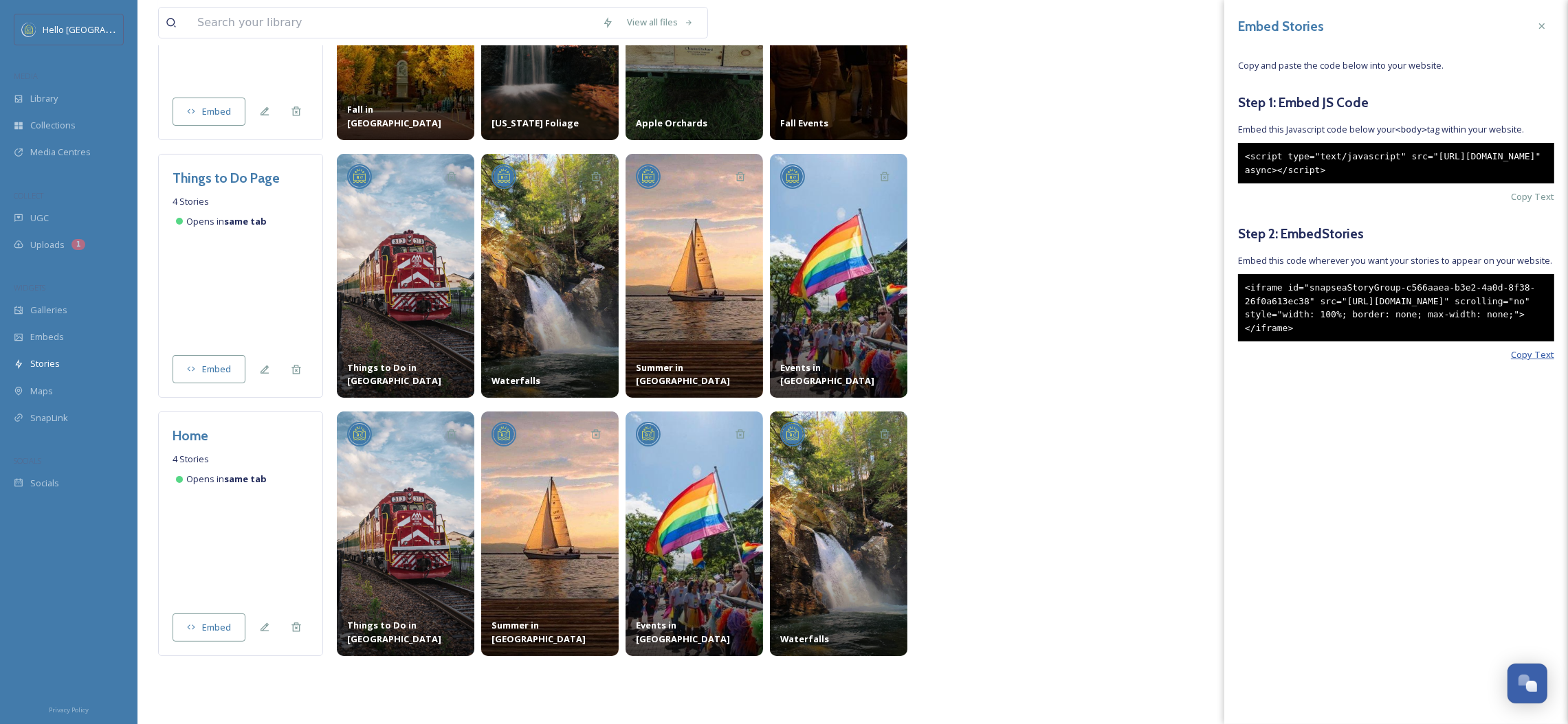
click at [1519, 362] on span "Copy Text" at bounding box center [1533, 355] width 44 height 13
click at [288, 556] on div "Home 4 Stories Opens in same tab Embed" at bounding box center [240, 534] width 165 height 245
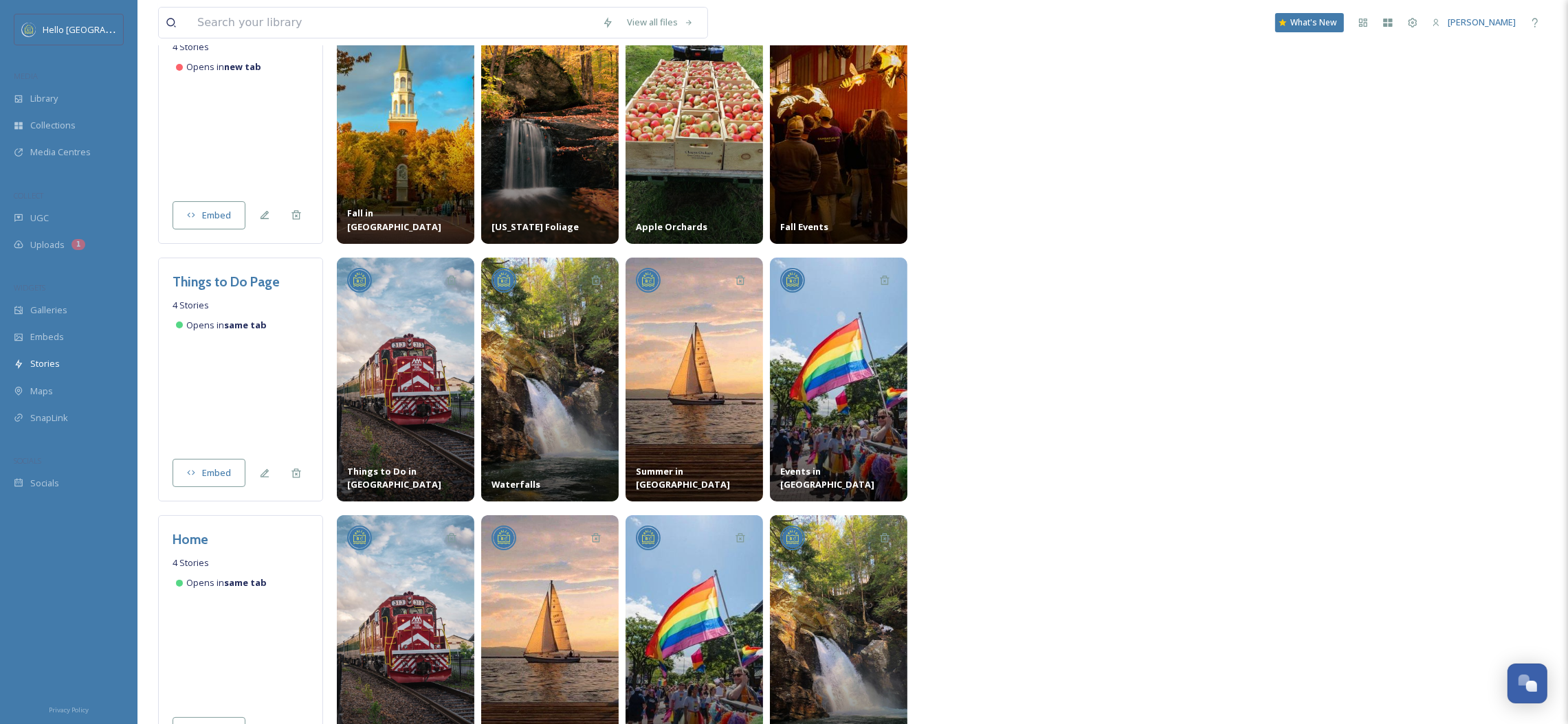
scroll to position [0, 0]
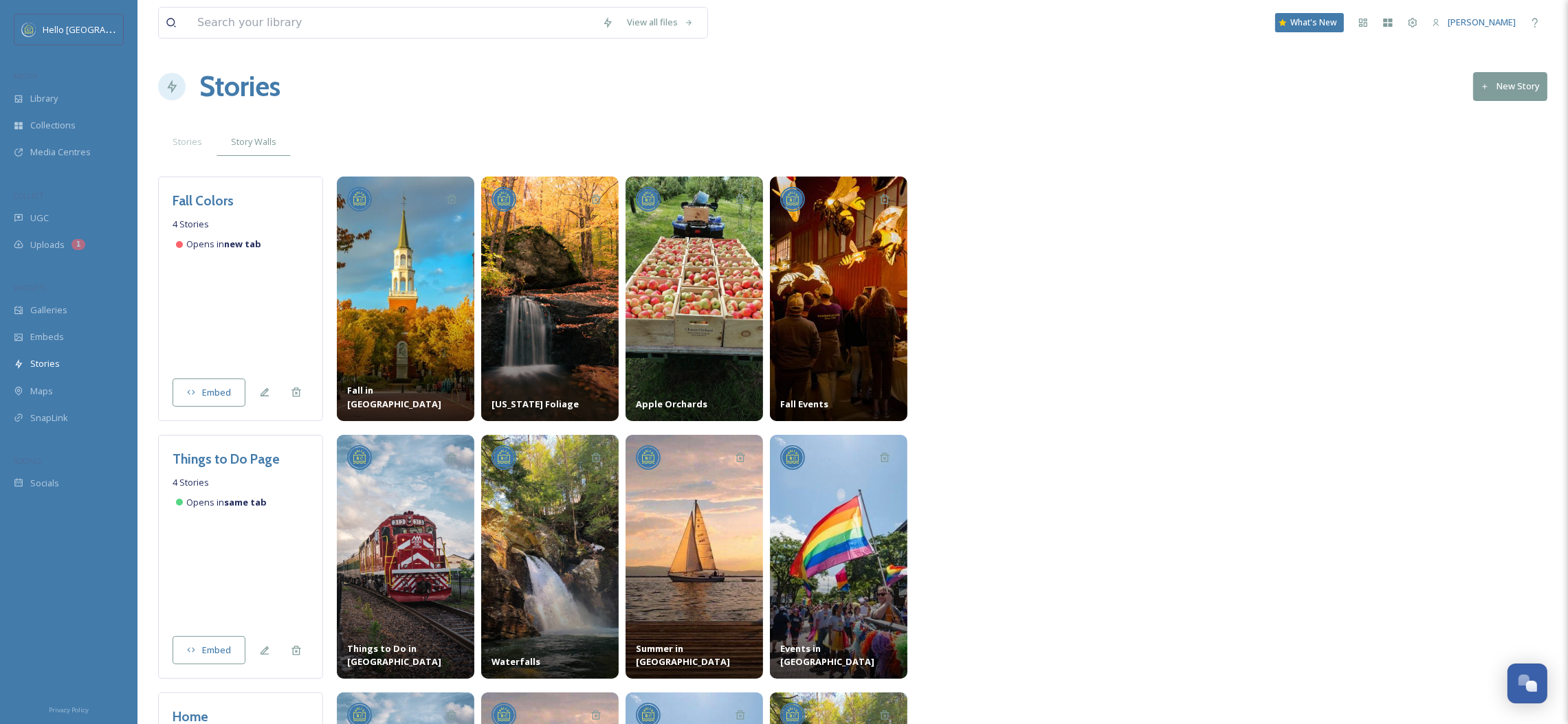
click at [204, 399] on button "Embed" at bounding box center [209, 393] width 73 height 28
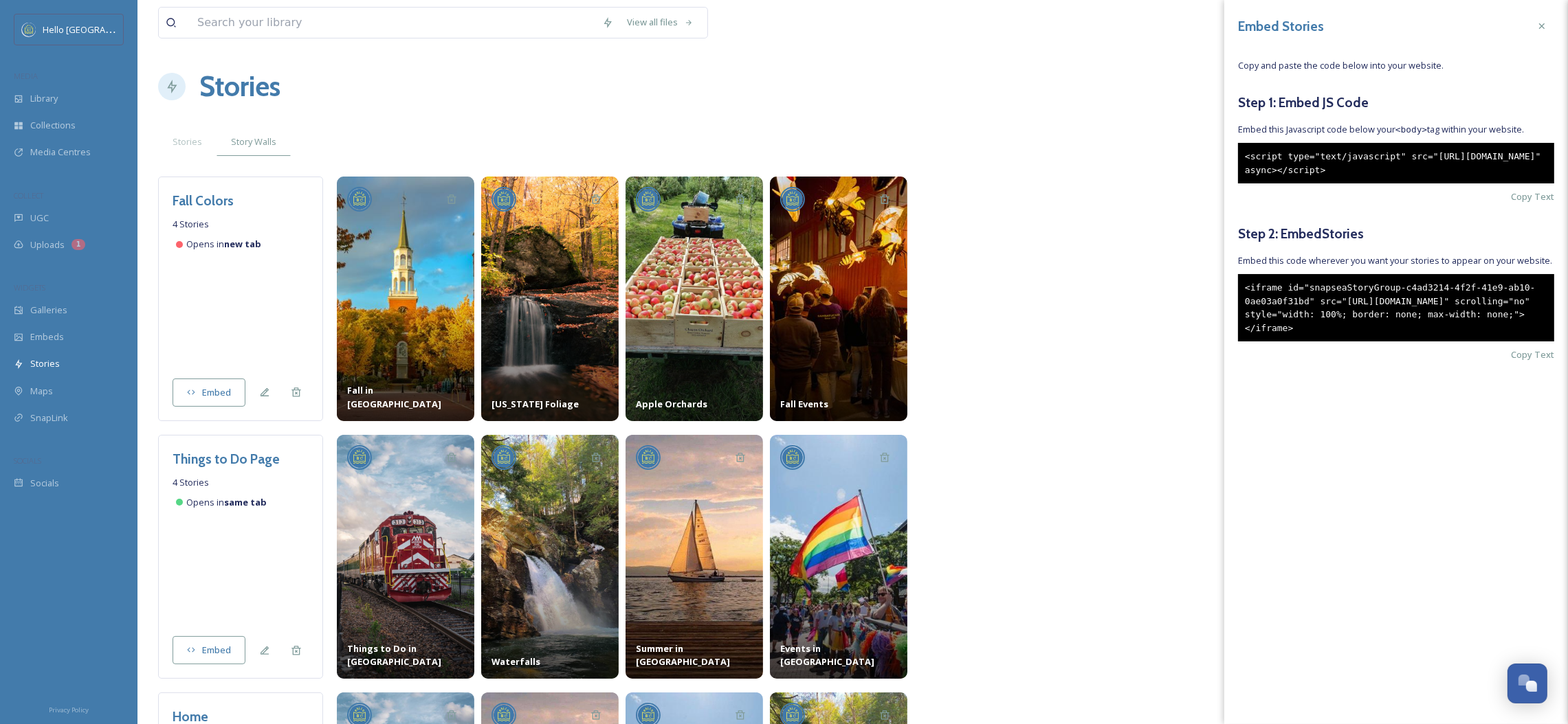
click at [1510, 362] on div "Copy Text" at bounding box center [1396, 355] width 317 height 13
click at [1524, 362] on span "Copy Text" at bounding box center [1533, 355] width 44 height 13
